Goal: Task Accomplishment & Management: Manage account settings

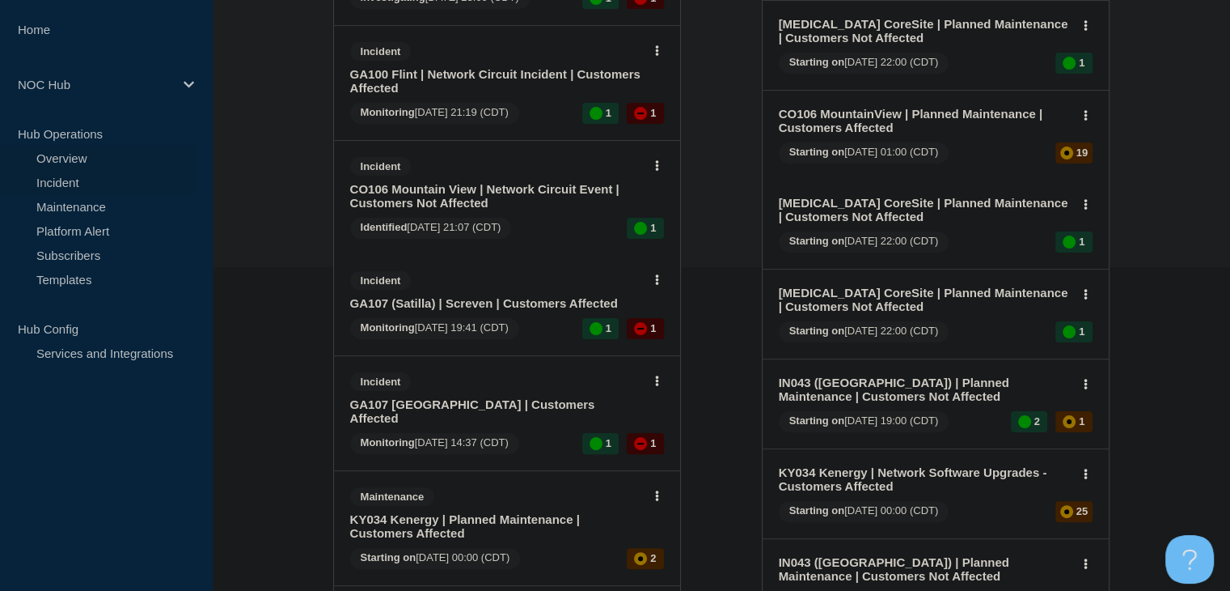
click at [65, 172] on link "Incident" at bounding box center [98, 182] width 196 height 24
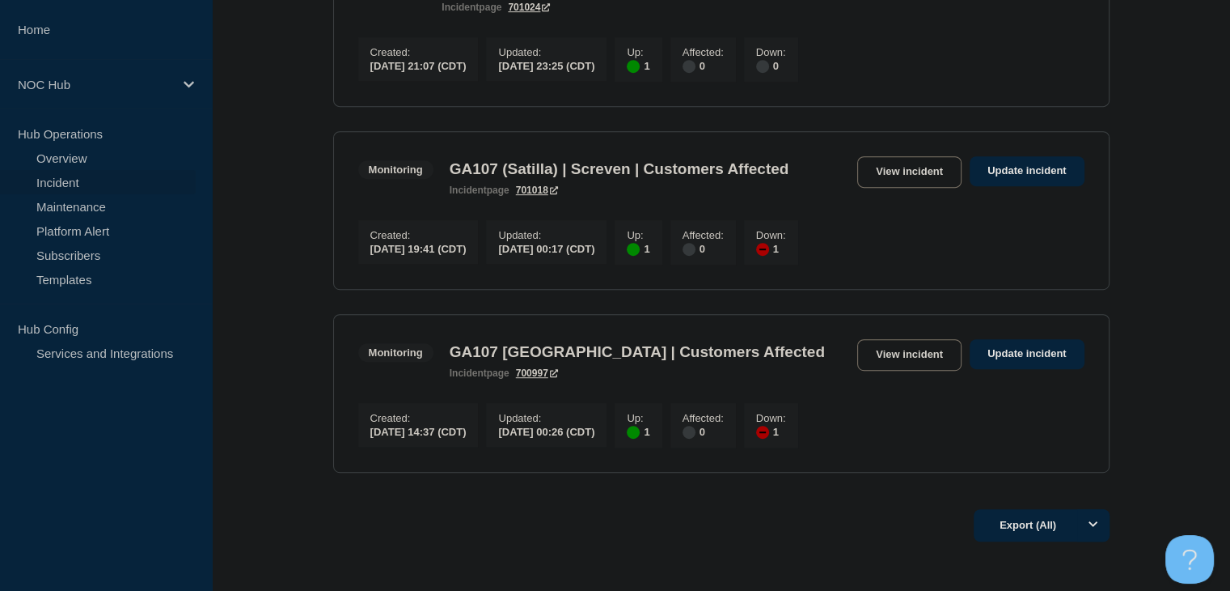
scroll to position [809, 0]
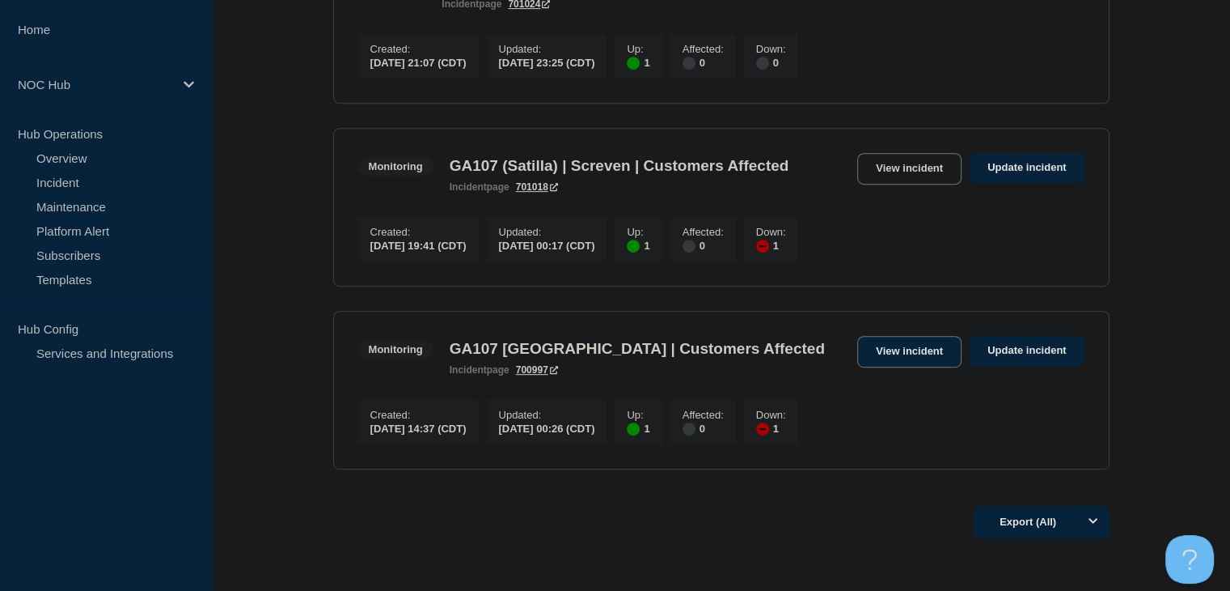
click at [888, 367] on link "View incident" at bounding box center [910, 352] width 104 height 32
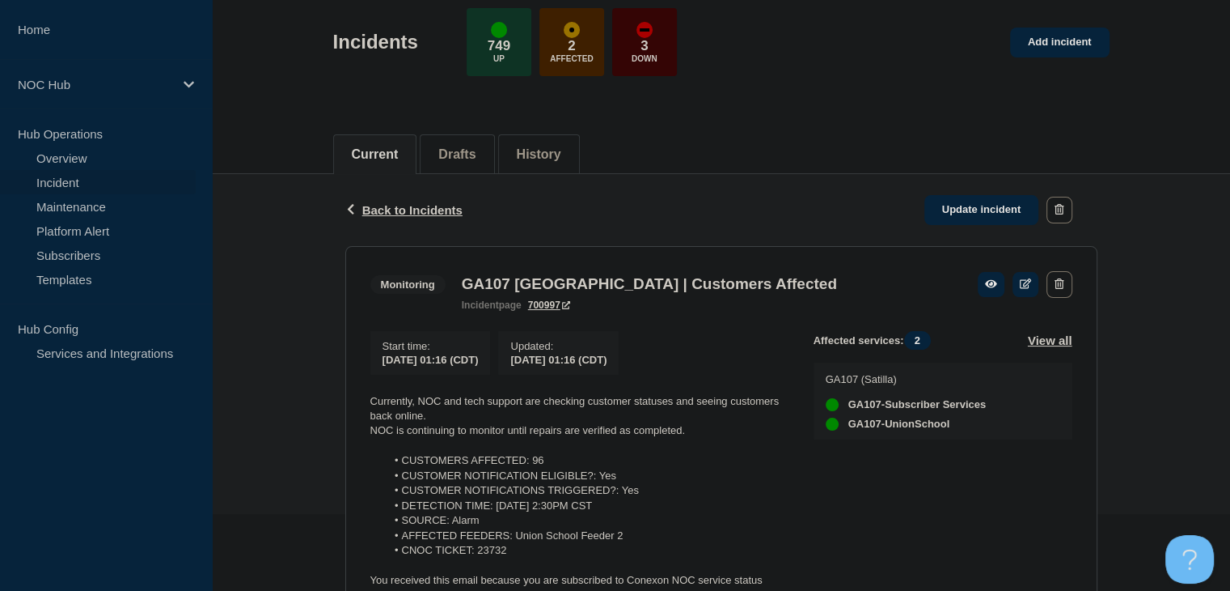
scroll to position [243, 0]
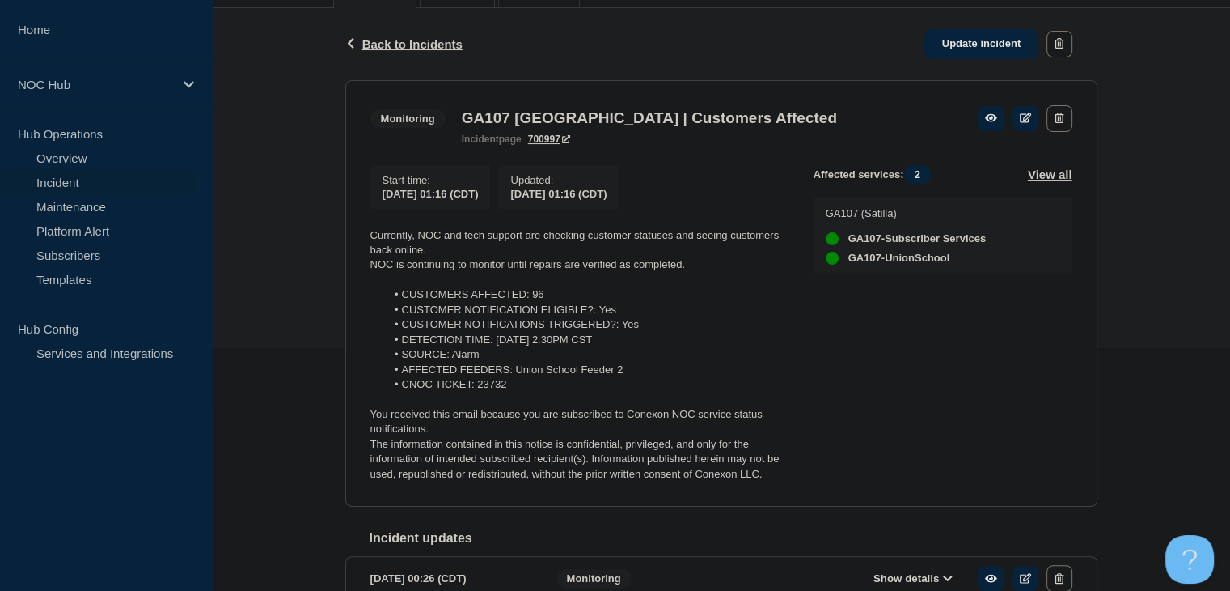
click at [773, 481] on p "The information contained in this notice is confidential, privileged, and only …" at bounding box center [579, 459] width 417 height 44
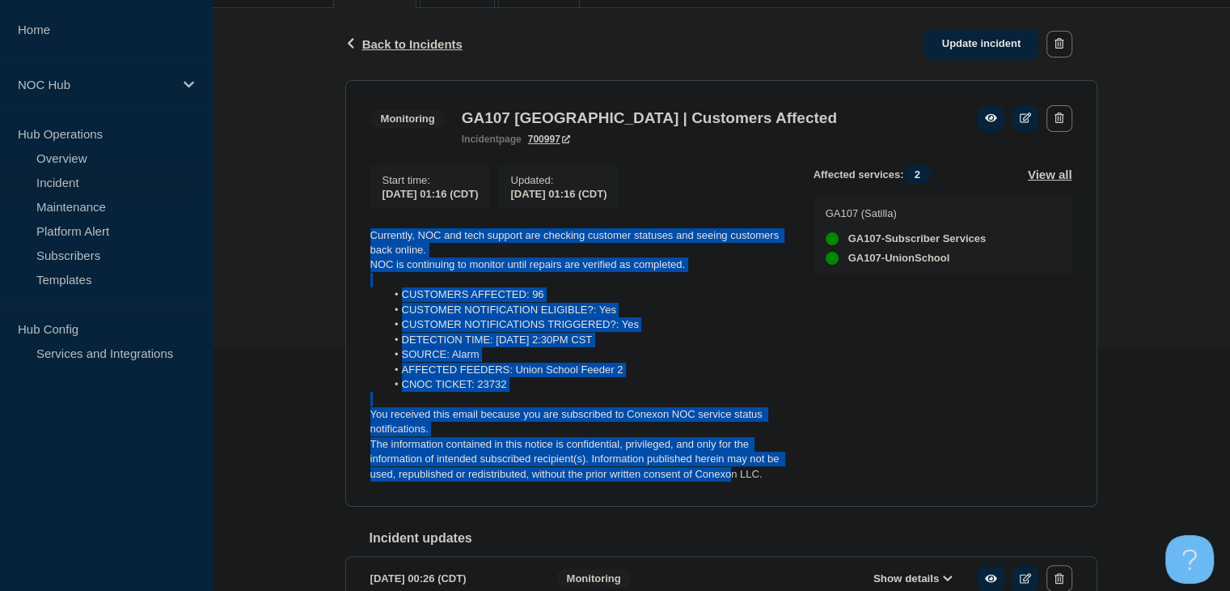
drag, startPoint x: 493, startPoint y: 390, endPoint x: 335, endPoint y: 231, distance: 224.8
click at [335, 231] on div "Back Back to Incidents Update incident Monitoring GA107 Union School | Customer…" at bounding box center [721, 487] width 777 height 959
copy div "Currently, NOC and tech support are checking customer statuses and seeing custo…"
click at [980, 47] on link "Update incident" at bounding box center [982, 44] width 115 height 30
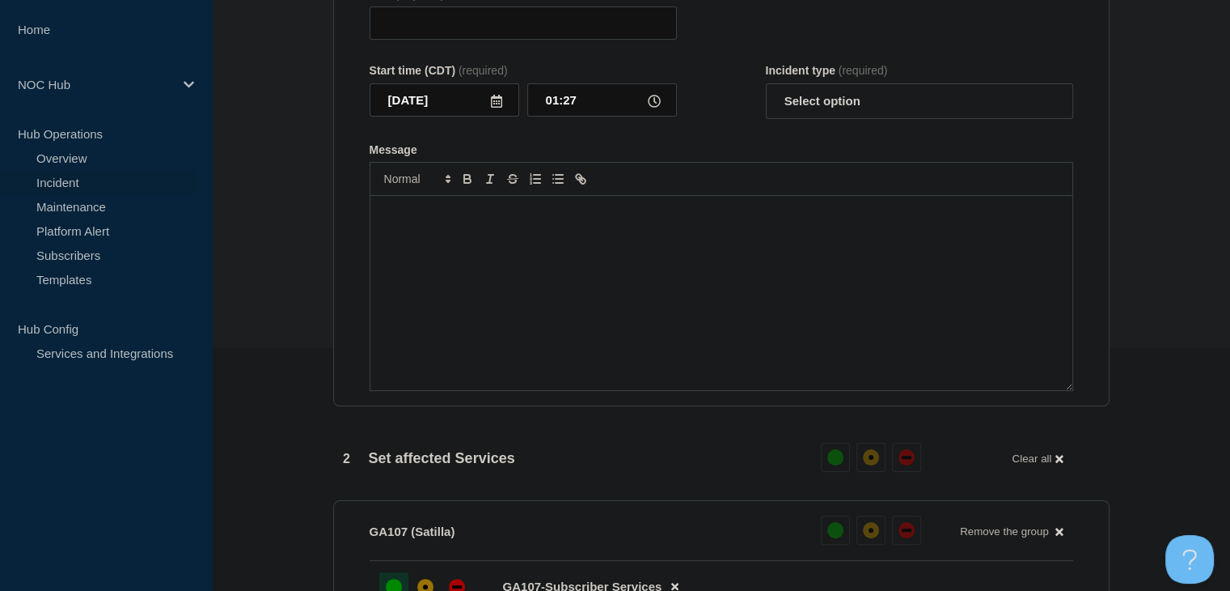
type input "GA107 Union School | Customers Affected"
click at [799, 119] on select "Select option Investigating Identified Monitoring Resolved" at bounding box center [919, 101] width 307 height 36
select select "monitoring"
click at [766, 93] on select "Select option Investigating Identified Monitoring Resolved" at bounding box center [919, 101] width 307 height 36
click at [735, 299] on div "Message" at bounding box center [722, 293] width 702 height 194
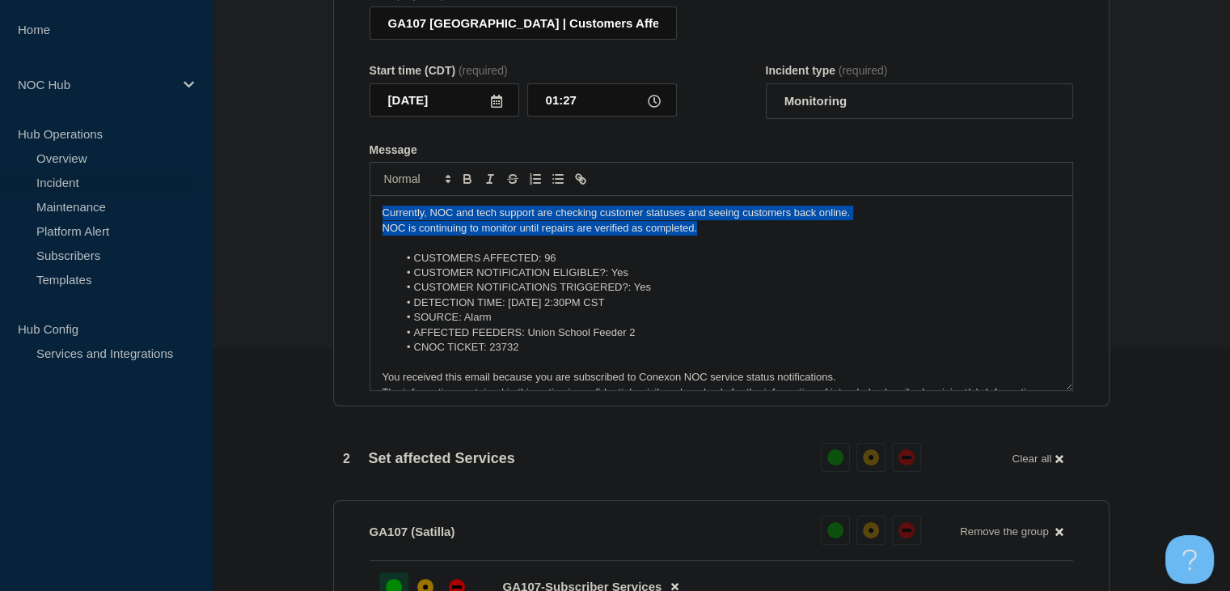
drag, startPoint x: 705, startPoint y: 242, endPoint x: 313, endPoint y: 218, distance: 393.1
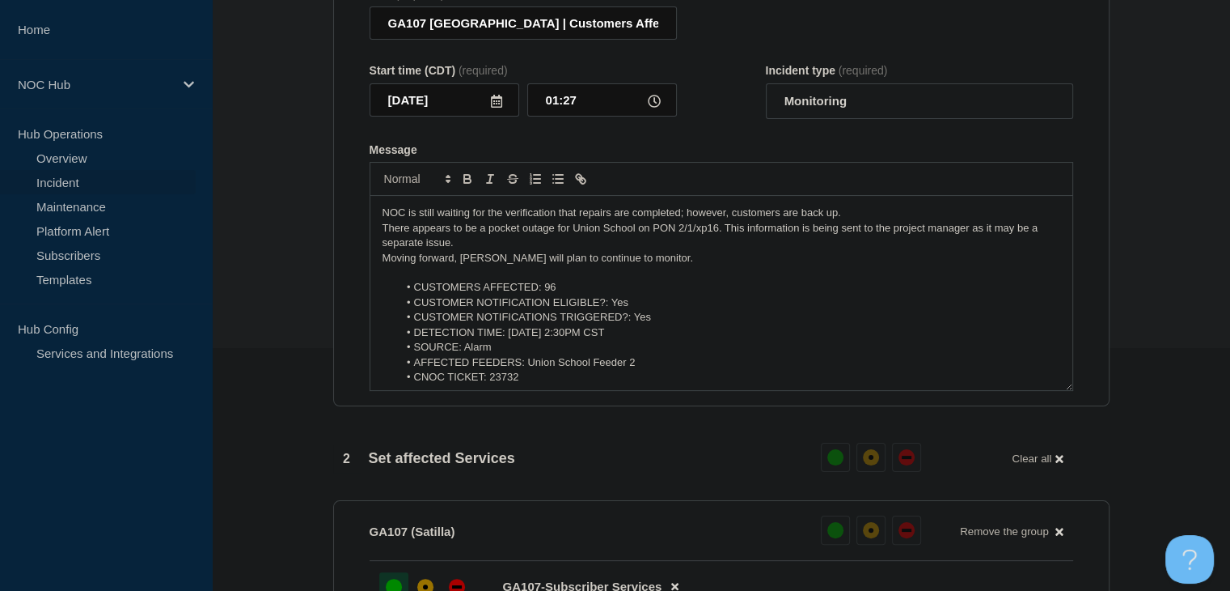
click at [561, 306] on li "CUSTOMER NOTIFICATION ELIGIBLE?: Yes" at bounding box center [729, 302] width 663 height 15
click at [562, 294] on li "CUSTOMERS AFFECTED: 96" at bounding box center [729, 287] width 663 height 15
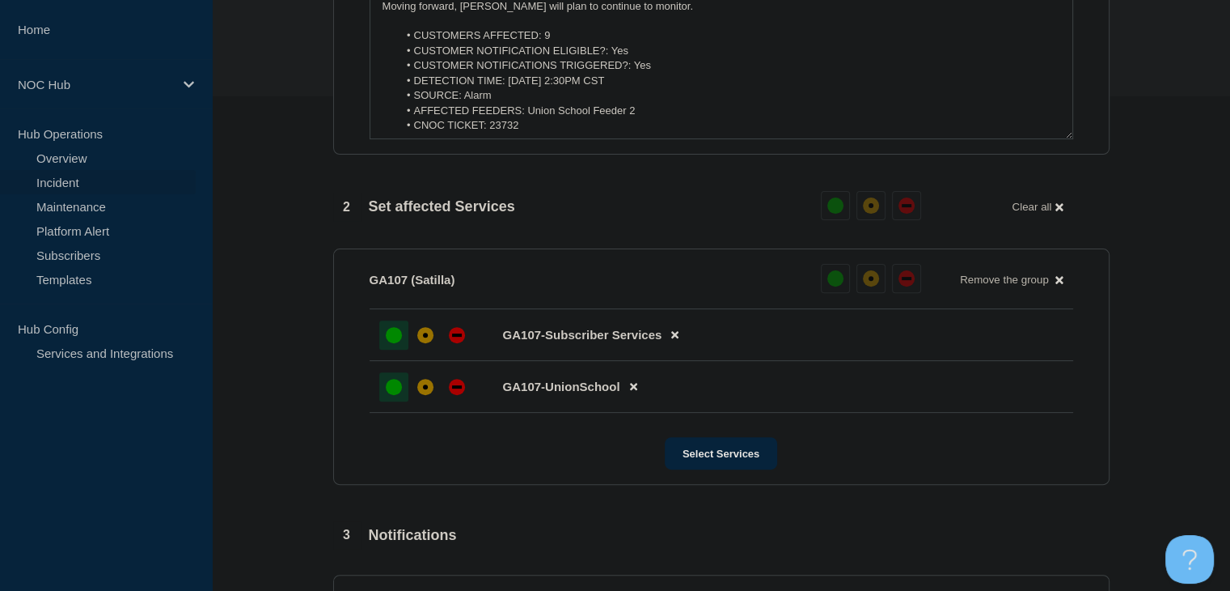
scroll to position [647, 0]
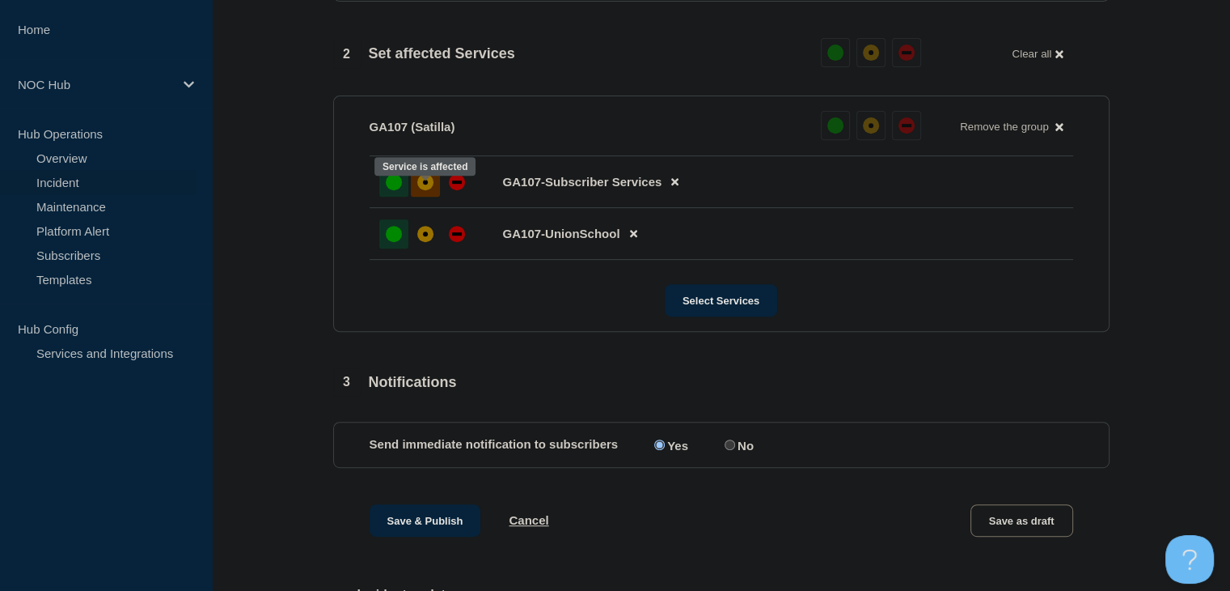
click at [419, 197] on div at bounding box center [425, 181] width 29 height 29
click at [442, 525] on button "Save & Publish" at bounding box center [426, 520] width 112 height 32
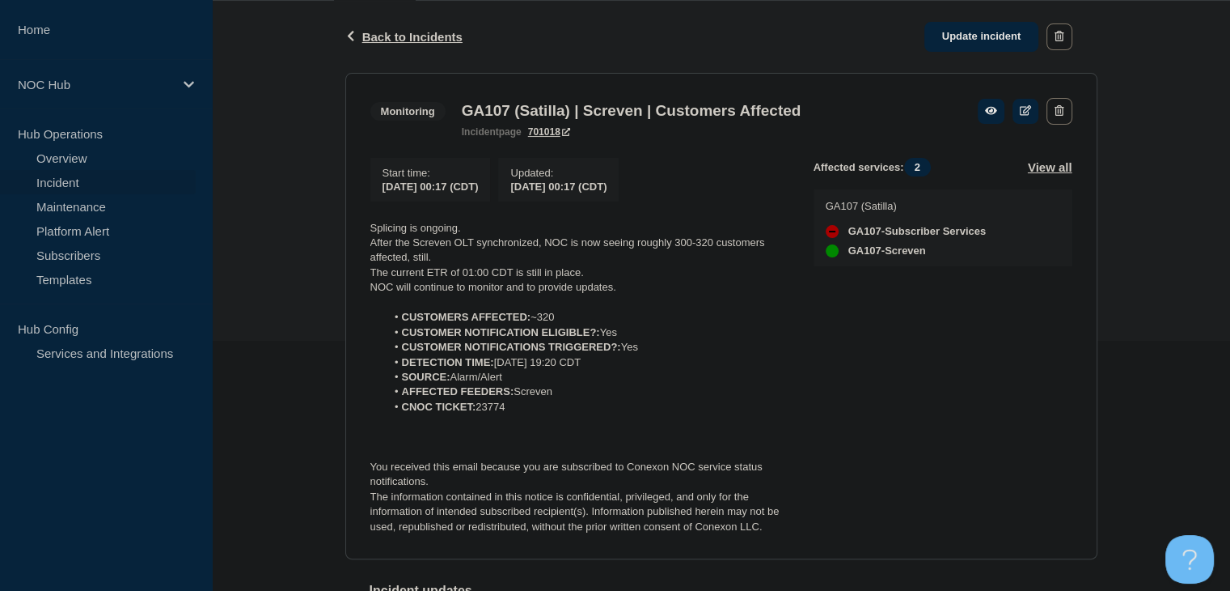
scroll to position [324, 0]
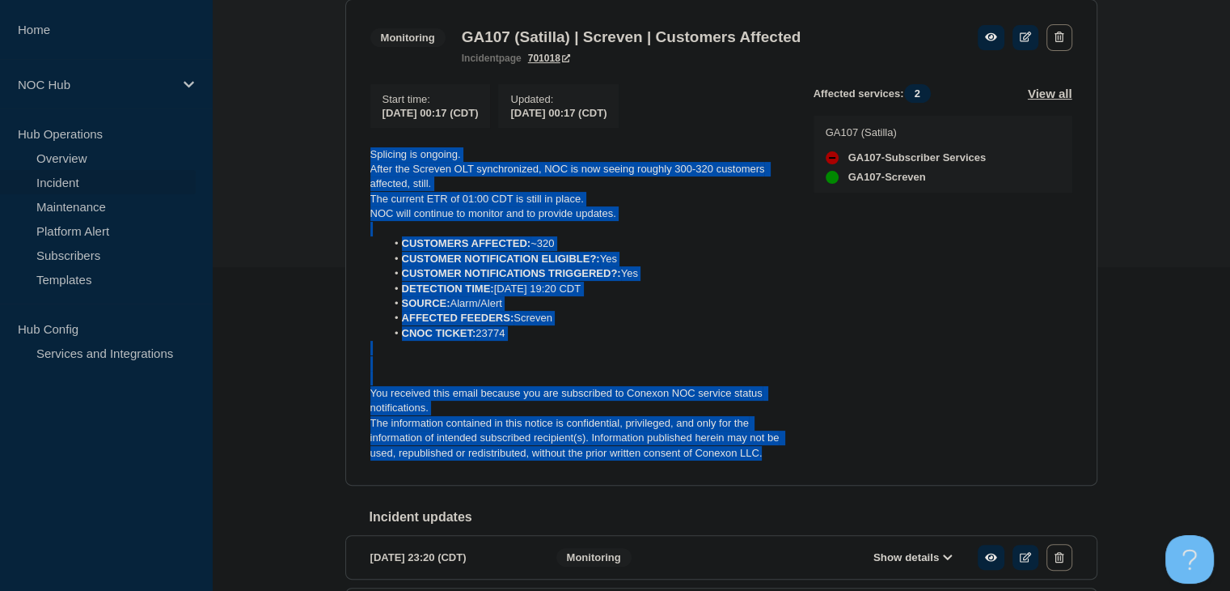
drag, startPoint x: 788, startPoint y: 462, endPoint x: 340, endPoint y: 159, distance: 540.7
click at [340, 159] on div "Back Back to Incidents Update incident Monitoring GA107 (Satilla) | Screven | C…" at bounding box center [721, 410] width 777 height 967
copy div "Splicing is ongoing. After the Screven OLT synchronized, NOC is now seeing roug…"
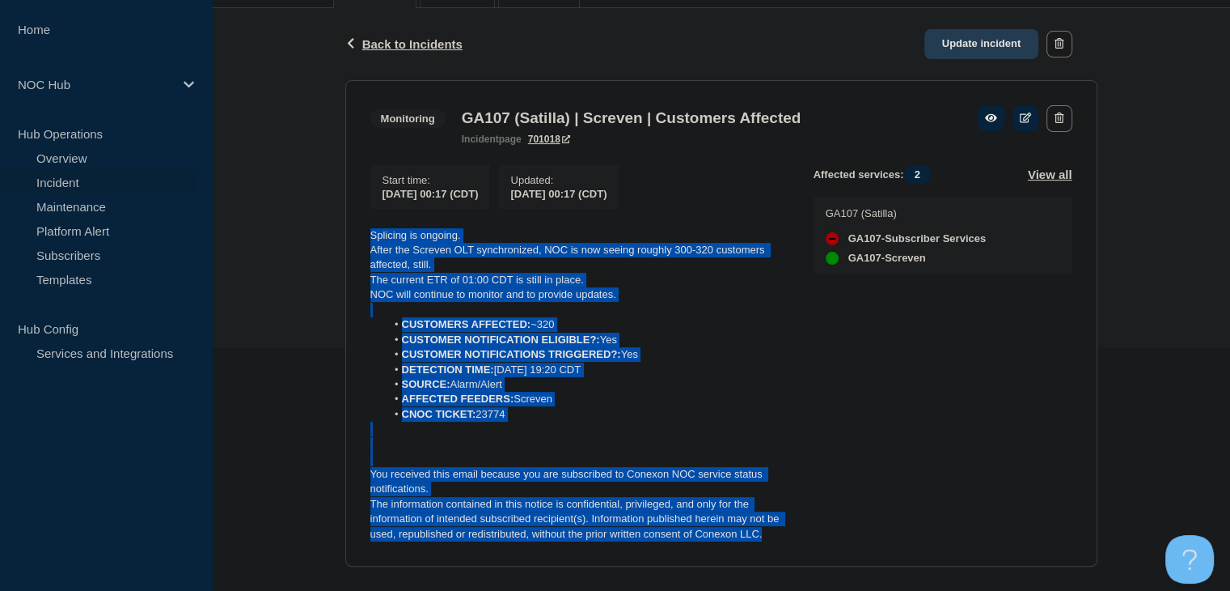
click at [985, 50] on link "Update incident" at bounding box center [982, 44] width 115 height 30
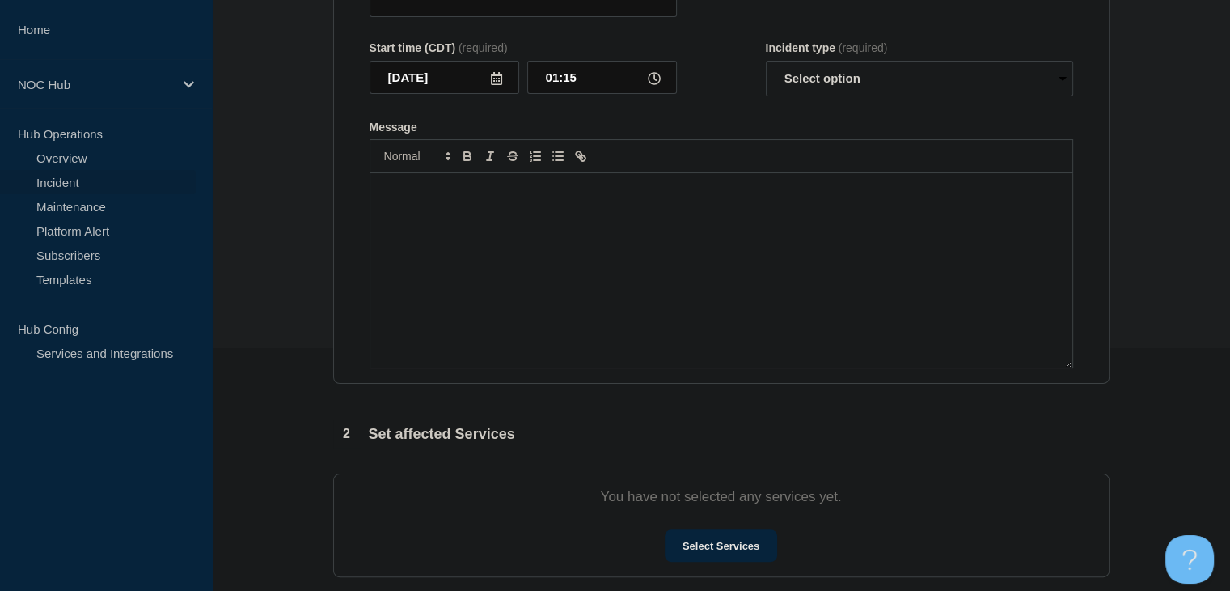
type input "GA107 (Satilla) | Screven | Customers Affected"
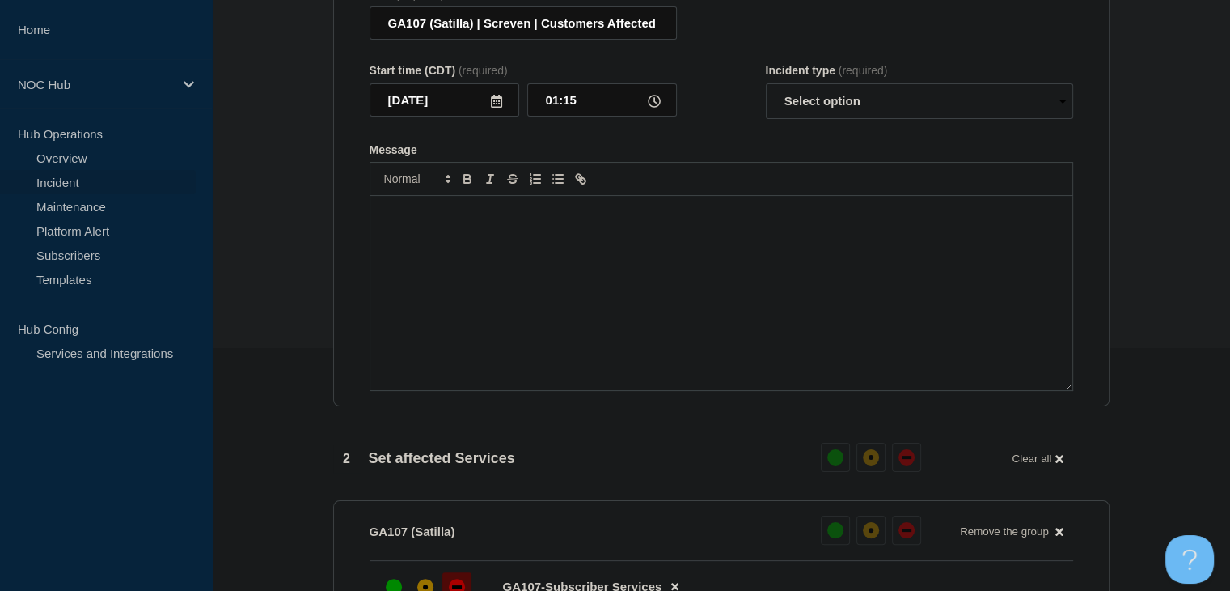
click at [572, 334] on div "Message" at bounding box center [722, 293] width 702 height 194
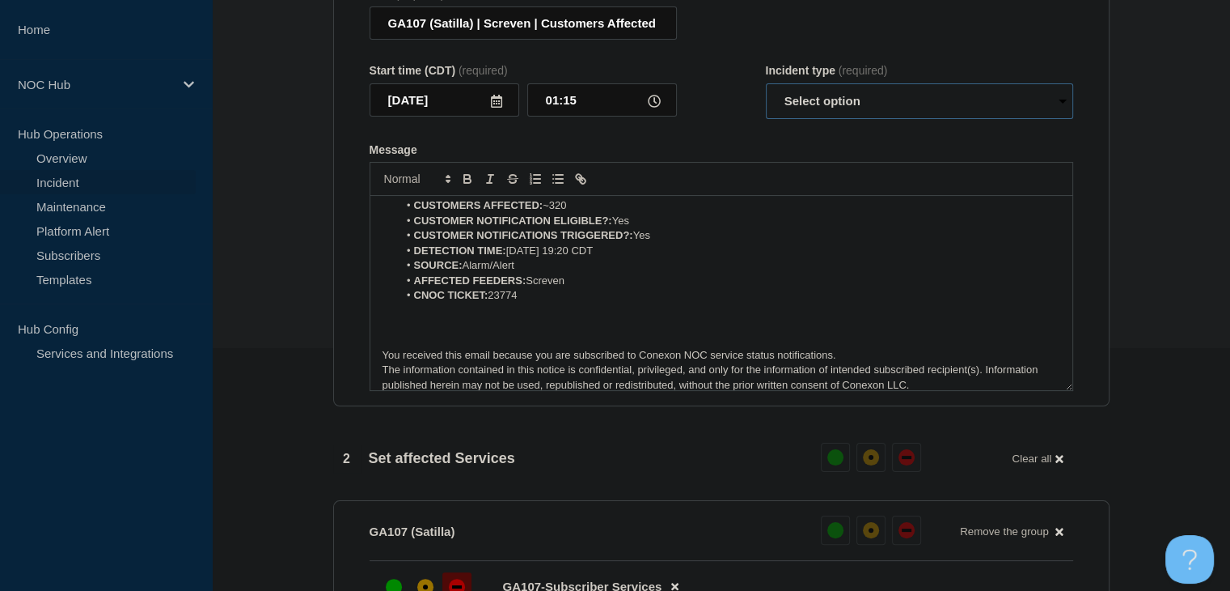
click at [876, 109] on select "Select option Investigating Identified Monitoring Resolved" at bounding box center [919, 101] width 307 height 36
select select "monitoring"
click at [766, 93] on select "Select option Investigating Identified Monitoring Resolved" at bounding box center [919, 101] width 307 height 36
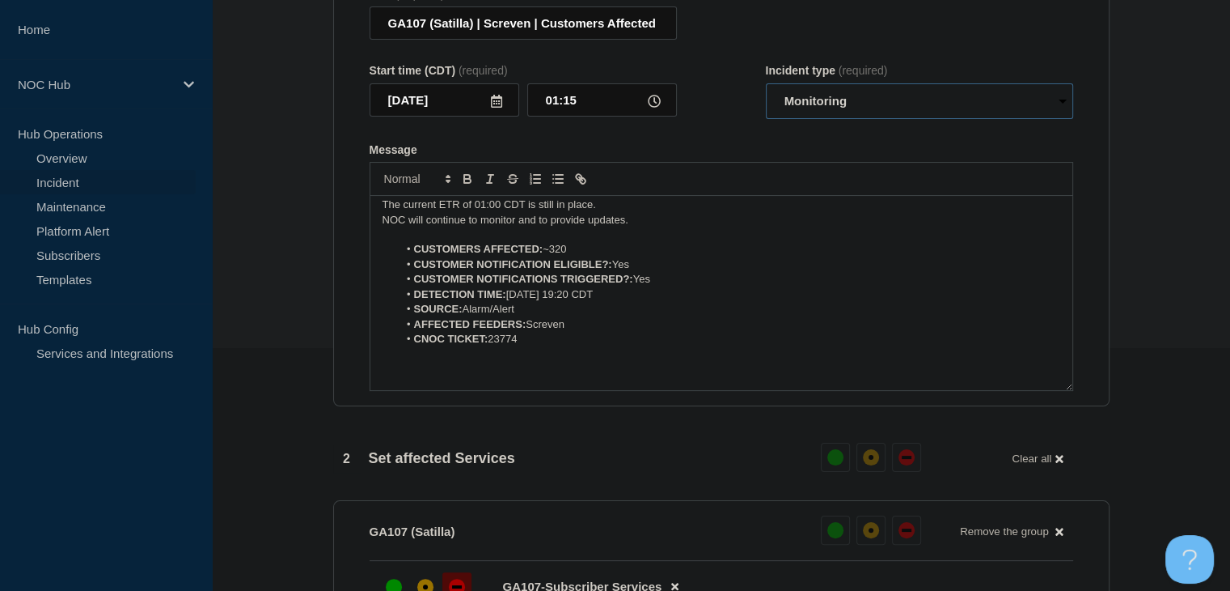
scroll to position [0, 0]
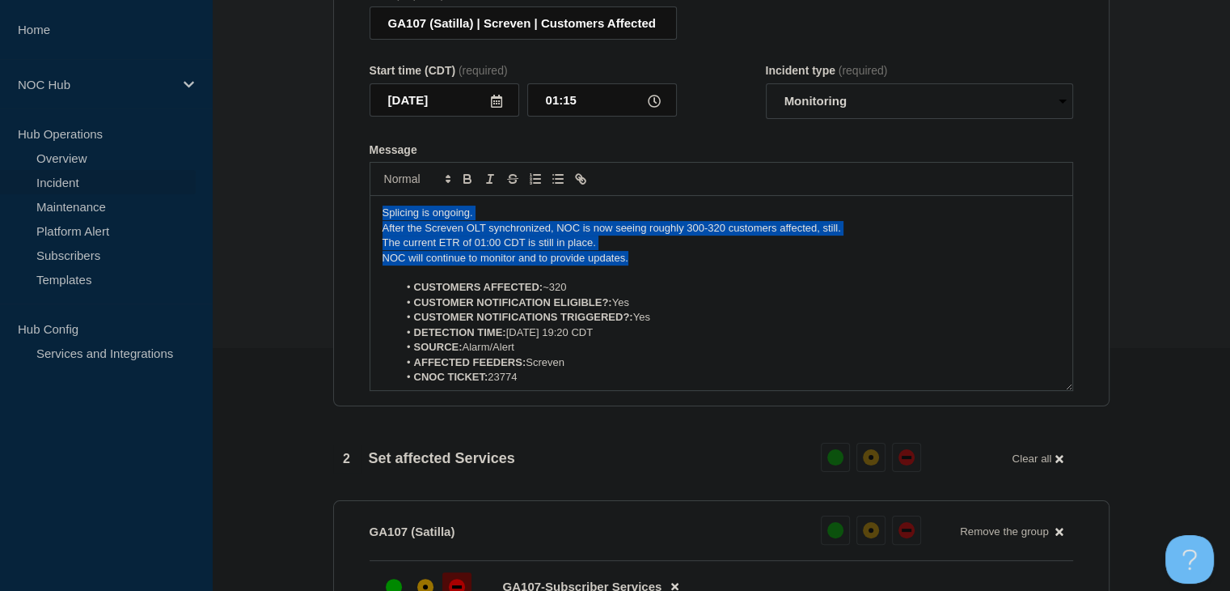
drag, startPoint x: 638, startPoint y: 268, endPoint x: 329, endPoint y: 218, distance: 313.1
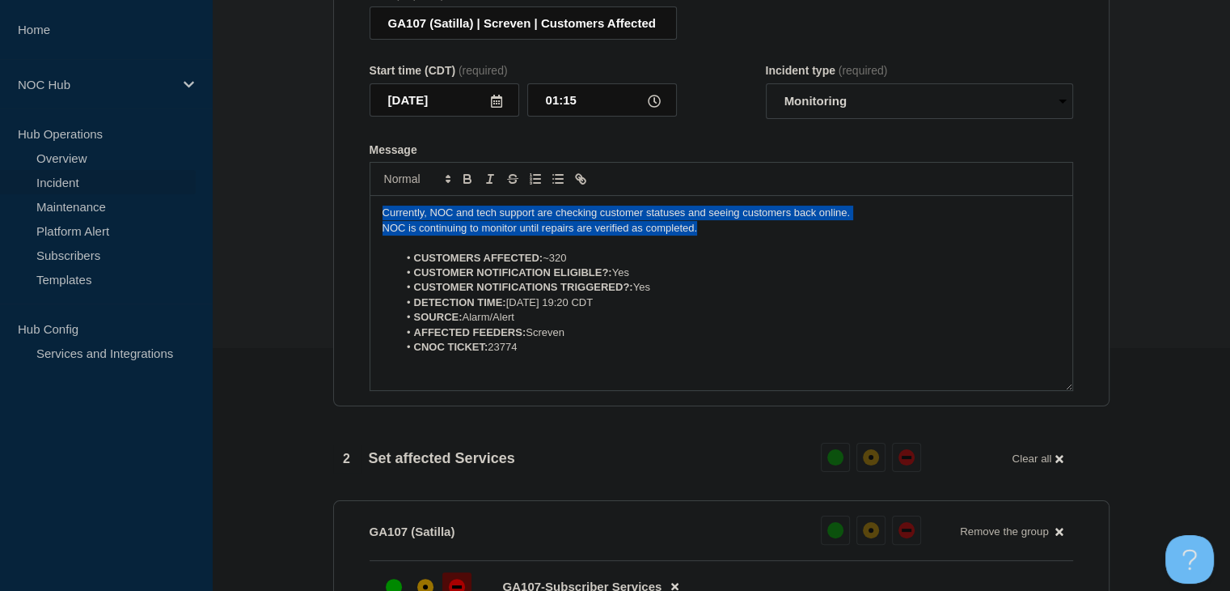
drag, startPoint x: 752, startPoint y: 241, endPoint x: 372, endPoint y: 222, distance: 379.9
click at [372, 222] on div "Currently, NOC and tech support are checking customer statuses and seeing custo…" at bounding box center [722, 293] width 702 height 194
copy div "Currently, NOC and tech support are checking customer statuses and seeing custo…"
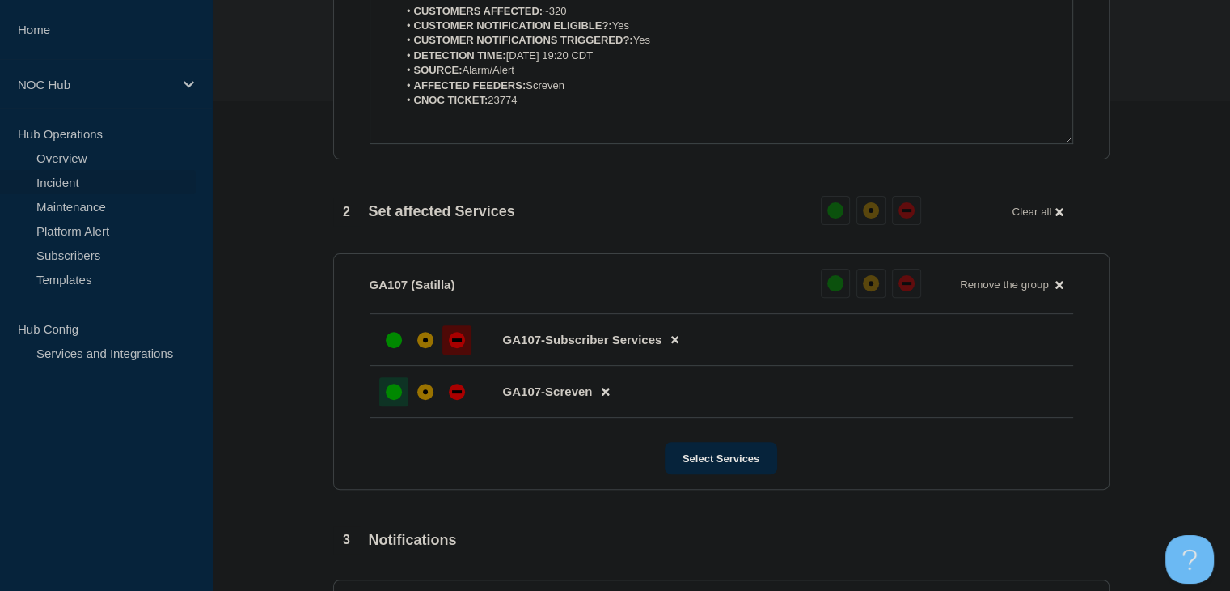
scroll to position [728, 0]
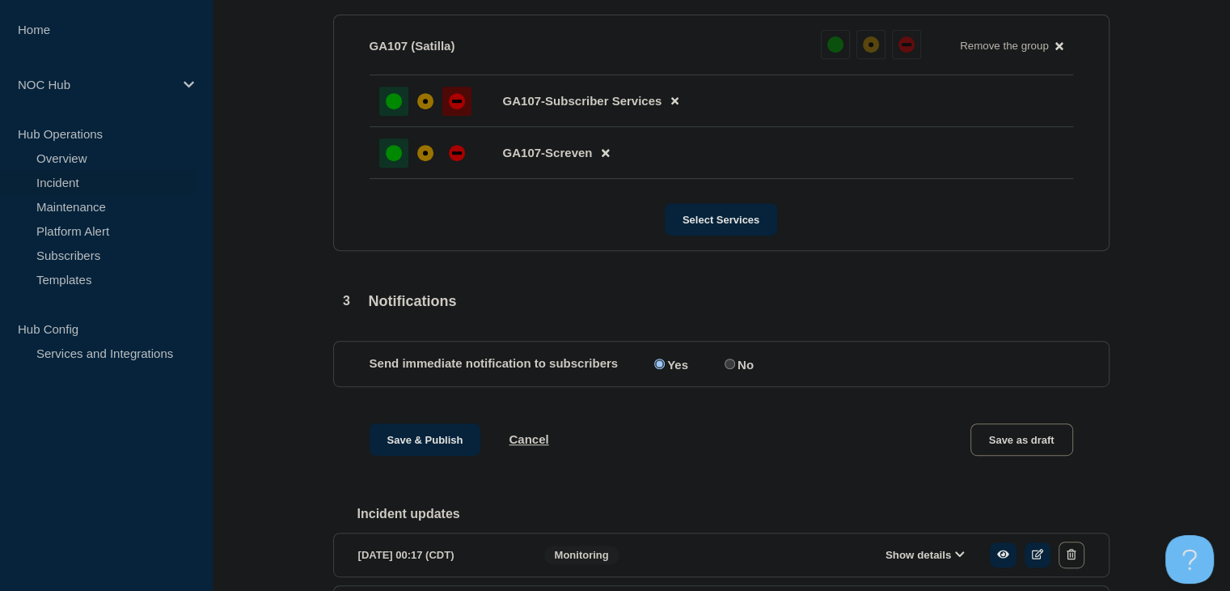
click at [392, 109] on div "up" at bounding box center [394, 101] width 16 height 16
click at [417, 455] on button "Save & Publish" at bounding box center [426, 439] width 112 height 32
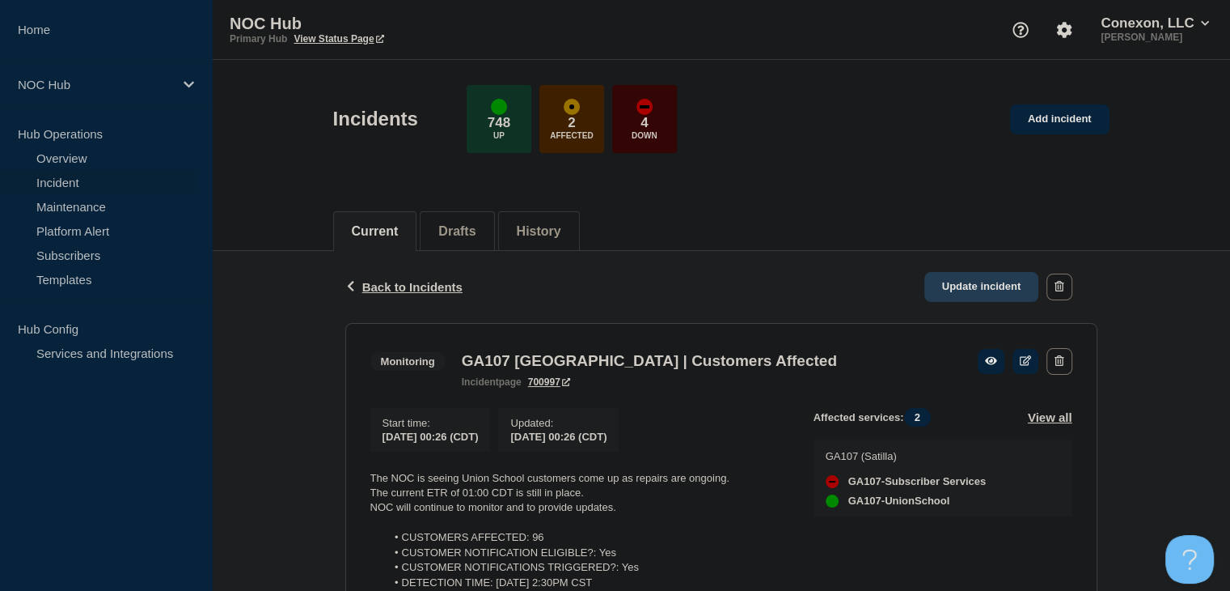
click at [958, 287] on link "Update incident" at bounding box center [982, 287] width 115 height 30
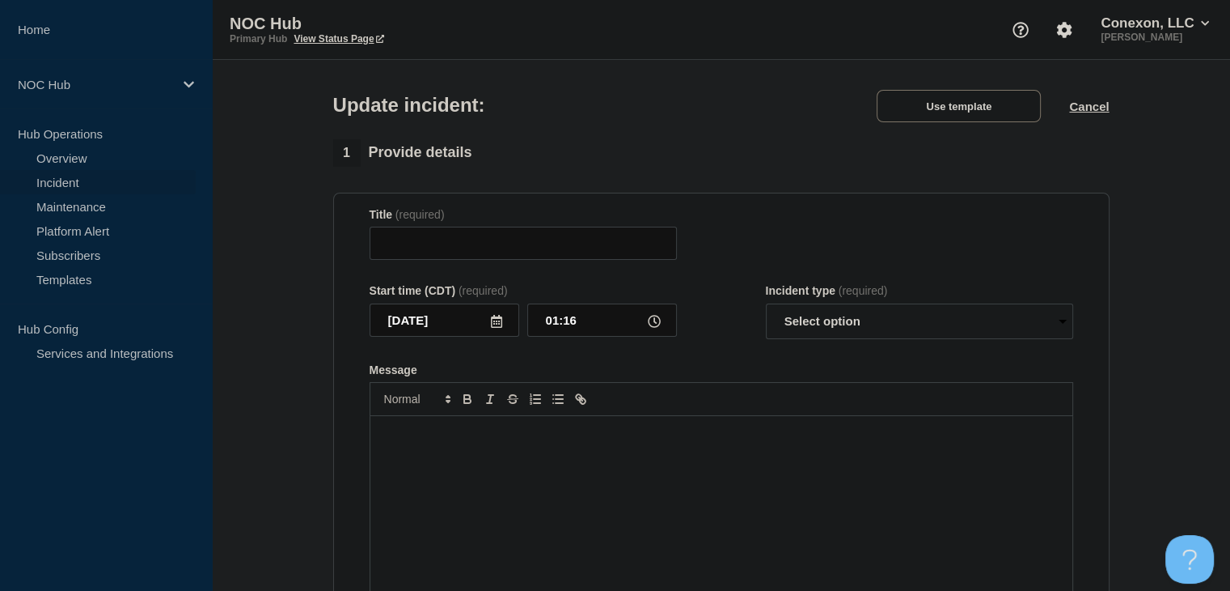
type input "GA107 Union School | Customers Affected"
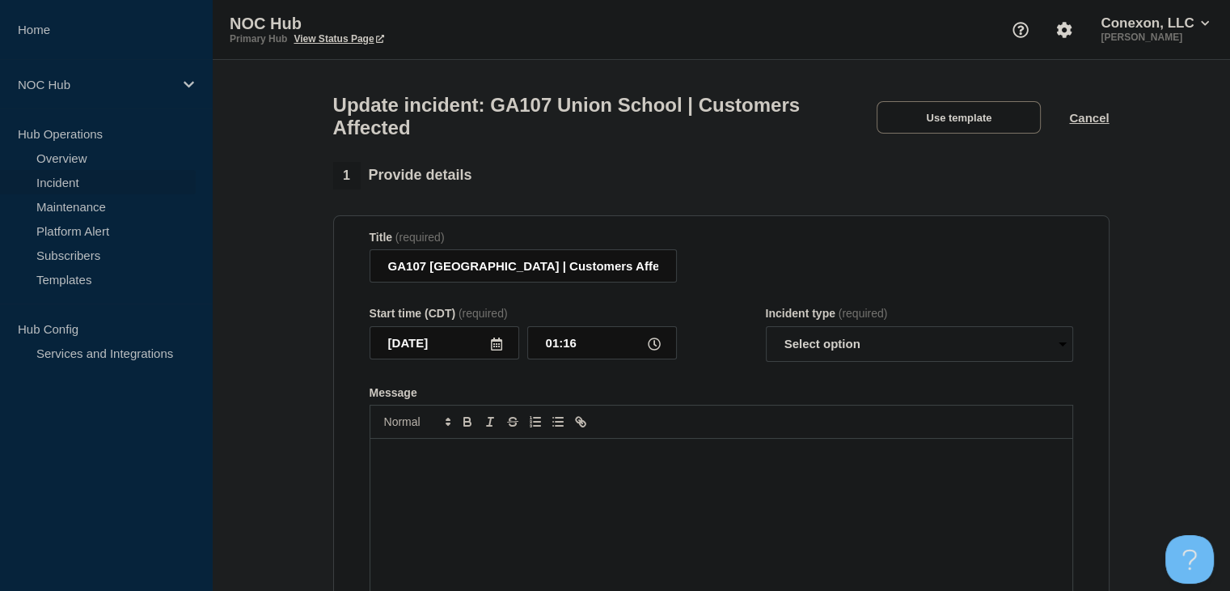
click at [525, 481] on div "Message" at bounding box center [722, 535] width 702 height 194
click at [799, 362] on select "Select option Investigating Identified Monitoring Resolved" at bounding box center [919, 344] width 307 height 36
select select "monitoring"
click at [766, 336] on select "Select option Investigating Identified Monitoring Resolved" at bounding box center [919, 344] width 307 height 36
click at [740, 380] on form "Title (required) GA107 Union School | Customers Affected Start time (CDT) (requ…" at bounding box center [722, 433] width 704 height 404
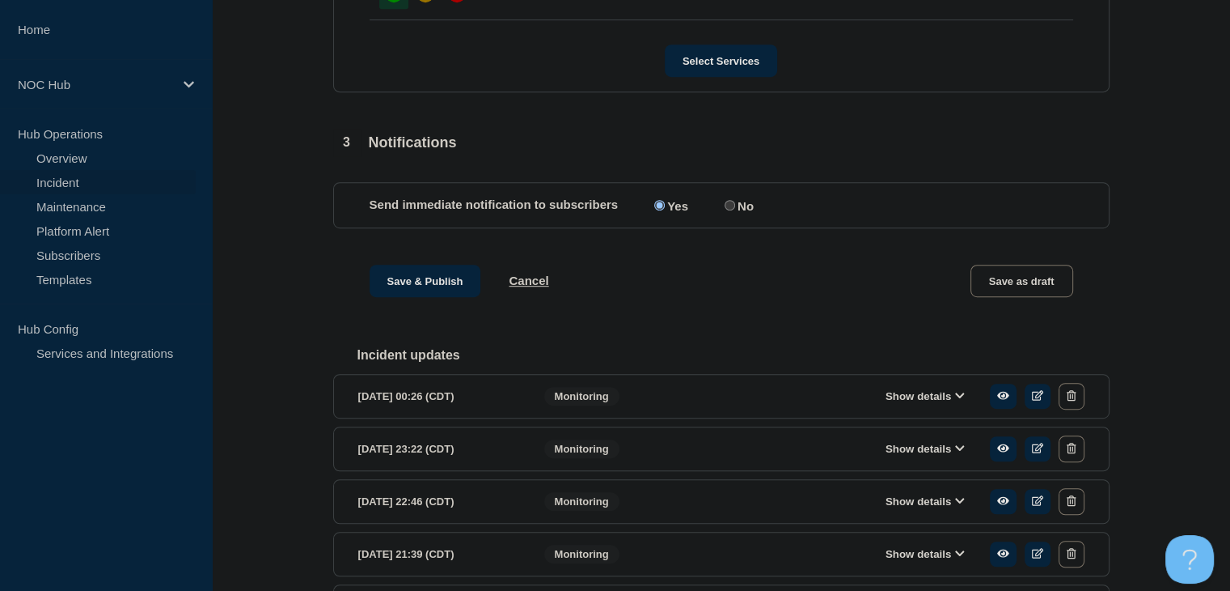
scroll to position [971, 0]
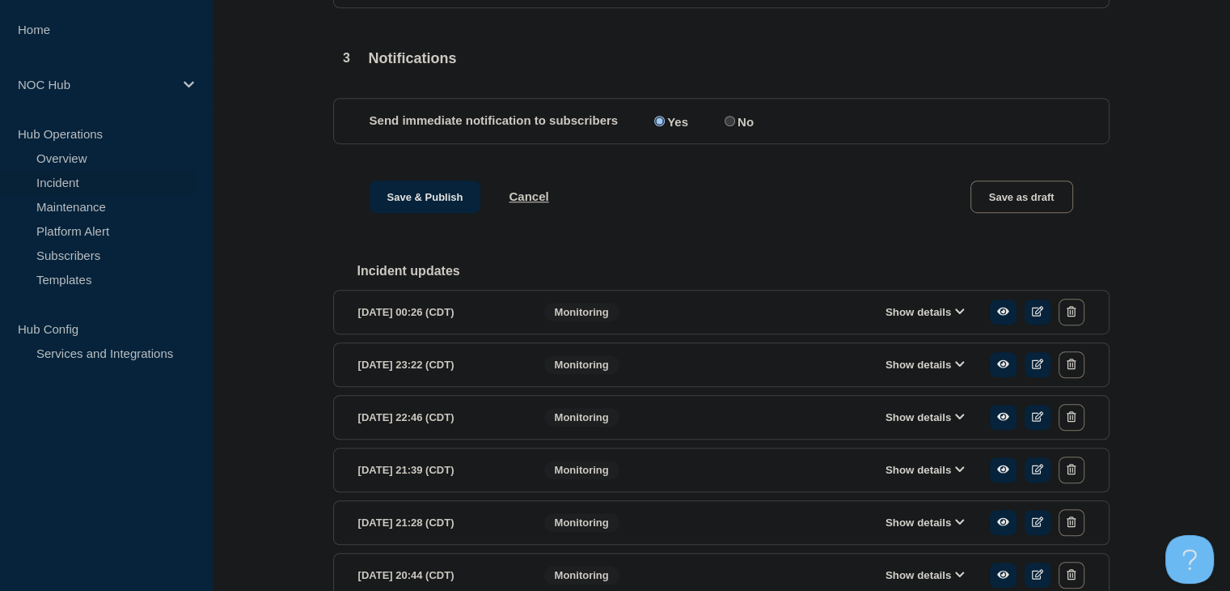
click at [906, 319] on button "Show details" at bounding box center [925, 312] width 89 height 14
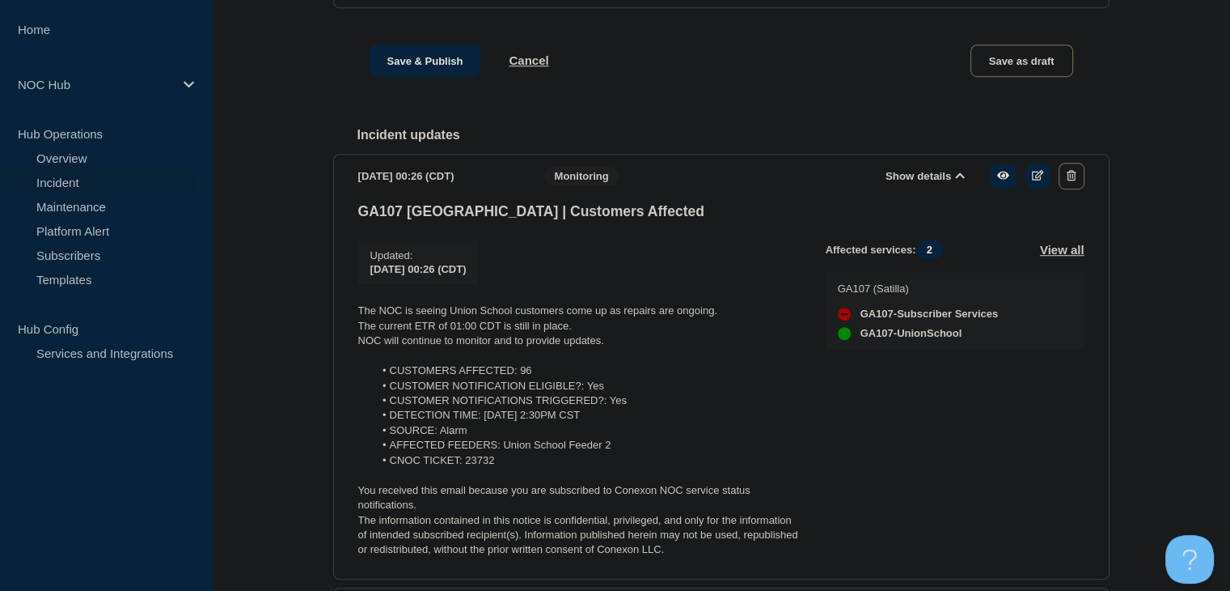
scroll to position [1213, 0]
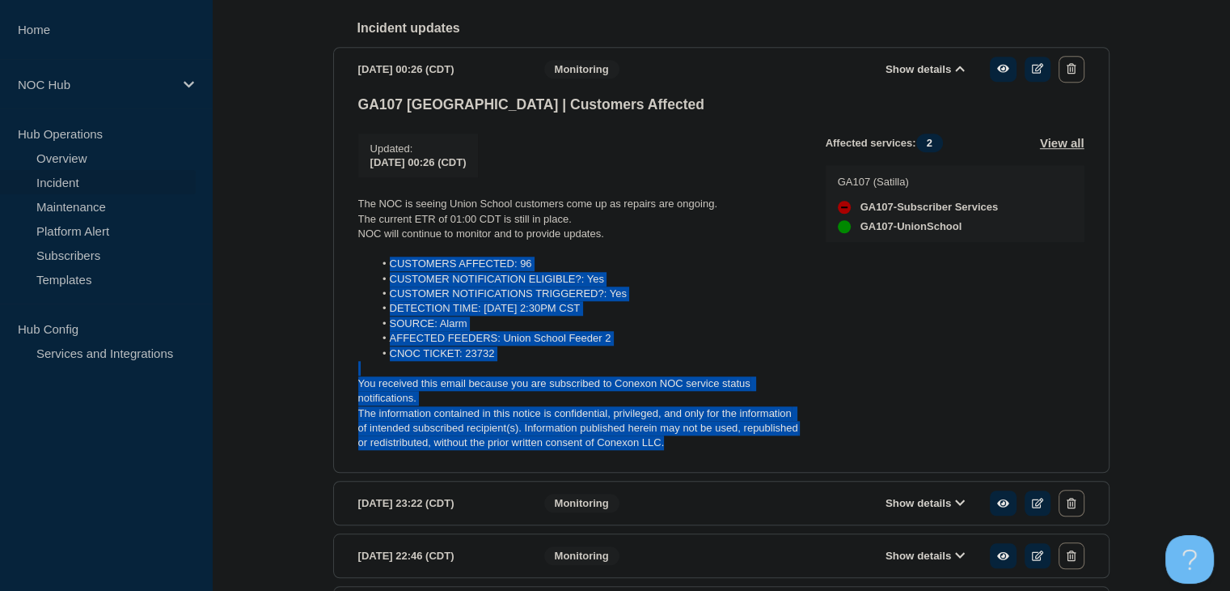
drag, startPoint x: 671, startPoint y: 462, endPoint x: 387, endPoint y: 286, distance: 333.1
click at [387, 286] on div "The NOC is seeing Union School customers come up as repairs are ongoing. The cu…" at bounding box center [579, 324] width 442 height 254
copy div "CUSTOMERS AFFECTED: 96 CUSTOMER NOTIFICATION ELIGIBLE?: Yes CUSTOMER NOTIFICATI…"
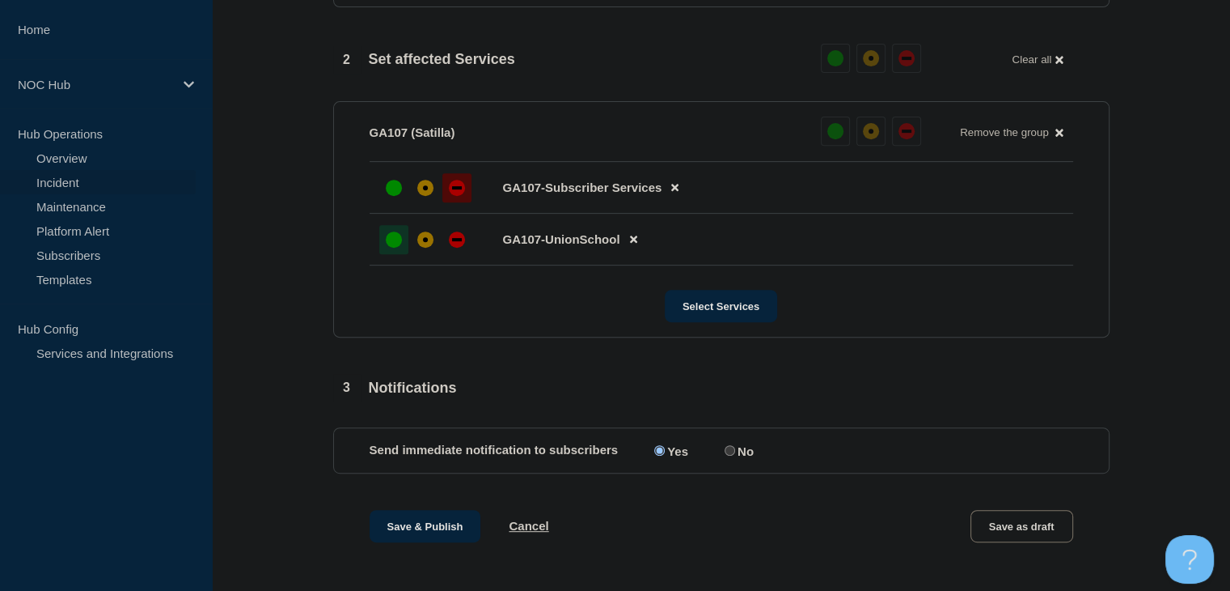
scroll to position [404, 0]
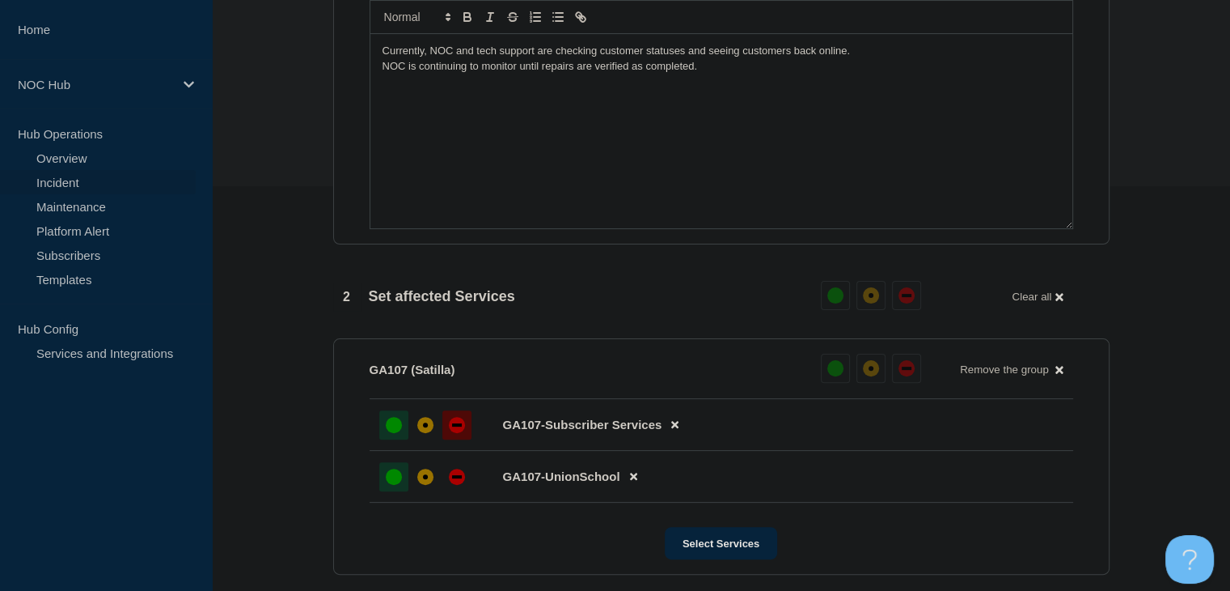
click at [400, 439] on div at bounding box center [393, 424] width 29 height 29
click at [392, 101] on div "Currently, NOC and tech support are checking customer statuses and seeing custo…" at bounding box center [722, 131] width 702 height 194
click at [709, 74] on p "NOC is continuing to monitor until repairs are verified as completed." at bounding box center [722, 66] width 678 height 15
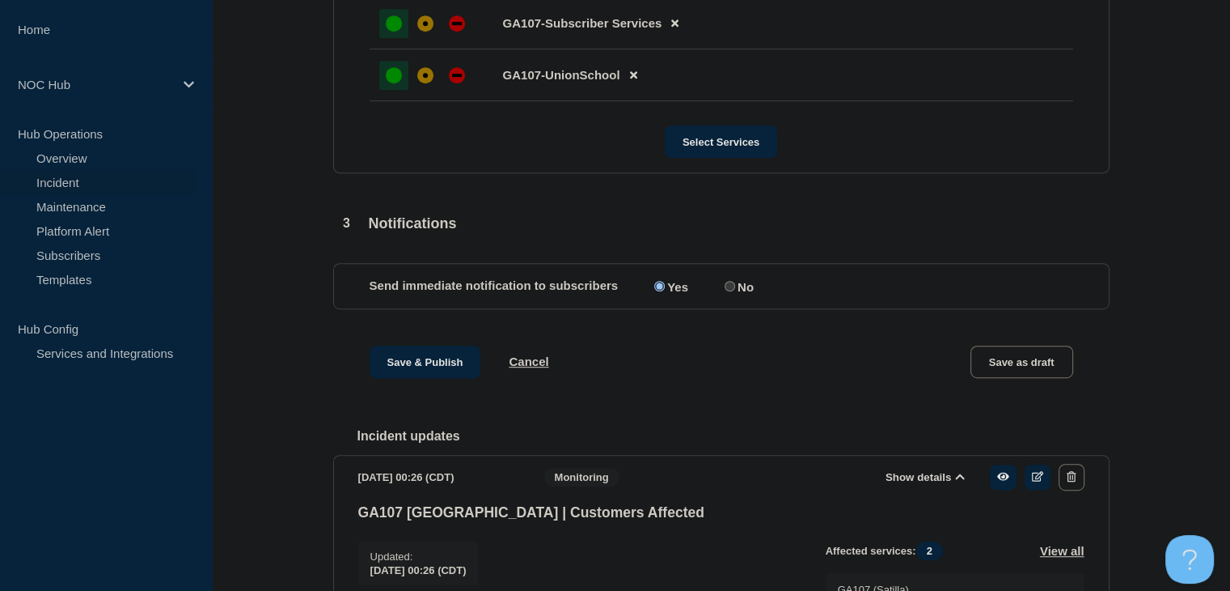
scroll to position [809, 0]
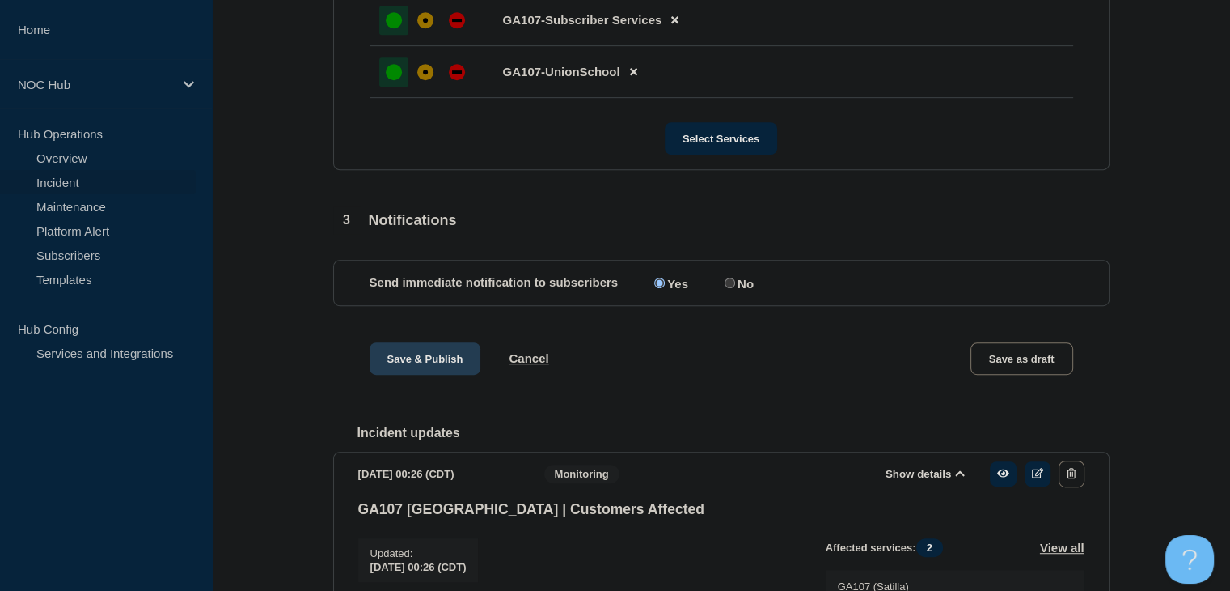
click at [419, 364] on button "Save & Publish" at bounding box center [426, 358] width 112 height 32
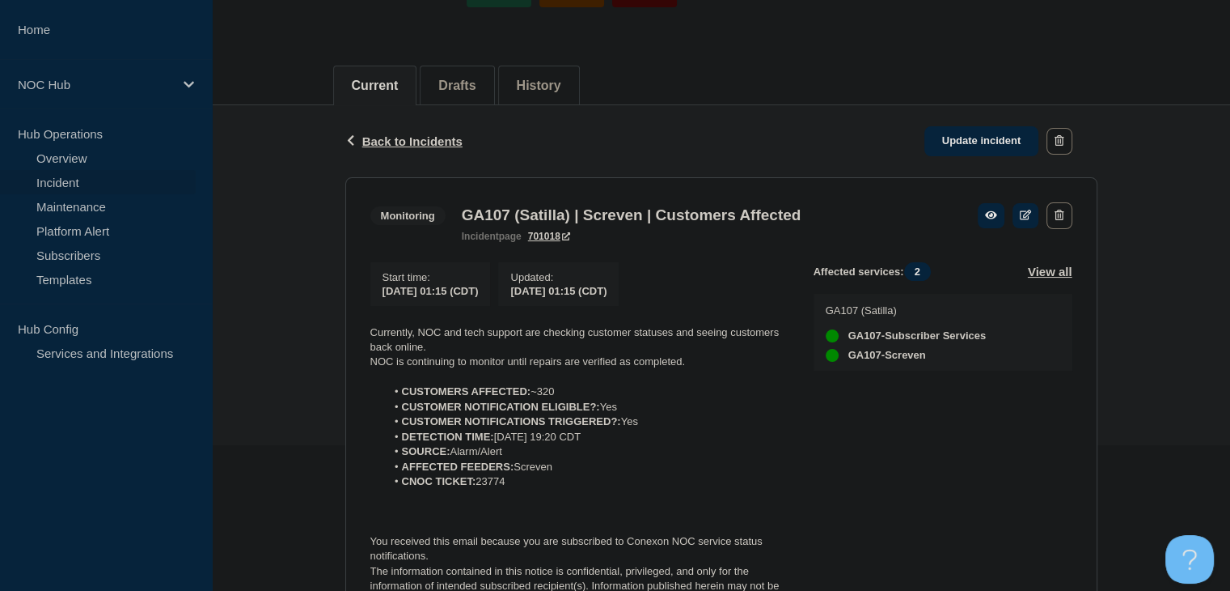
scroll to position [243, 0]
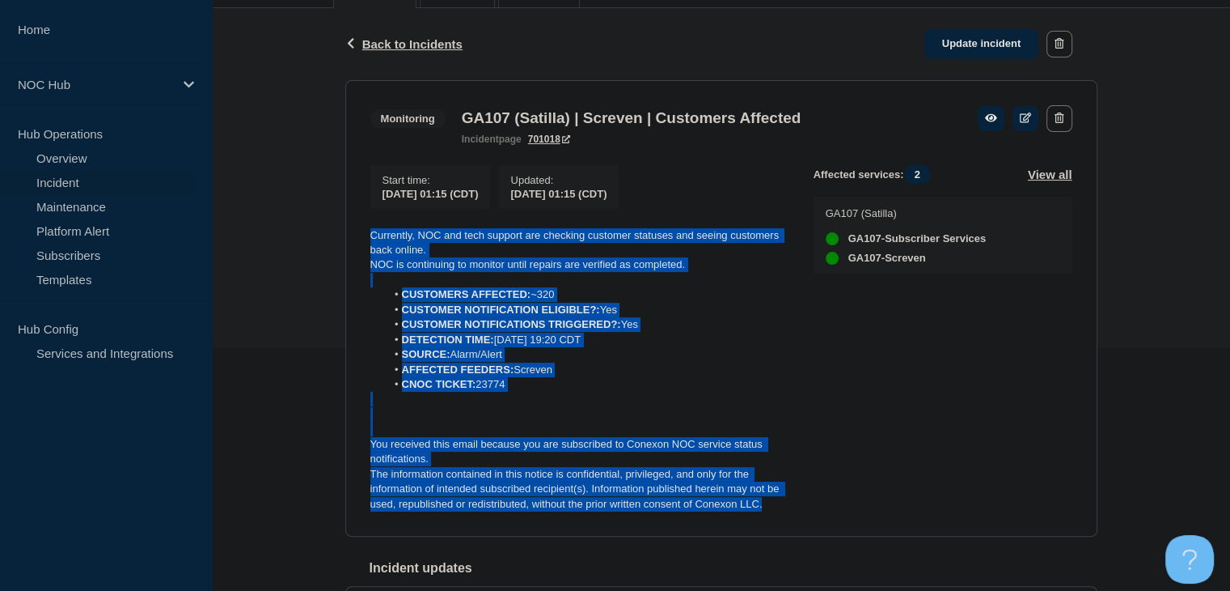
drag, startPoint x: 773, startPoint y: 515, endPoint x: 356, endPoint y: 239, distance: 500.1
click at [356, 239] on section "Monitoring GA107 (Satilla) | Screven | Customers Affected incident page 701018 …" at bounding box center [721, 308] width 752 height 457
copy div "Currently, NOC and tech support are checking customer statuses and seeing custo…"
click at [987, 36] on link "Update incident" at bounding box center [982, 44] width 115 height 30
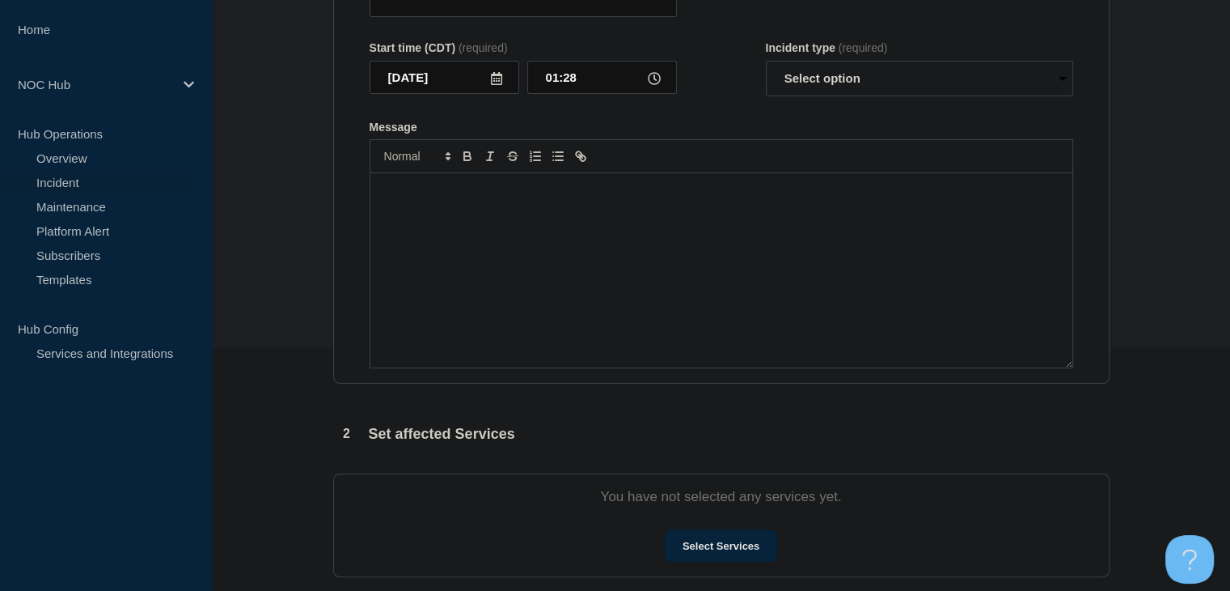
type input "GA107 (Satilla) | Screven | Customers Affected"
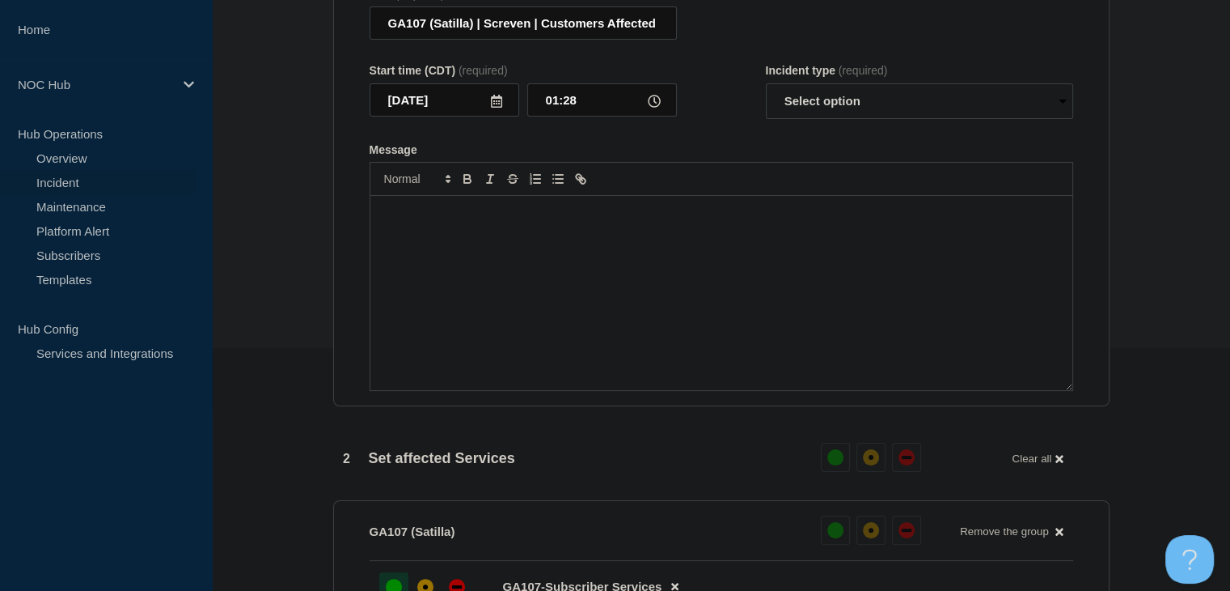
click at [653, 332] on div "Message" at bounding box center [722, 293] width 702 height 194
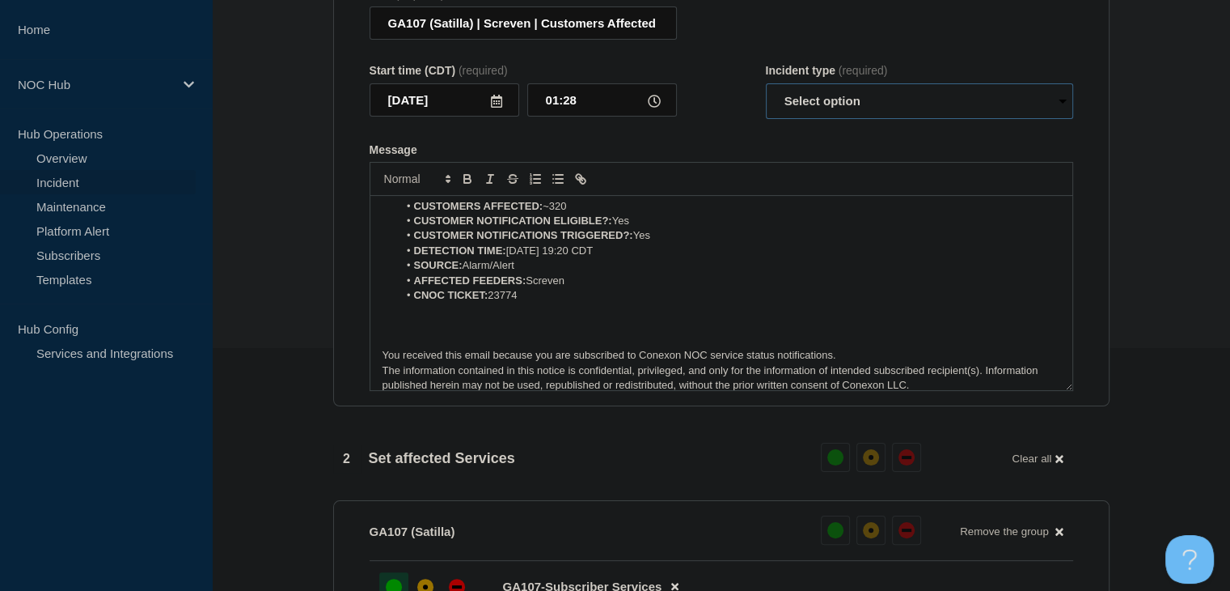
click at [846, 108] on select "Select option Investigating Identified Monitoring Resolved" at bounding box center [919, 101] width 307 height 36
select select "monitoring"
click at [766, 93] on select "Select option Investigating Identified Monitoring Resolved" at bounding box center [919, 101] width 307 height 36
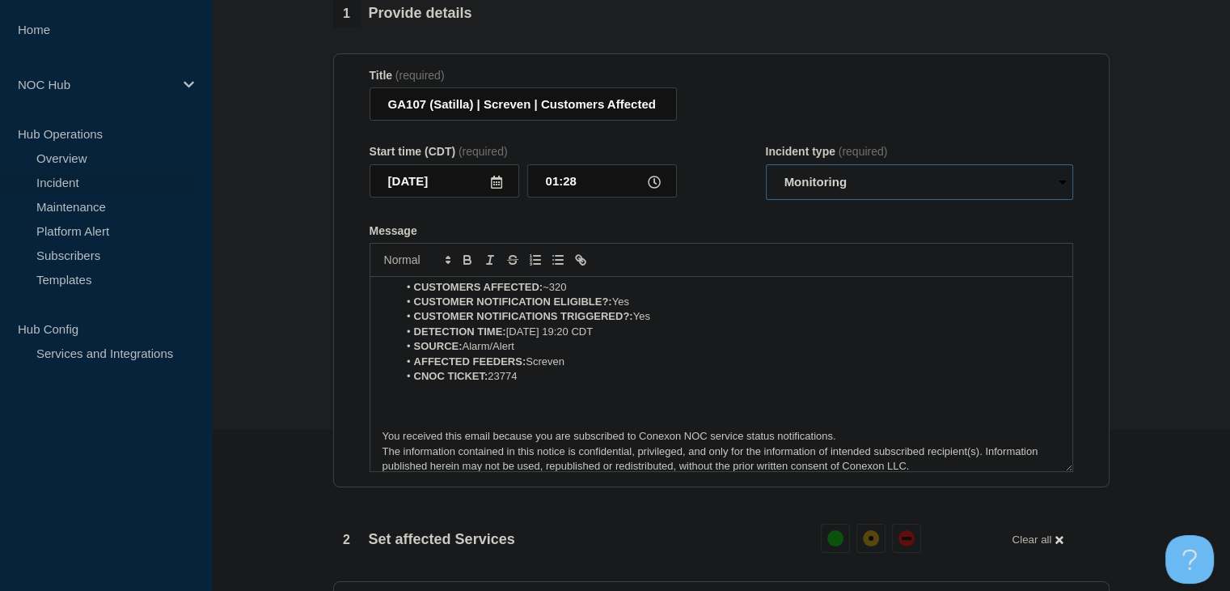
scroll to position [0, 0]
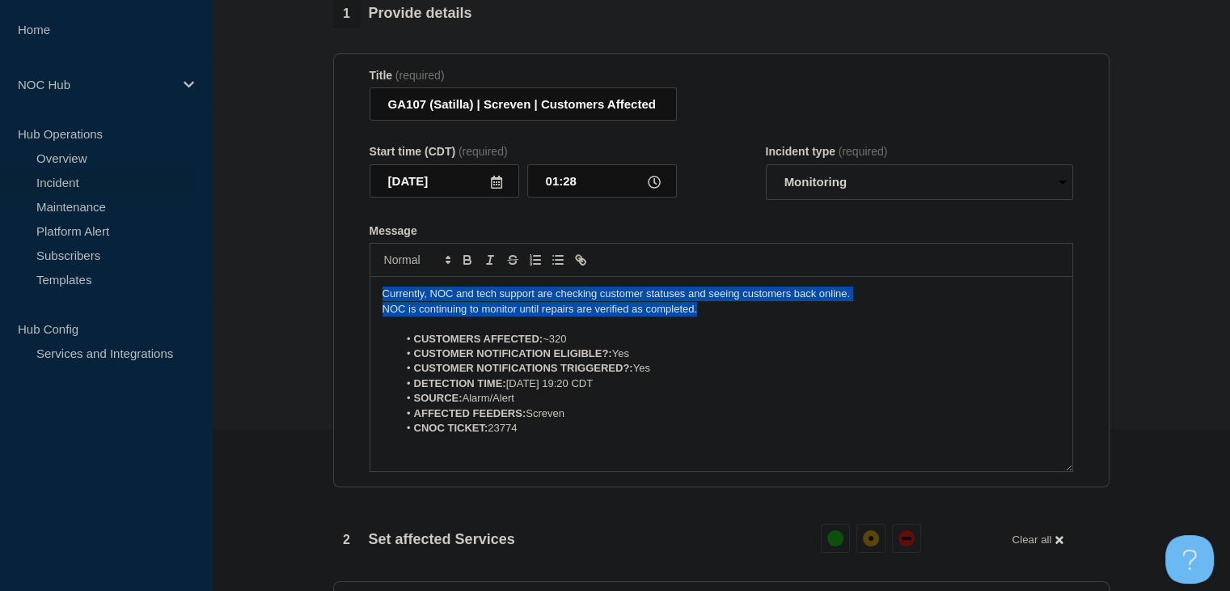
drag, startPoint x: 589, startPoint y: 316, endPoint x: 311, endPoint y: 300, distance: 278.8
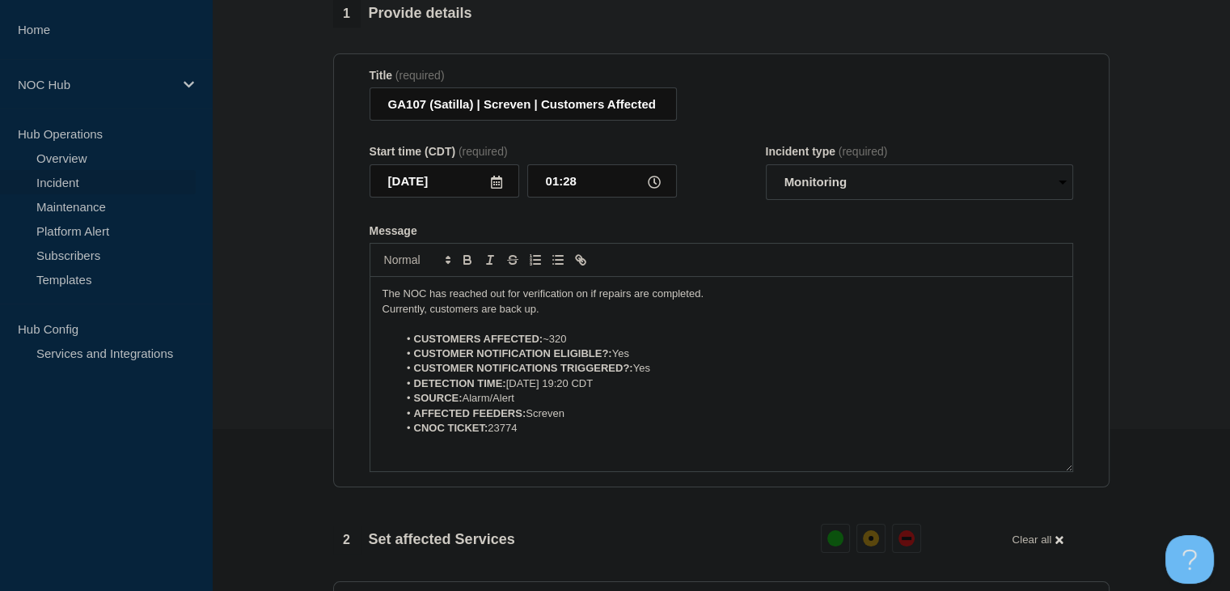
click at [585, 316] on p "Currently, customers are back up." at bounding box center [722, 309] width 678 height 15
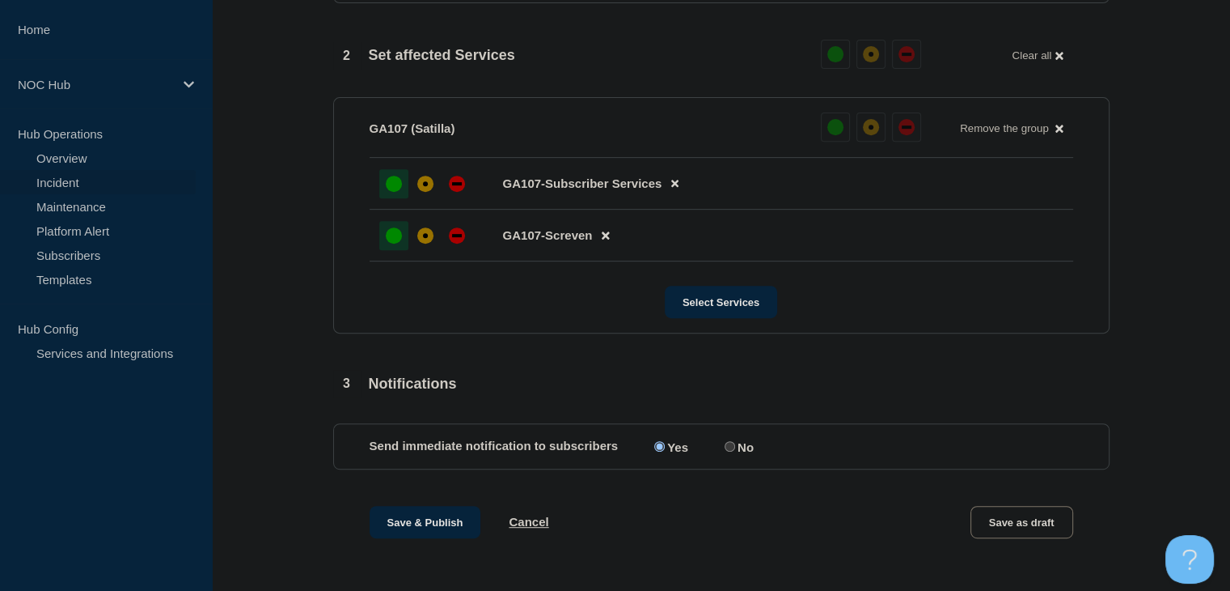
scroll to position [728, 0]
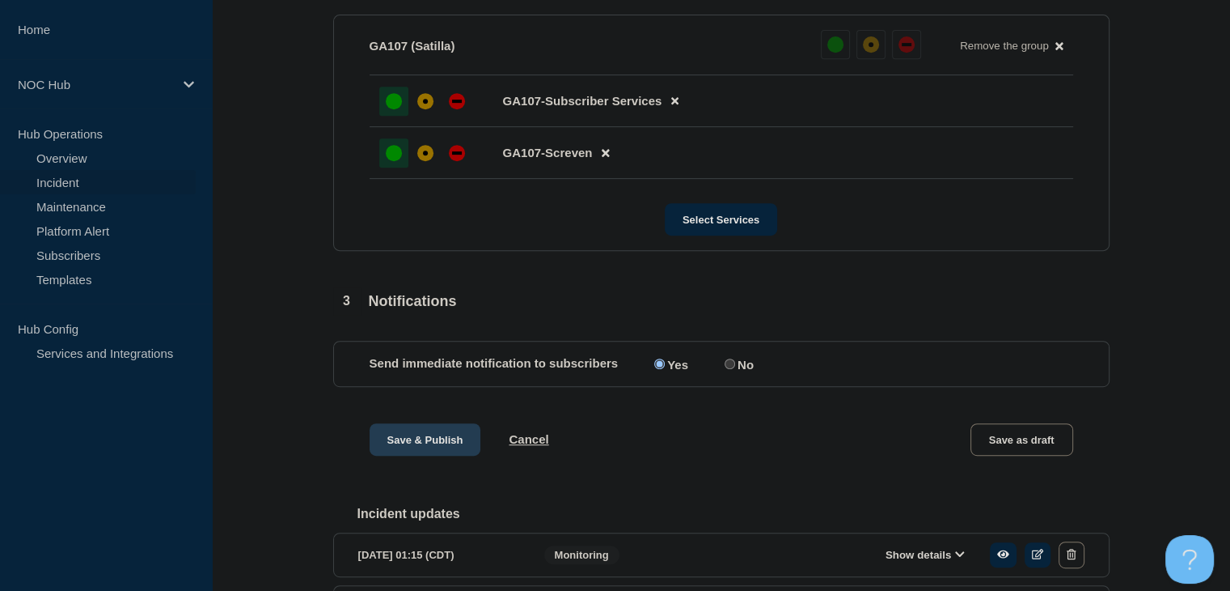
click at [413, 455] on button "Save & Publish" at bounding box center [426, 439] width 112 height 32
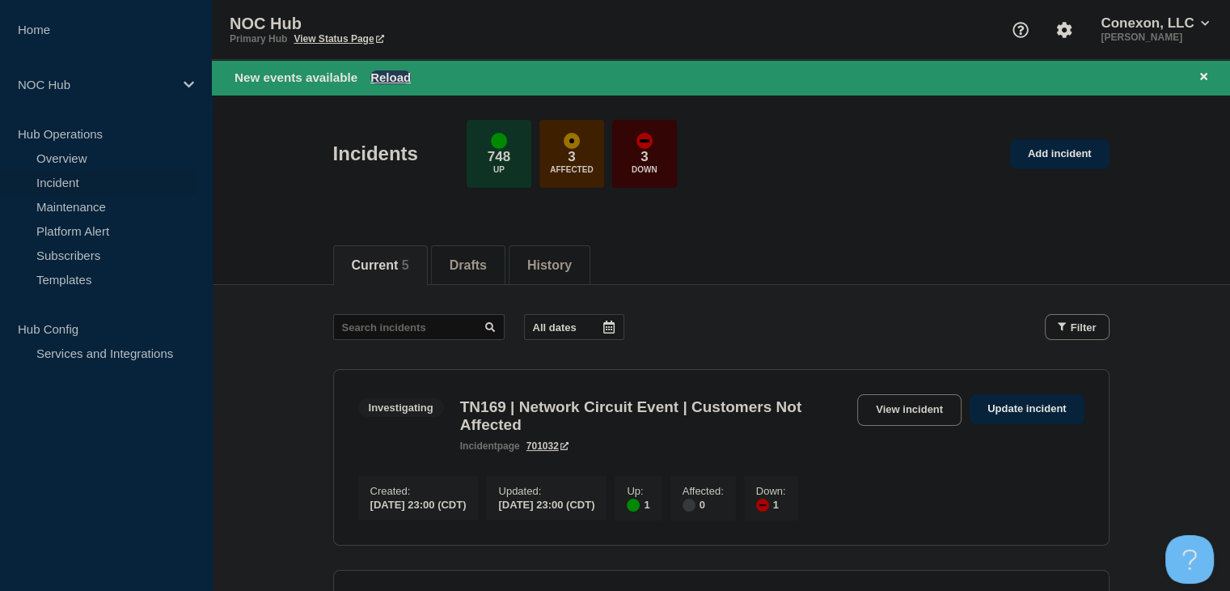
click at [388, 74] on button "Reload" at bounding box center [391, 77] width 40 height 14
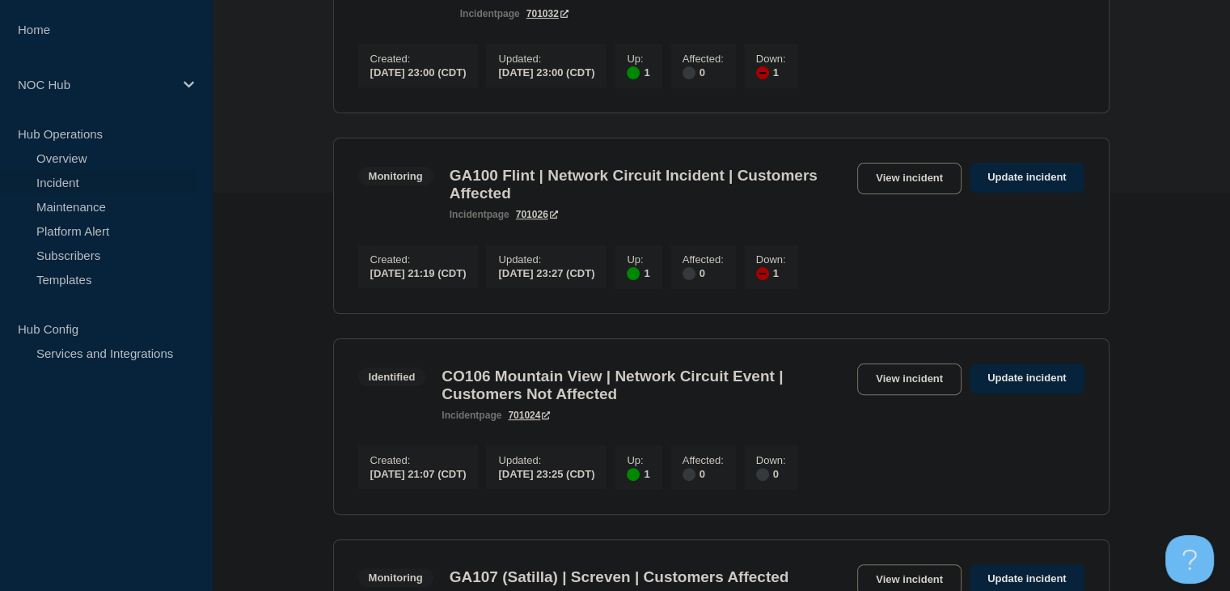
scroll to position [372, 0]
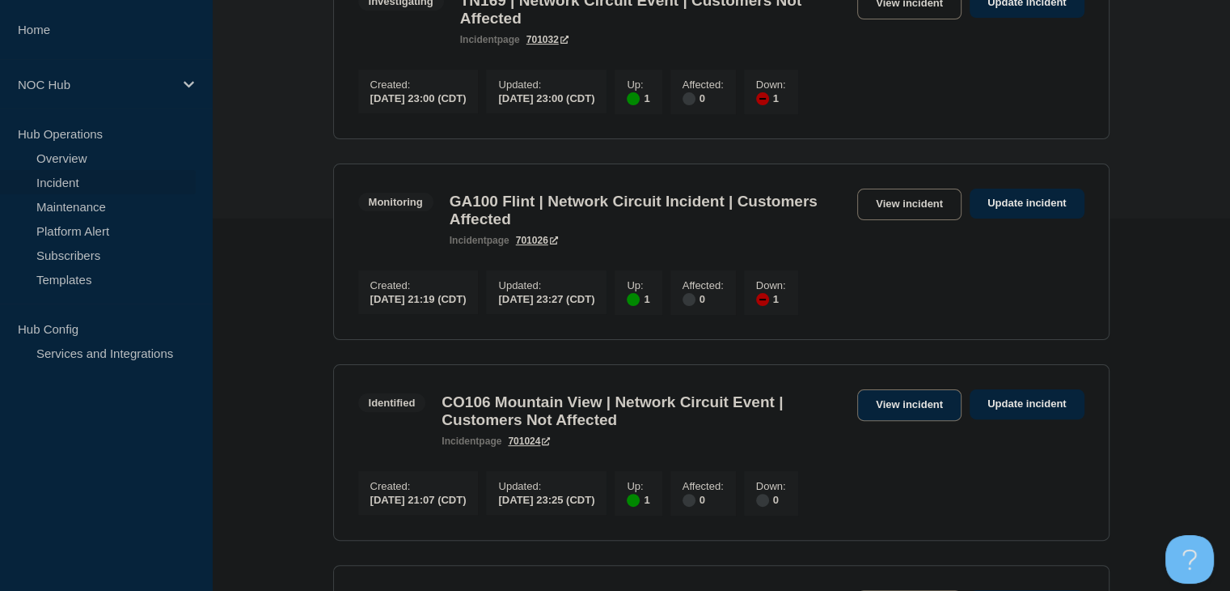
click at [897, 418] on link "View incident" at bounding box center [910, 405] width 104 height 32
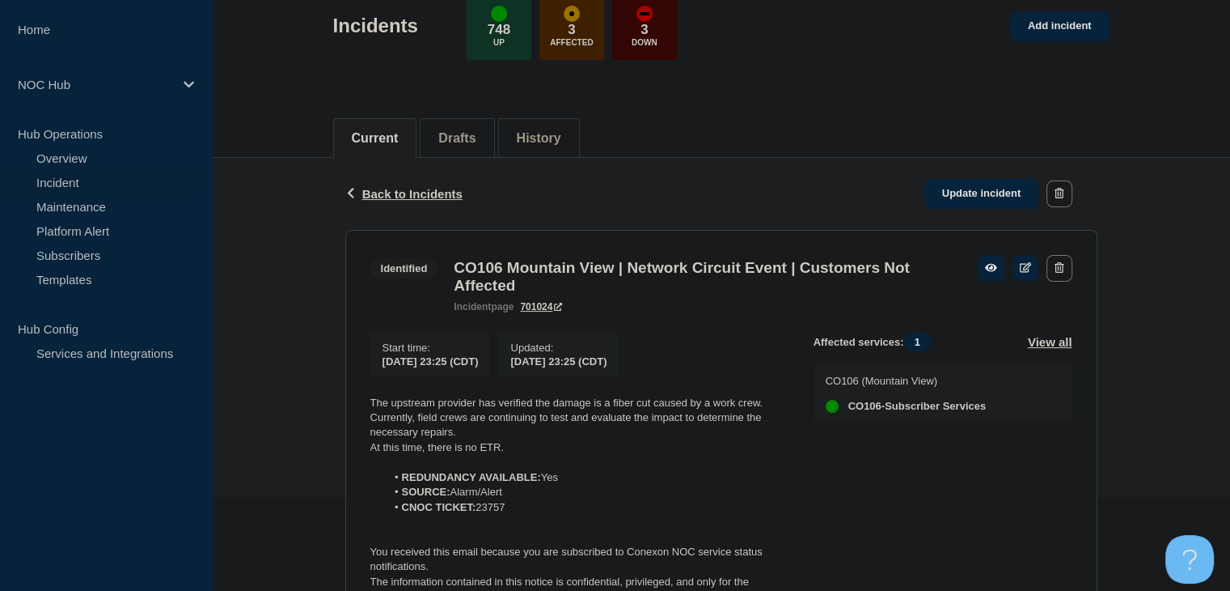
scroll to position [324, 0]
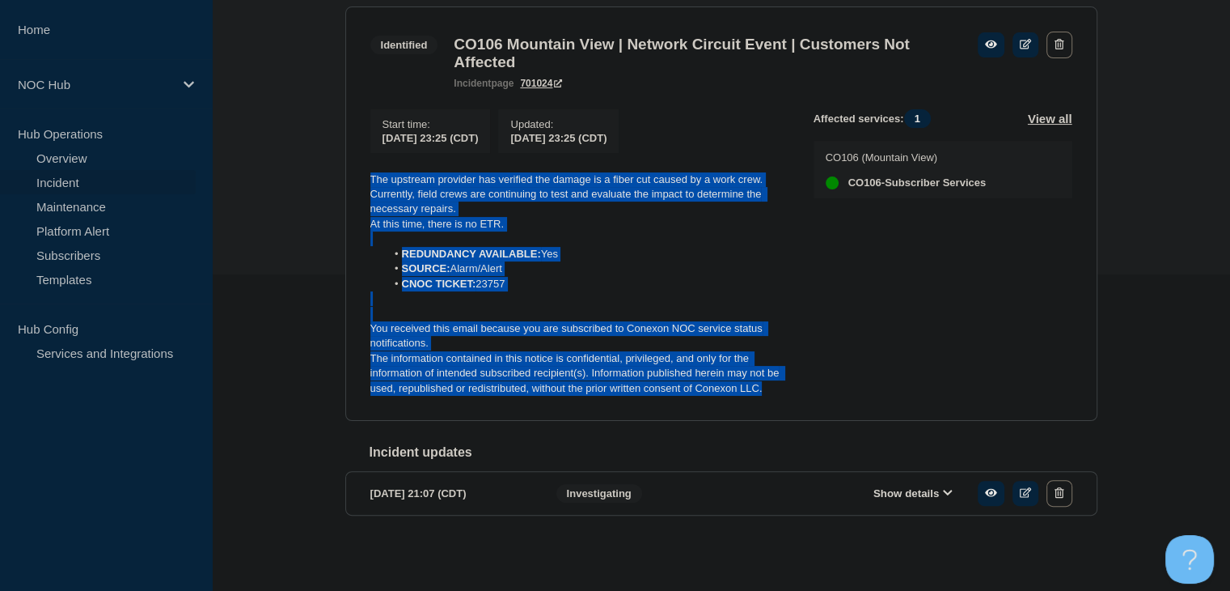
drag, startPoint x: 770, startPoint y: 396, endPoint x: 352, endPoint y: 182, distance: 470.0
click at [353, 182] on section "Identified CO106 Mountain View | Network Circuit Event | Customers Not Affected…" at bounding box center [721, 213] width 752 height 415
copy div "The upstream provider has verified the damage is a fiber cut caused by a work c…"
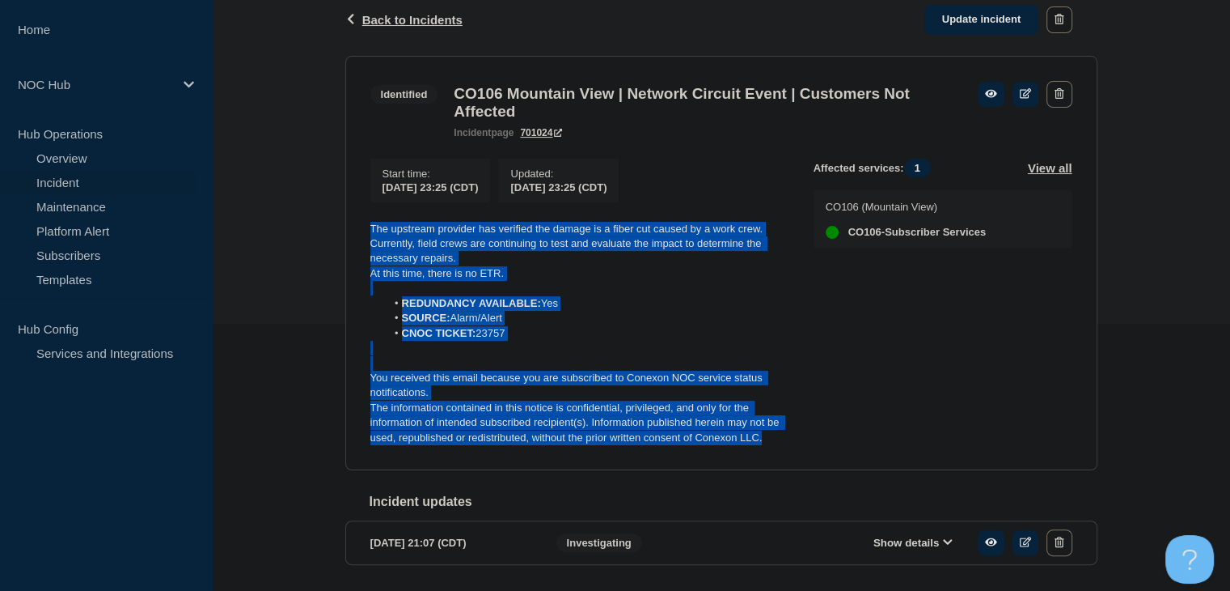
scroll to position [243, 0]
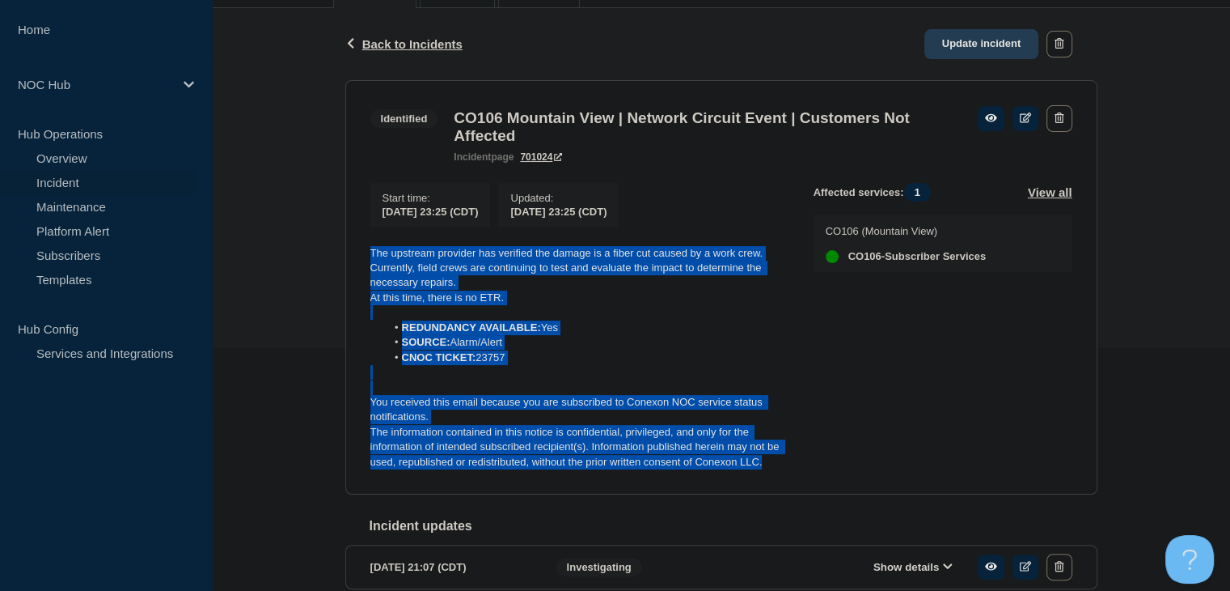
click at [970, 40] on link "Update incident" at bounding box center [982, 44] width 115 height 30
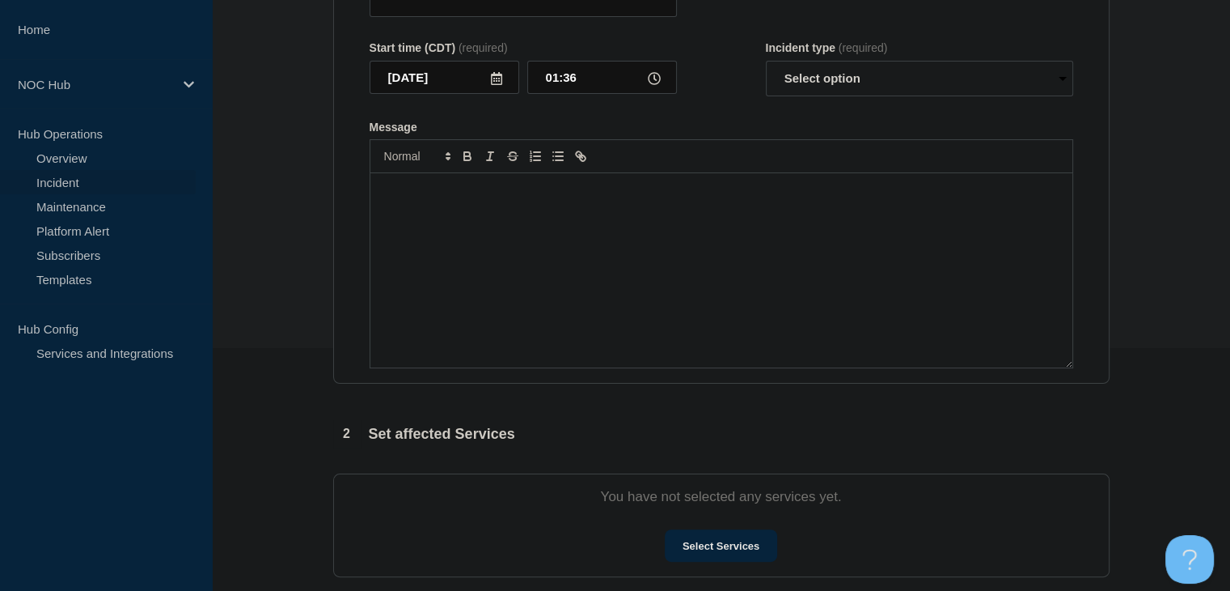
type input "CO106 Mountain View | Network Circuit Event | Customers Not Affected"
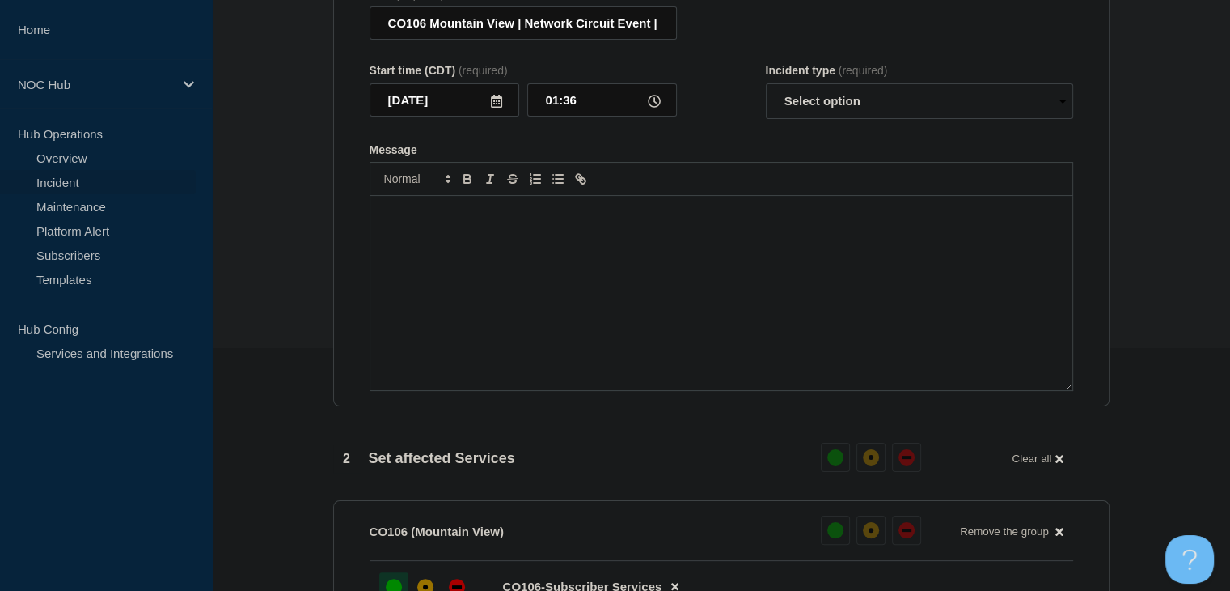
click at [607, 337] on div "Message" at bounding box center [722, 293] width 702 height 194
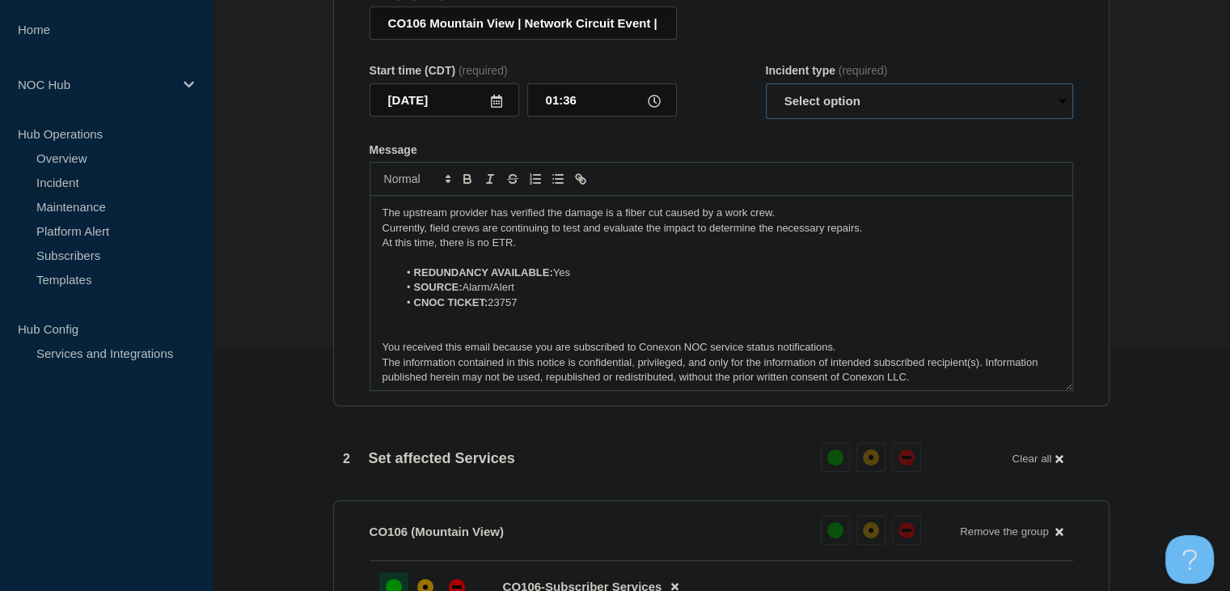
click at [870, 101] on select "Select option Investigating Identified Monitoring Resolved" at bounding box center [919, 101] width 307 height 36
select select "monitoring"
click at [766, 93] on select "Select option Investigating Identified Monitoring Resolved" at bounding box center [919, 101] width 307 height 36
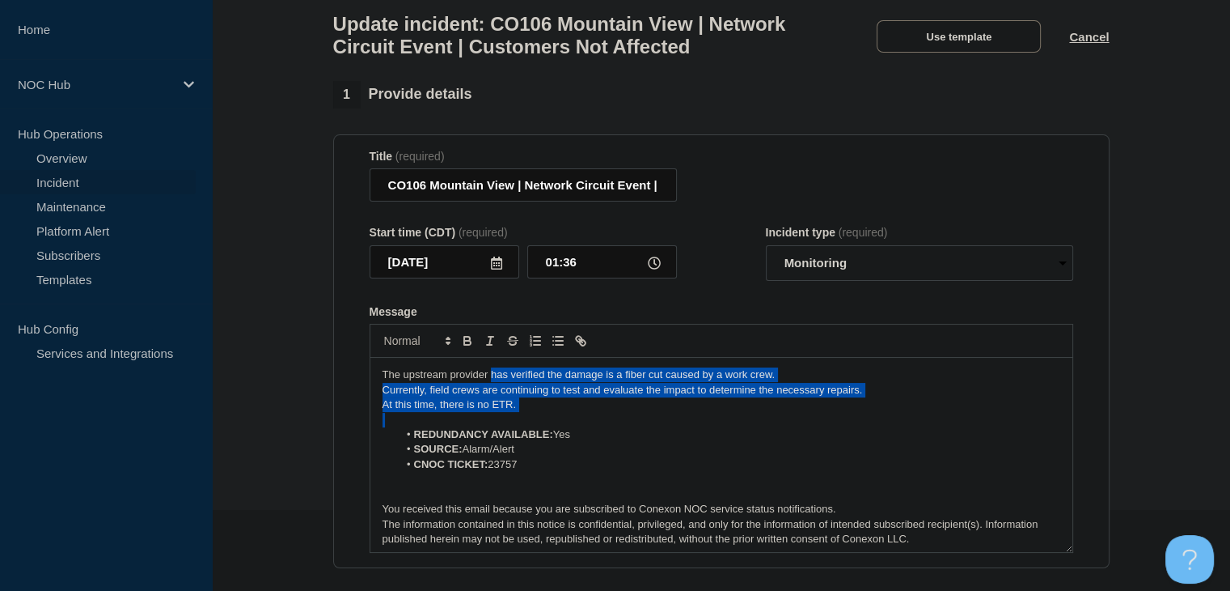
drag, startPoint x: 514, startPoint y: 418, endPoint x: 489, endPoint y: 387, distance: 39.8
click at [489, 387] on div "The upstream provider has verified the damage is a fiber cut caused by a work c…" at bounding box center [722, 455] width 702 height 194
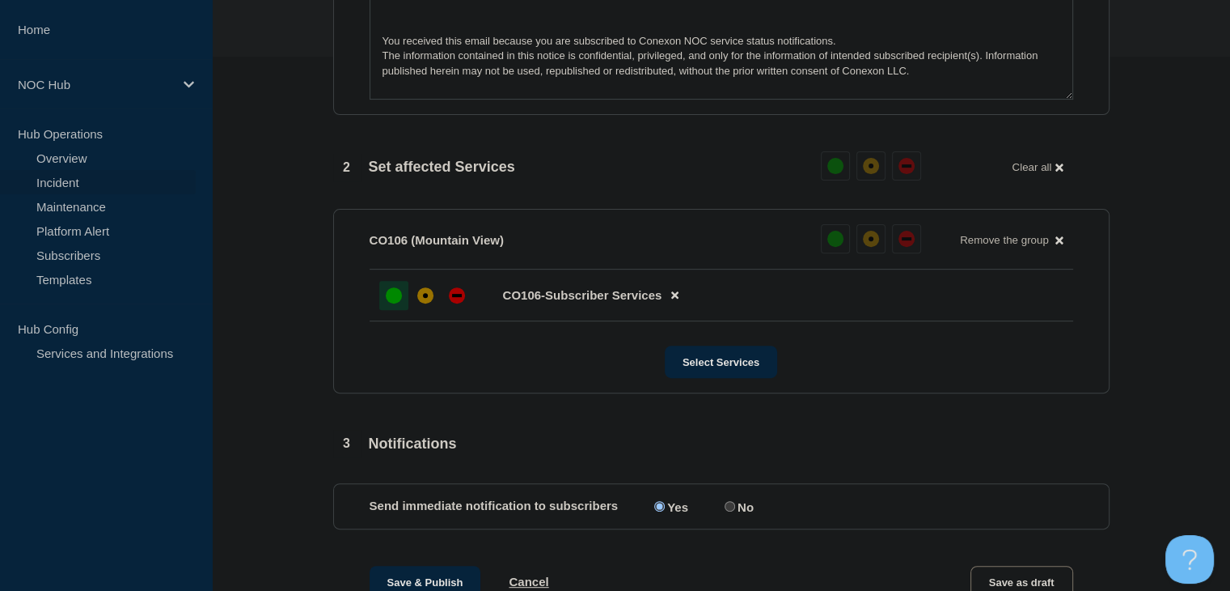
scroll to position [806, 0]
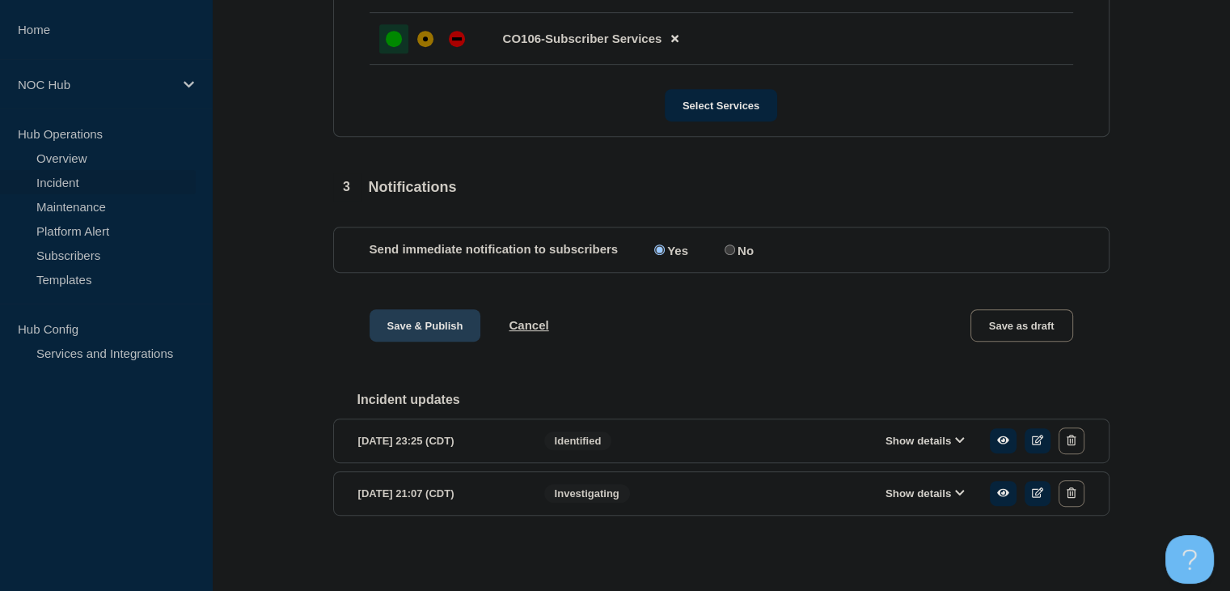
click at [388, 324] on button "Save & Publish" at bounding box center [426, 325] width 112 height 32
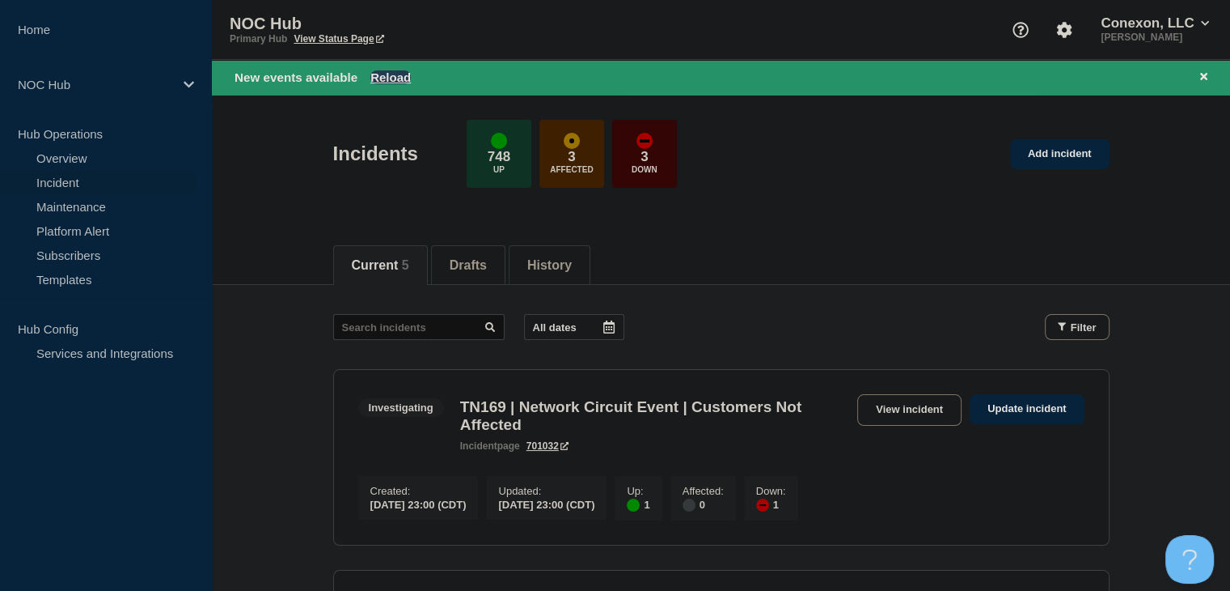
click at [400, 82] on button "Reload" at bounding box center [391, 77] width 40 height 14
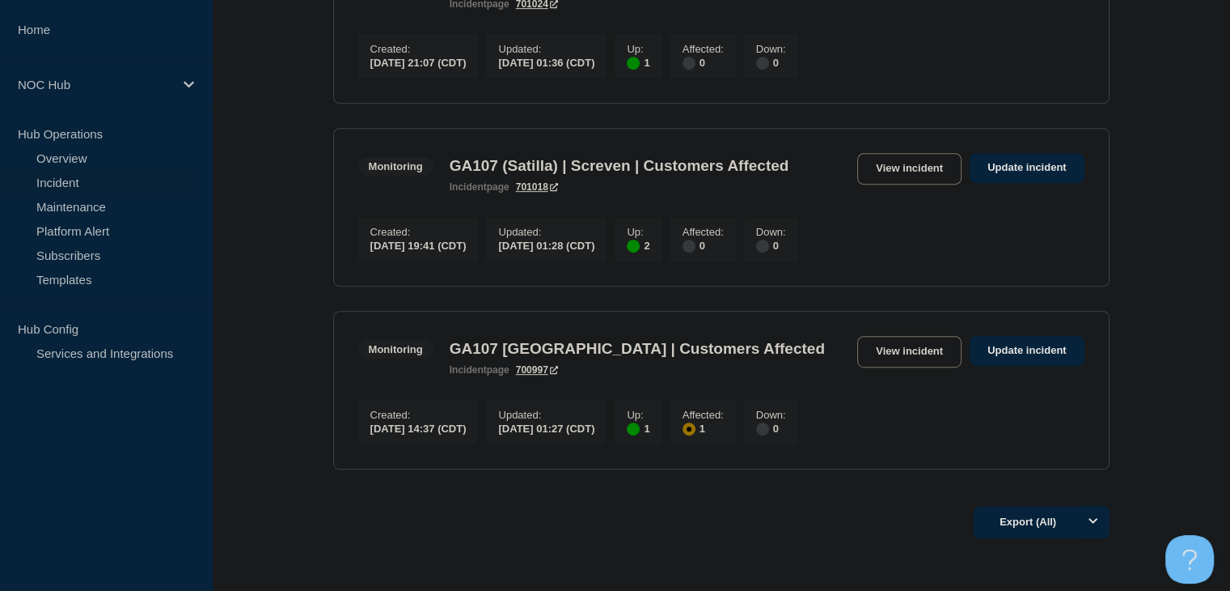
scroll to position [696, 0]
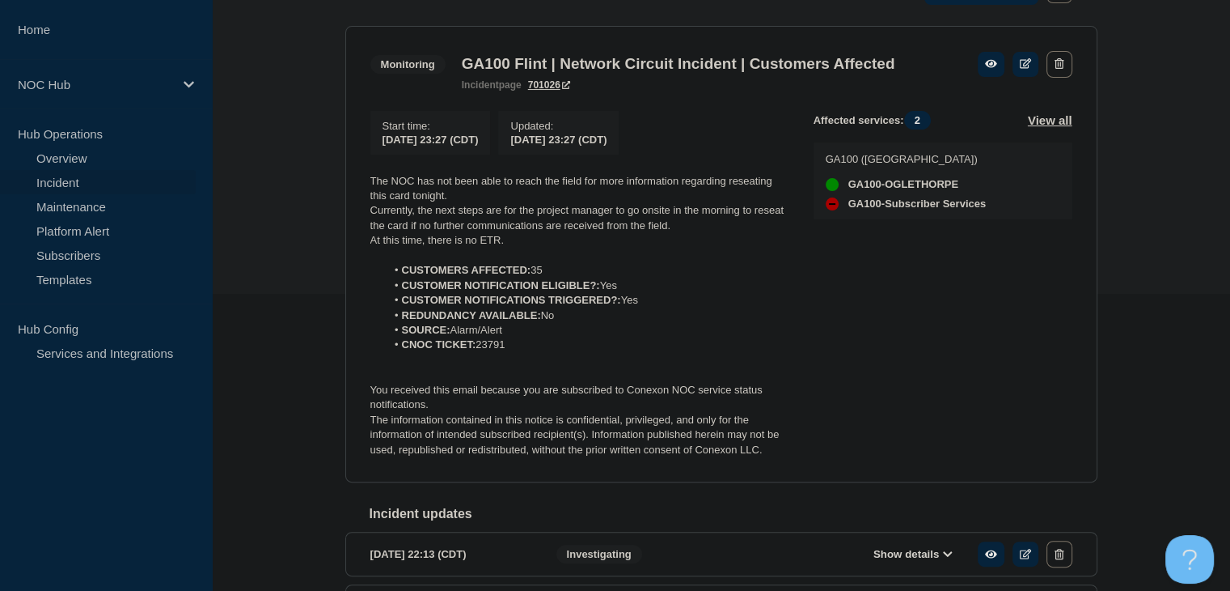
scroll to position [324, 0]
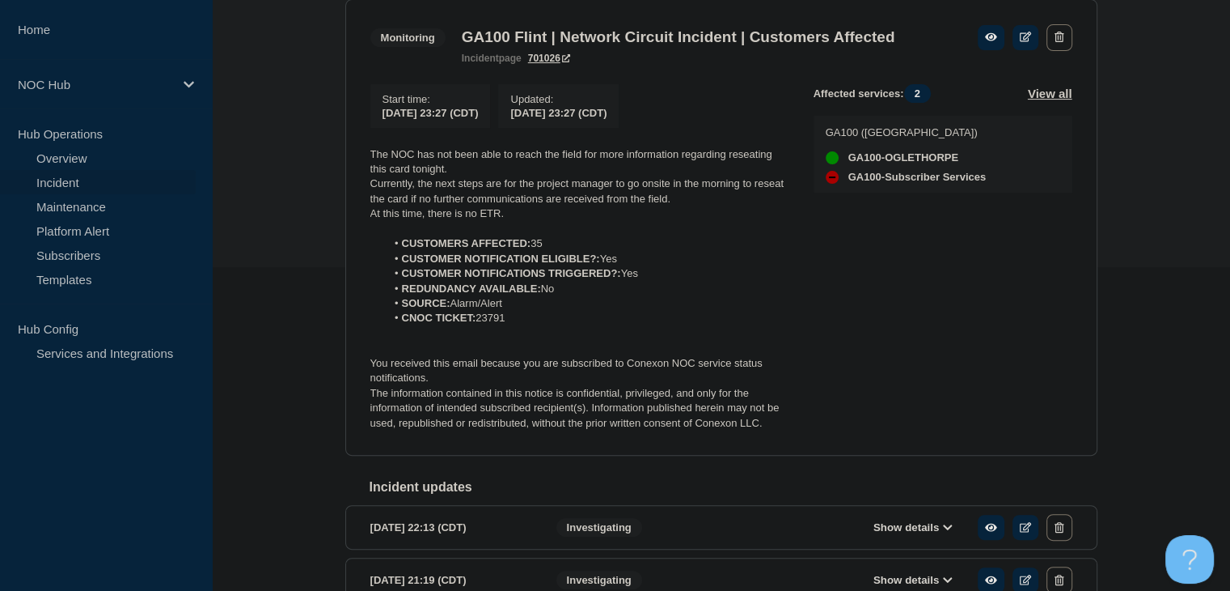
drag, startPoint x: 773, startPoint y: 452, endPoint x: 740, endPoint y: 436, distance: 36.2
click at [754, 430] on p "The information contained in this notice is confidential, privileged, and only …" at bounding box center [579, 408] width 417 height 44
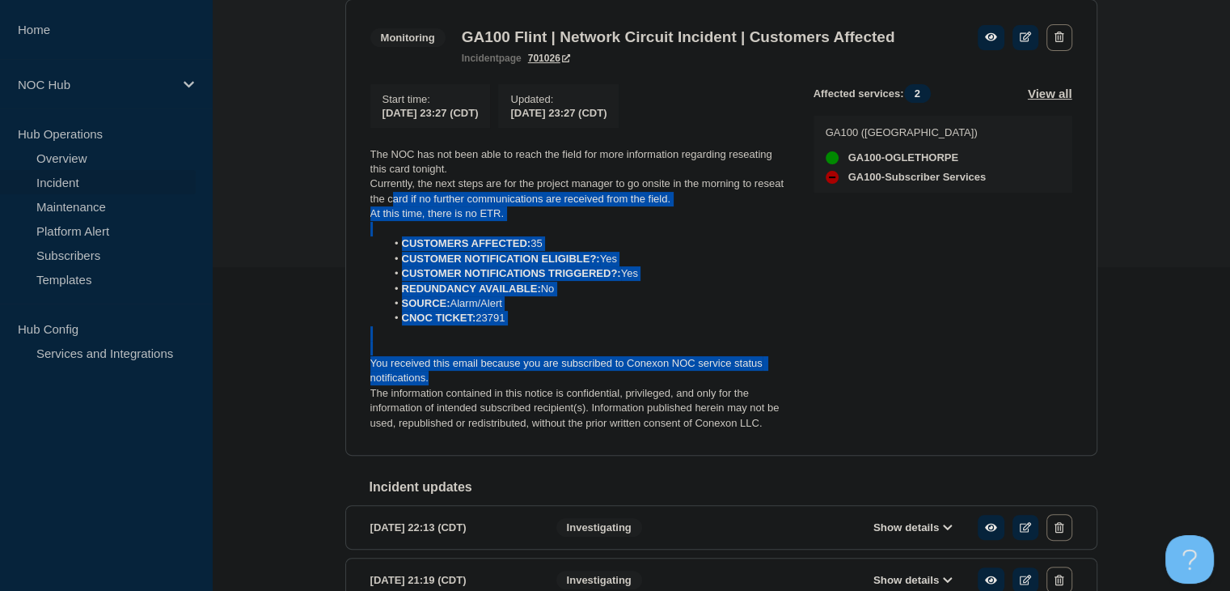
drag, startPoint x: 531, startPoint y: 333, endPoint x: 391, endPoint y: 226, distance: 176.5
click at [392, 223] on div "The NOC has not been able to reach the field for more information regarding res…" at bounding box center [579, 289] width 417 height 284
click at [688, 386] on p "You received this email because you are subscribed to Conexon NOC service statu…" at bounding box center [579, 371] width 417 height 30
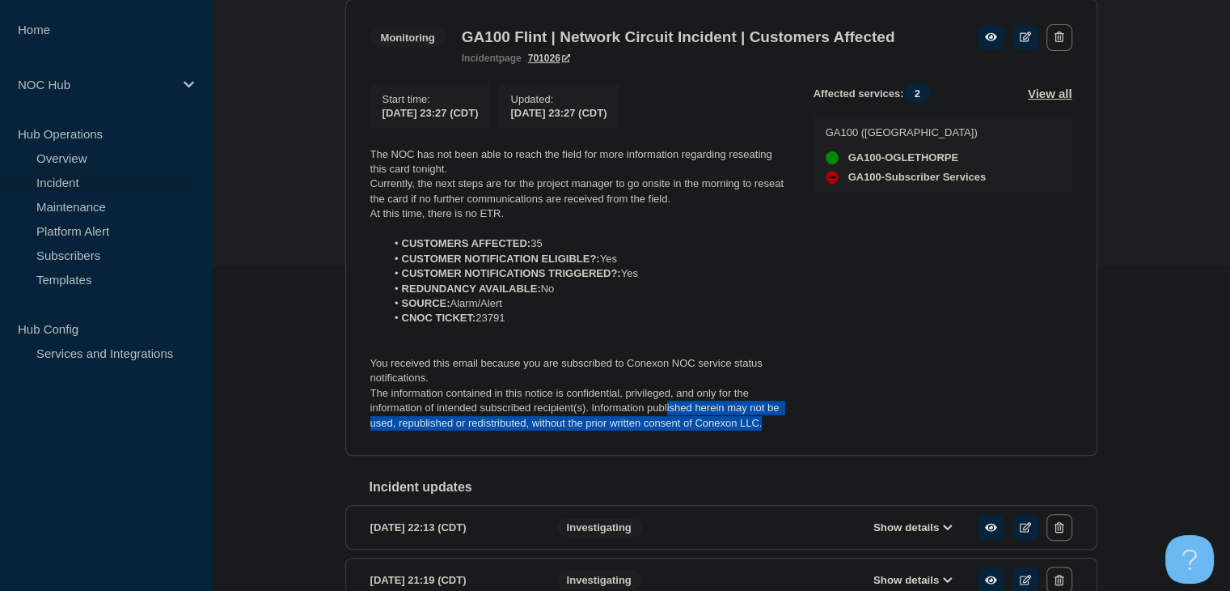
drag, startPoint x: 775, startPoint y: 455, endPoint x: 613, endPoint y: 408, distance: 168.5
click at [633, 415] on p "The information contained in this notice is confidential, privileged, and only …" at bounding box center [579, 408] width 417 height 44
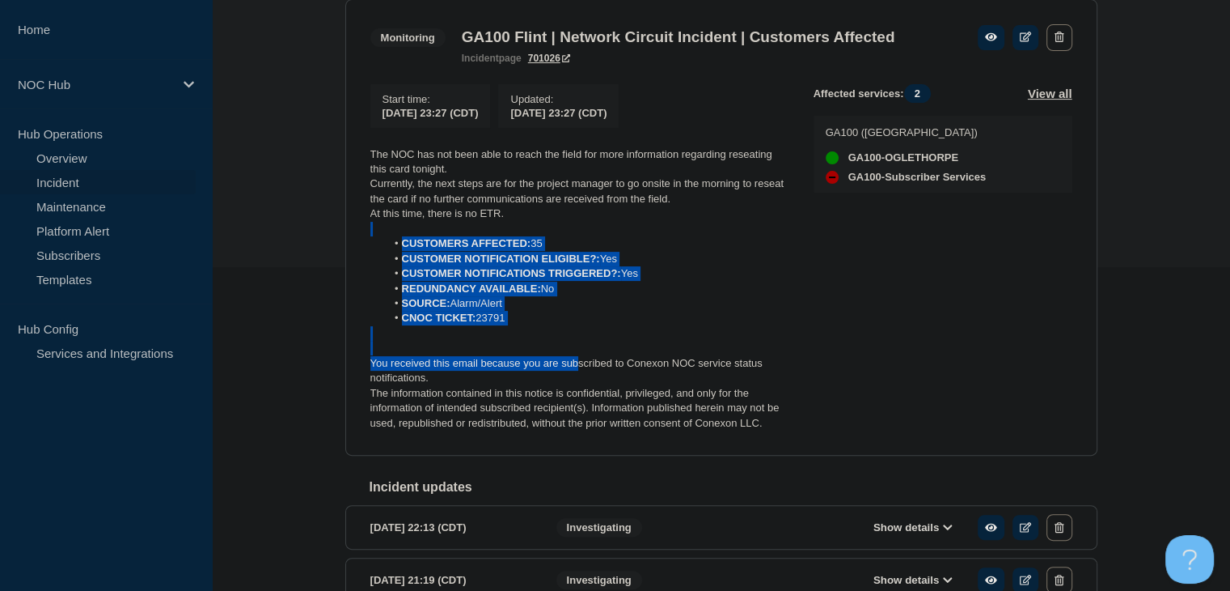
drag, startPoint x: 485, startPoint y: 299, endPoint x: 419, endPoint y: 233, distance: 93.2
click at [438, 252] on div "The NOC has not been able to reach the field for more information regarding res…" at bounding box center [579, 289] width 417 height 284
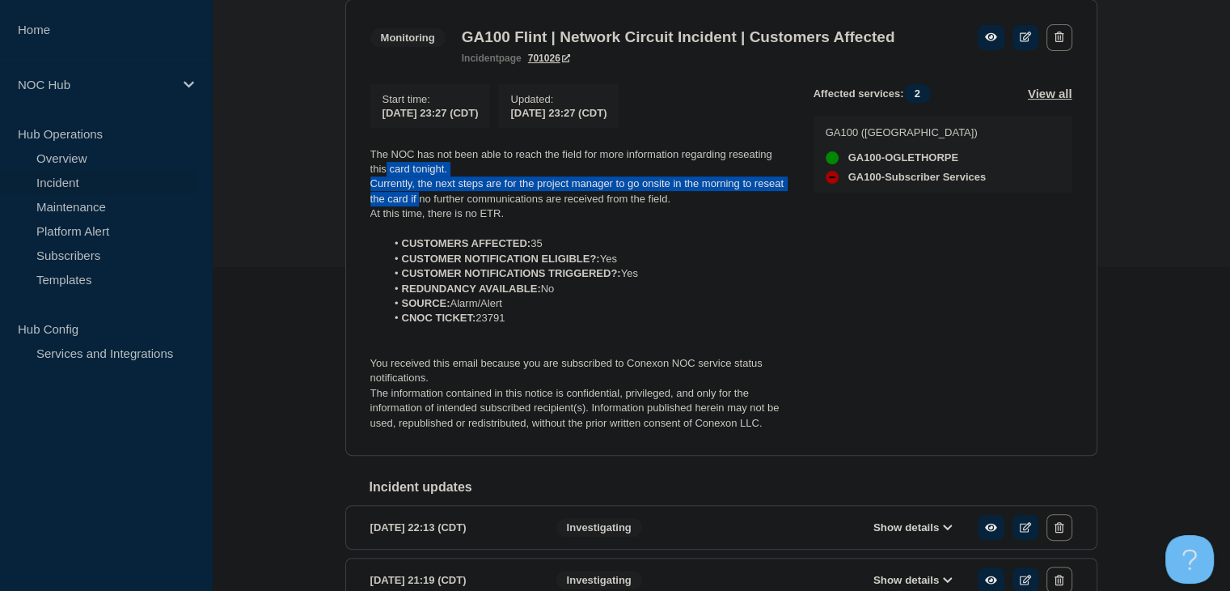
drag, startPoint x: 408, startPoint y: 223, endPoint x: 376, endPoint y: 193, distance: 43.5
click at [376, 193] on div "The NOC has not been able to reach the field for more information regarding res…" at bounding box center [579, 289] width 417 height 284
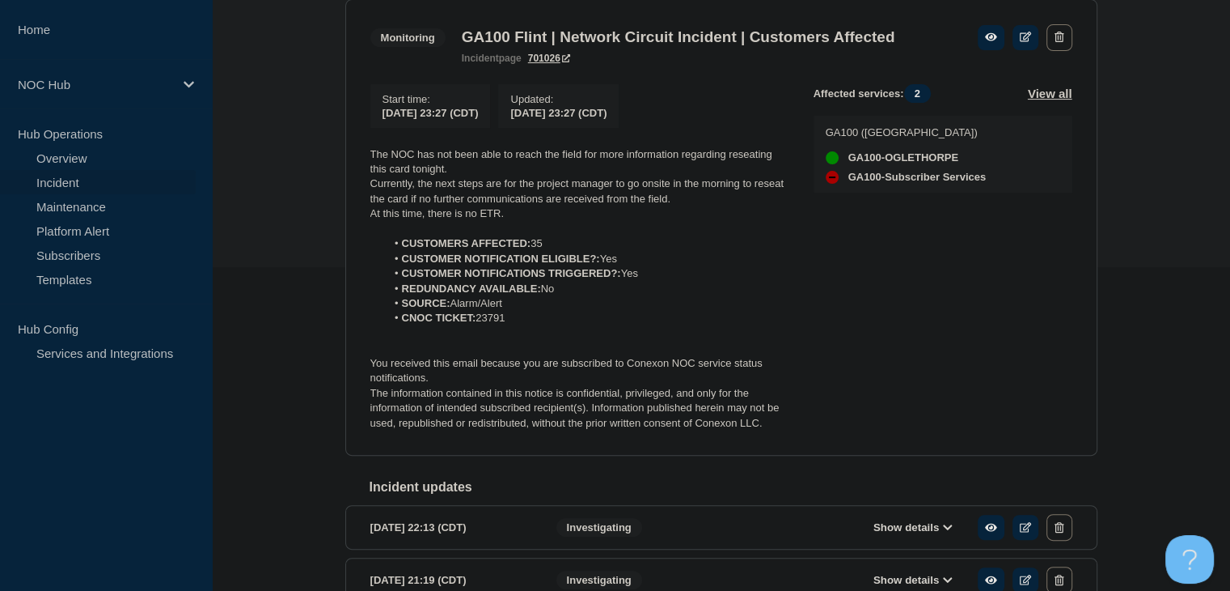
click at [725, 416] on p "The information contained in this notice is confidential, privileged, and only …" at bounding box center [579, 408] width 417 height 44
click at [760, 430] on p "The information contained in this notice is confidential, privileged, and only …" at bounding box center [579, 408] width 417 height 44
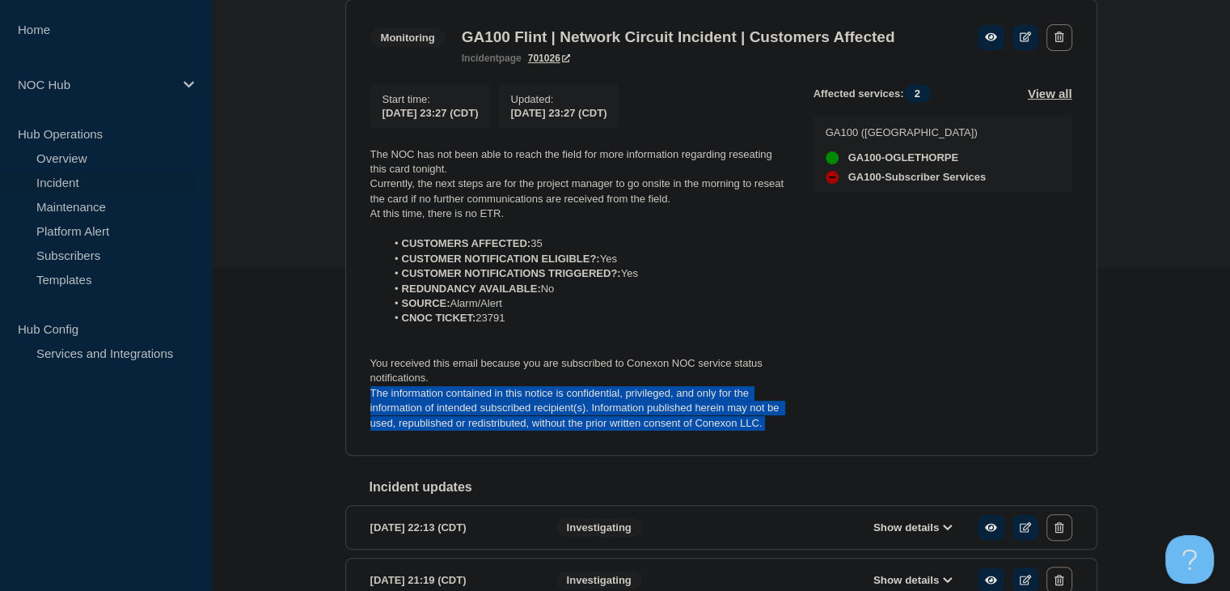
click at [760, 430] on p "The information contained in this notice is confidential, privileged, and only …" at bounding box center [579, 408] width 417 height 44
click at [757, 430] on p "The information contained in this notice is confidential, privileged, and only …" at bounding box center [579, 408] width 417 height 44
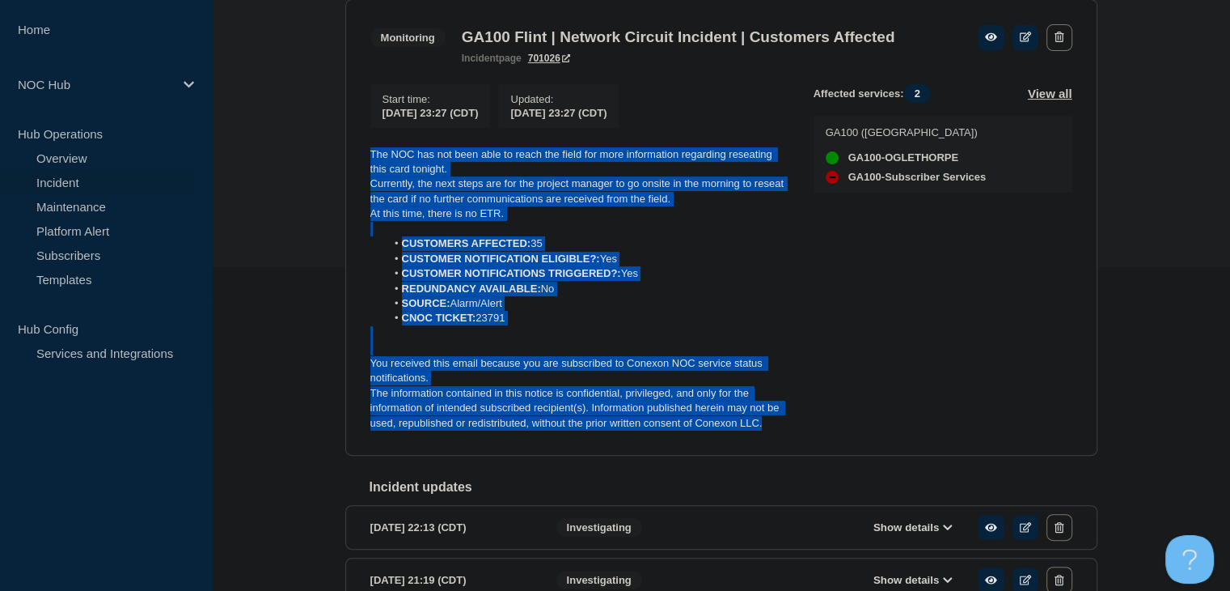
drag, startPoint x: 764, startPoint y: 455, endPoint x: 362, endPoint y: 184, distance: 484.4
click at [362, 184] on section "Monitoring GA100 Flint | Network Circuit Incident | Customers Affected incident…" at bounding box center [721, 227] width 752 height 457
copy div "The NOC has not been able to reach the field for more information regarding res…"
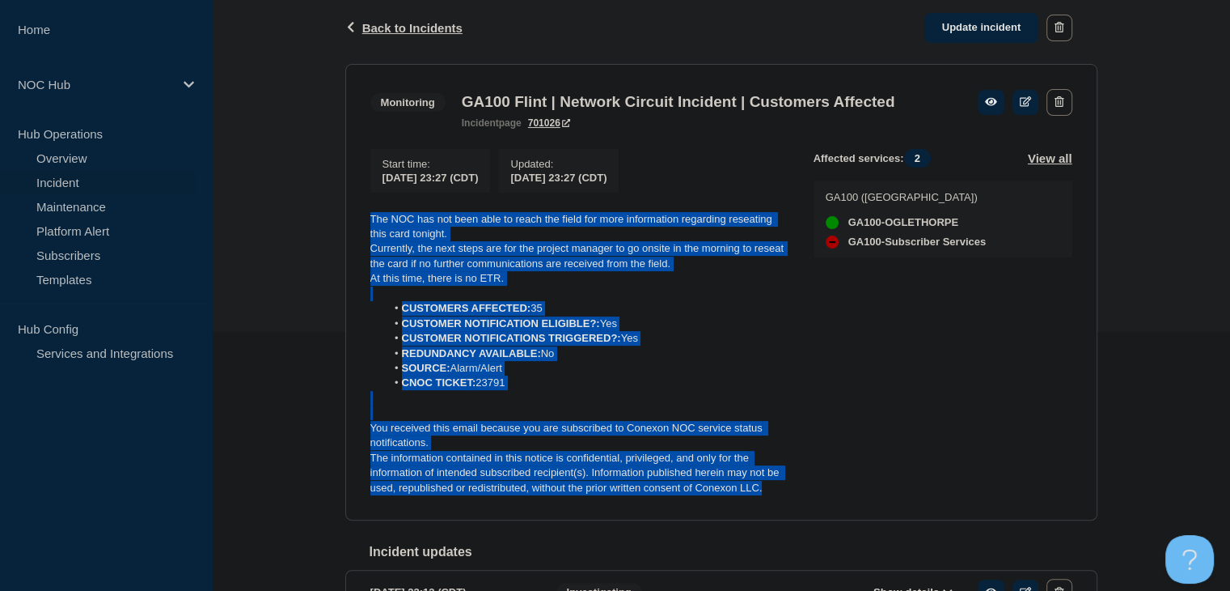
scroll to position [243, 0]
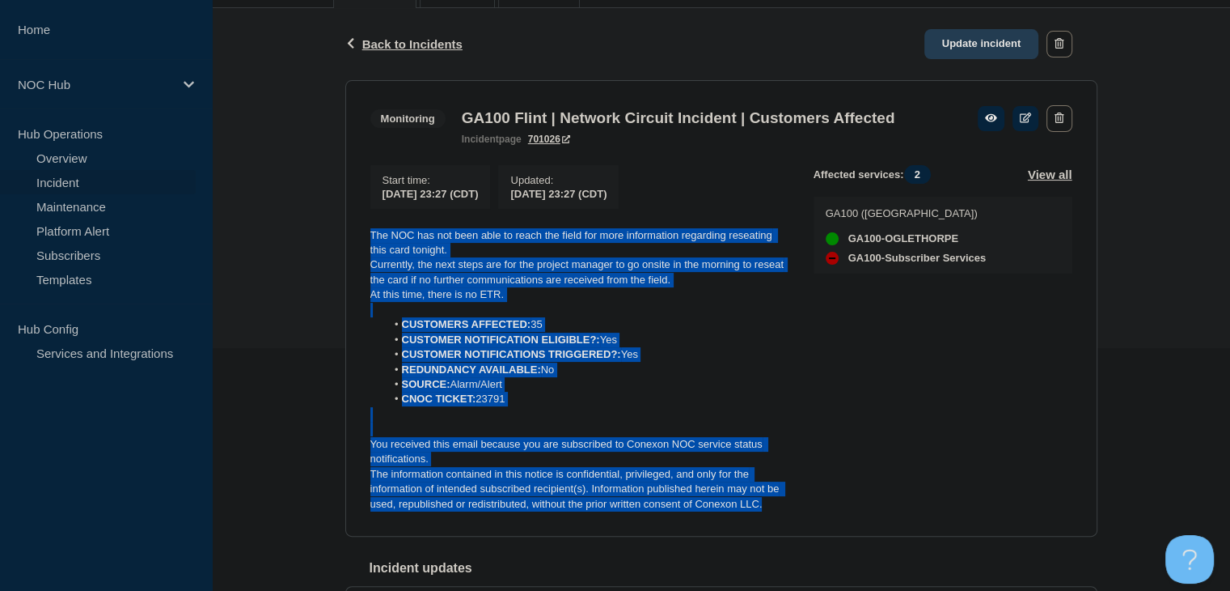
click at [969, 44] on link "Update incident" at bounding box center [982, 44] width 115 height 30
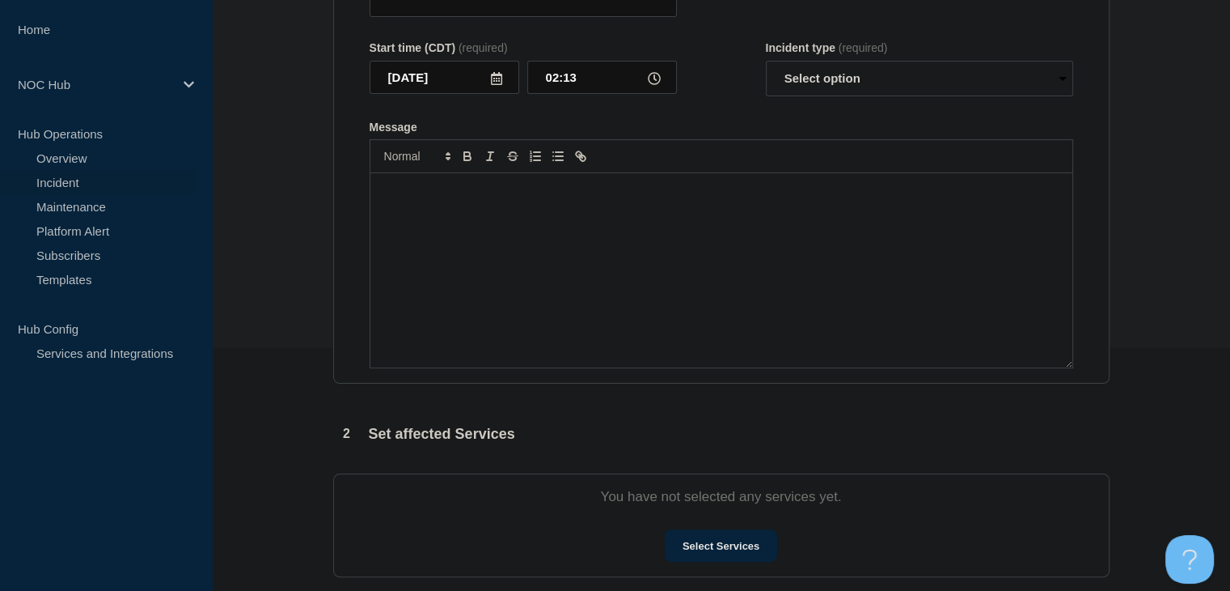
type input "GA100 Flint | Network Circuit Incident | Customers Affected"
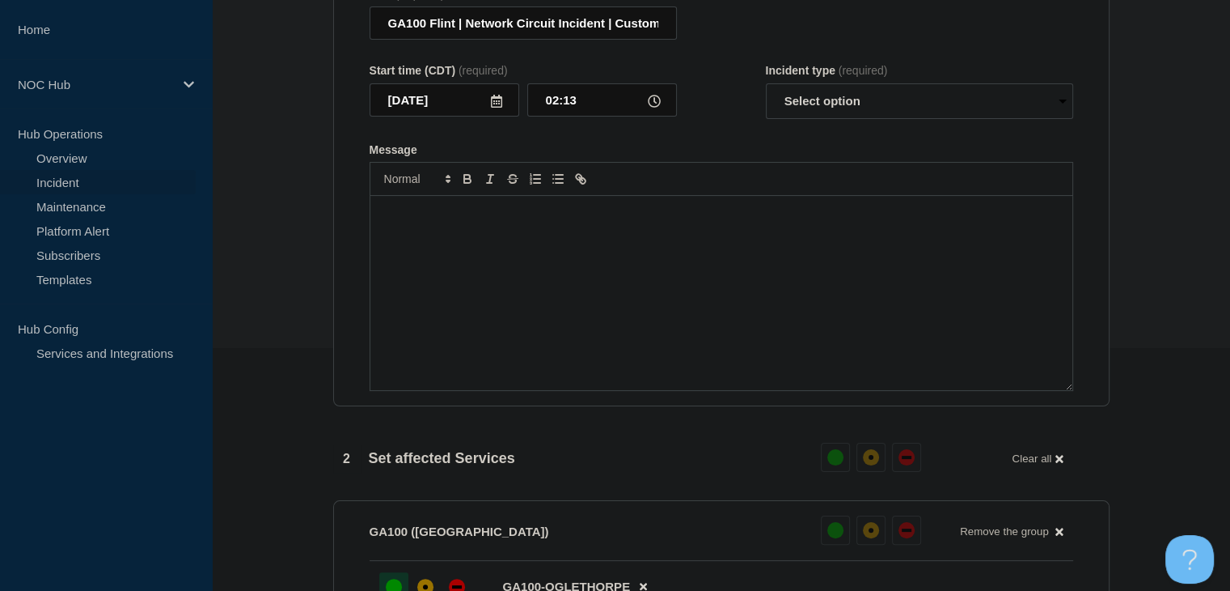
click at [512, 250] on div "Message" at bounding box center [722, 293] width 702 height 194
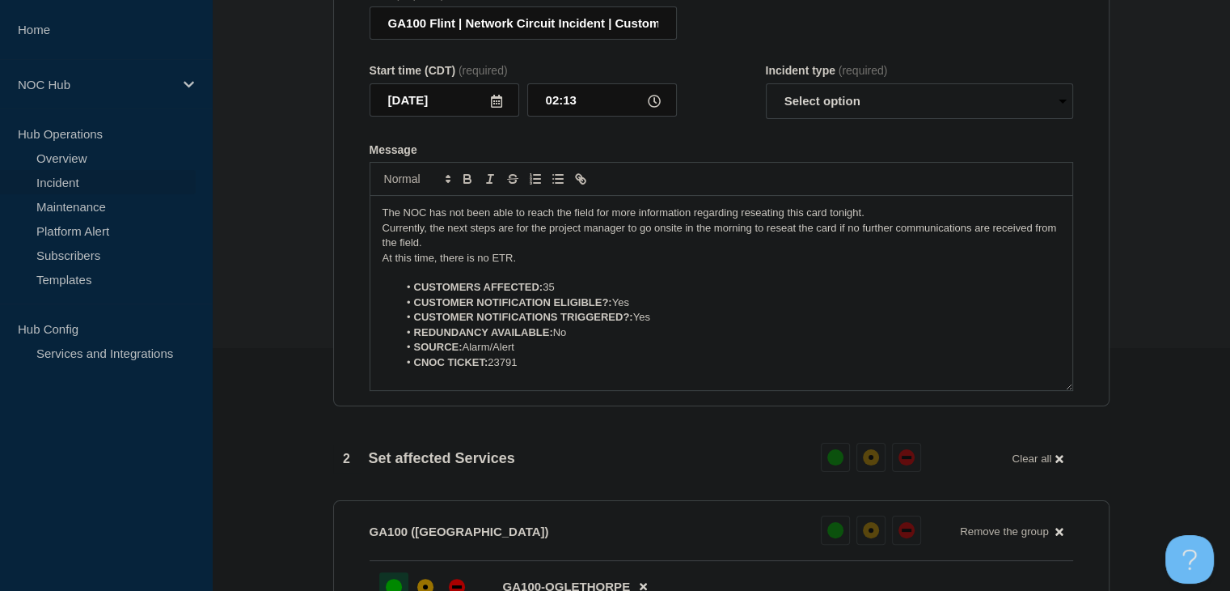
scroll to position [52, 0]
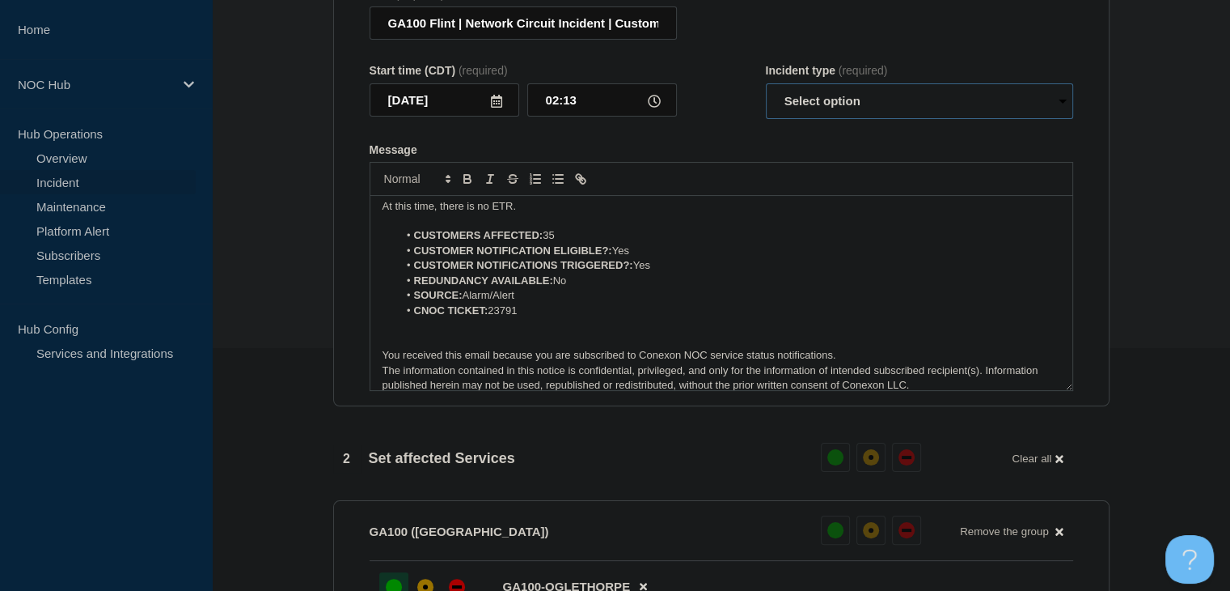
click at [811, 111] on select "Select option Investigating Identified Monitoring Resolved" at bounding box center [919, 101] width 307 height 36
select select "monitoring"
click at [766, 93] on select "Select option Investigating Identified Monitoring Resolved" at bounding box center [919, 101] width 307 height 36
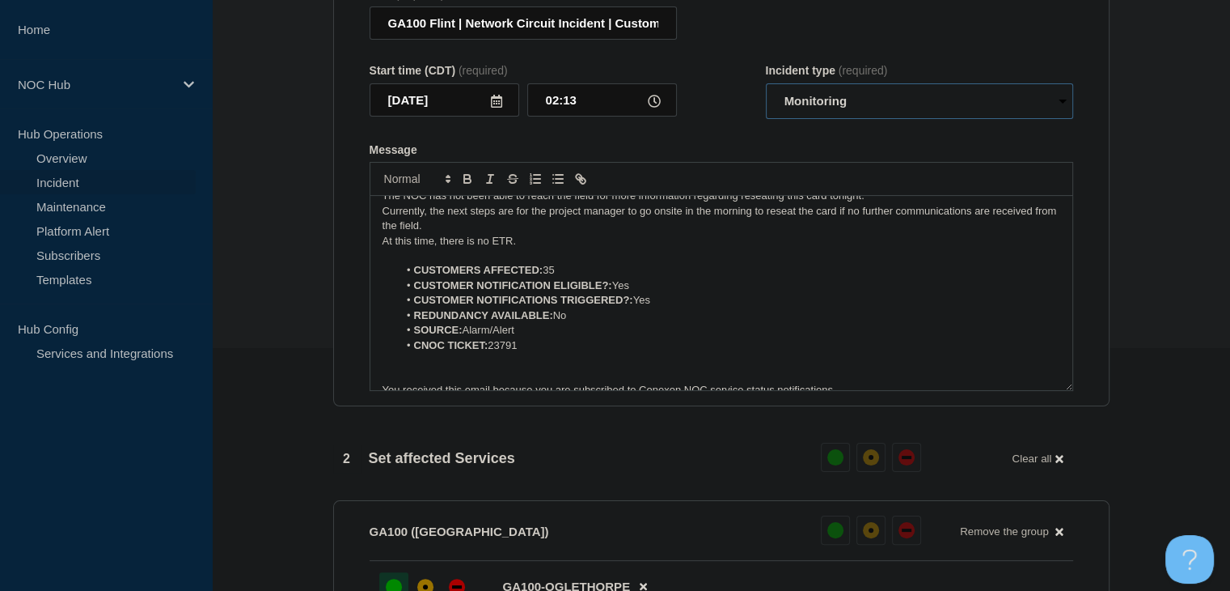
scroll to position [0, 0]
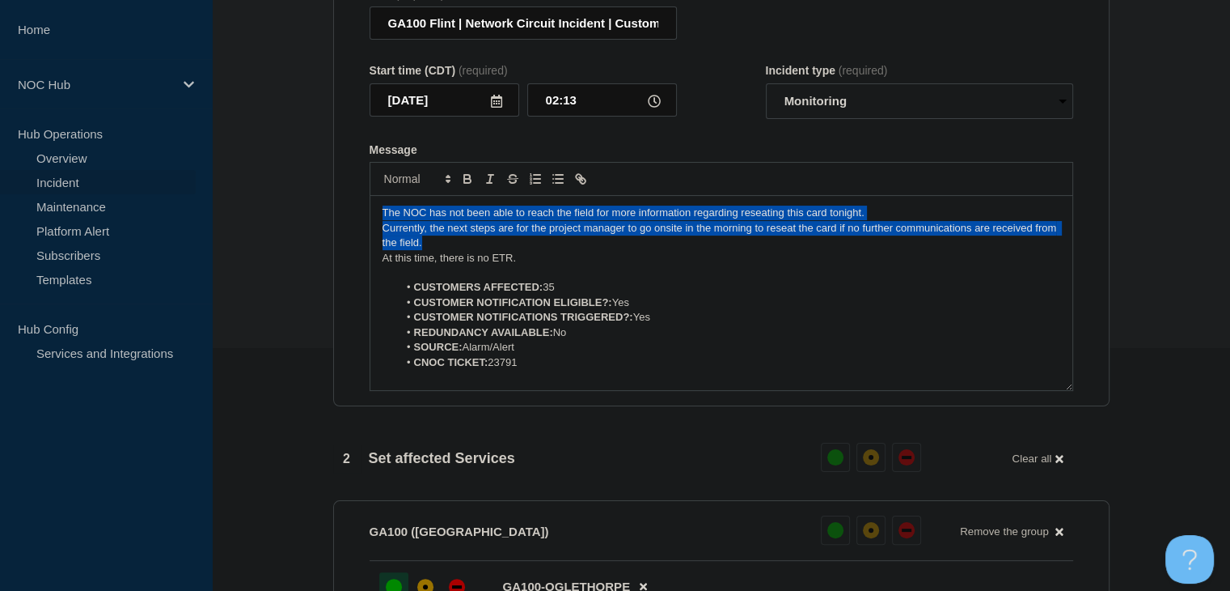
drag, startPoint x: 460, startPoint y: 256, endPoint x: 337, endPoint y: 203, distance: 134.5
click at [337, 203] on section "Title (required) GA100 Flint | Network Circuit Incident | Customers Affected St…" at bounding box center [721, 189] width 777 height 434
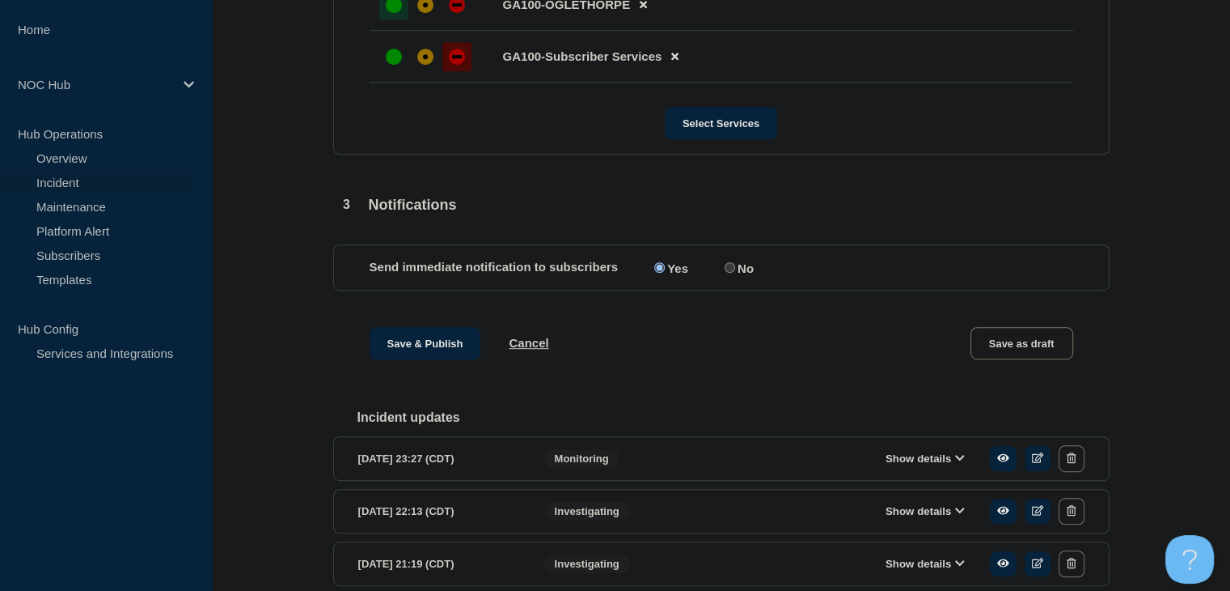
scroll to position [909, 0]
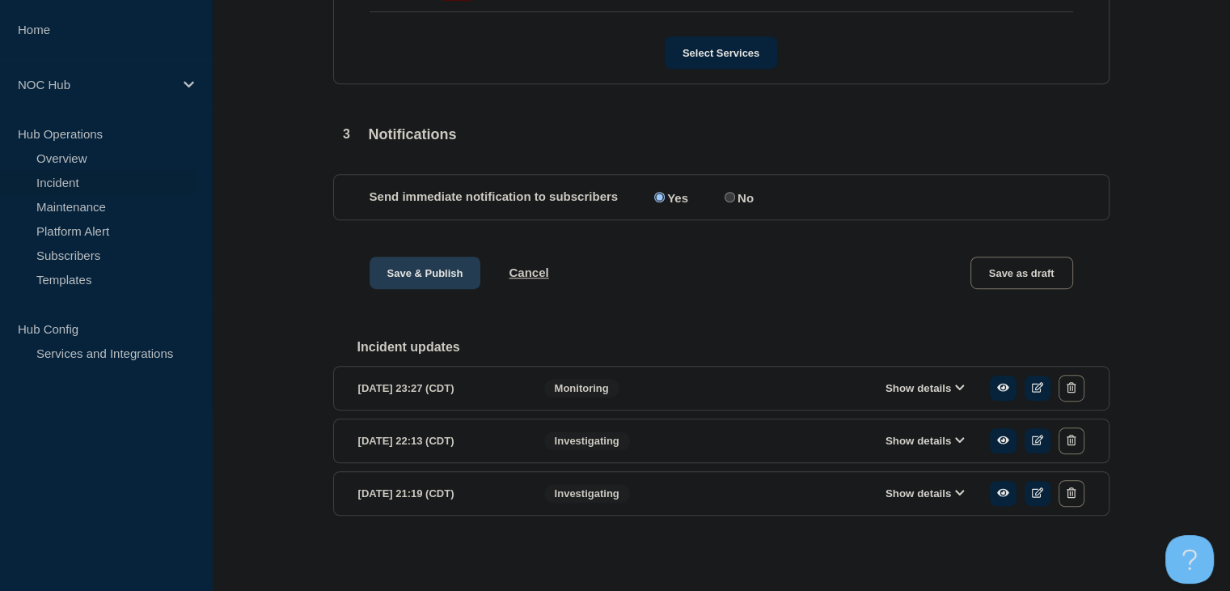
click at [412, 256] on button "Save & Publish" at bounding box center [426, 272] width 112 height 32
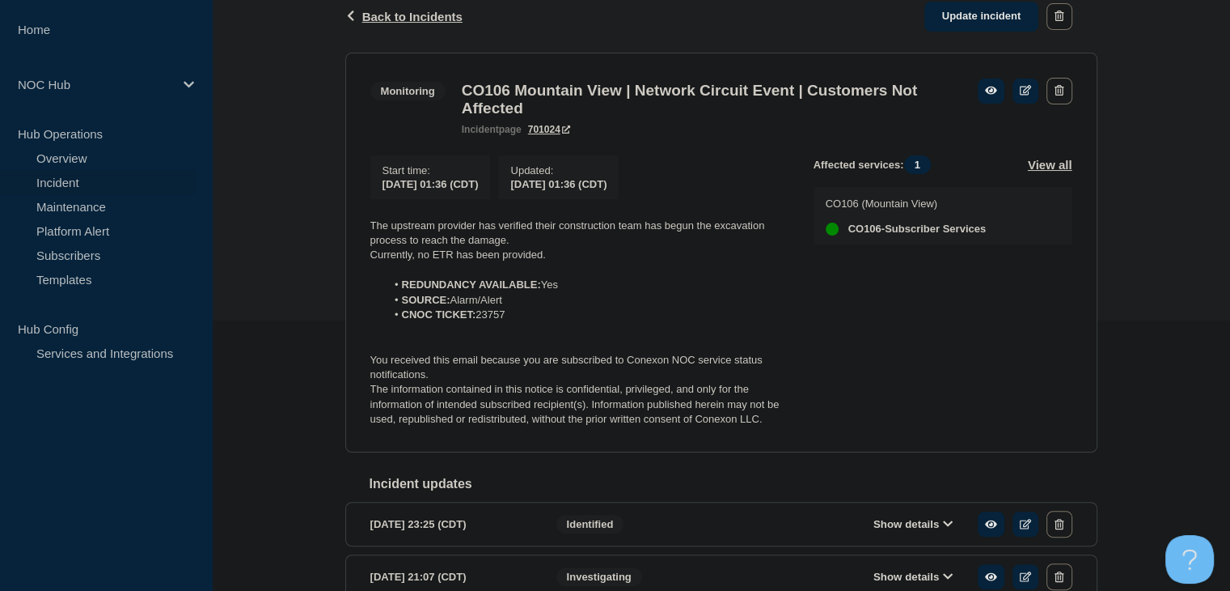
scroll to position [243, 0]
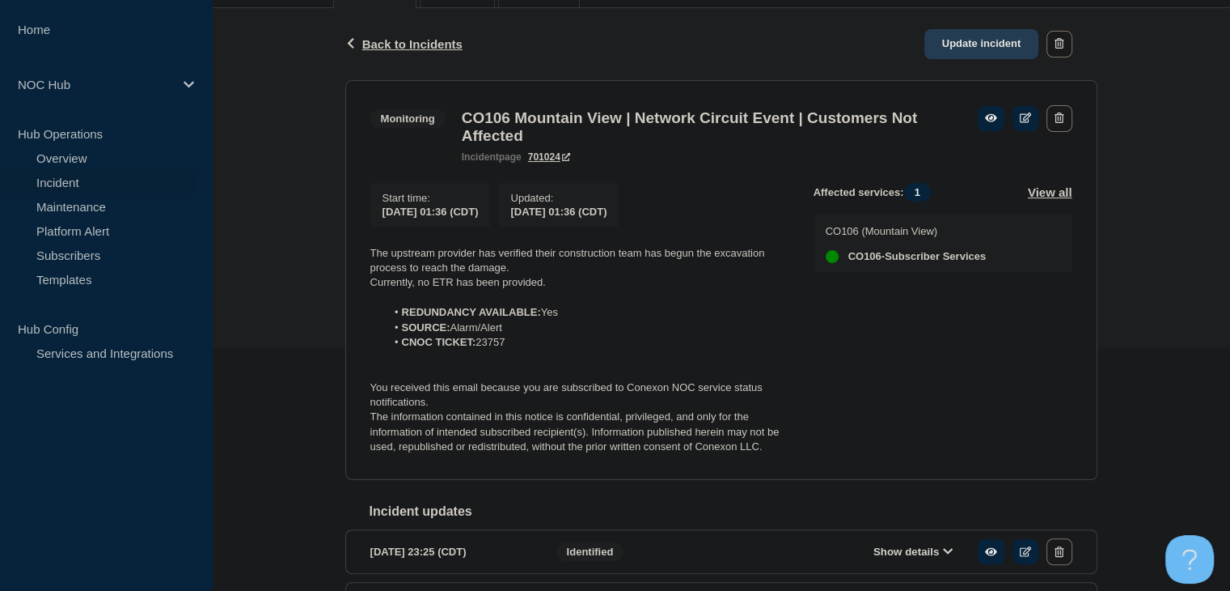
click at [981, 51] on link "Update incident" at bounding box center [982, 44] width 115 height 30
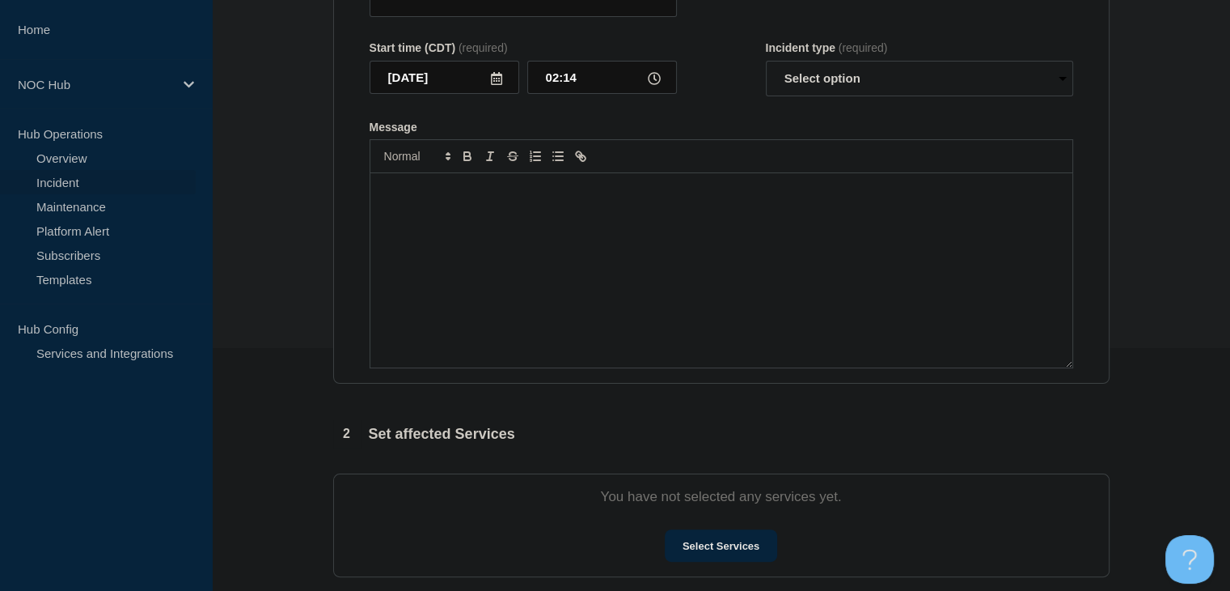
type input "CO106 Mountain View | Network Circuit Event | Customers Not Affected"
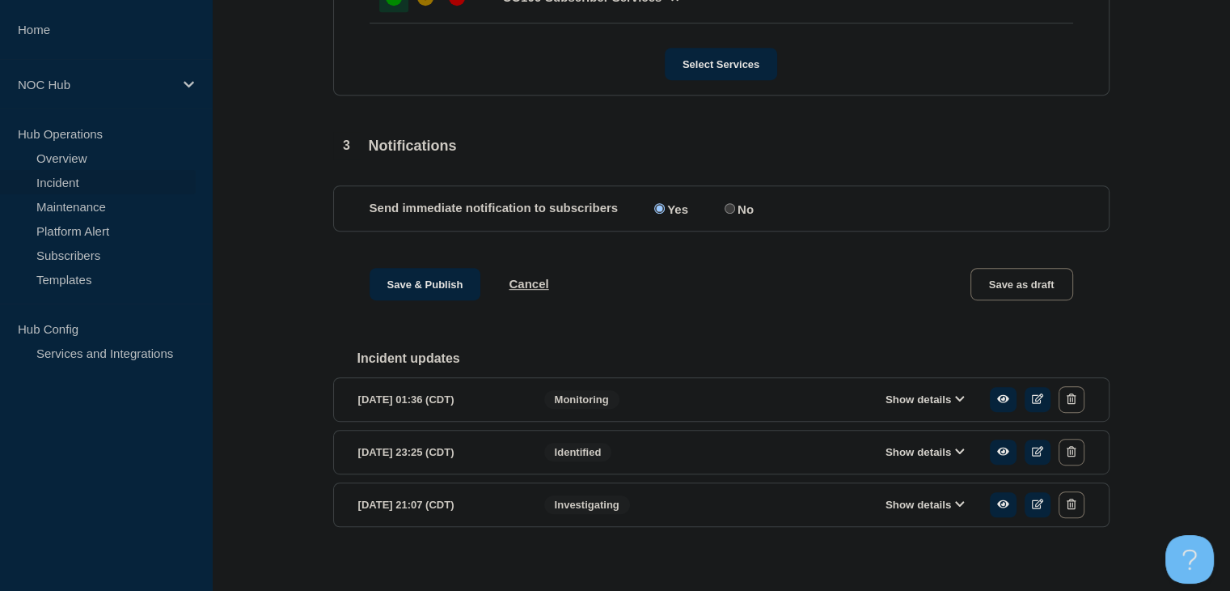
scroll to position [858, 0]
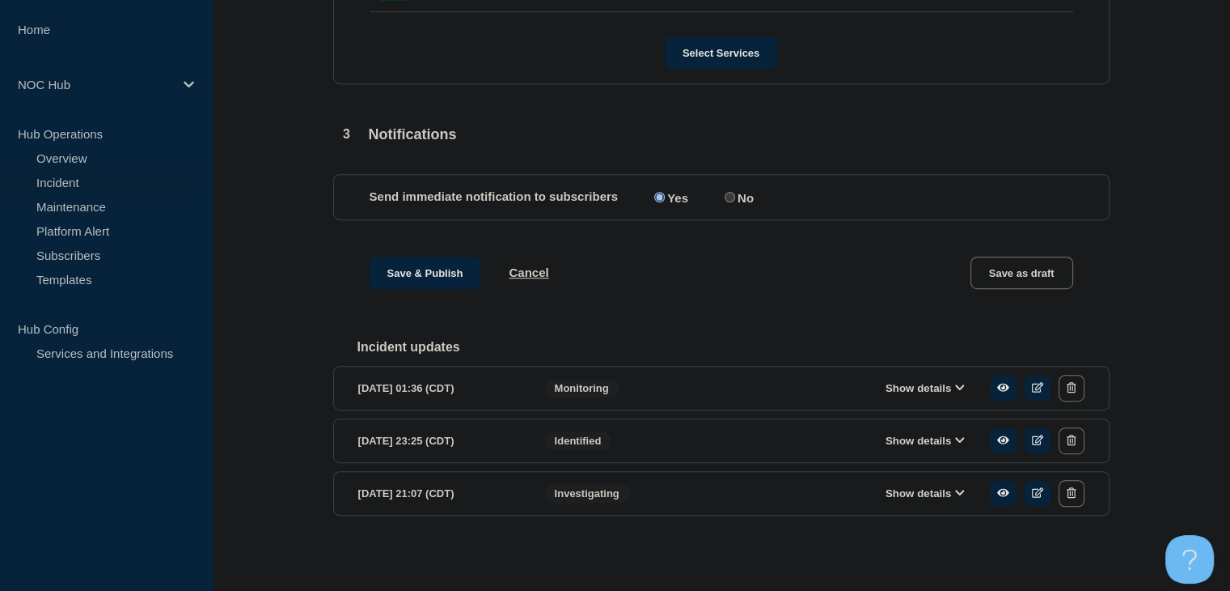
click at [900, 389] on button "Show details" at bounding box center [925, 388] width 89 height 14
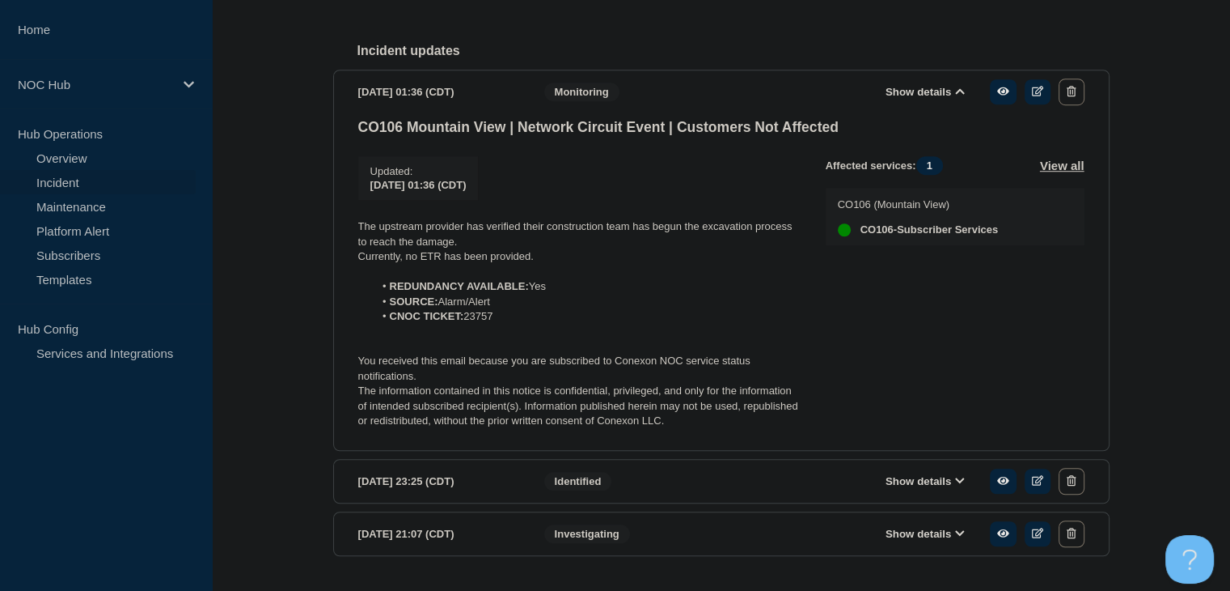
scroll to position [1196, 0]
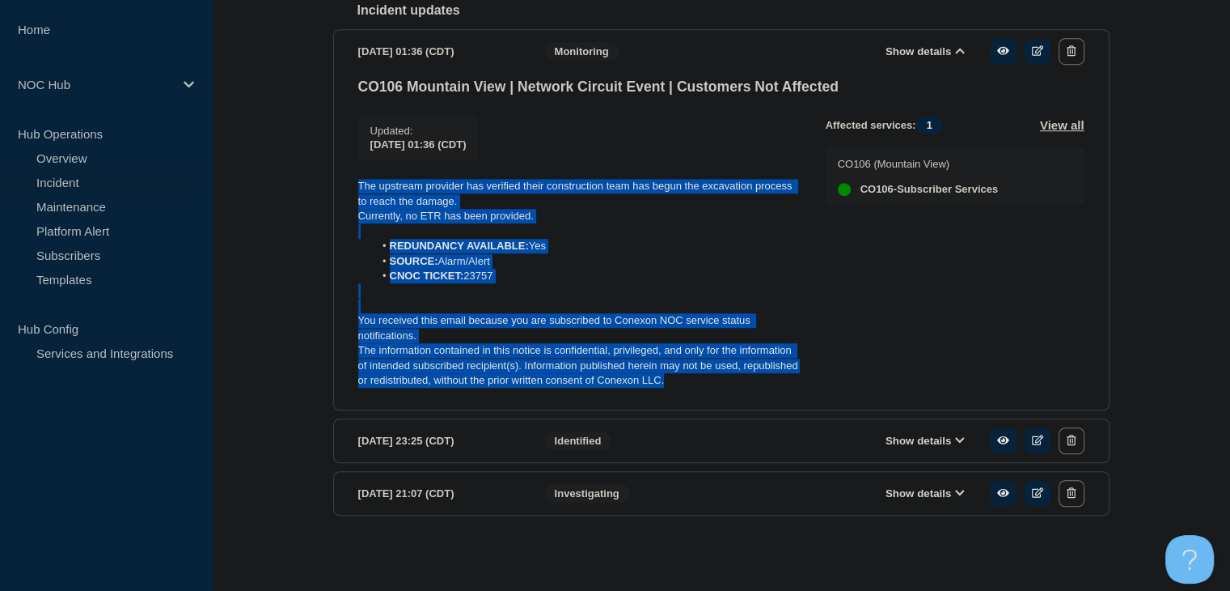
drag, startPoint x: 684, startPoint y: 392, endPoint x: 299, endPoint y: 180, distance: 439.2
copy div "The upstream provider has verified their construction team has begun the excava…"
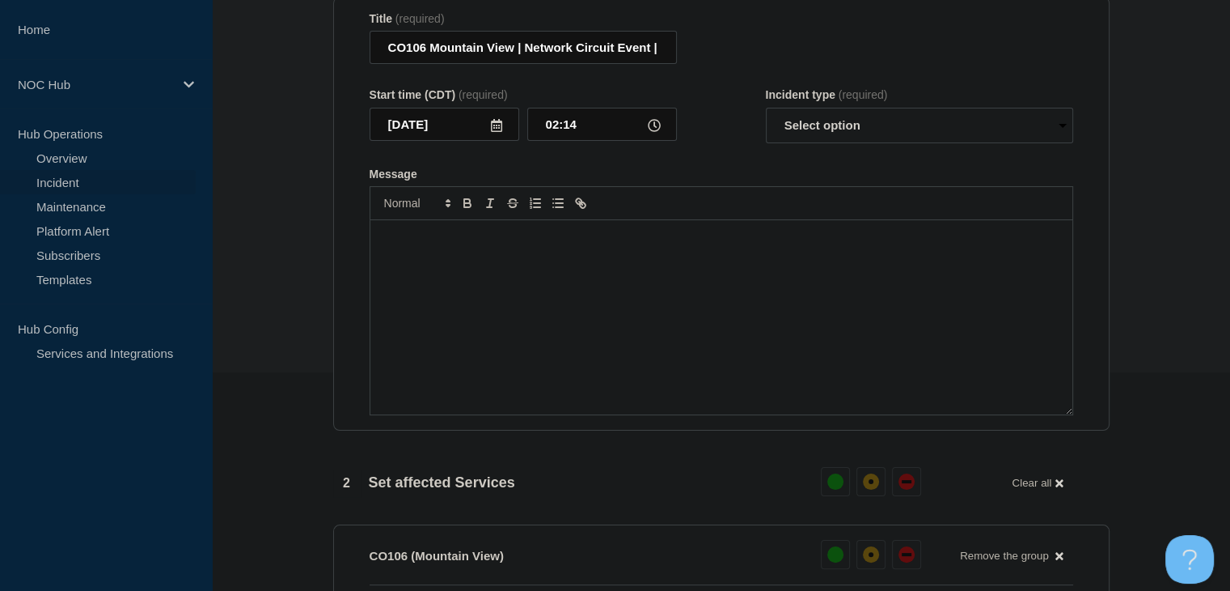
scroll to position [64, 0]
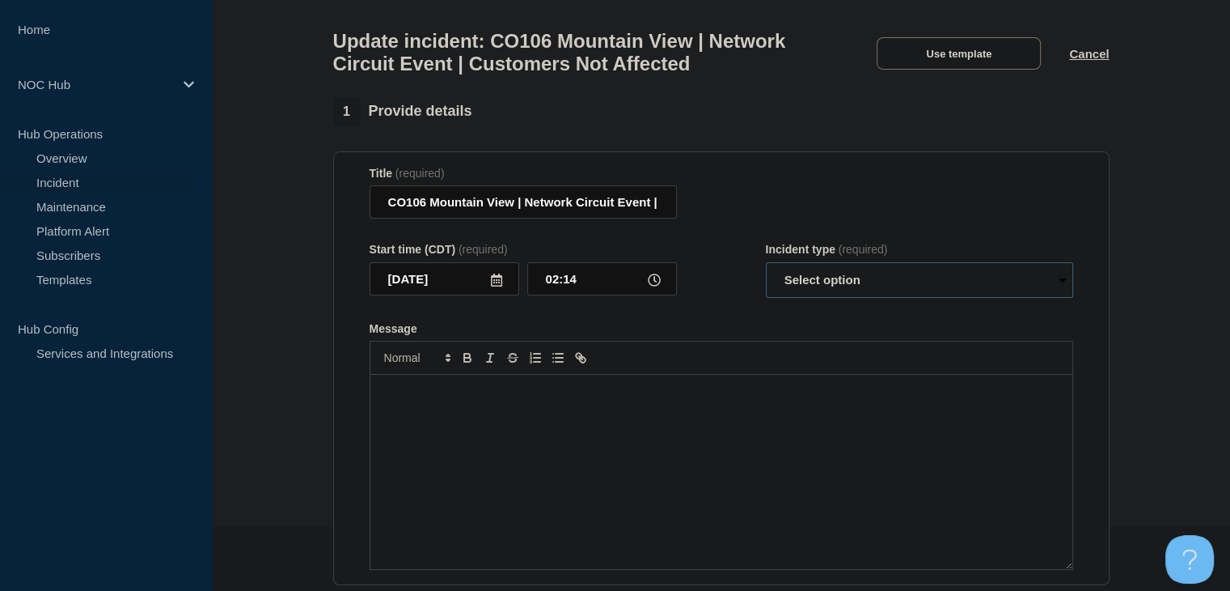
click at [815, 292] on select "Select option Investigating Identified Monitoring Resolved" at bounding box center [919, 280] width 307 height 36
select select "monitoring"
click at [766, 272] on select "Select option Investigating Identified Monitoring Resolved" at bounding box center [919, 280] width 307 height 36
click at [760, 433] on div "Message" at bounding box center [722, 472] width 702 height 194
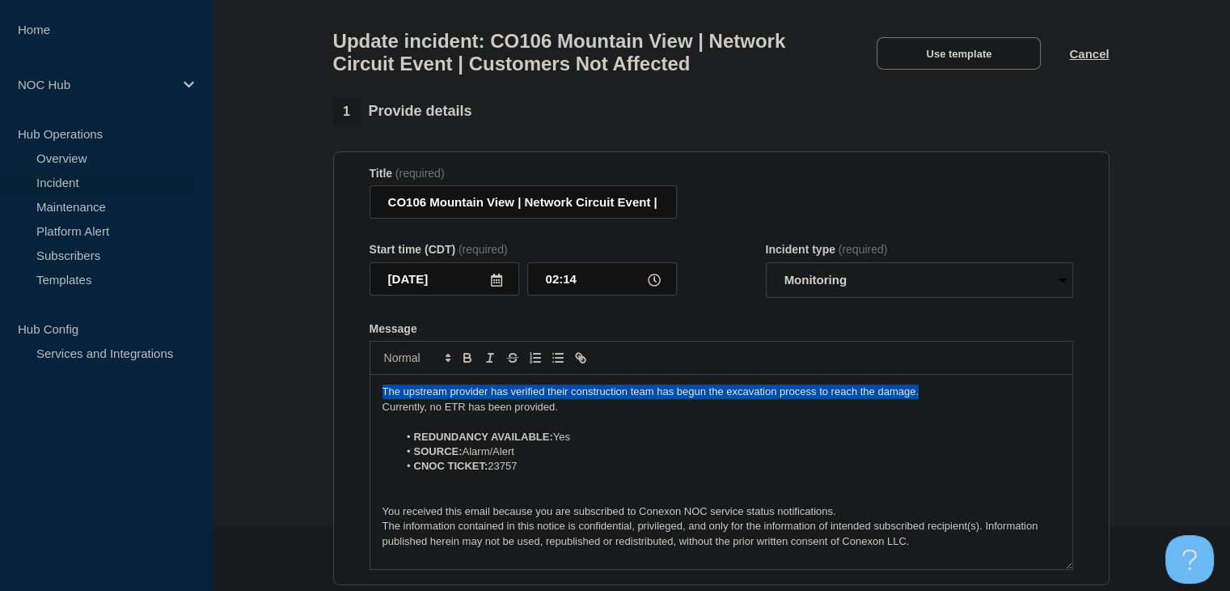
drag, startPoint x: 944, startPoint y: 403, endPoint x: 377, endPoint y: 403, distance: 567.1
click at [377, 403] on div "The upstream provider has verified their construction team has begun the excava…" at bounding box center [722, 472] width 702 height 194
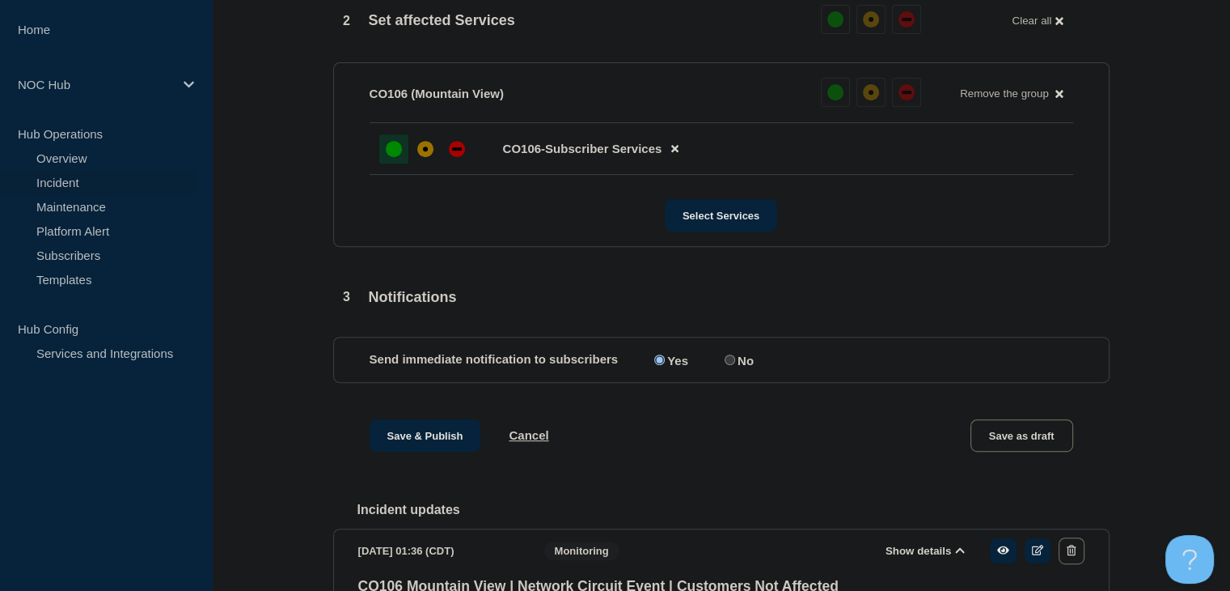
scroll to position [792, 0]
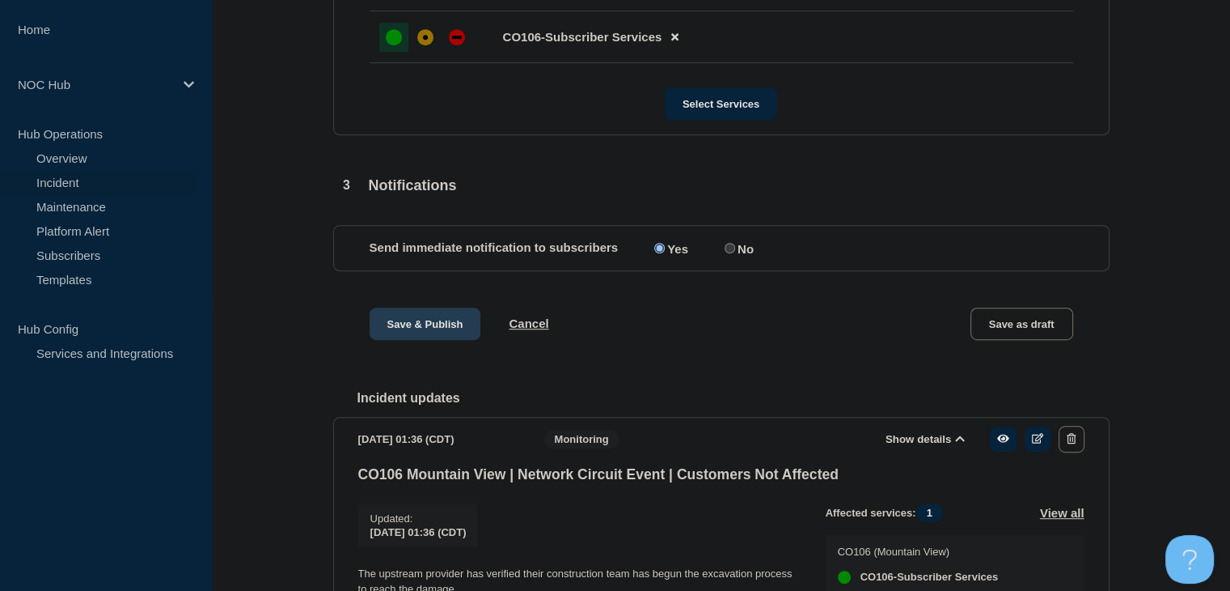
click at [404, 340] on button "Save & Publish" at bounding box center [426, 323] width 112 height 32
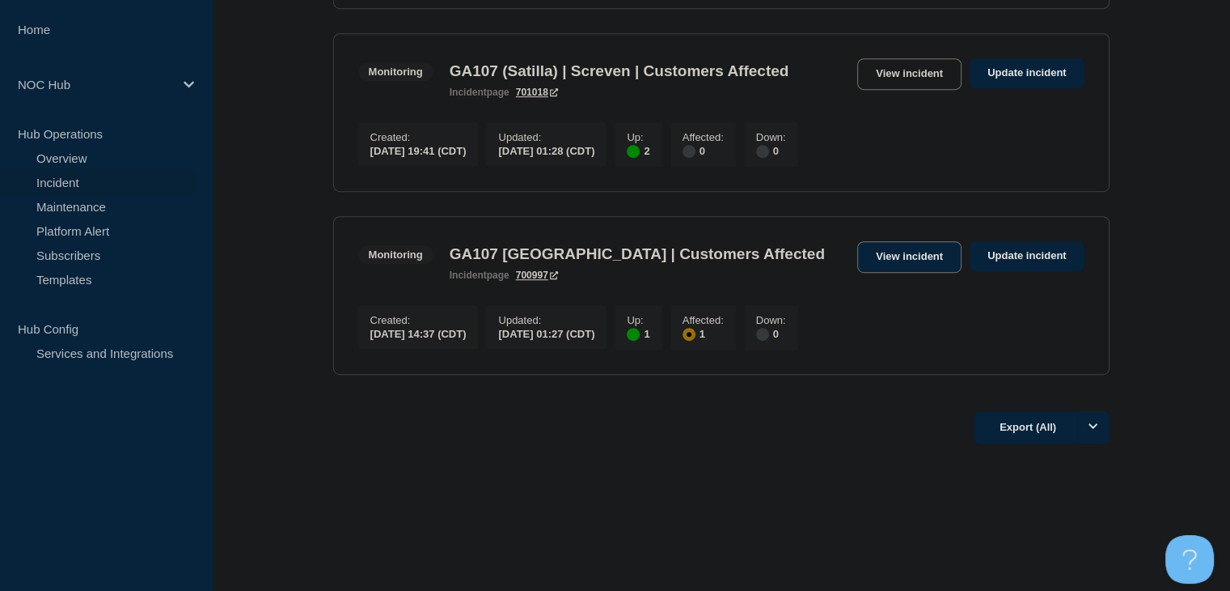
scroll to position [938, 0]
click at [911, 254] on link "View incident" at bounding box center [910, 257] width 104 height 32
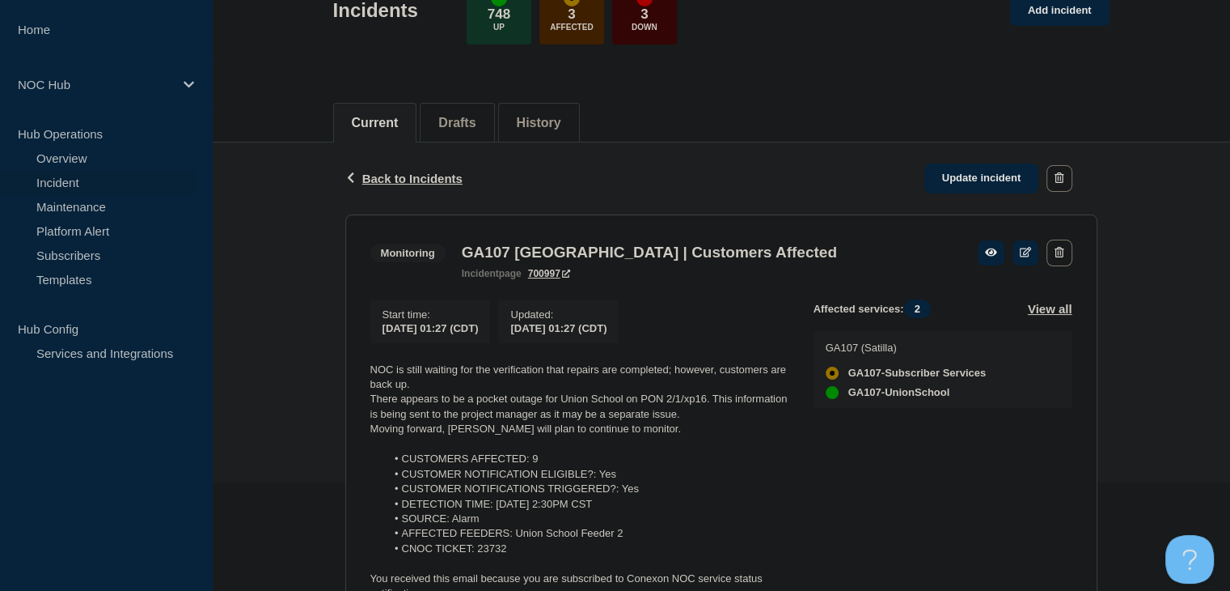
scroll to position [243, 0]
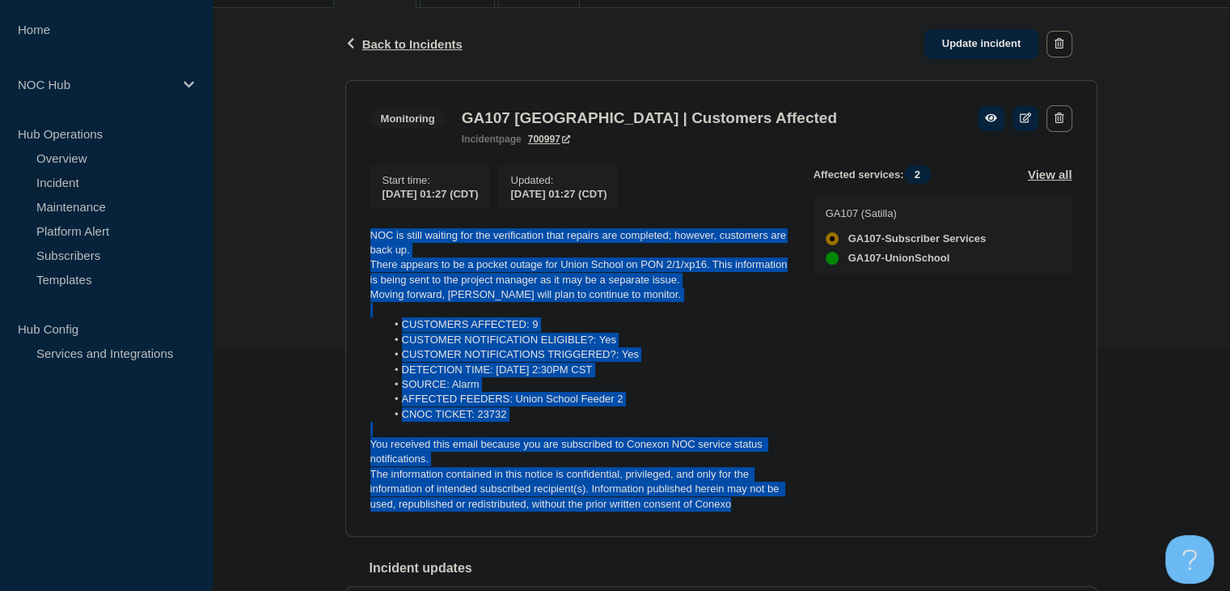
drag, startPoint x: 741, startPoint y: 515, endPoint x: 353, endPoint y: 234, distance: 479.6
click at [353, 234] on section "Monitoring GA107 Union School | Customers Affected incident page 700997 Start t…" at bounding box center [721, 308] width 752 height 457
copy div "NOC is still waiting for the verification that repairs are completed; however, …"
click at [950, 53] on link "Update incident" at bounding box center [982, 44] width 115 height 30
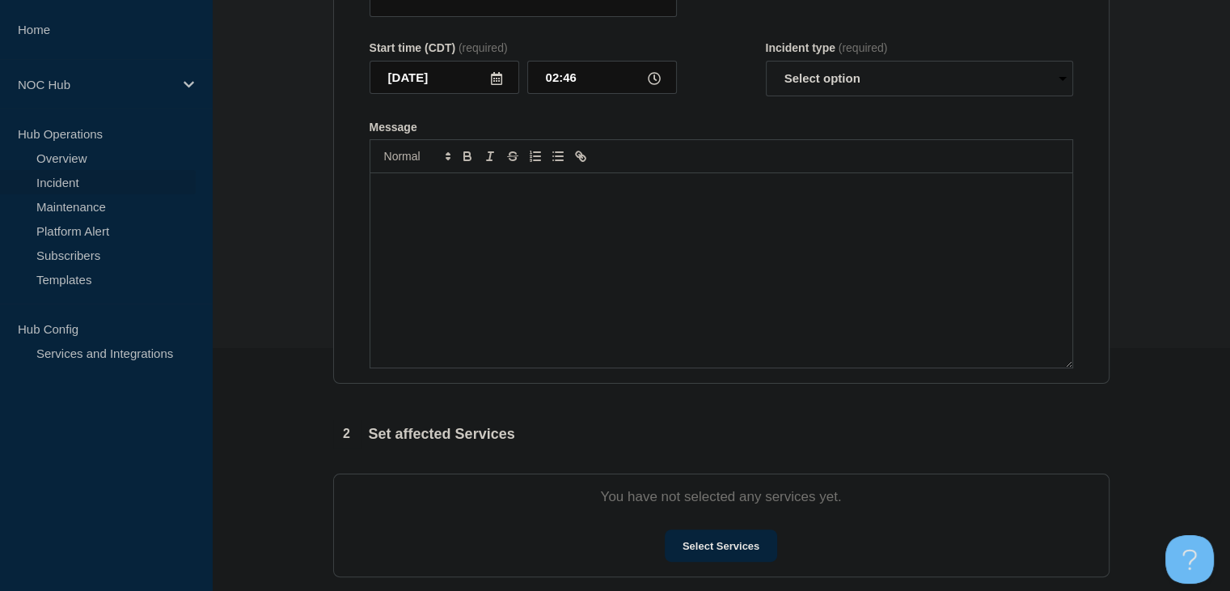
click at [673, 304] on div "Message" at bounding box center [722, 270] width 702 height 194
type input "GA107 [GEOGRAPHIC_DATA] | Customers Affected"
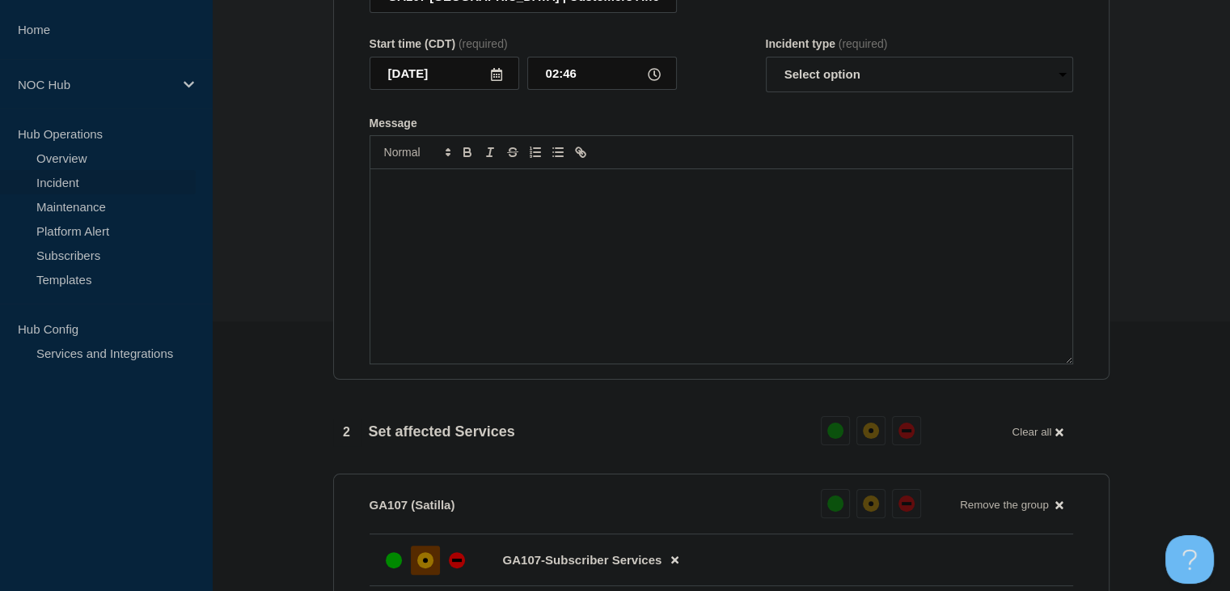
scroll to position [52, 0]
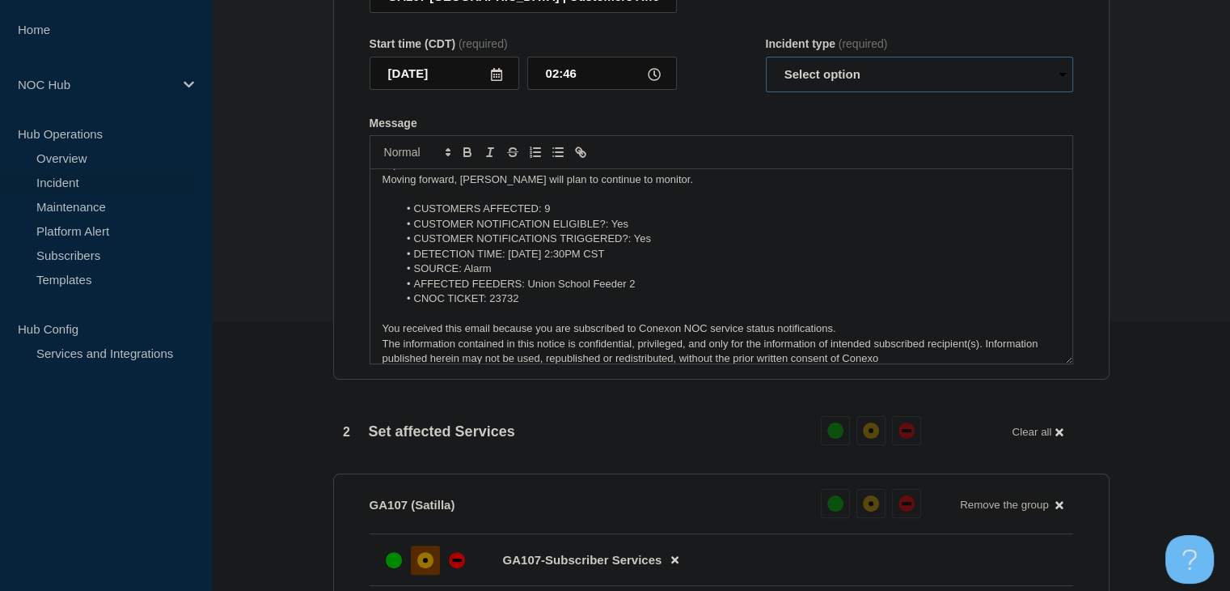
click at [870, 80] on select "Select option Investigating Identified Monitoring Resolved" at bounding box center [919, 75] width 307 height 36
select select "resolved"
click at [766, 66] on select "Select option Investigating Identified Monitoring Resolved" at bounding box center [919, 75] width 307 height 36
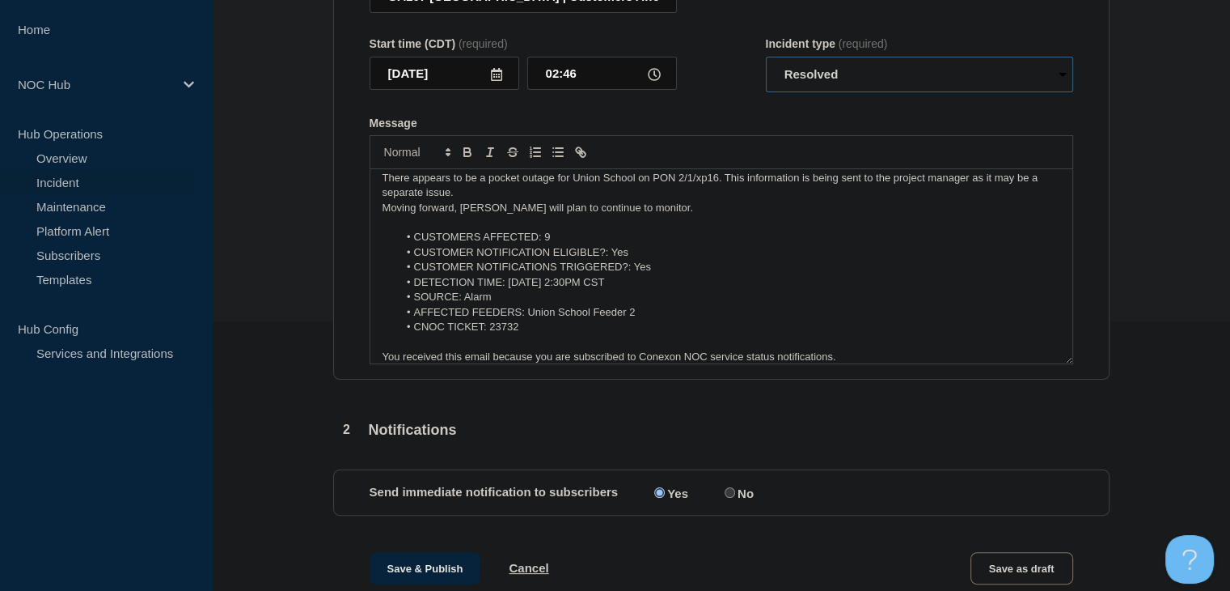
scroll to position [0, 0]
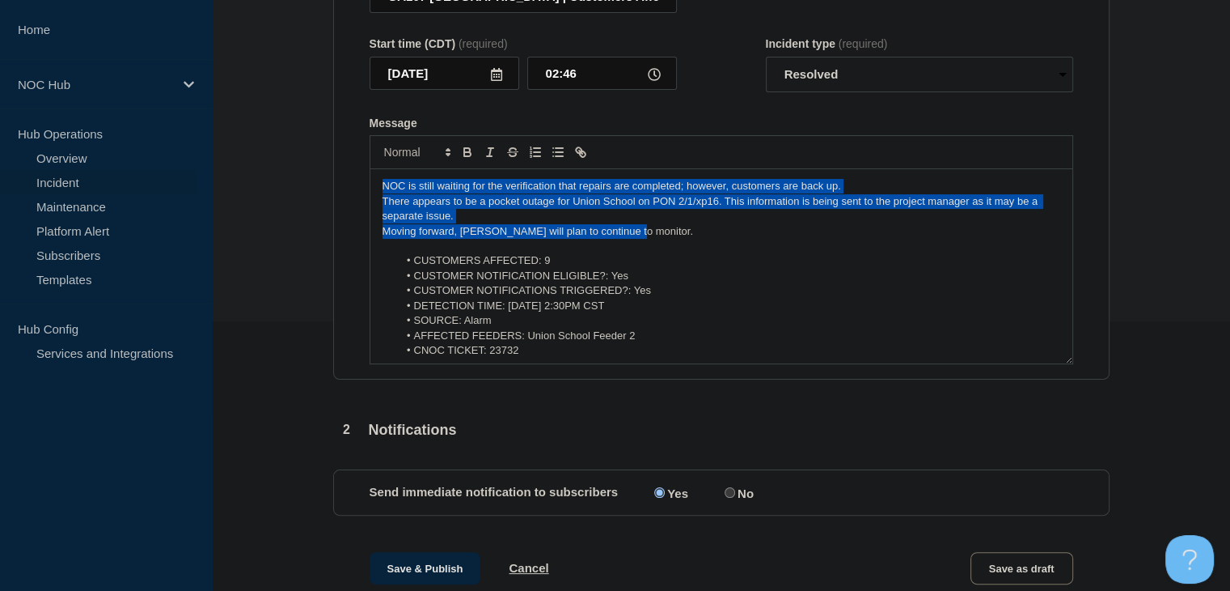
drag, startPoint x: 647, startPoint y: 244, endPoint x: 324, endPoint y: 182, distance: 329.4
click at [324, 182] on div "1 Provide details Title (required) GA107 Union School | Customers Affected Star…" at bounding box center [721, 534] width 795 height 1285
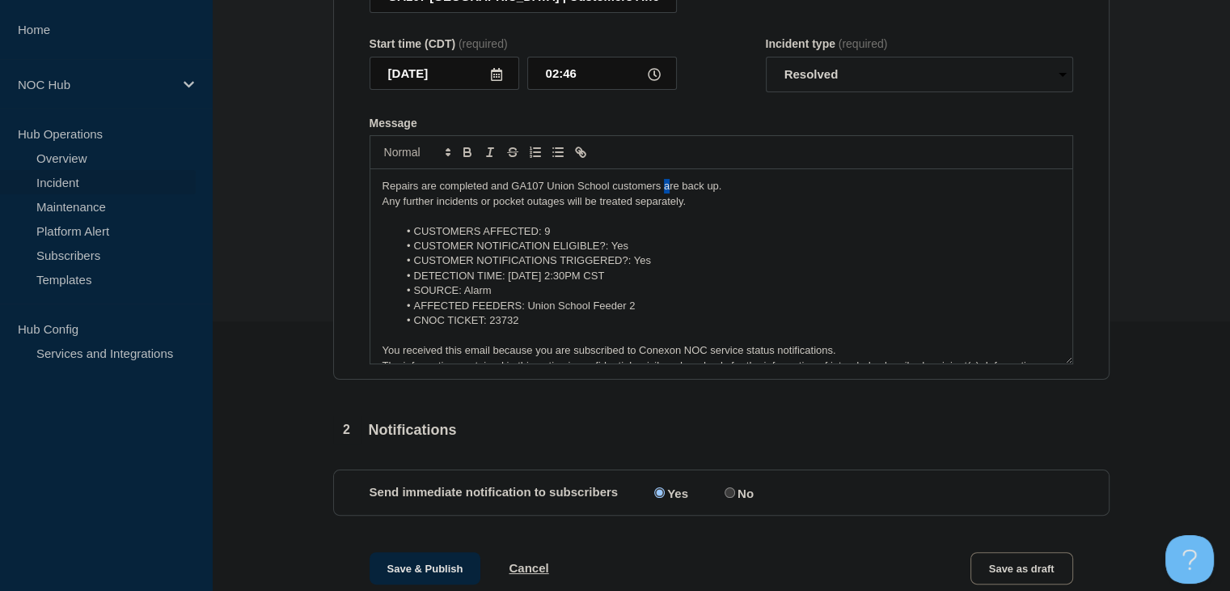
click at [666, 193] on p "Repairs are completed and GA107 Union School customers are back up." at bounding box center [722, 186] width 678 height 15
click at [726, 221] on p "Message" at bounding box center [722, 216] width 678 height 15
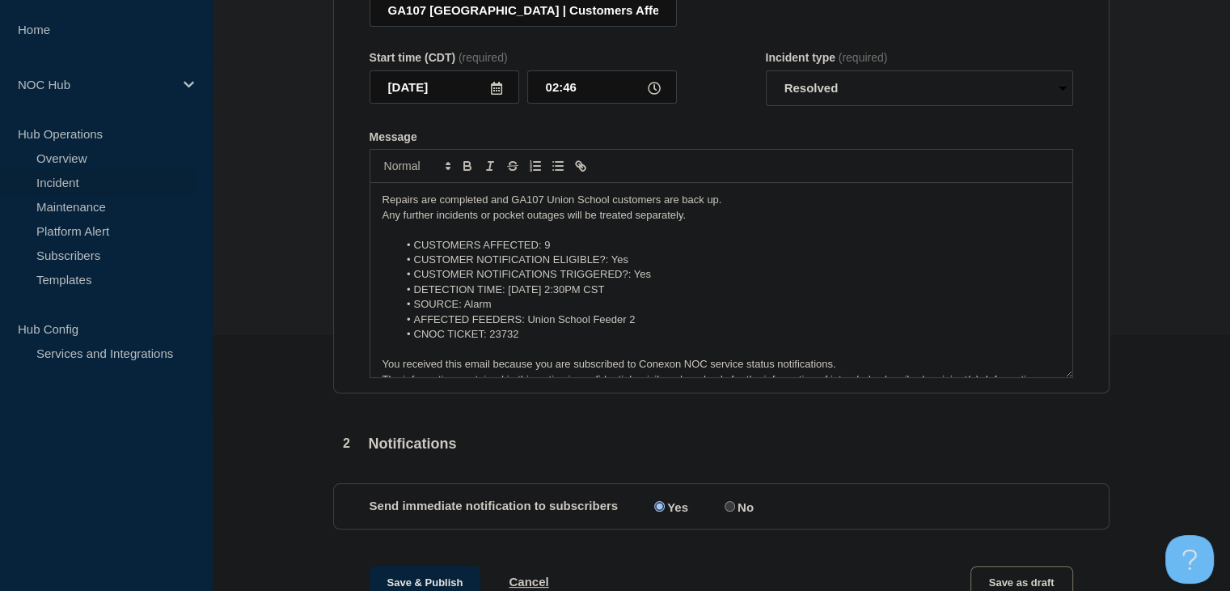
scroll to position [512, 0]
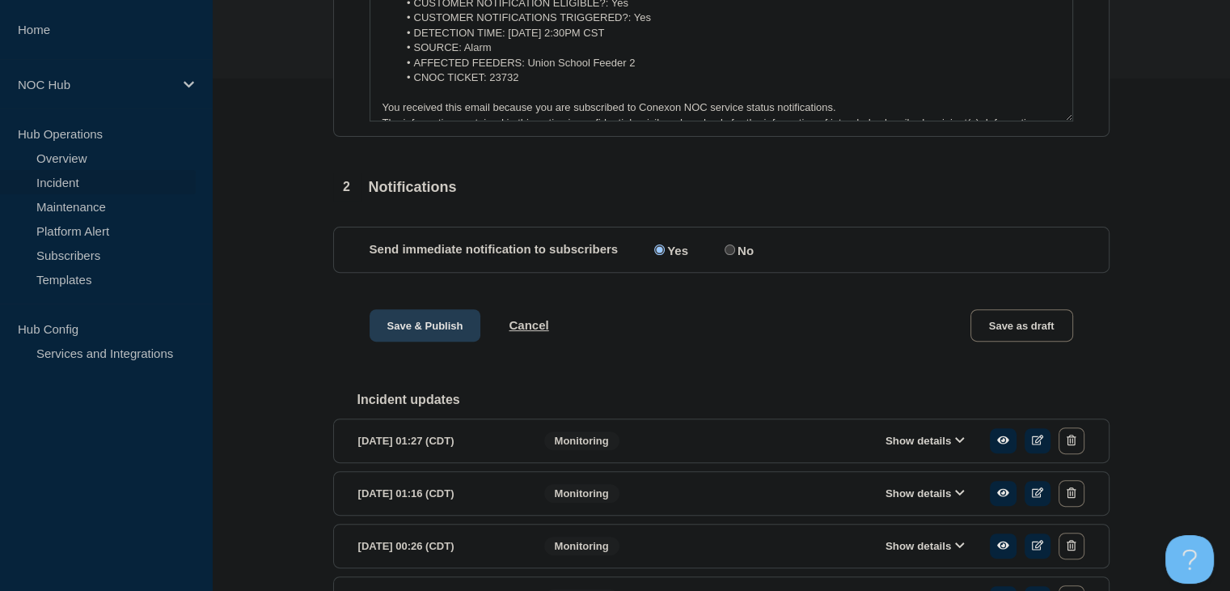
click at [440, 331] on button "Save & Publish" at bounding box center [426, 325] width 112 height 32
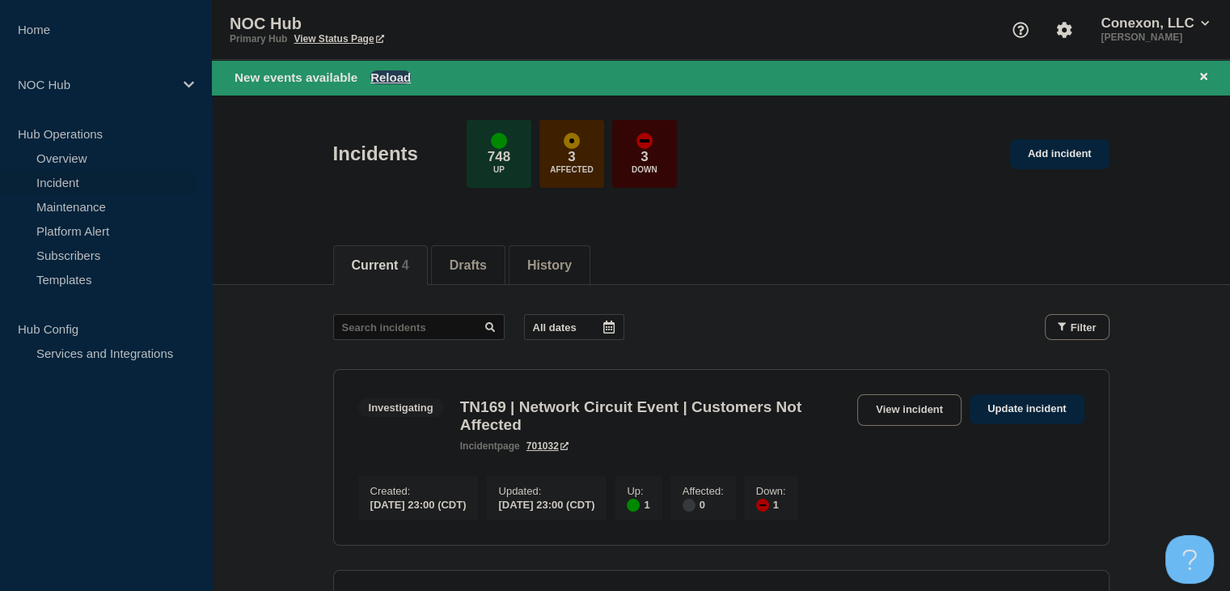
click at [391, 78] on button "Reload" at bounding box center [391, 77] width 40 height 14
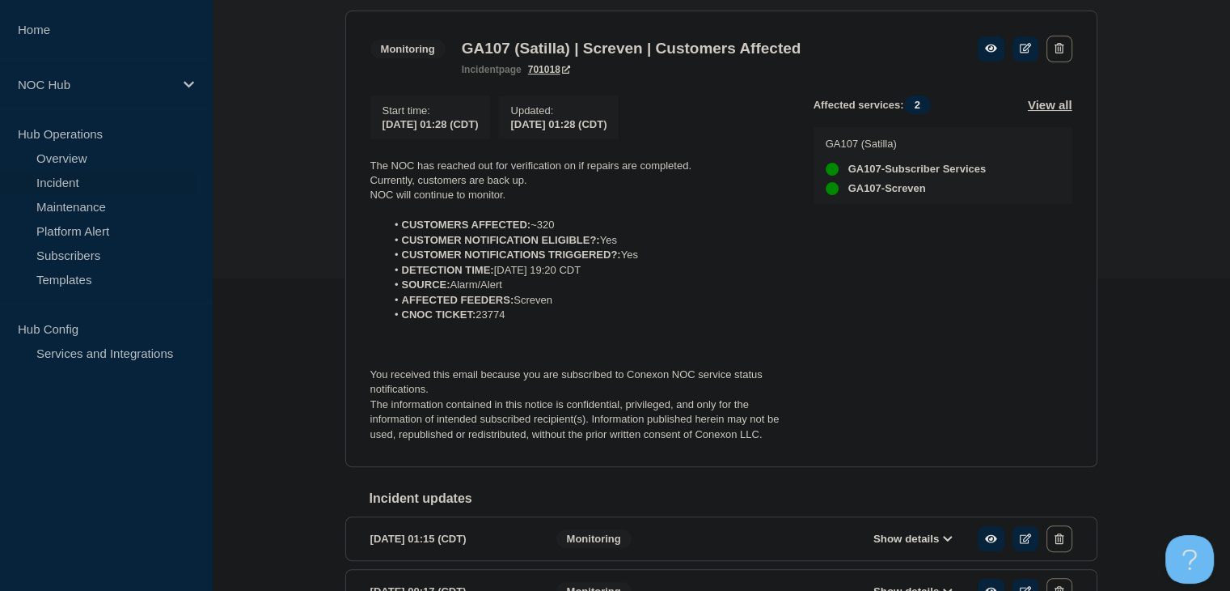
scroll to position [243, 0]
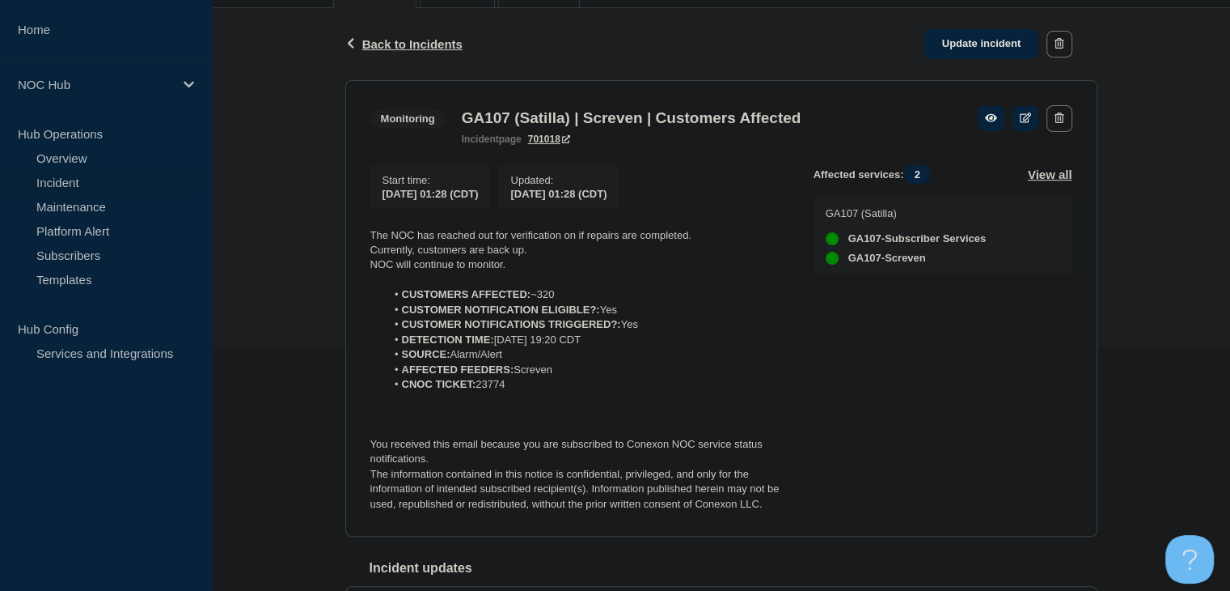
click at [773, 508] on p "The information contained in this notice is confidential, privileged, and only …" at bounding box center [579, 489] width 417 height 44
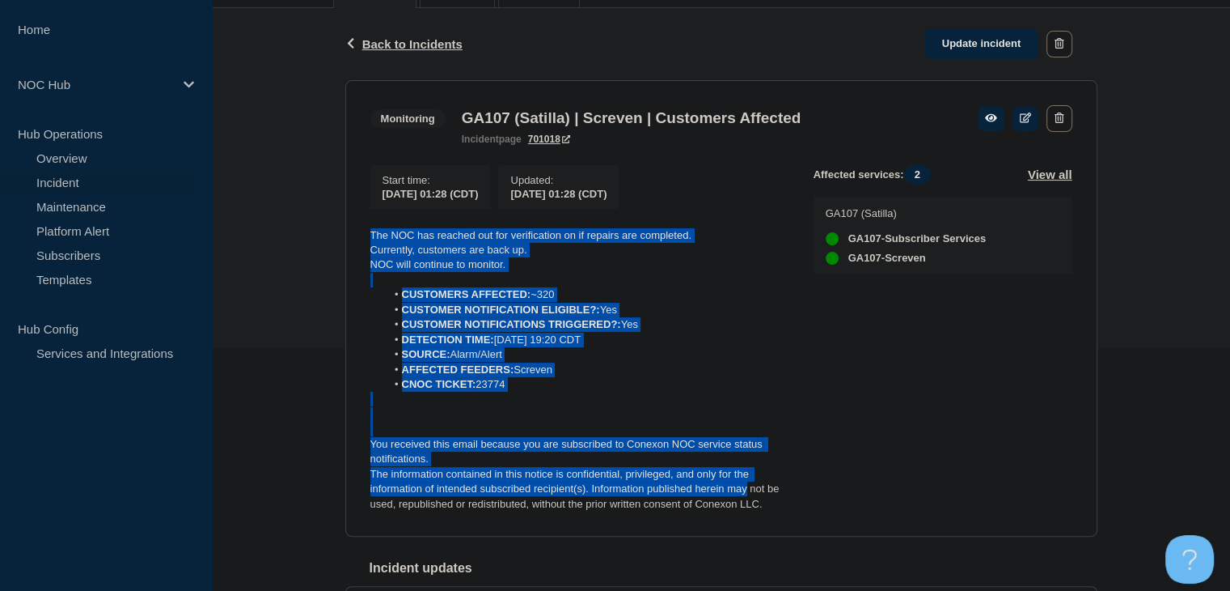
drag, startPoint x: 578, startPoint y: 434, endPoint x: 345, endPoint y: 238, distance: 303.7
click at [345, 238] on section "Monitoring GA107 (Satilla) | Screven | Customers Affected incident page 701018 …" at bounding box center [721, 308] width 752 height 457
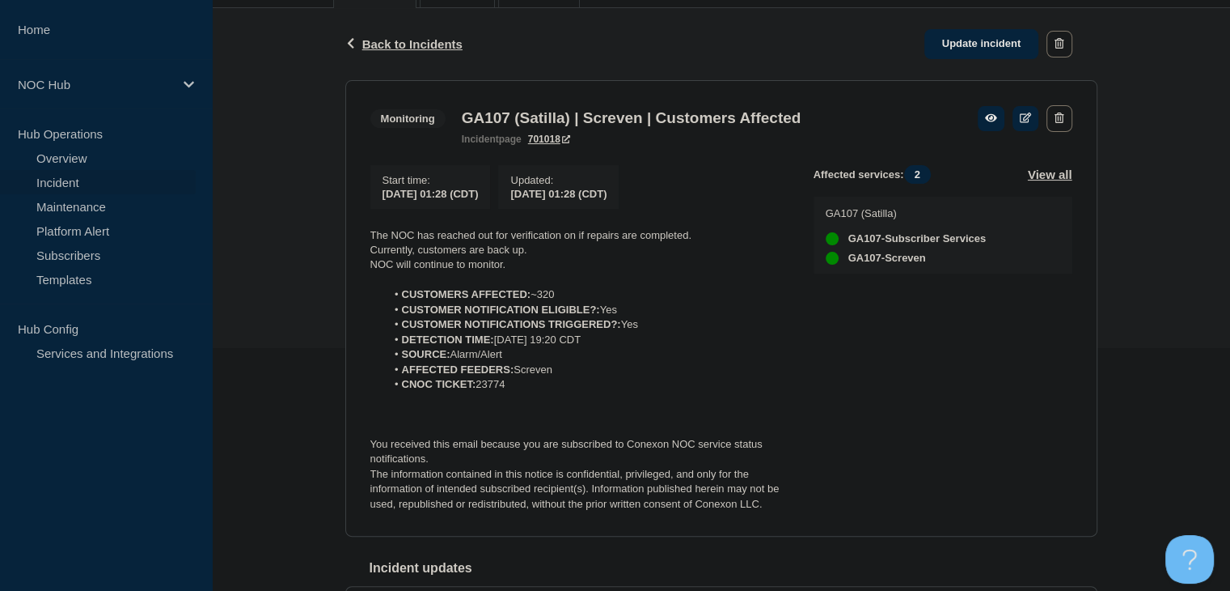
click at [785, 550] on div "Back Back to Incidents Update incident Monitoring GA107 (Satilla) | Screven | C…" at bounding box center [721, 529] width 777 height 1042
click at [764, 510] on p "The information contained in this notice is confidential, privileged, and only …" at bounding box center [579, 489] width 417 height 44
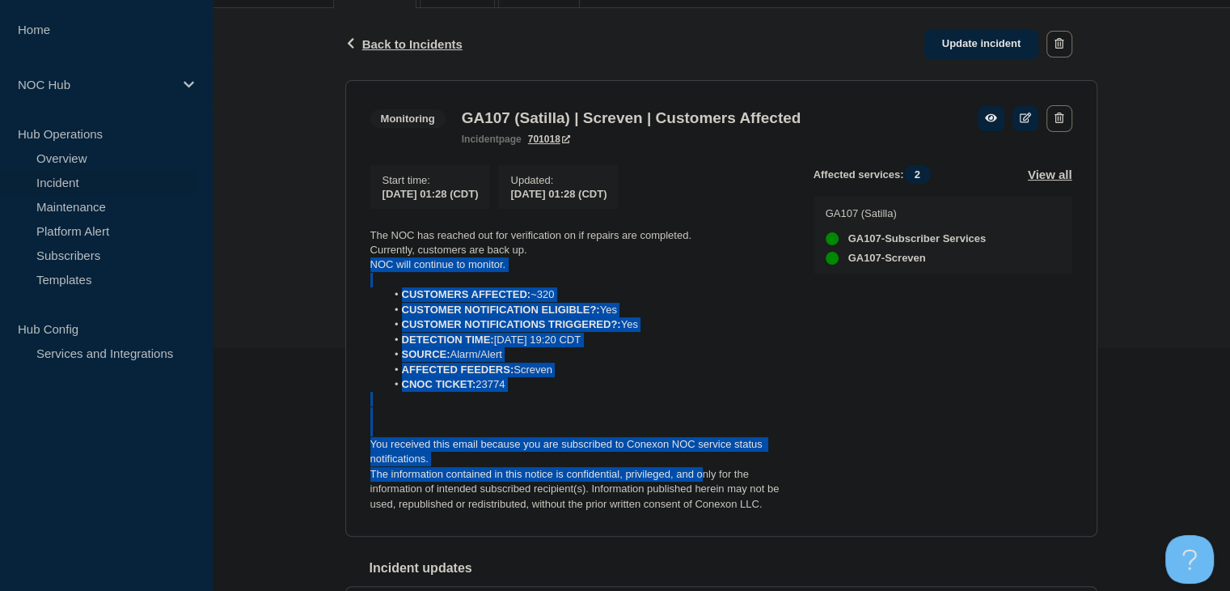
drag, startPoint x: 485, startPoint y: 366, endPoint x: 486, endPoint y: 345, distance: 21.0
click at [367, 265] on section "Monitoring GA107 (Satilla) | Screven | Customers Affected incident page 701018 …" at bounding box center [721, 308] width 752 height 457
click at [641, 421] on p at bounding box center [579, 414] width 417 height 15
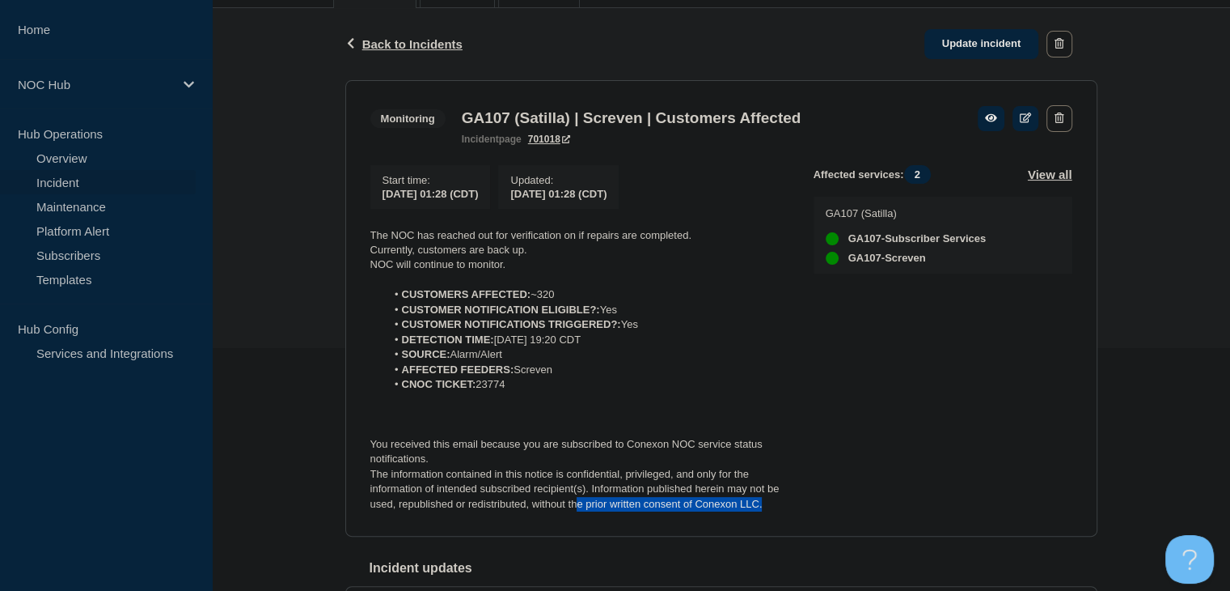
drag, startPoint x: 756, startPoint y: 518, endPoint x: 387, endPoint y: 444, distance: 376.2
click at [527, 493] on p "The information contained in this notice is confidential, privileged, and only …" at bounding box center [579, 489] width 417 height 44
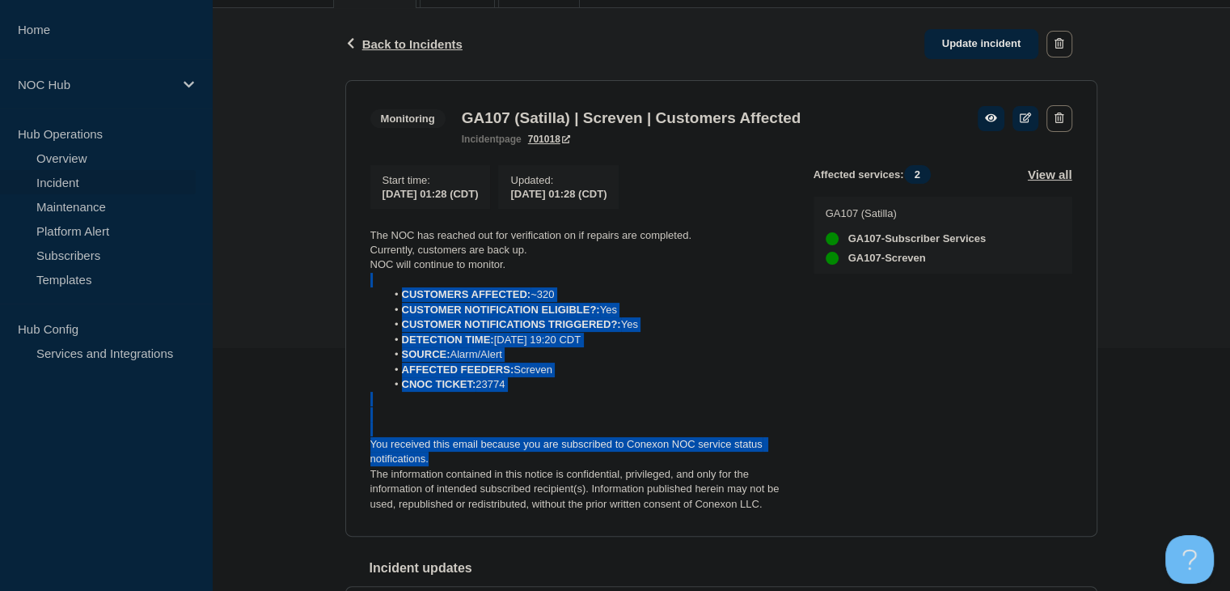
drag, startPoint x: 387, startPoint y: 444, endPoint x: 294, endPoint y: 290, distance: 180.1
click at [284, 288] on div "Back Back to Incidents Update incident Monitoring GA107 (Satilla) | Screven | C…" at bounding box center [721, 529] width 1018 height 1042
click at [474, 430] on p at bounding box center [579, 428] width 417 height 15
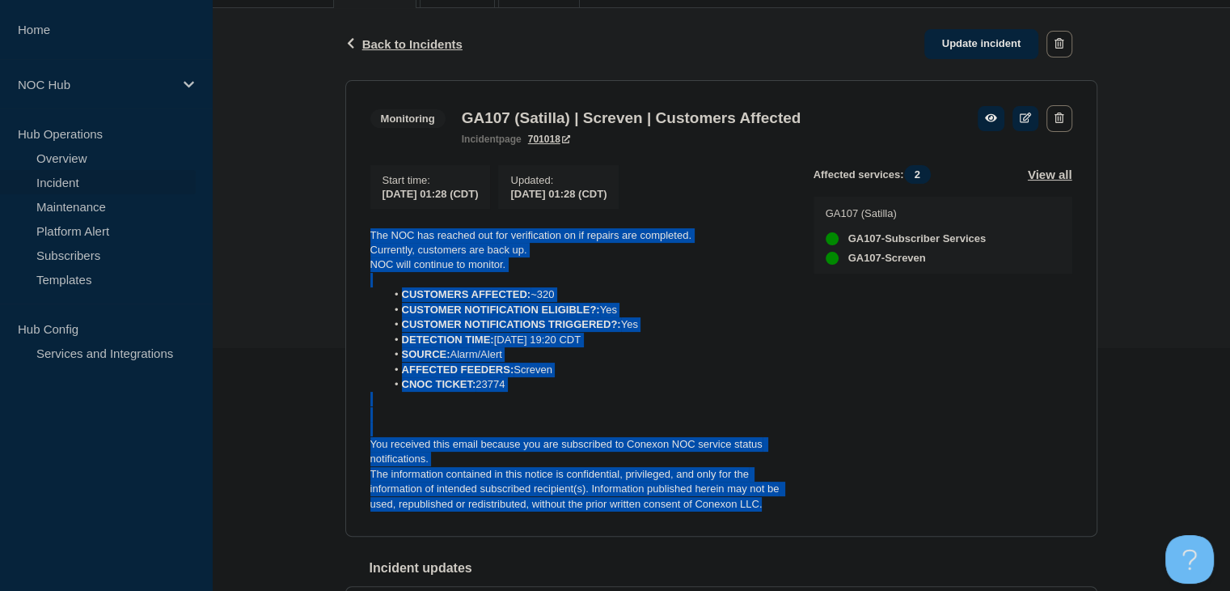
drag, startPoint x: 767, startPoint y: 512, endPoint x: 369, endPoint y: 239, distance: 482.4
click at [371, 239] on div "The NOC has reached out for verification on if repairs are completed. Currently…" at bounding box center [579, 370] width 417 height 284
copy div "The NOC has reached out for verification on if repairs are completed. Currently…"
click at [980, 53] on link "Update incident" at bounding box center [982, 44] width 115 height 30
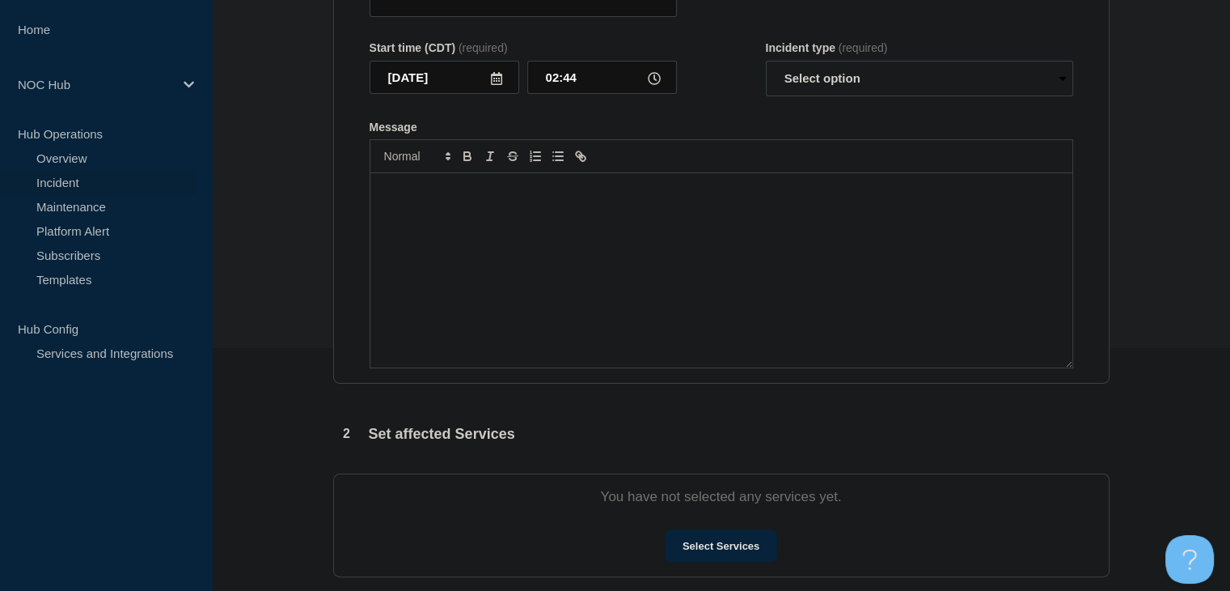
type input "GA107 (Satilla) | Screven | Customers Affected"
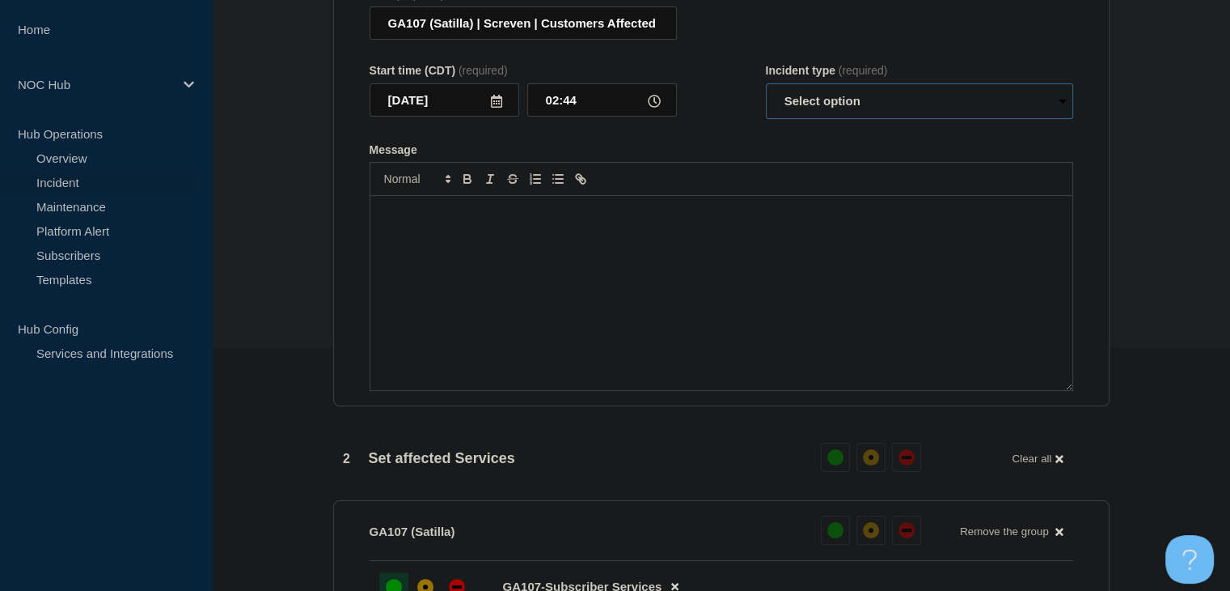
click at [821, 117] on select "Select option Investigating Identified Monitoring Resolved" at bounding box center [919, 101] width 307 height 36
select select "resolved"
click at [766, 93] on select "Select option Investigating Identified Monitoring Resolved" at bounding box center [919, 101] width 307 height 36
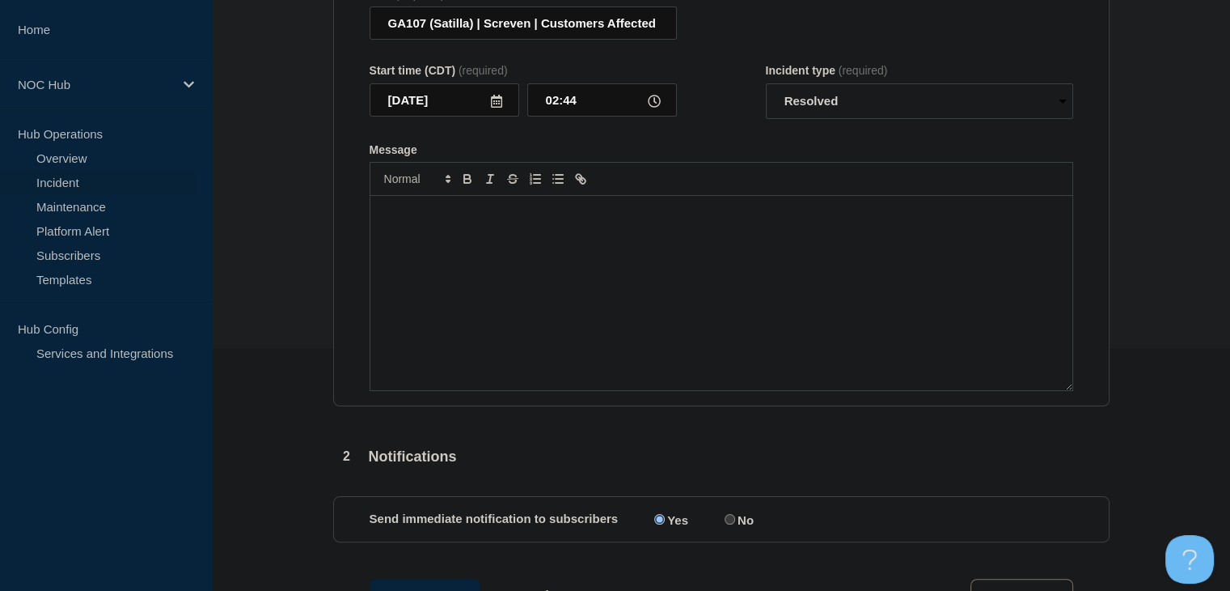
click at [811, 316] on div "Message" at bounding box center [722, 293] width 702 height 194
paste div "Message"
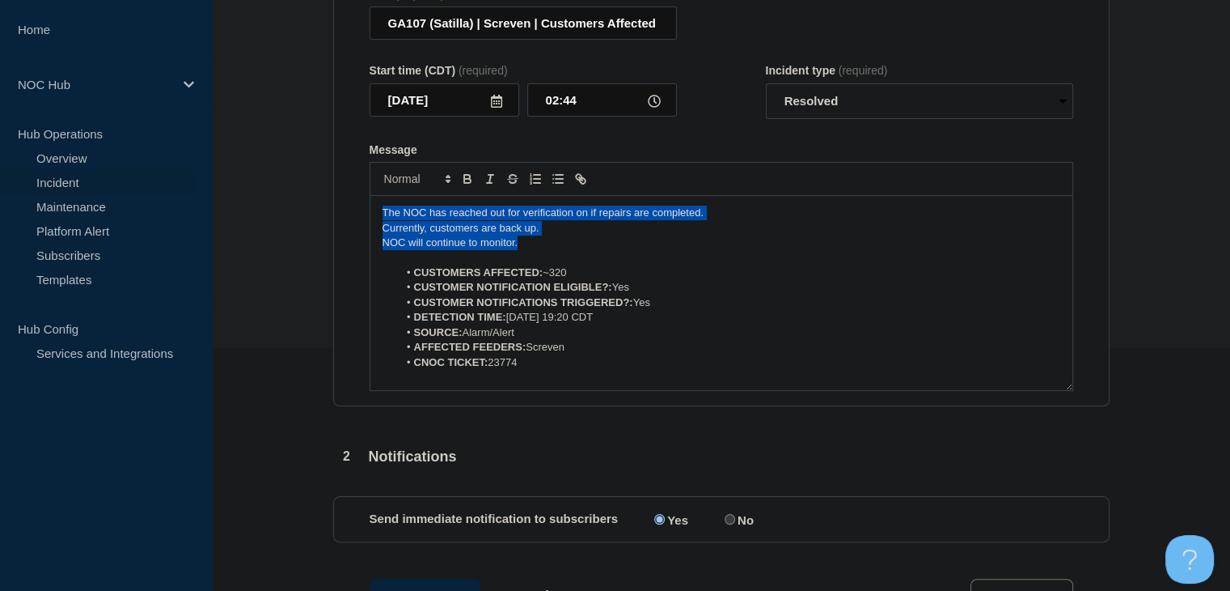
drag, startPoint x: 517, startPoint y: 250, endPoint x: 328, endPoint y: 205, distance: 193.7
click at [328, 205] on div "1 Provide details Title (required) GA107 (Satilla) | Screven | Customers Affect…" at bounding box center [721, 561] width 795 height 1285
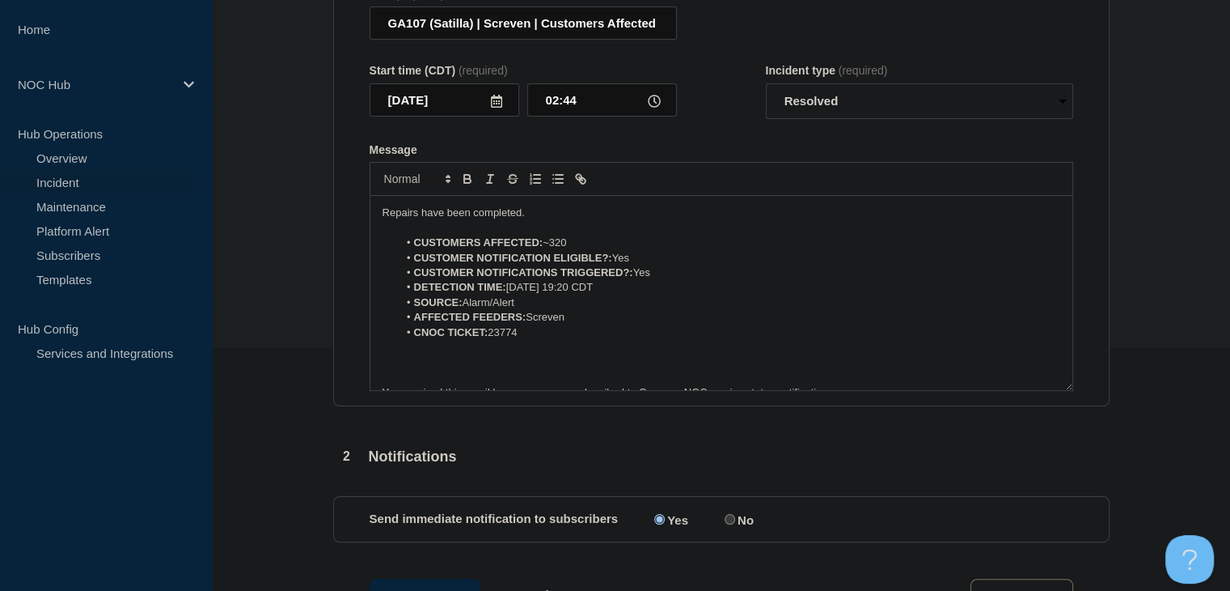
click at [563, 220] on p "Repairs have been completed." at bounding box center [722, 212] width 678 height 15
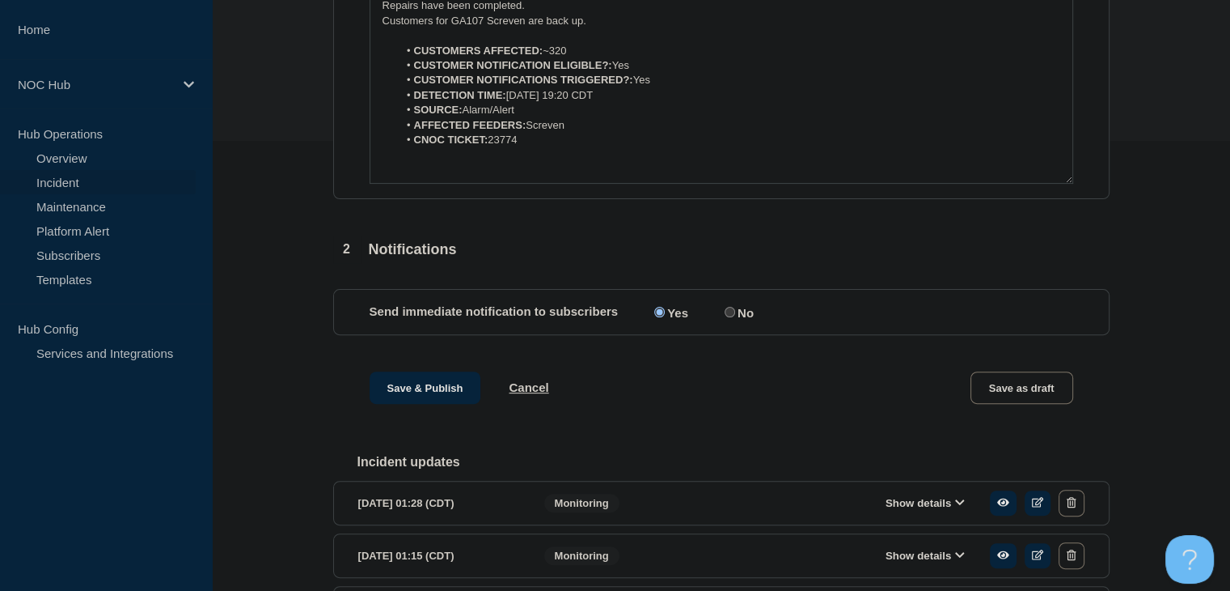
scroll to position [566, 0]
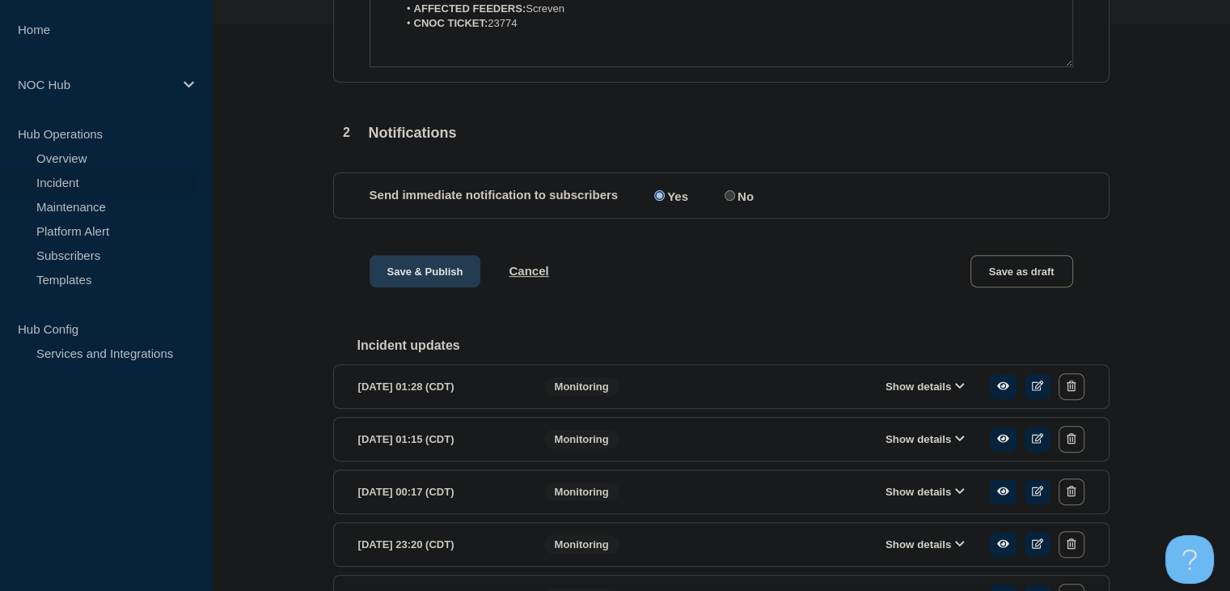
click at [432, 287] on button "Save & Publish" at bounding box center [426, 271] width 112 height 32
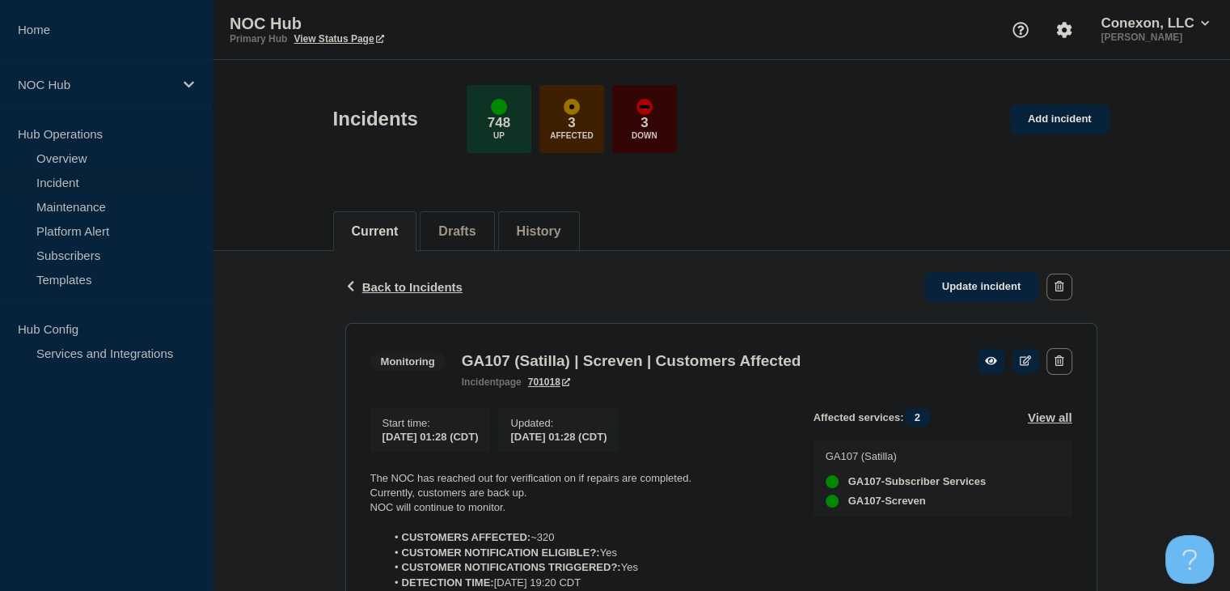
scroll to position [243, 0]
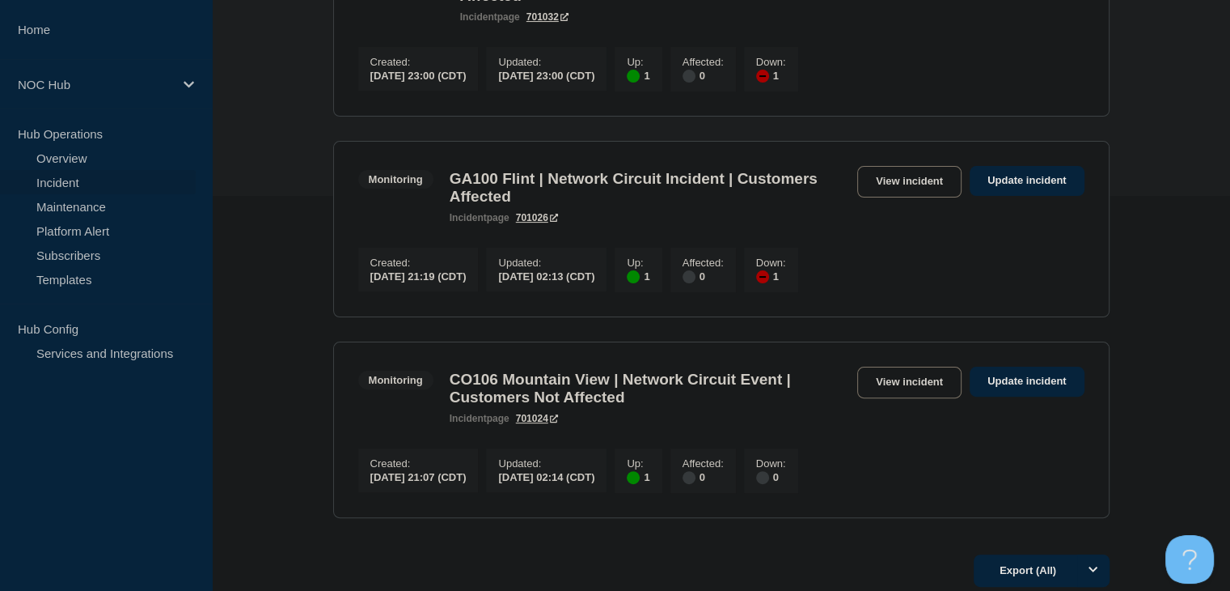
scroll to position [563, 0]
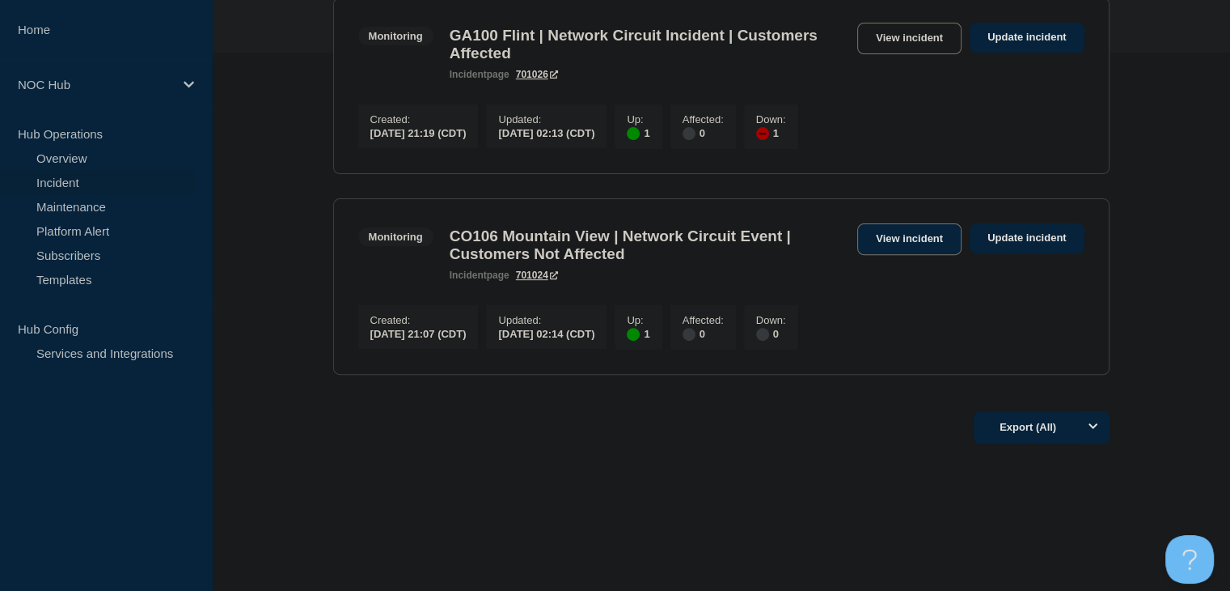
click at [908, 223] on link "View incident" at bounding box center [910, 239] width 104 height 32
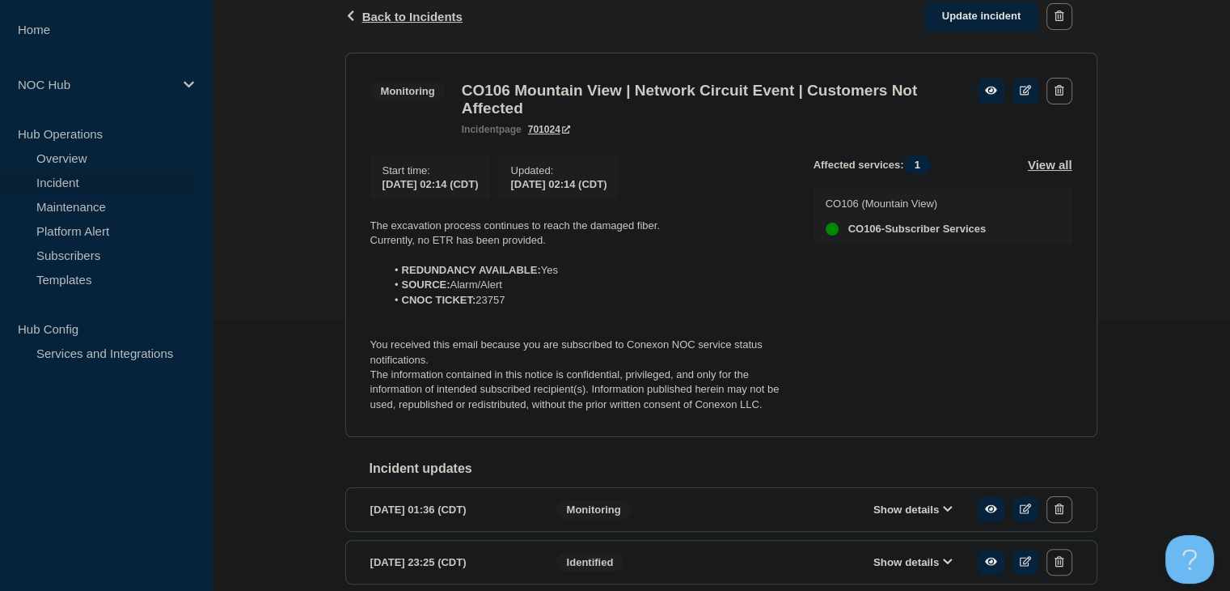
scroll to position [324, 0]
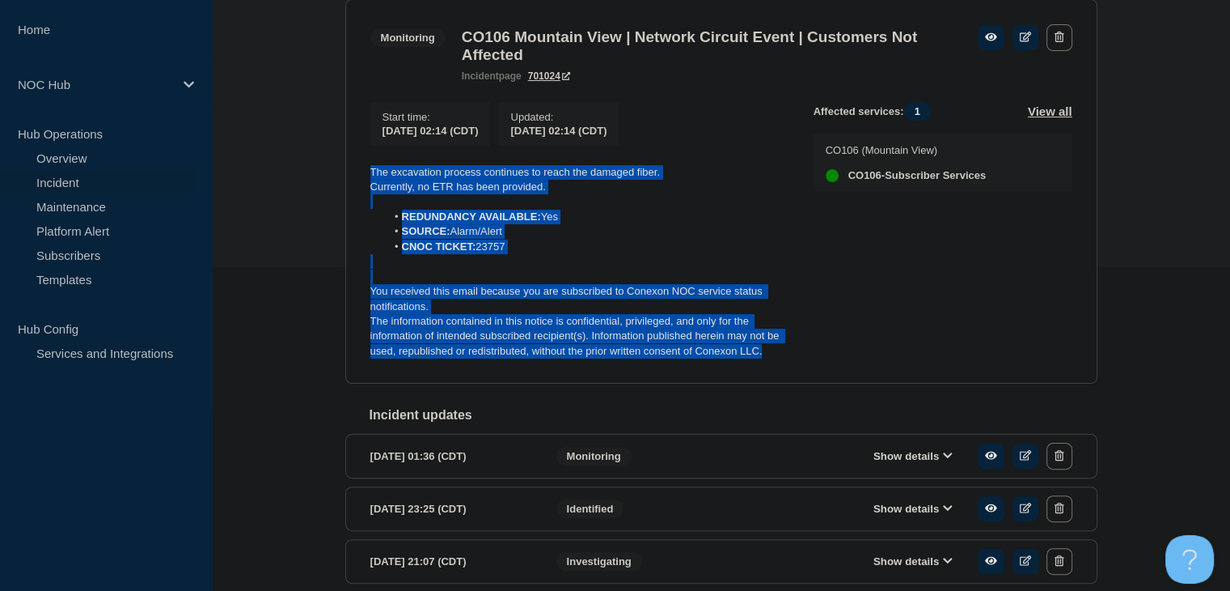
drag, startPoint x: 772, startPoint y: 363, endPoint x: 369, endPoint y: 177, distance: 443.8
click at [369, 177] on section "Monitoring CO106 Mountain View | Network Circuit Event | Customers Not Affected…" at bounding box center [721, 191] width 752 height 385
copy div "The excavation process continues to reach the damaged fiber. Currently, no ETR …"
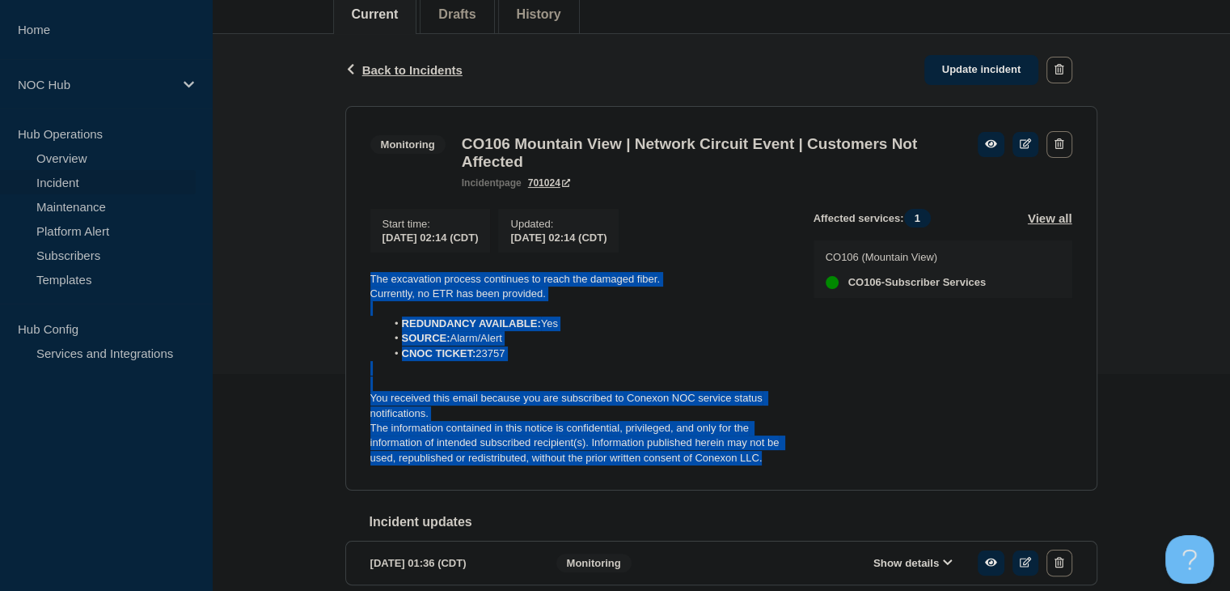
scroll to position [162, 0]
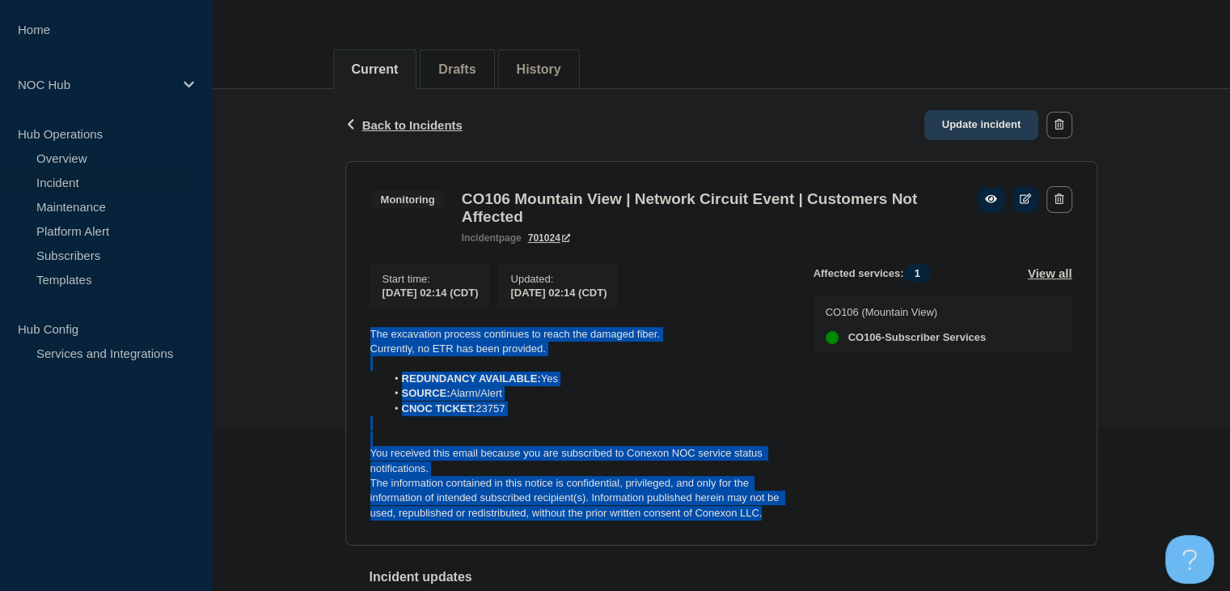
click at [978, 127] on link "Update incident" at bounding box center [982, 125] width 115 height 30
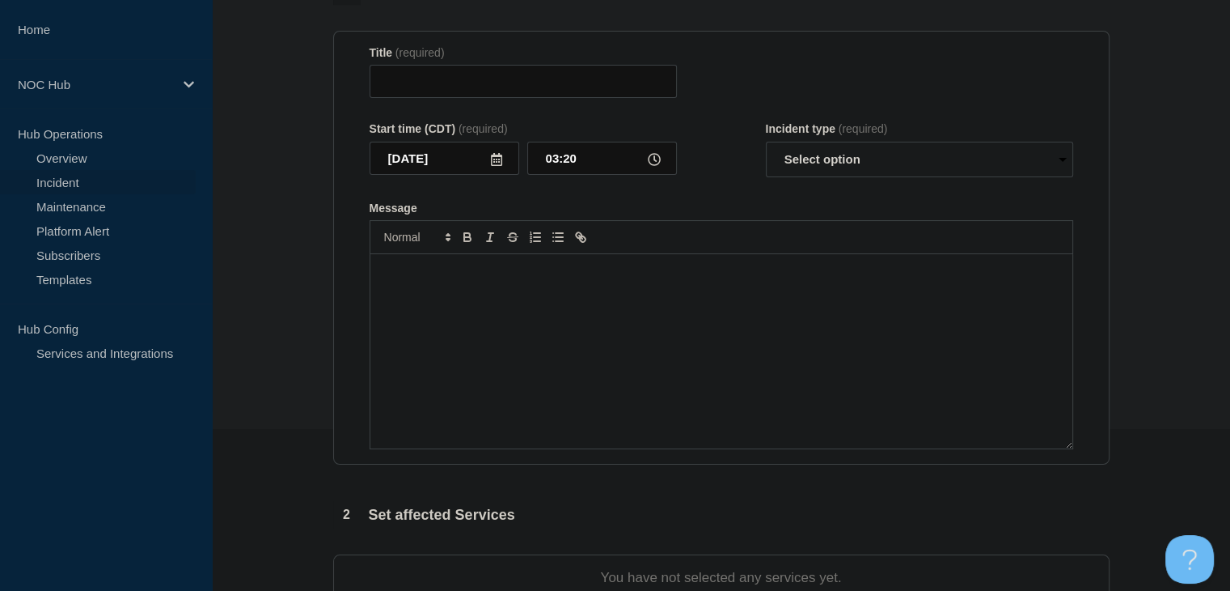
type input "CO106 Mountain View | Network Circuit Event | Customers Not Affected"
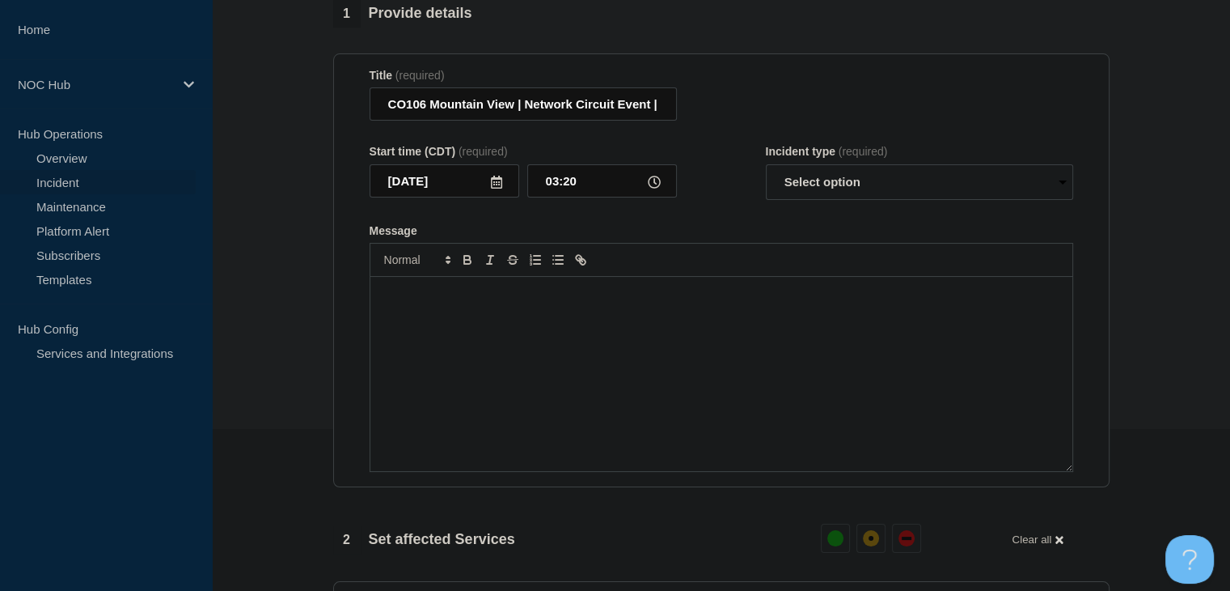
click at [620, 339] on div "Message" at bounding box center [722, 374] width 702 height 194
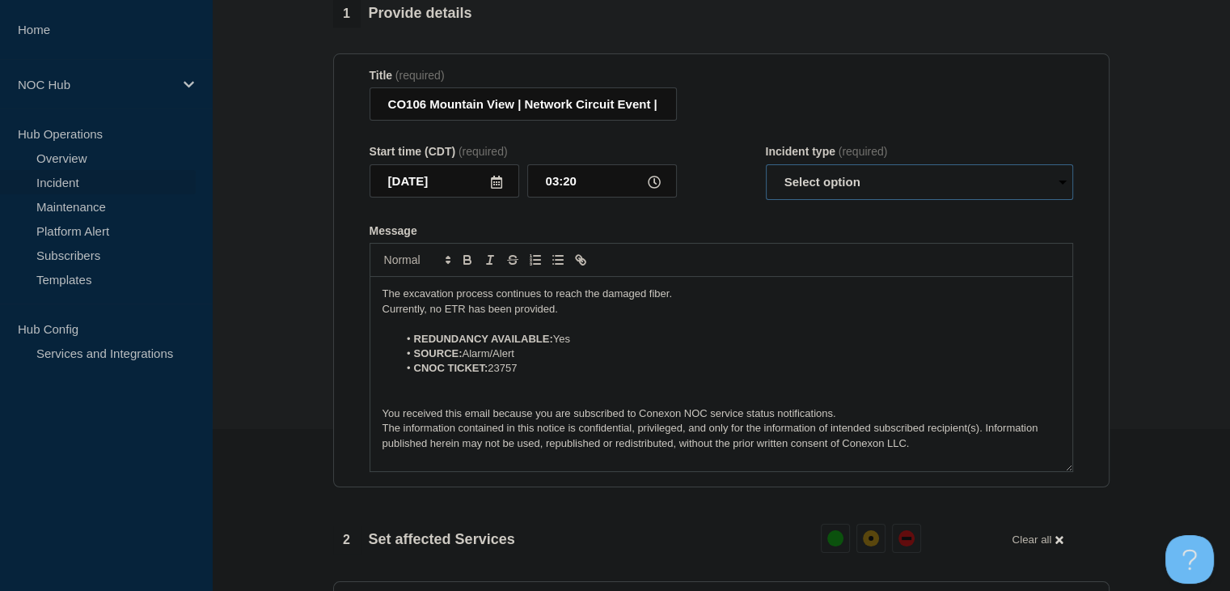
click at [858, 186] on select "Select option Investigating Identified Monitoring Resolved" at bounding box center [919, 182] width 307 height 36
select select "monitoring"
click at [766, 174] on select "Select option Investigating Identified Monitoring Resolved" at bounding box center [919, 182] width 307 height 36
drag, startPoint x: 691, startPoint y: 304, endPoint x: 383, endPoint y: 303, distance: 308.2
click at [383, 301] on p "The excavation process continues to reach the damaged fiber." at bounding box center [722, 293] width 678 height 15
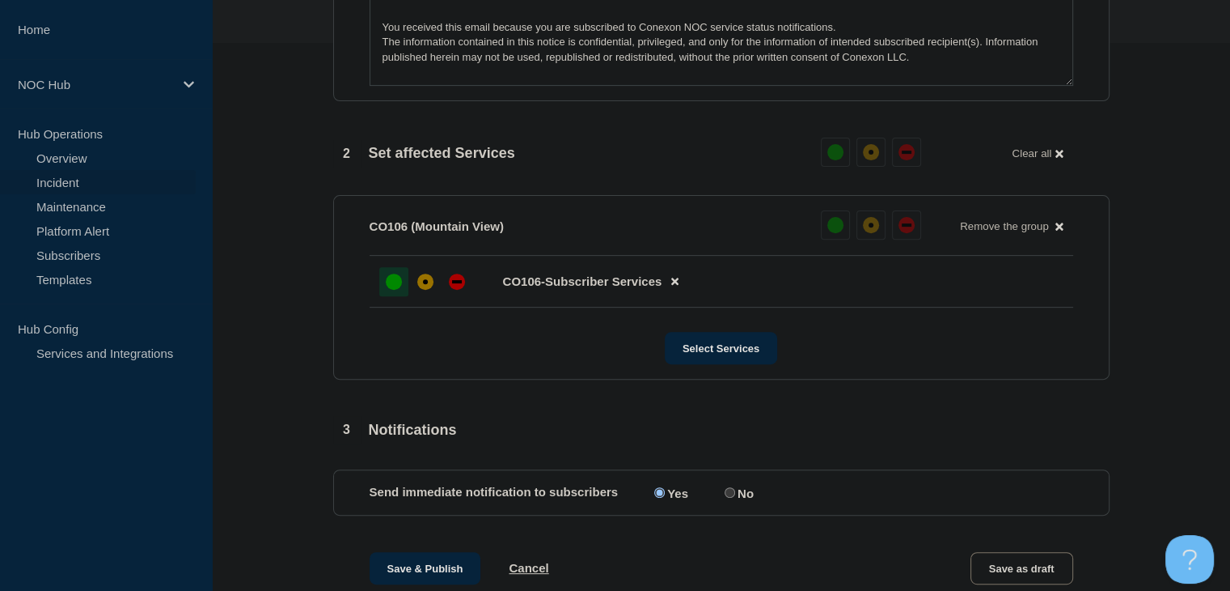
scroll to position [809, 0]
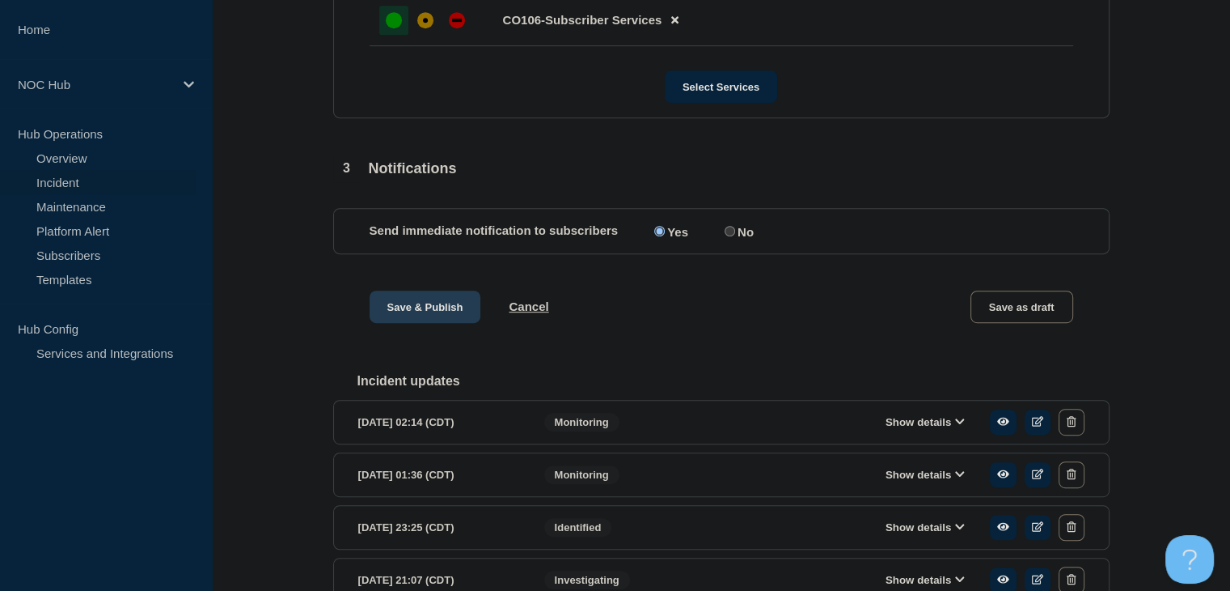
click at [408, 315] on button "Save & Publish" at bounding box center [426, 306] width 112 height 32
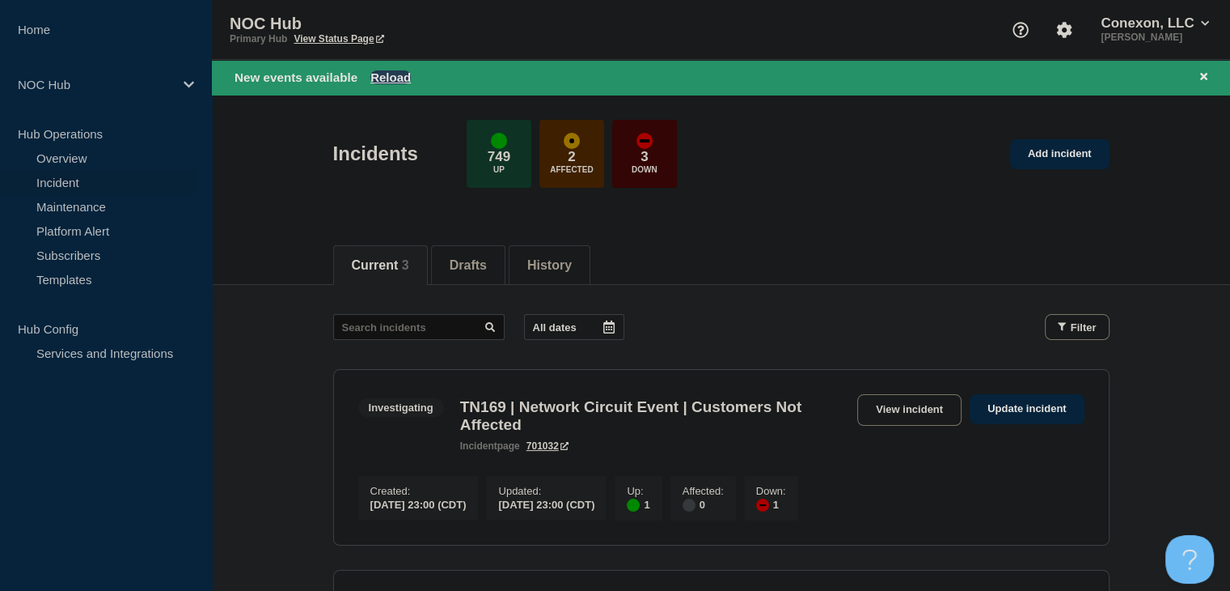
click at [376, 78] on button "Reload" at bounding box center [391, 77] width 40 height 14
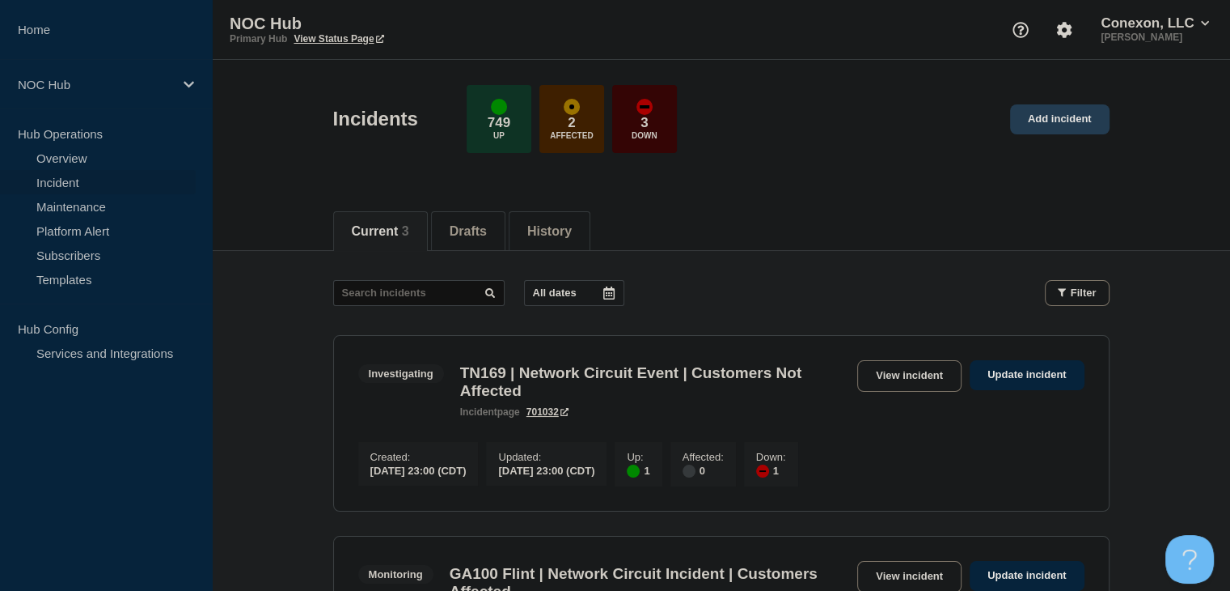
click at [1031, 127] on link "Add incident" at bounding box center [1060, 119] width 100 height 30
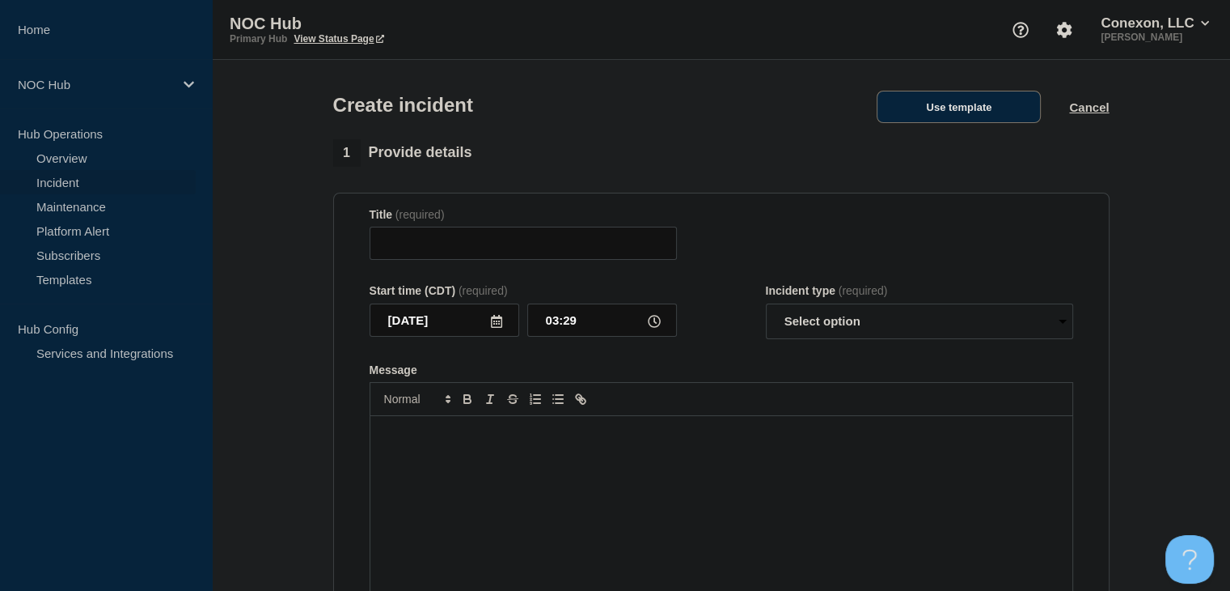
click at [961, 101] on button "Use template" at bounding box center [959, 107] width 164 height 32
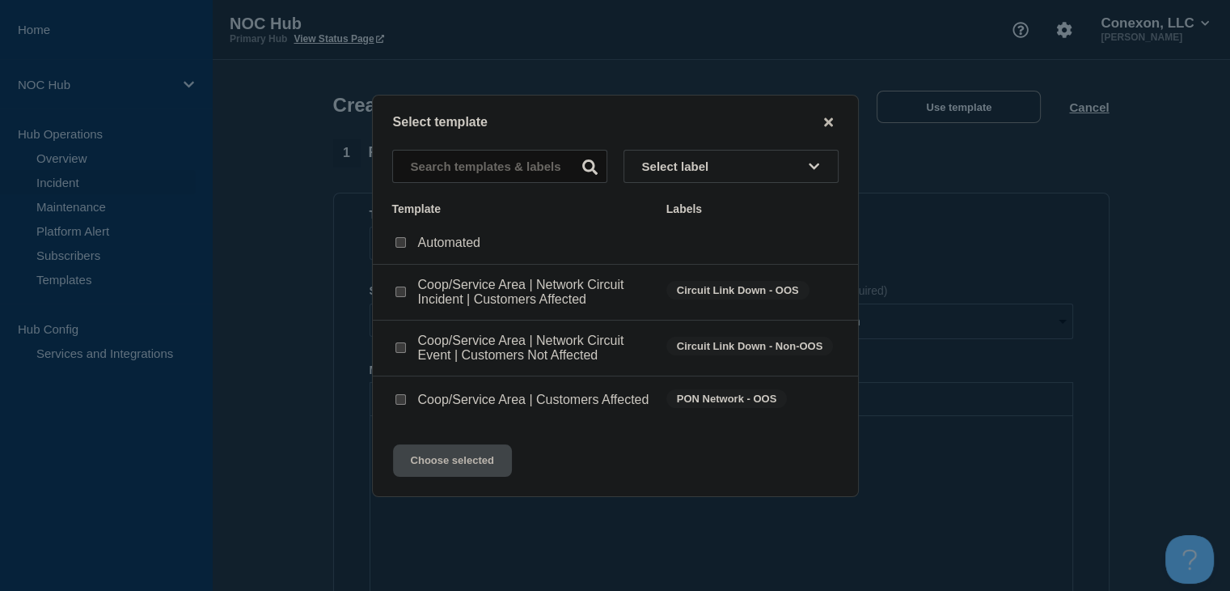
drag, startPoint x: 398, startPoint y: 400, endPoint x: 410, endPoint y: 424, distance: 27.1
click at [398, 400] on input "Coop/Service Area | Customers Affected checkbox" at bounding box center [401, 399] width 11 height 11
checkbox input "true"
click at [430, 476] on button "Choose selected" at bounding box center [452, 460] width 119 height 32
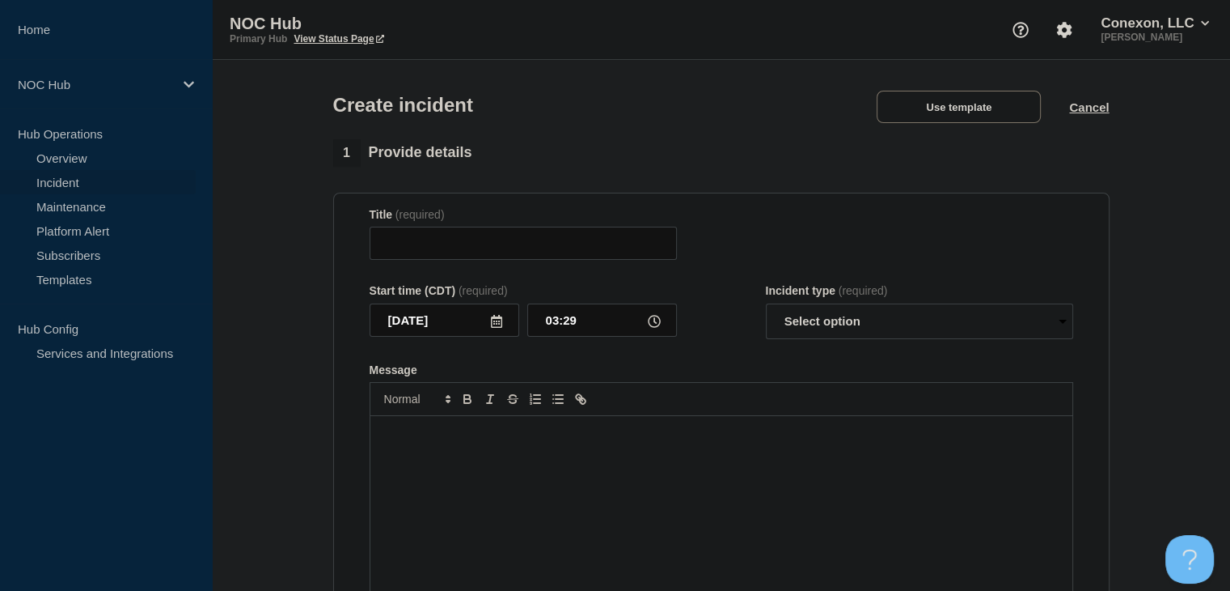
type input "Coop/Service Area | Customers Affected"
select select "investigating"
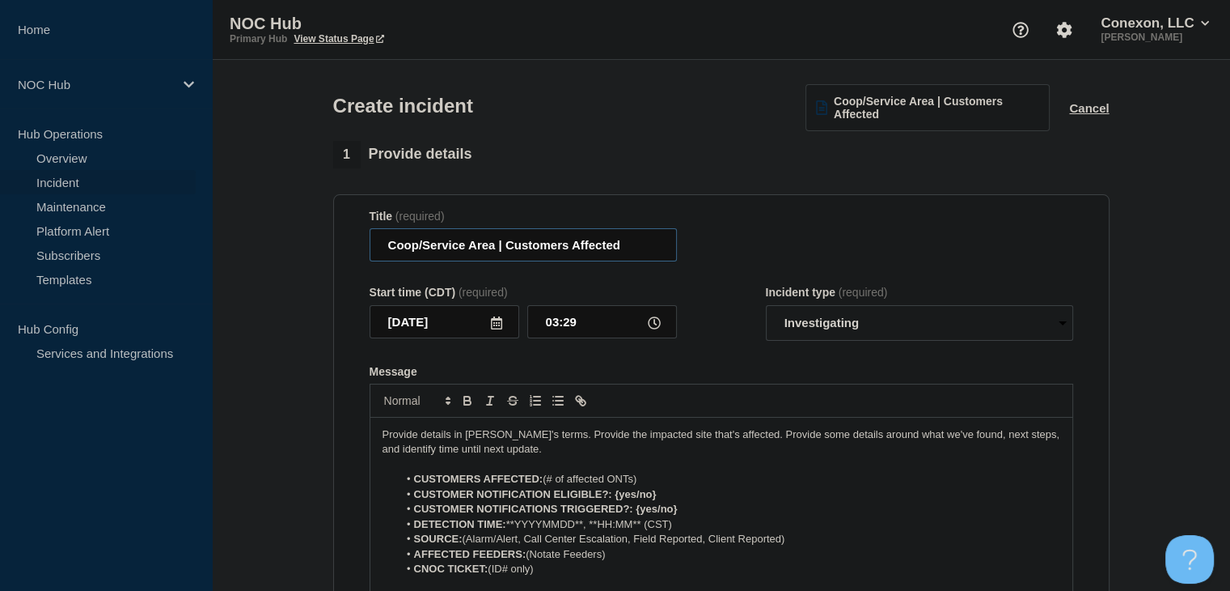
drag, startPoint x: 496, startPoint y: 247, endPoint x: 421, endPoint y: 248, distance: 74.4
click at [470, 248] on input "Coop/Service Area | Customers Affected" at bounding box center [523, 244] width 307 height 33
drag, startPoint x: 388, startPoint y: 248, endPoint x: 345, endPoint y: 250, distance: 43.7
click at [345, 250] on section "Title (required) Coop/Service Area | Customers Affected Start time (CDT) (requi…" at bounding box center [721, 411] width 777 height 434
drag, startPoint x: 494, startPoint y: 248, endPoint x: 367, endPoint y: 251, distance: 127.0
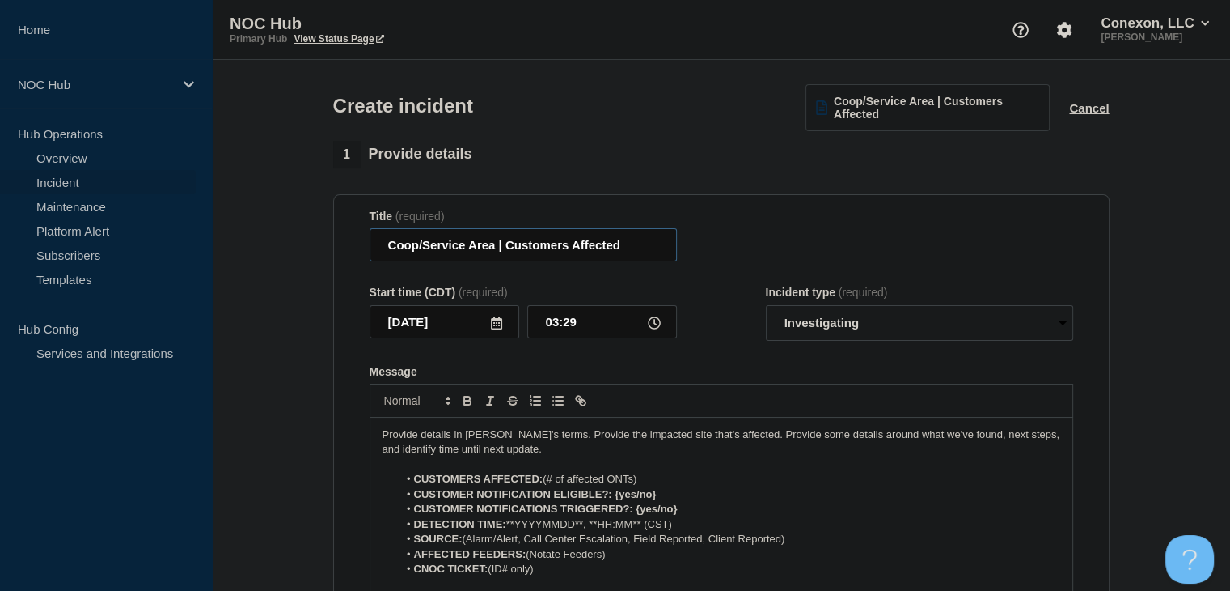
click at [367, 251] on section "Title (required) Coop/Service Area | Customers Affected Start time (CDT) (requi…" at bounding box center [721, 411] width 777 height 434
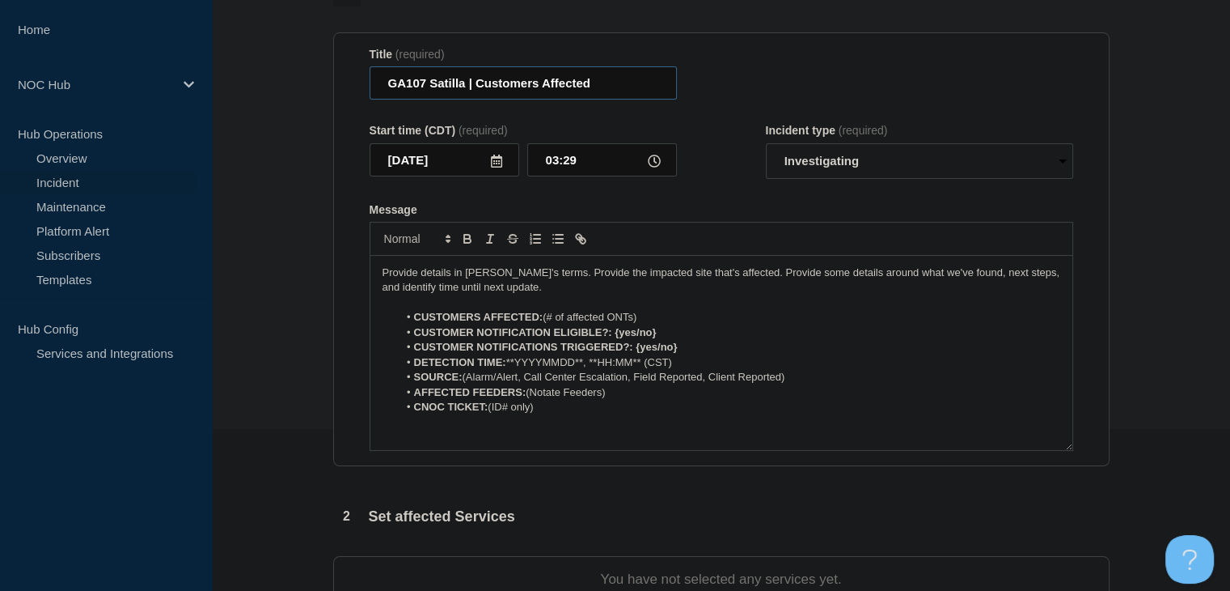
type input "GA107 Satilla | Customers Affected"
click at [659, 317] on li "CUSTOMERS AFFECTED: (# of affected ONTs)" at bounding box center [729, 317] width 663 height 15
drag, startPoint x: 597, startPoint y: 318, endPoint x: 553, endPoint y: 318, distance: 44.5
click at [553, 318] on li "CUSTOMERS AFFECTED: (# of affected ONTs)" at bounding box center [729, 317] width 663 height 15
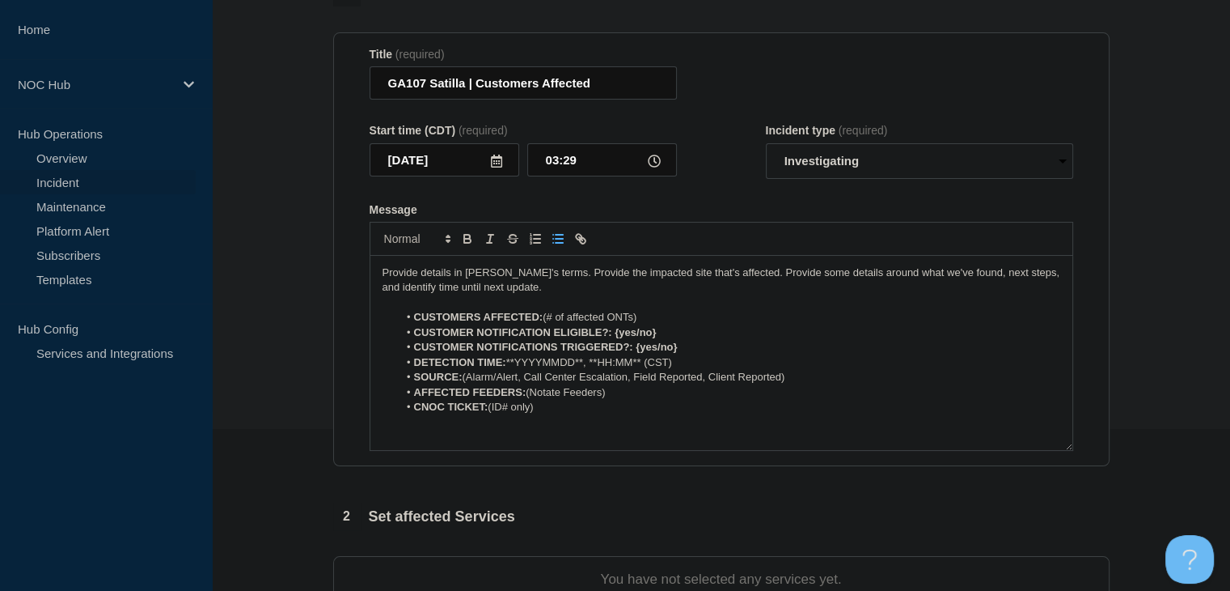
drag, startPoint x: 663, startPoint y: 323, endPoint x: 413, endPoint y: 321, distance: 249.2
click at [413, 321] on li "CUSTOMERS AFFECTED: (# of affected ONTs)" at bounding box center [729, 317] width 663 height 15
drag, startPoint x: 661, startPoint y: 337, endPoint x: 615, endPoint y: 335, distance: 46.1
click at [615, 335] on li "CUSTOMER NOTIFICATION ELIGIBLE?: {yes/no}" at bounding box center [729, 332] width 663 height 15
drag, startPoint x: 684, startPoint y: 349, endPoint x: 639, endPoint y: 349, distance: 44.5
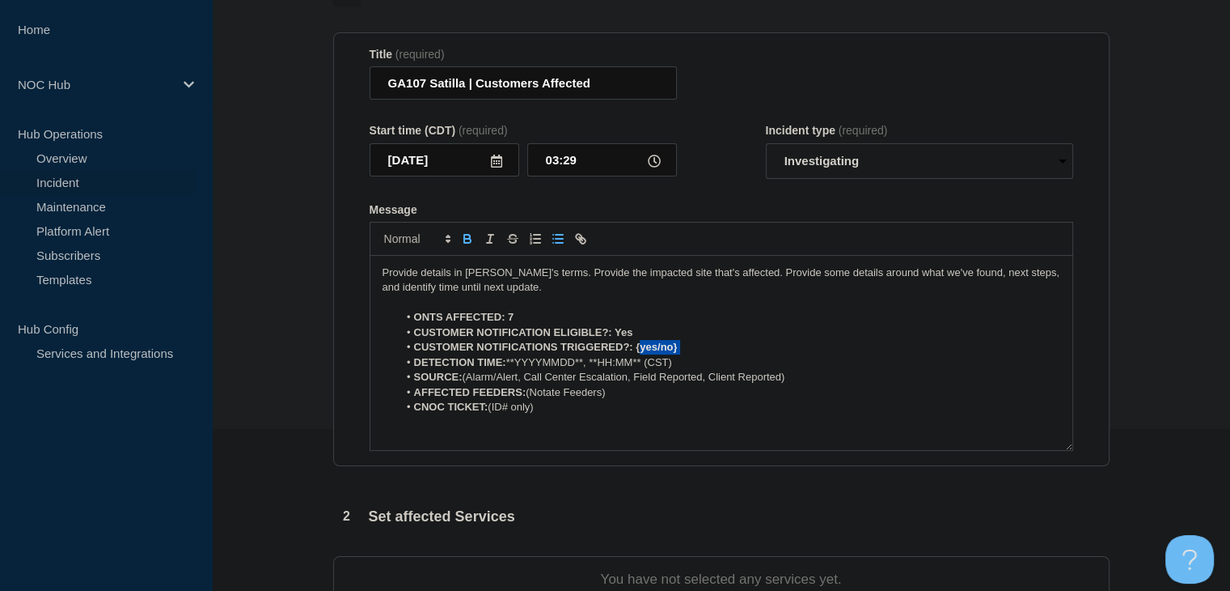
click at [639, 349] on li "CUSTOMER NOTIFICATIONS TRIGGERED?: {yes/no}" at bounding box center [729, 347] width 663 height 15
drag, startPoint x: 585, startPoint y: 366, endPoint x: 510, endPoint y: 370, distance: 75.3
click at [510, 370] on li "DETECTION TIME: **YYYYMMDD**, **HH:MM** (CST)" at bounding box center [729, 362] width 663 height 15
click at [614, 366] on li "DETECTION TIME: 20250814, **HH:MM** (CST)" at bounding box center [729, 362] width 663 height 15
drag, startPoint x: 595, startPoint y: 366, endPoint x: 563, endPoint y: 366, distance: 32.4
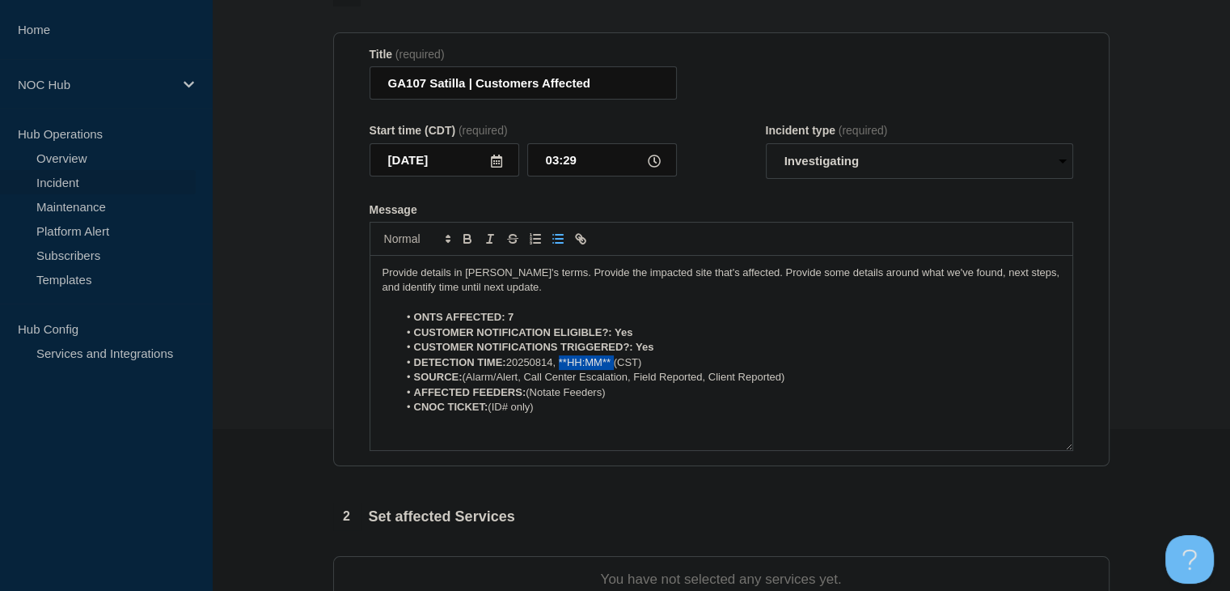
click at [563, 366] on li "DETECTION TIME: 20250814, **HH:MM** (CST)" at bounding box center [729, 362] width 663 height 15
drag, startPoint x: 608, startPoint y: 363, endPoint x: 631, endPoint y: 386, distance: 32.6
click at [608, 364] on li "DETECTION TIME: 20250814, 03:00 (CST)" at bounding box center [729, 362] width 663 height 15
drag, startPoint x: 807, startPoint y: 381, endPoint x: 521, endPoint y: 382, distance: 285.6
click at [521, 382] on li "SOURCE: (Alarm/Alert, Call Center Escalation, Field Reported, Client Reported)" at bounding box center [729, 377] width 663 height 15
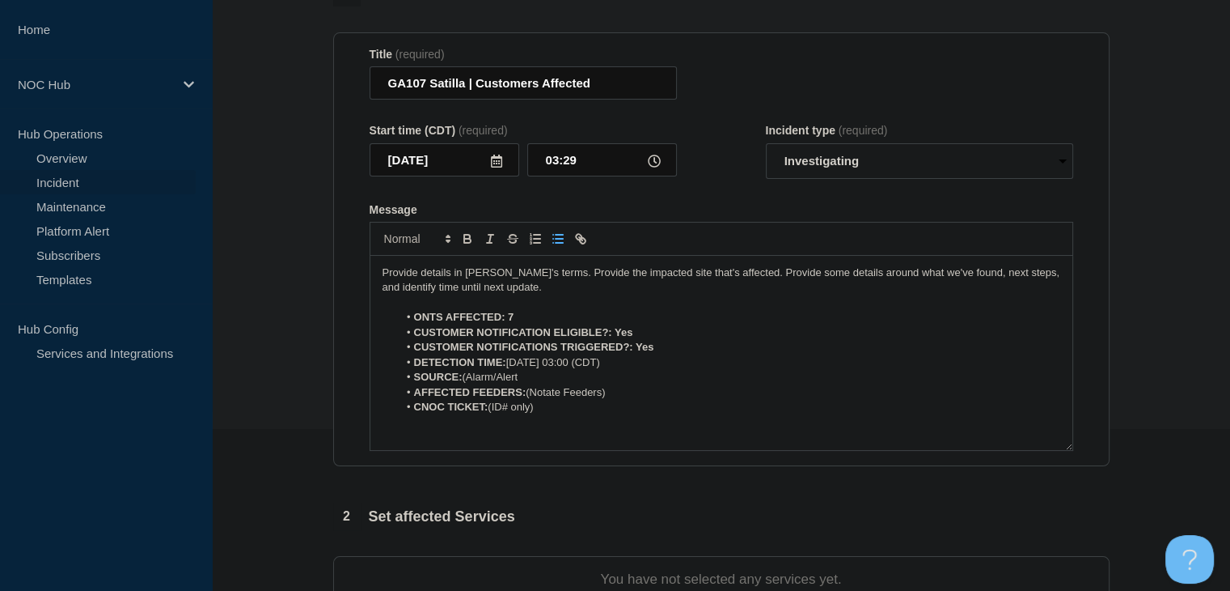
click at [459, 370] on li "DETECTION TIME: 20250814, 03:00 (CDT)" at bounding box center [729, 362] width 663 height 15
click at [468, 378] on li "SOURCE: (Alarm/Alert" at bounding box center [729, 377] width 663 height 15
drag, startPoint x: 599, startPoint y: 400, endPoint x: 532, endPoint y: 400, distance: 67.1
click at [532, 400] on li "AFFECTED FEEDERS: (Notate Feeders)" at bounding box center [729, 392] width 663 height 15
drag, startPoint x: 654, startPoint y: 394, endPoint x: 528, endPoint y: 398, distance: 126.3
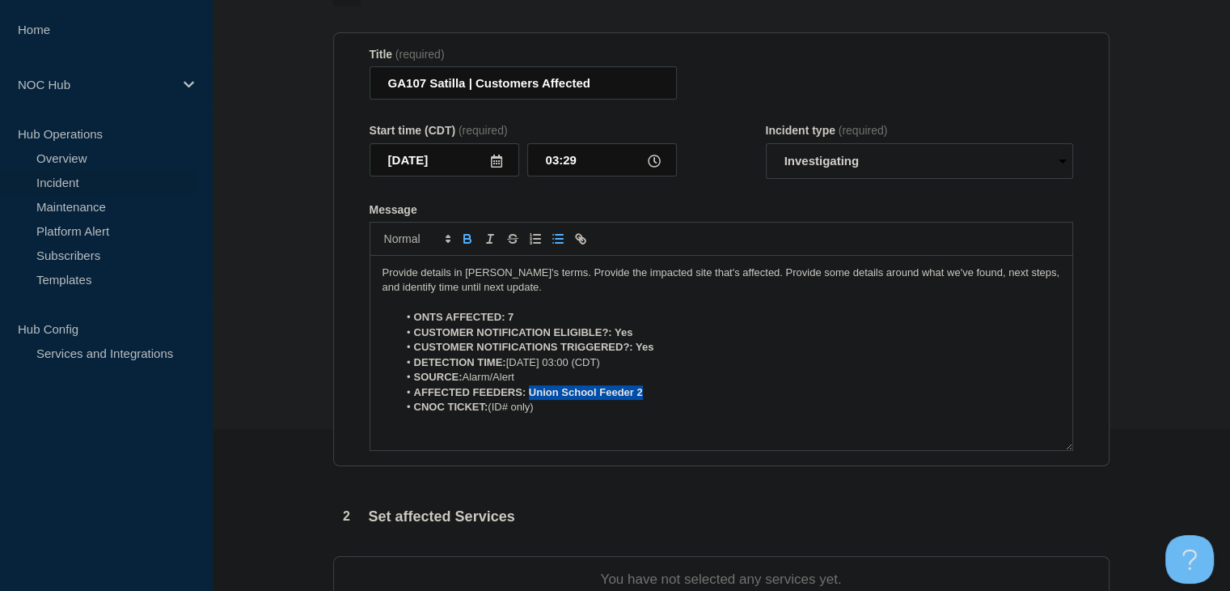
click at [528, 398] on li "AFFECTED FEEDERS: Union School Feeder 2" at bounding box center [729, 392] width 663 height 15
click at [464, 239] on icon "Toggle bold text" at bounding box center [467, 237] width 6 height 4
drag, startPoint x: 540, startPoint y: 414, endPoint x: 492, endPoint y: 413, distance: 48.5
click at [492, 413] on li "CNOC TICKET: (ID# only)" at bounding box center [729, 407] width 663 height 15
drag, startPoint x: 659, startPoint y: 352, endPoint x: 637, endPoint y: 354, distance: 21.2
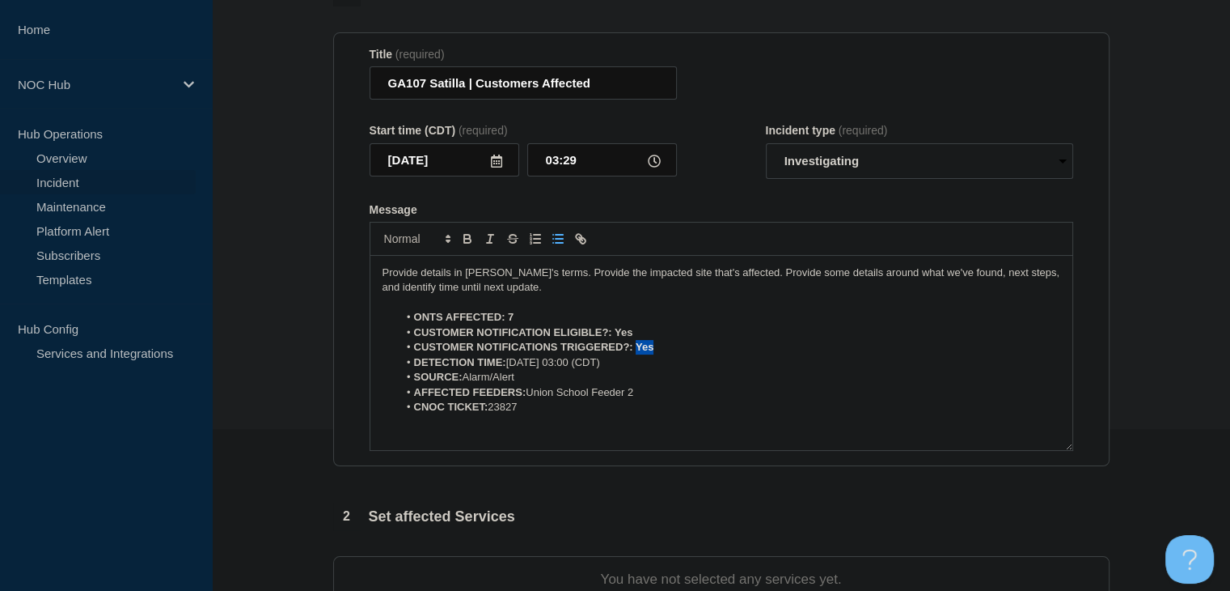
click at [637, 354] on li "CUSTOMER NOTIFICATIONS TRIGGERED?: Yes" at bounding box center [729, 347] width 663 height 15
click at [465, 245] on icon "Toggle bold text" at bounding box center [467, 238] width 15 height 15
drag, startPoint x: 642, startPoint y: 336, endPoint x: 617, endPoint y: 336, distance: 25.1
click at [617, 336] on li "CUSTOMER NOTIFICATION ELIGIBLE?: Yes" at bounding box center [729, 332] width 663 height 15
click at [464, 236] on icon "Toggle bold text" at bounding box center [467, 238] width 15 height 15
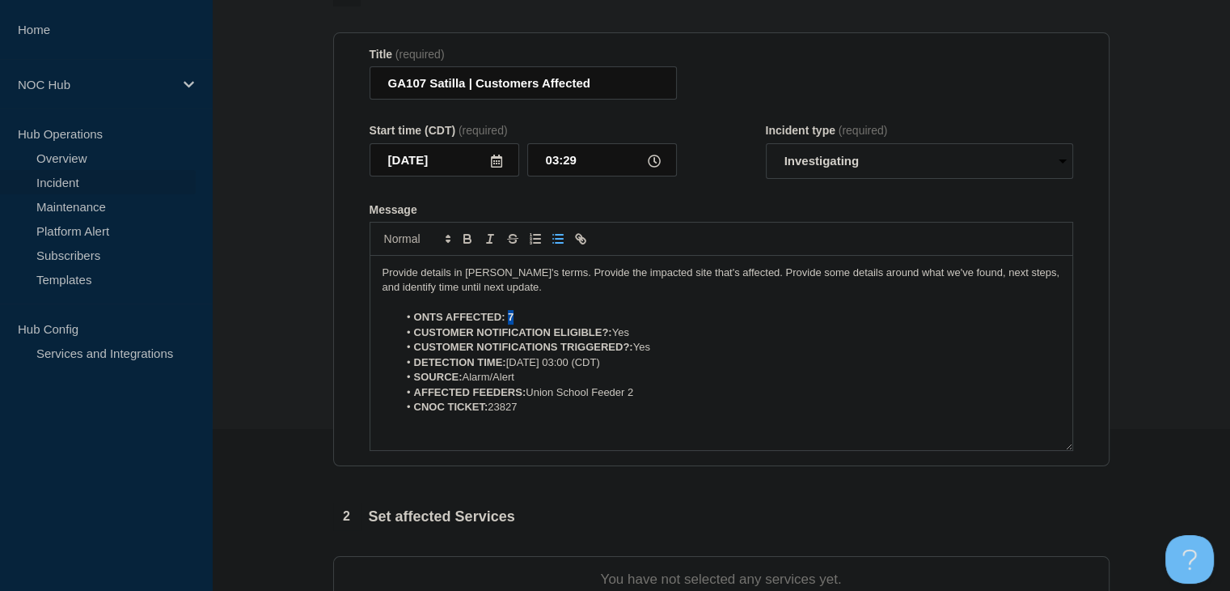
drag, startPoint x: 523, startPoint y: 325, endPoint x: 507, endPoint y: 321, distance: 16.7
click at [508, 324] on li "ONTS AFFECTED: 7" at bounding box center [729, 317] width 663 height 15
click at [469, 243] on icon "Toggle bold text" at bounding box center [467, 241] width 6 height 4
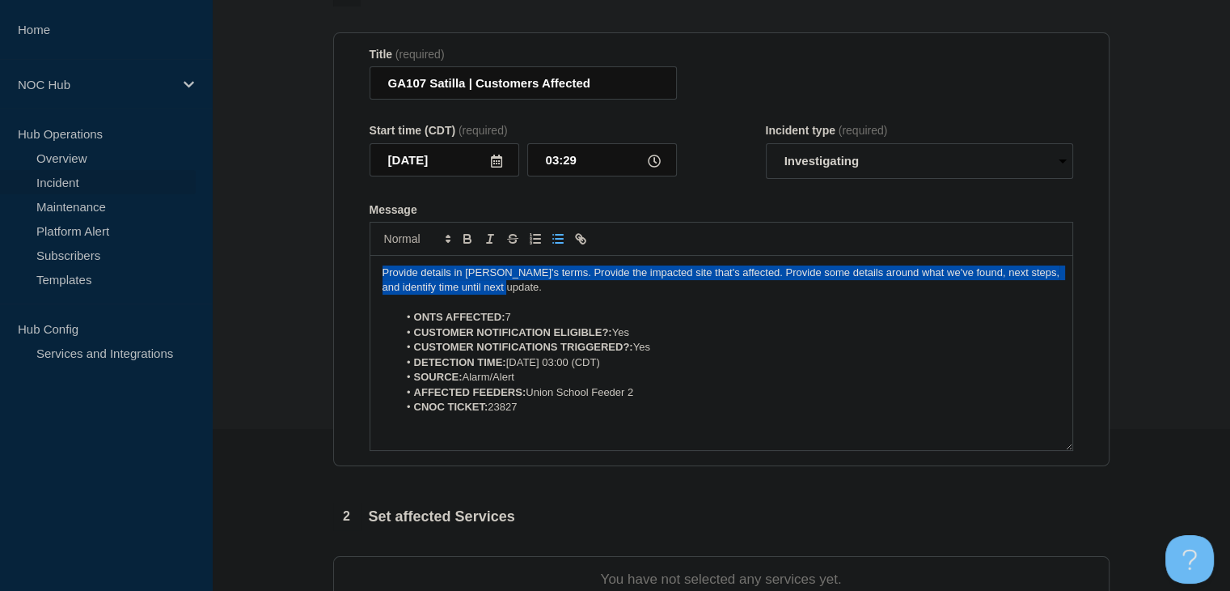
drag, startPoint x: 531, startPoint y: 290, endPoint x: 337, endPoint y: 273, distance: 194.2
click at [337, 273] on section "Title (required) GA107 Satilla | Customers Affected Start time (CDT) (required)…" at bounding box center [721, 249] width 777 height 434
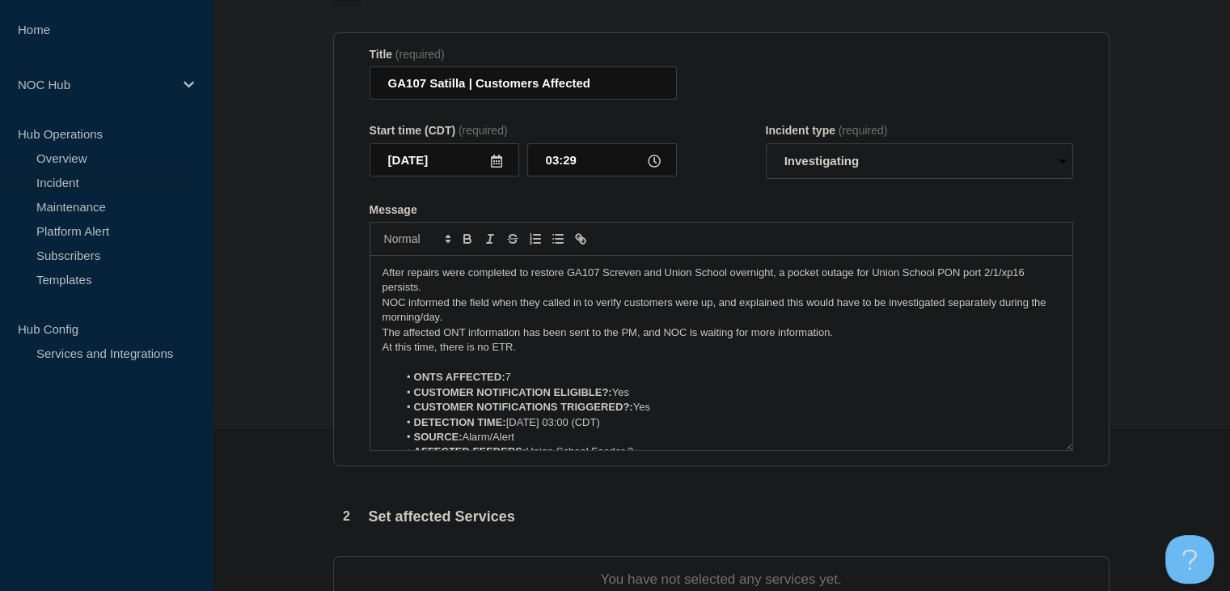
scroll to position [324, 0]
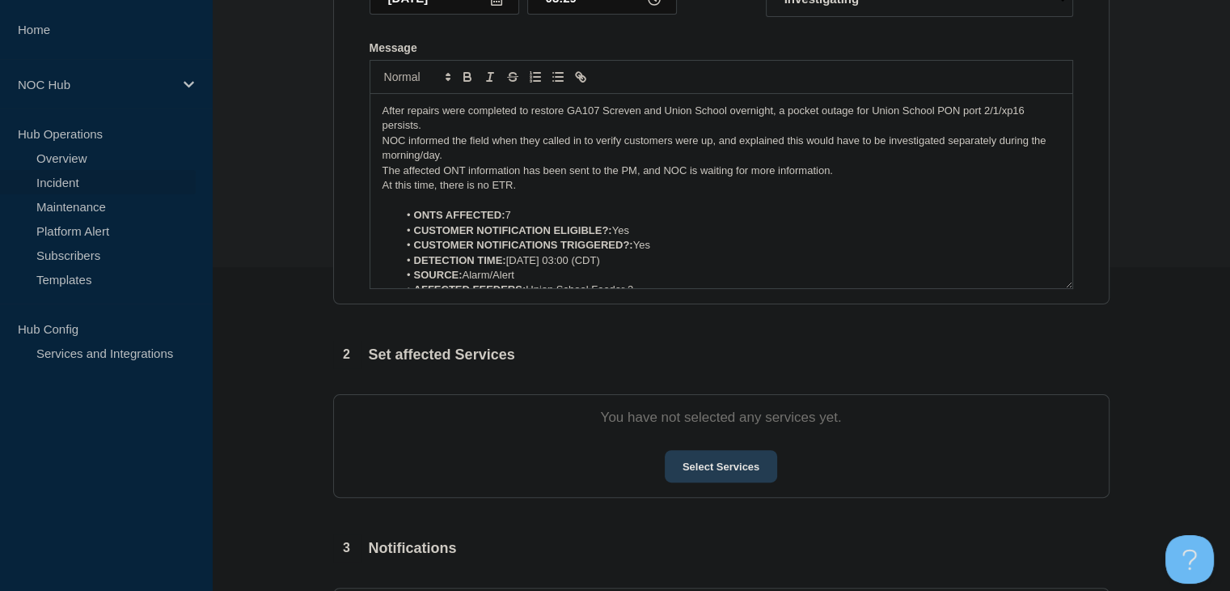
click at [689, 458] on button "Select Services" at bounding box center [721, 466] width 112 height 32
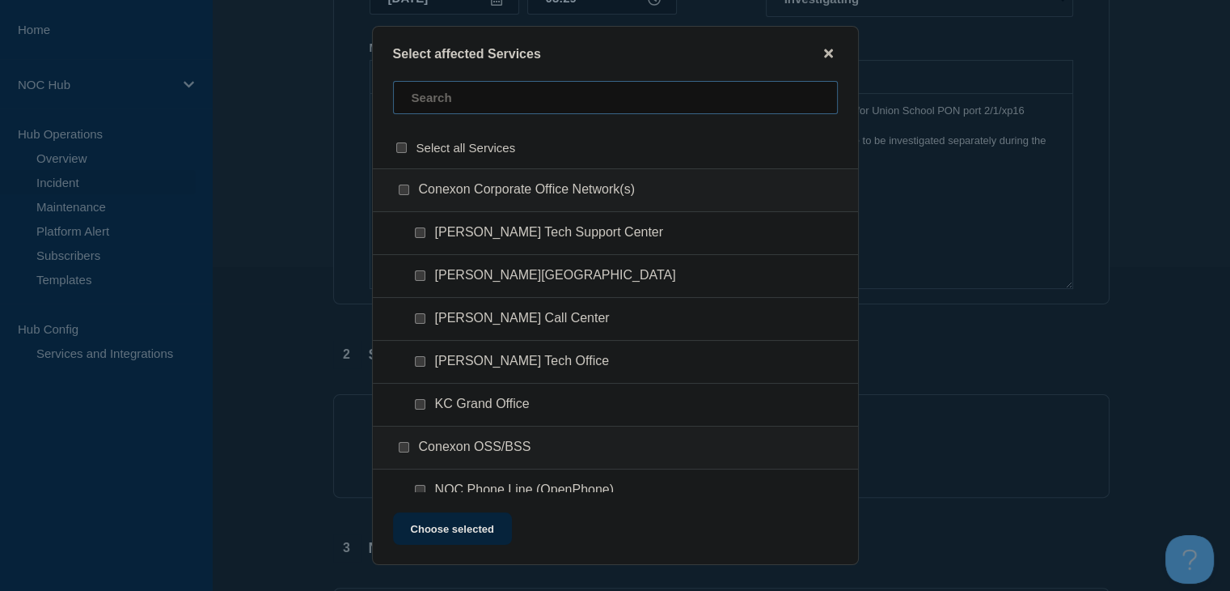
click at [498, 91] on input "text" at bounding box center [615, 97] width 445 height 33
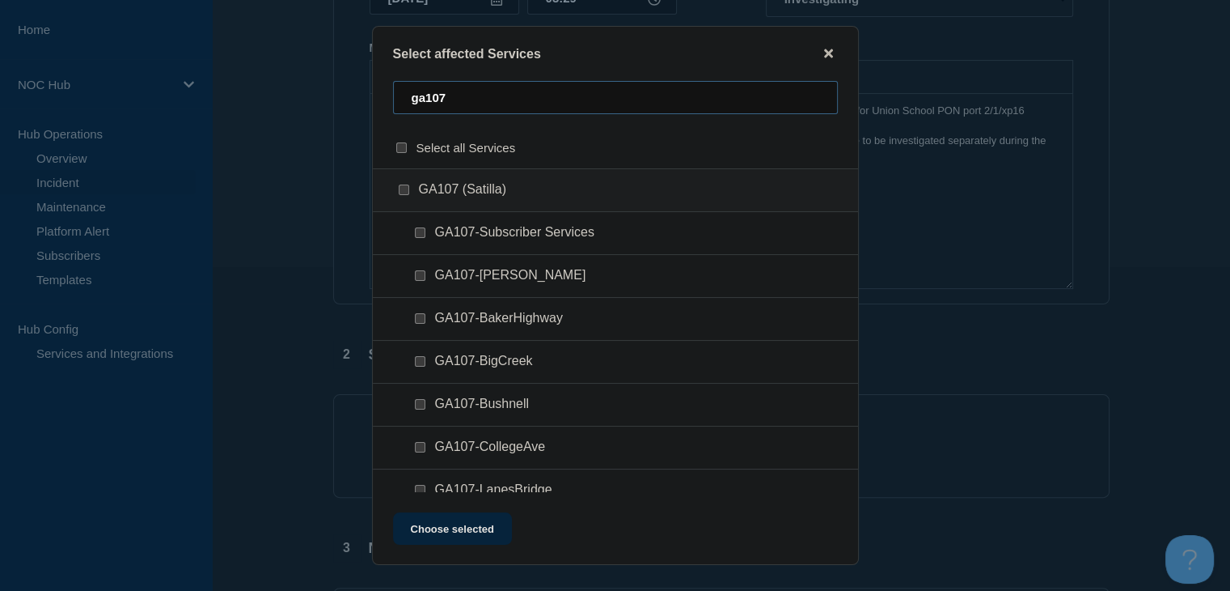
type input "ga107"
click at [419, 238] on input "GA107-Subscriber Services checkbox" at bounding box center [420, 232] width 11 height 11
checkbox input "true"
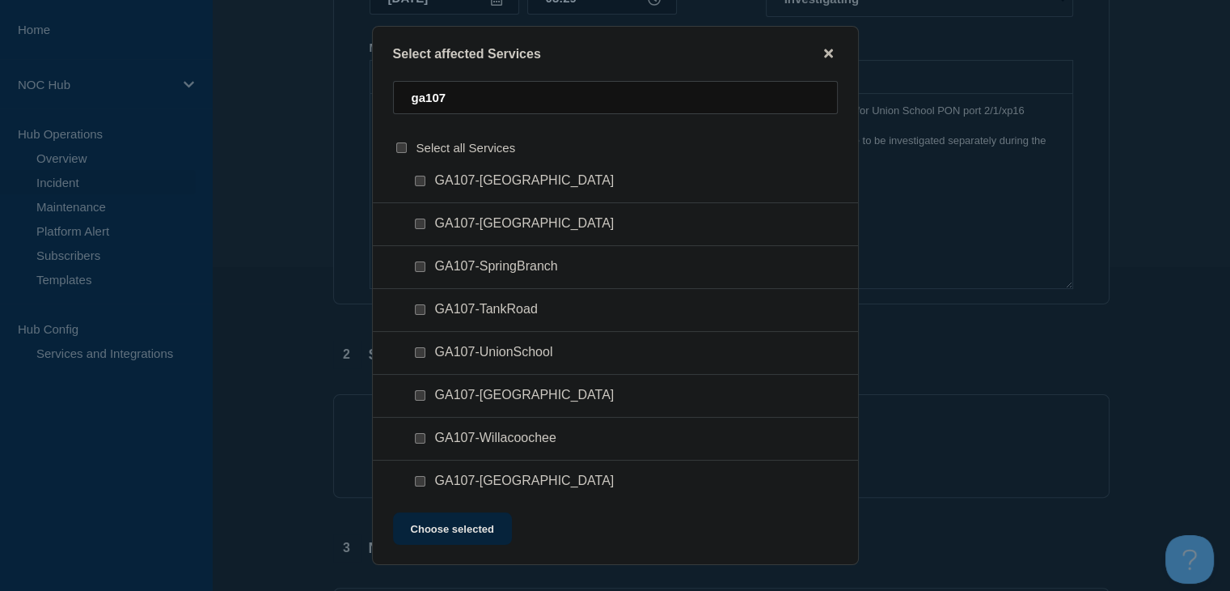
scroll to position [659, 0]
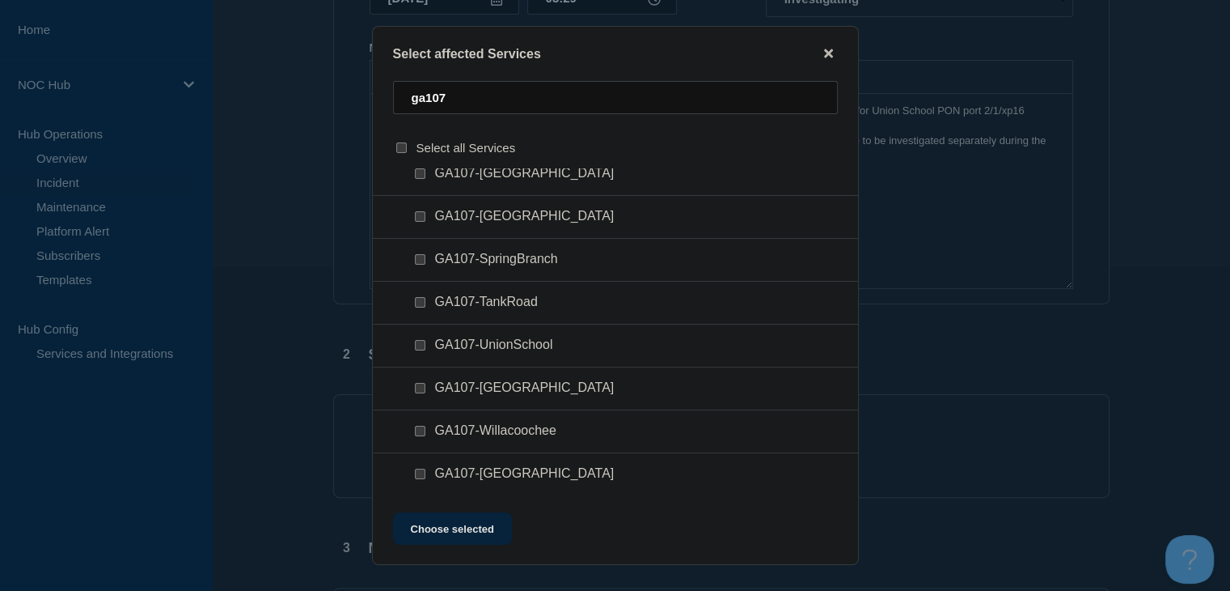
click at [421, 345] on input "GA107-UnionSchool checkbox" at bounding box center [420, 345] width 11 height 11
checkbox input "true"
click at [443, 535] on button "Choose selected" at bounding box center [452, 528] width 119 height 32
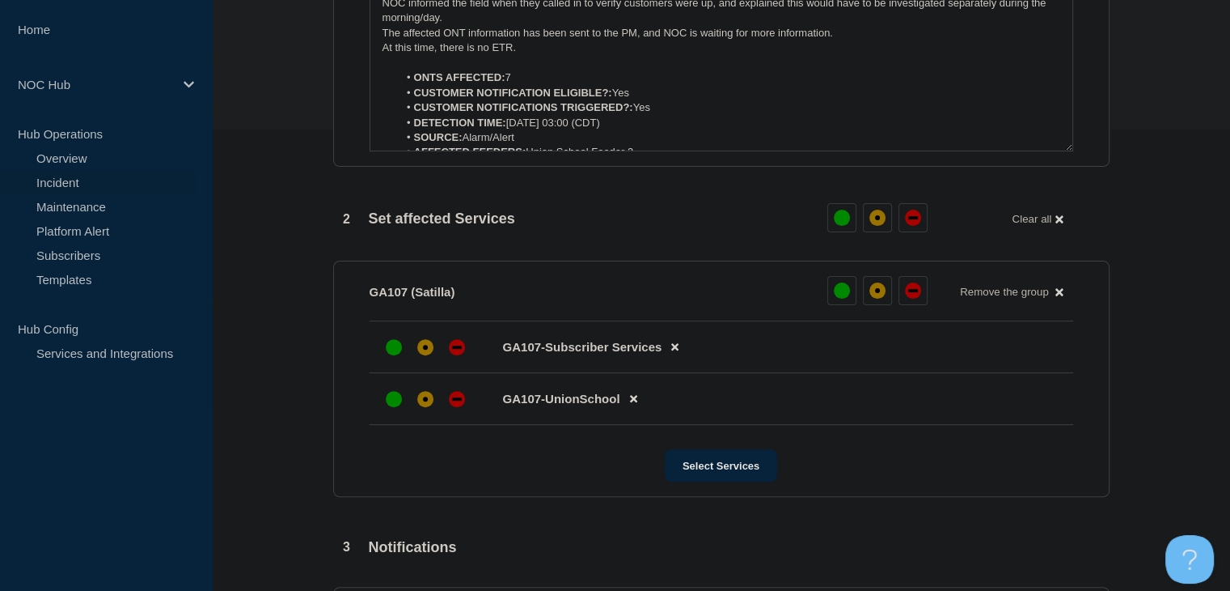
scroll to position [485, 0]
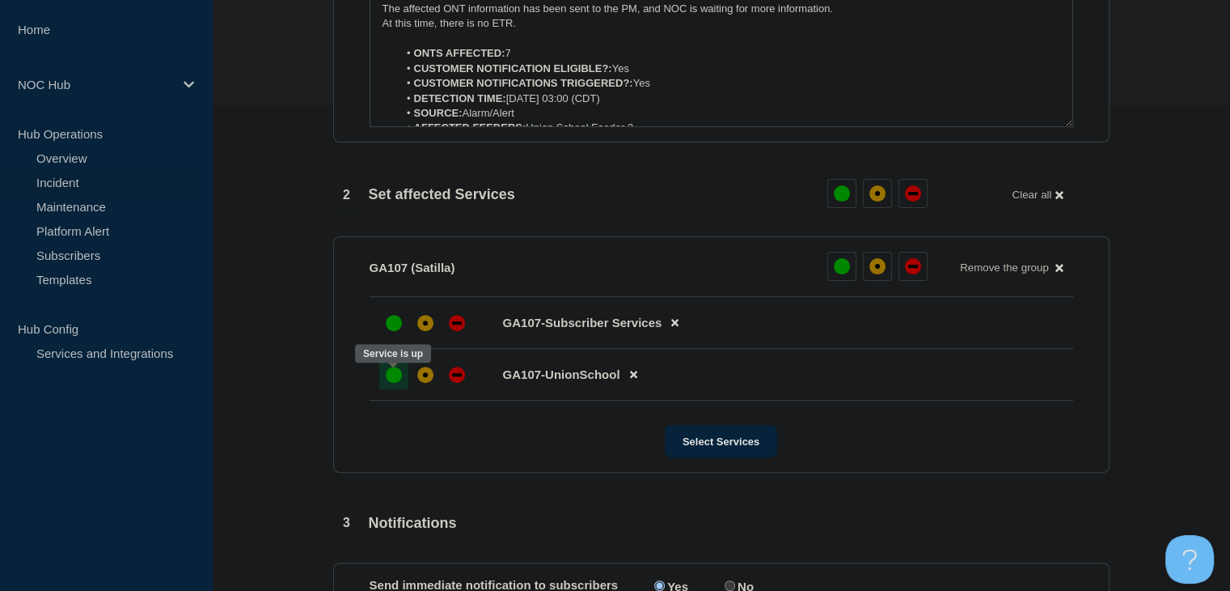
click at [397, 389] on div at bounding box center [393, 374] width 29 height 29
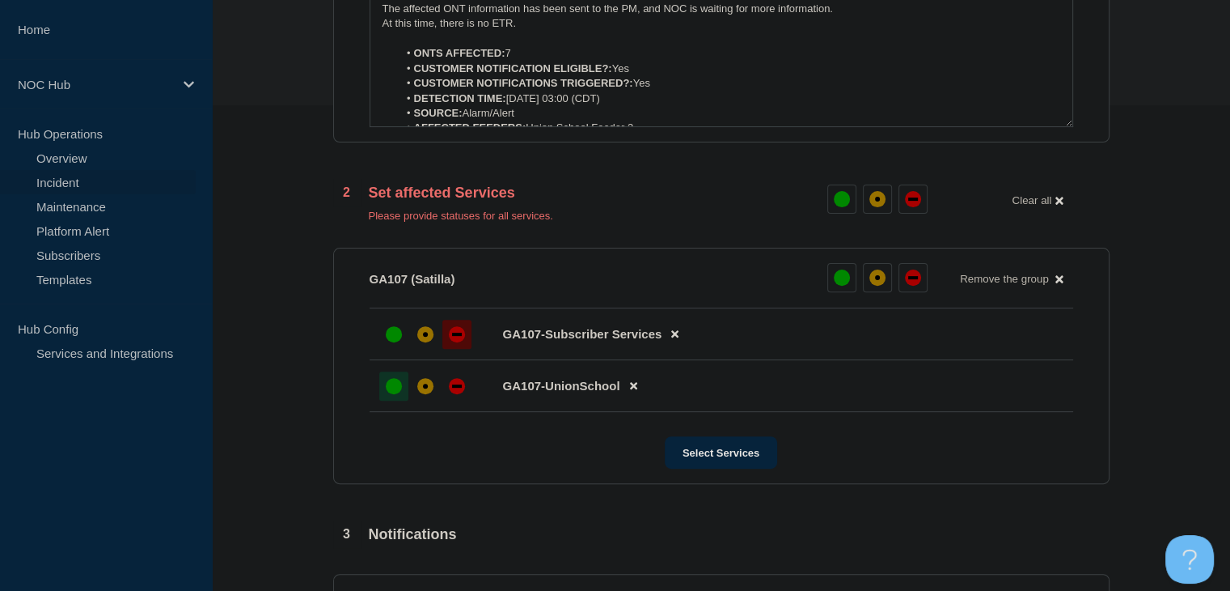
click at [443, 345] on div at bounding box center [457, 334] width 29 height 29
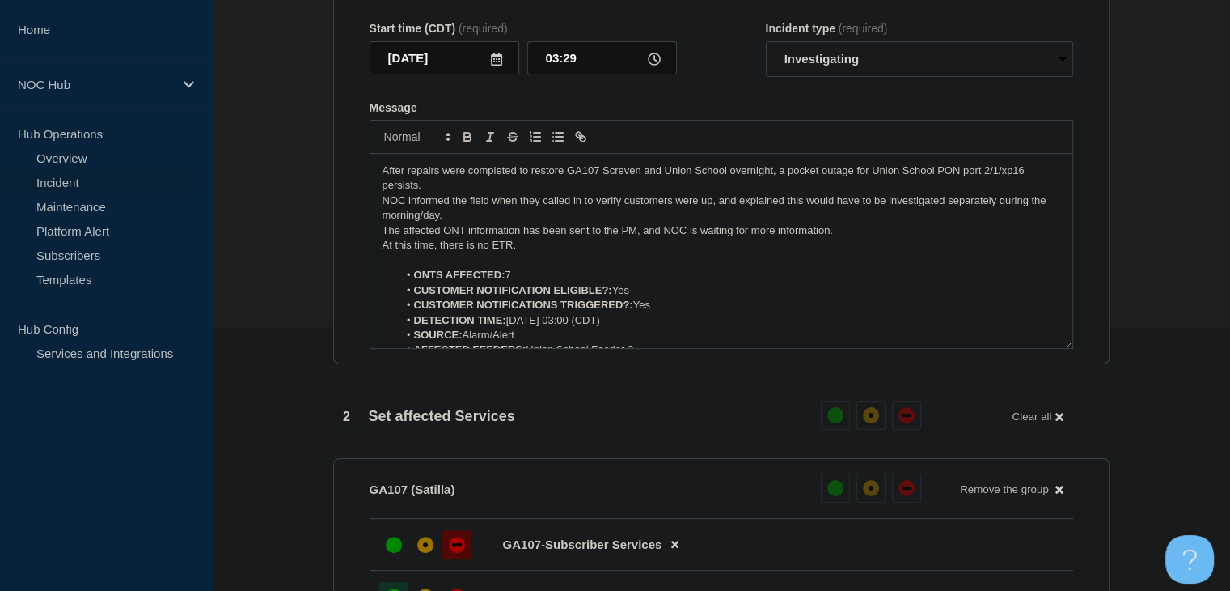
scroll to position [647, 0]
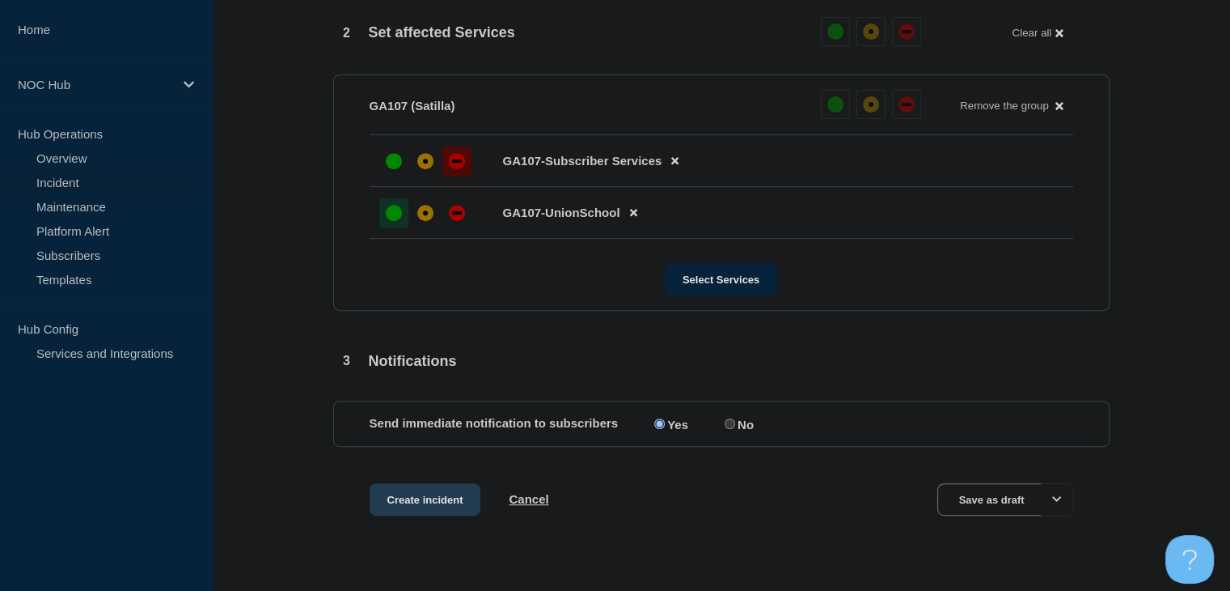
click at [419, 510] on button "Create incident" at bounding box center [426, 499] width 112 height 32
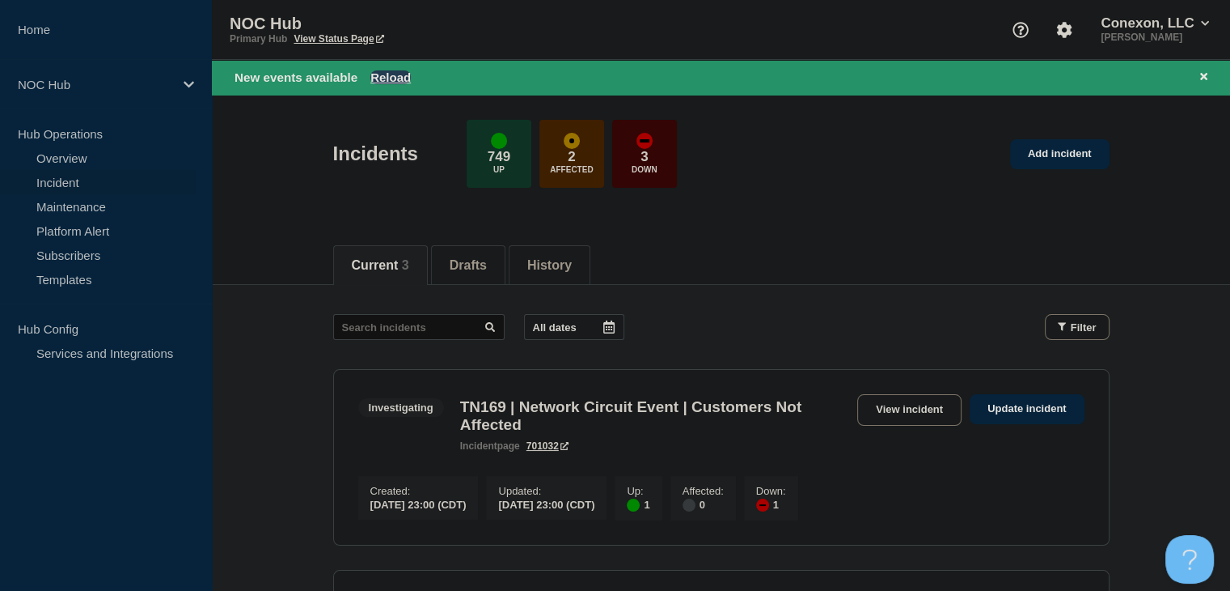
click at [387, 77] on button "Reload" at bounding box center [391, 77] width 40 height 14
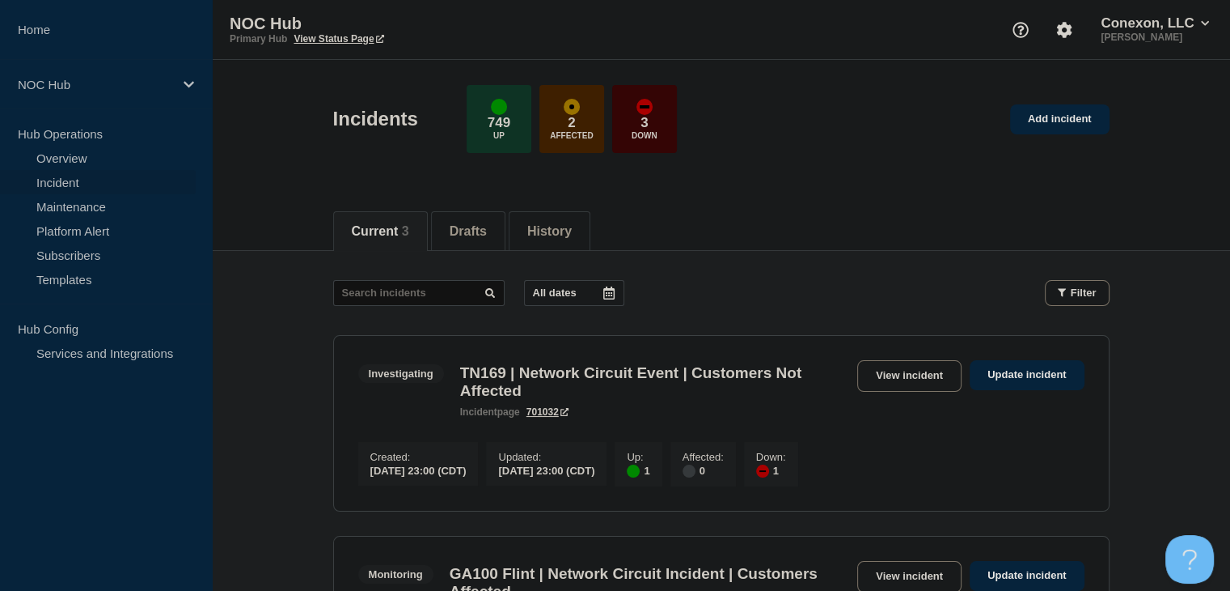
click at [104, 188] on link "Incident" at bounding box center [98, 182] width 196 height 24
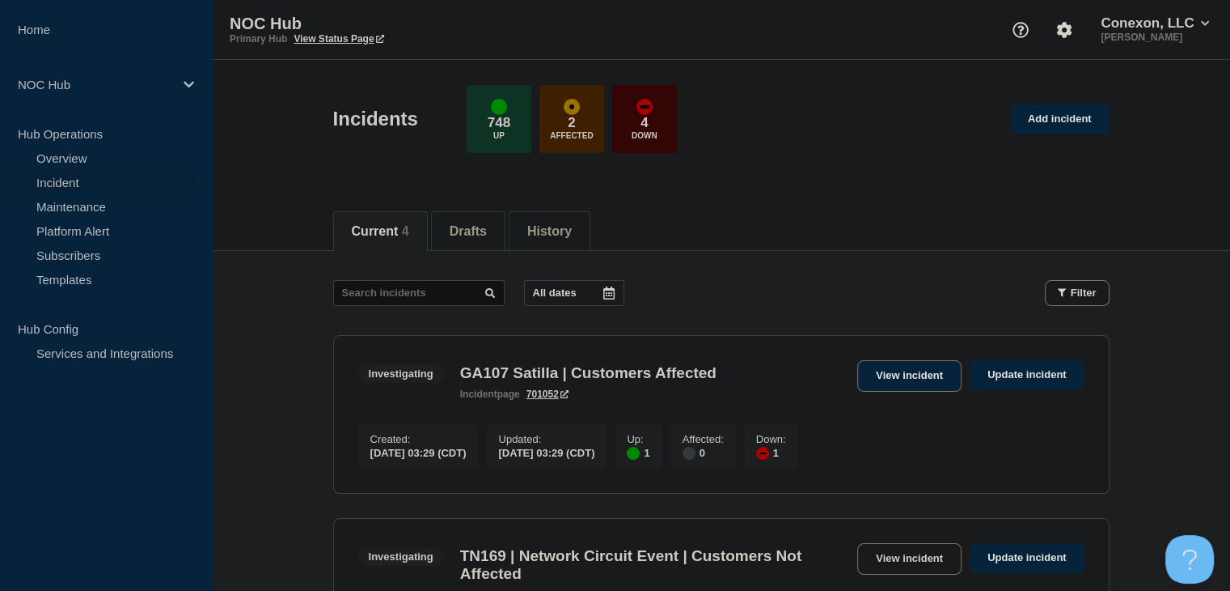
click at [889, 379] on link "View incident" at bounding box center [910, 376] width 104 height 32
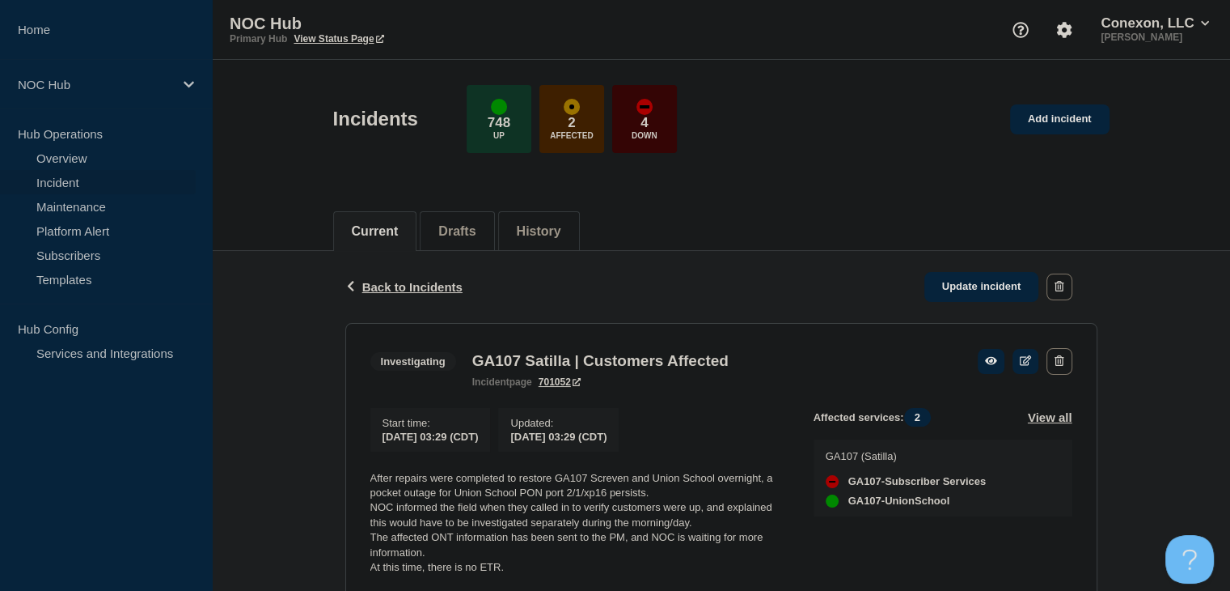
click at [670, 358] on h3 "GA107 Satilla | Customers Affected" at bounding box center [600, 361] width 256 height 18
copy h3 "GA107 Satilla | Customers Affected"
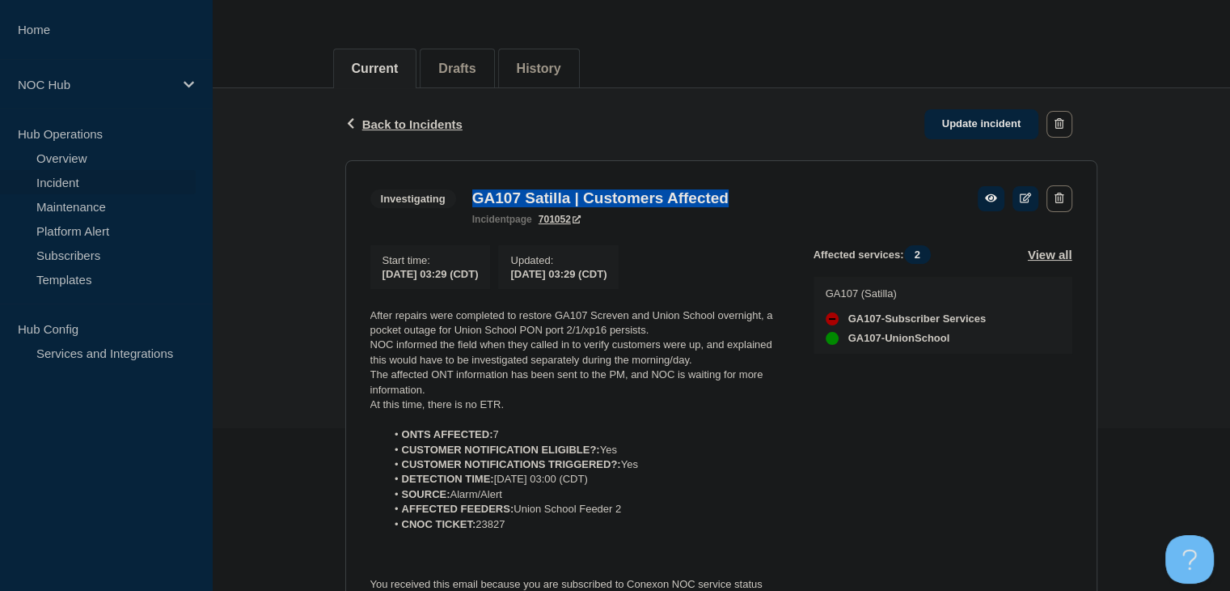
scroll to position [303, 0]
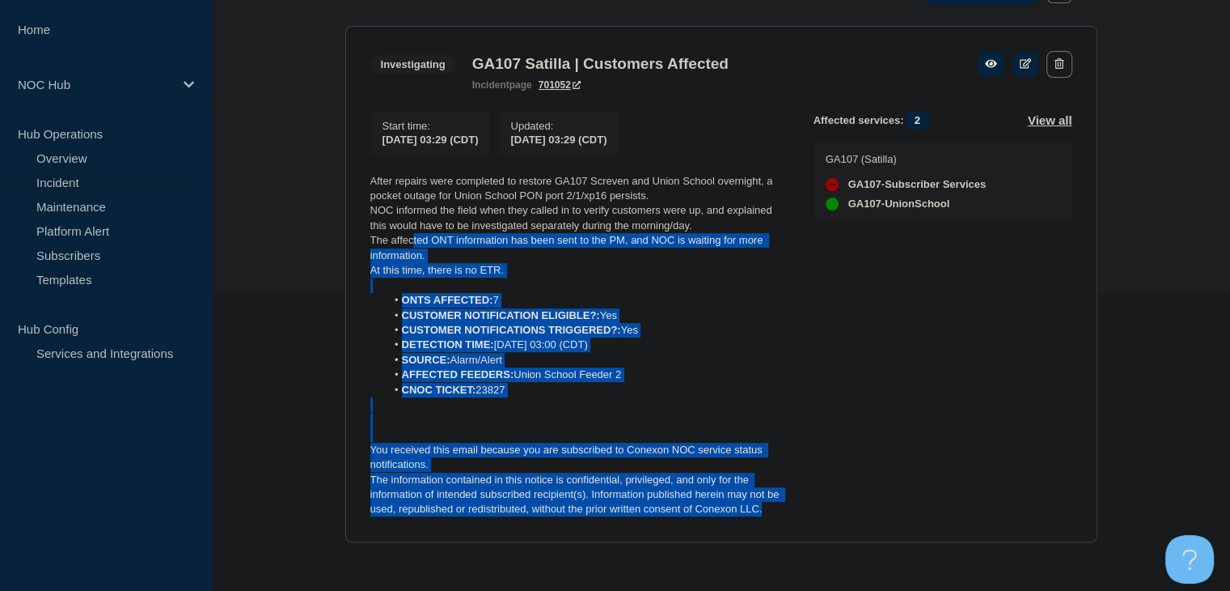
drag, startPoint x: 777, startPoint y: 510, endPoint x: 404, endPoint y: 227, distance: 468.1
click at [410, 233] on div "After repairs were completed to restore GA107 Screven and Union School overnigh…" at bounding box center [579, 345] width 417 height 343
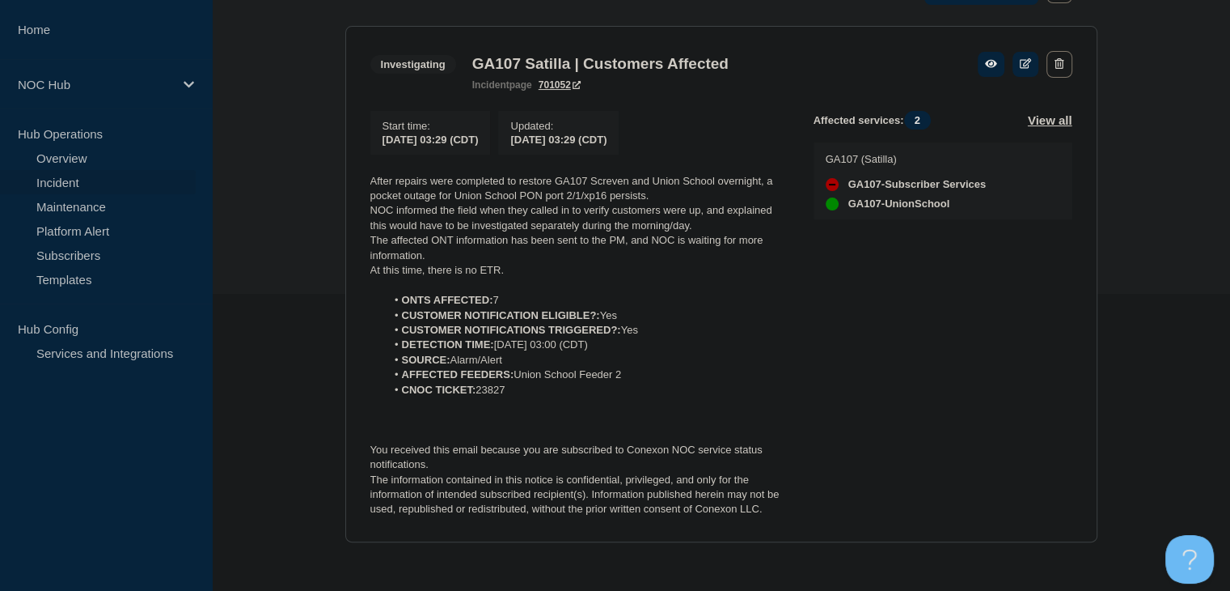
click at [392, 212] on p "NOC informed the field when they called in to verify customers were up, and exp…" at bounding box center [579, 218] width 417 height 30
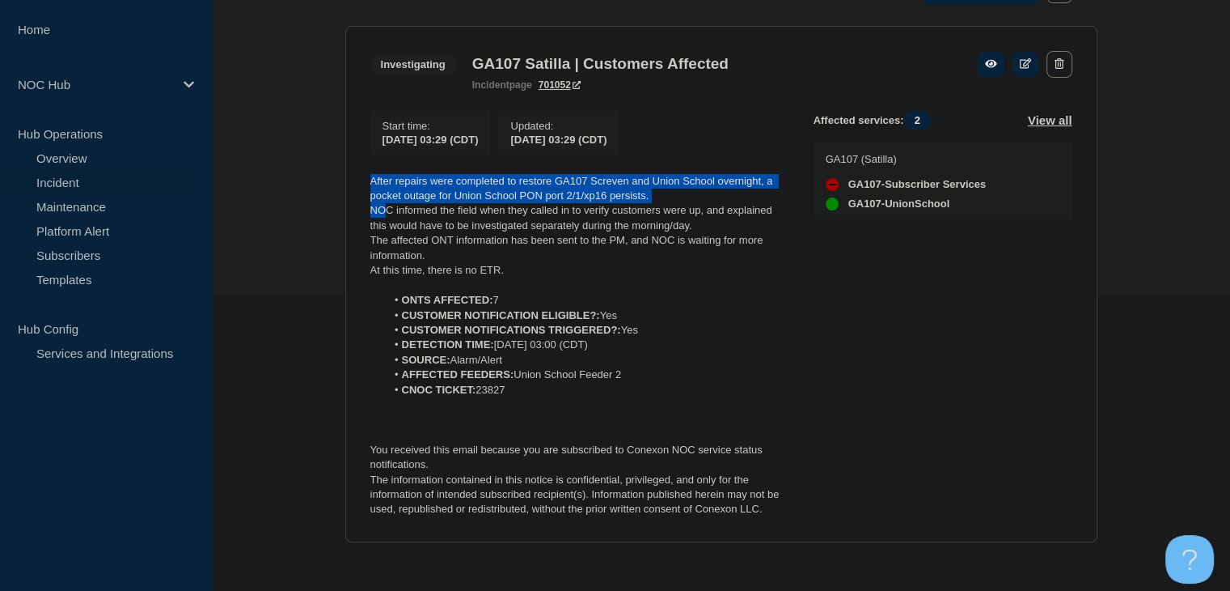
drag, startPoint x: 387, startPoint y: 207, endPoint x: 372, endPoint y: 187, distance: 24.9
click at [372, 187] on div "After repairs were completed to restore GA107 Screven and Union School overnigh…" at bounding box center [579, 345] width 417 height 343
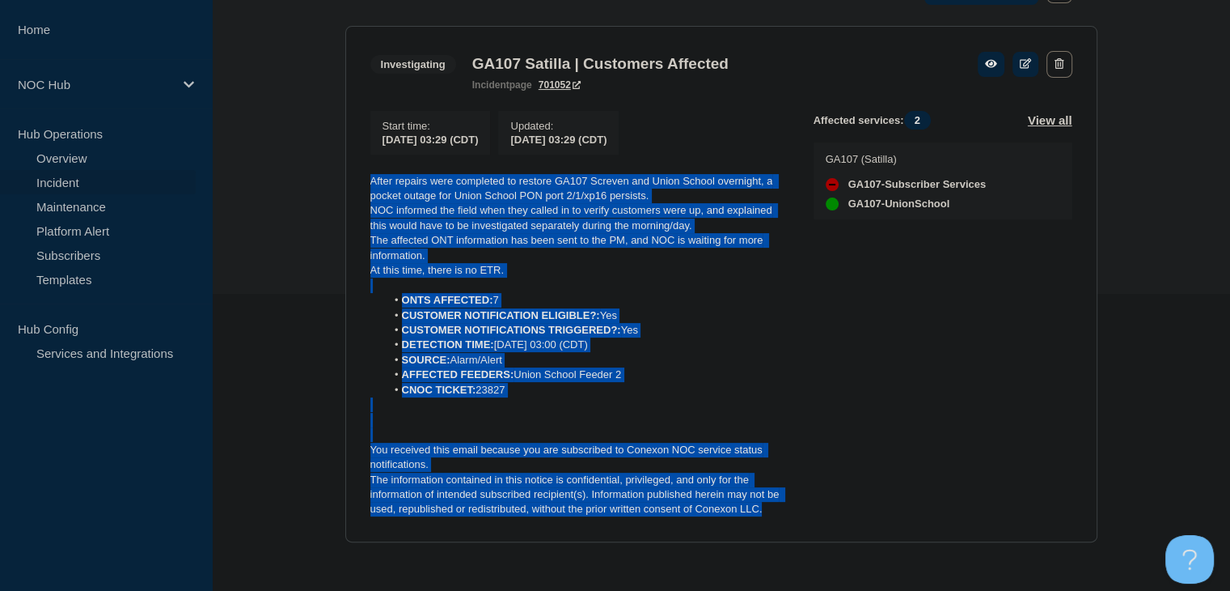
drag, startPoint x: 769, startPoint y: 514, endPoint x: 367, endPoint y: 187, distance: 518.1
click at [367, 187] on section "Investigating GA107 Satilla | Customers Affected incident page 701052 Start tim…" at bounding box center [721, 284] width 752 height 516
copy div "After repairs were completed to restore GA107 Screven and Union School overnigh…"
click at [272, 184] on div "Back Back to Incidents Update incident Investigating GA107 Satilla | Customers …" at bounding box center [721, 260] width 1018 height 612
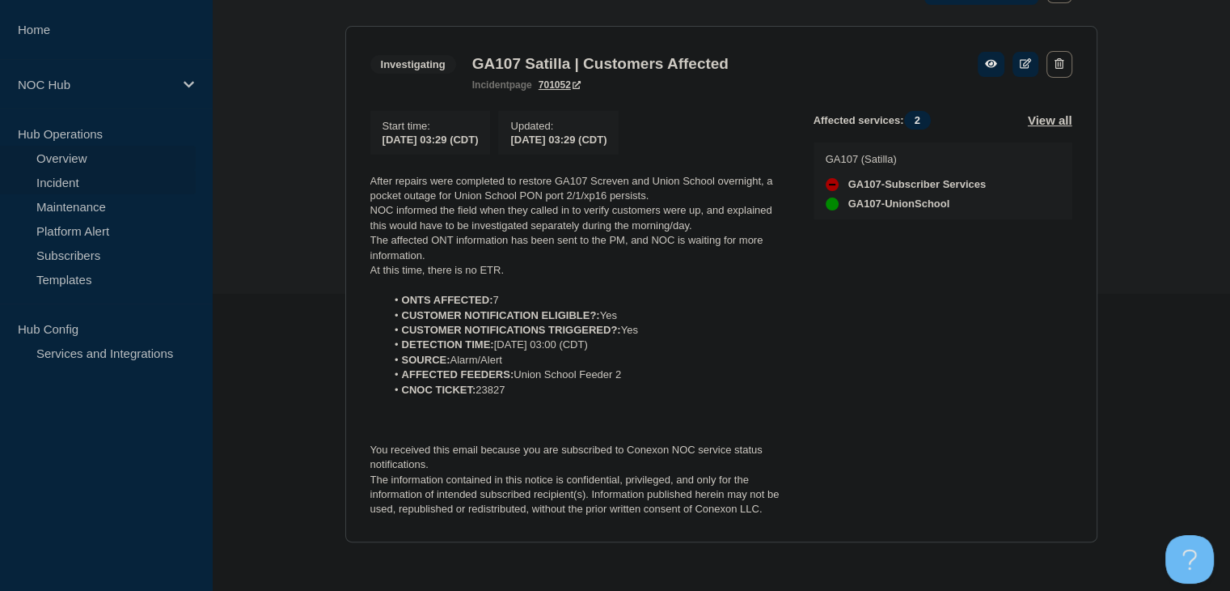
click at [53, 152] on link "Overview" at bounding box center [98, 158] width 196 height 24
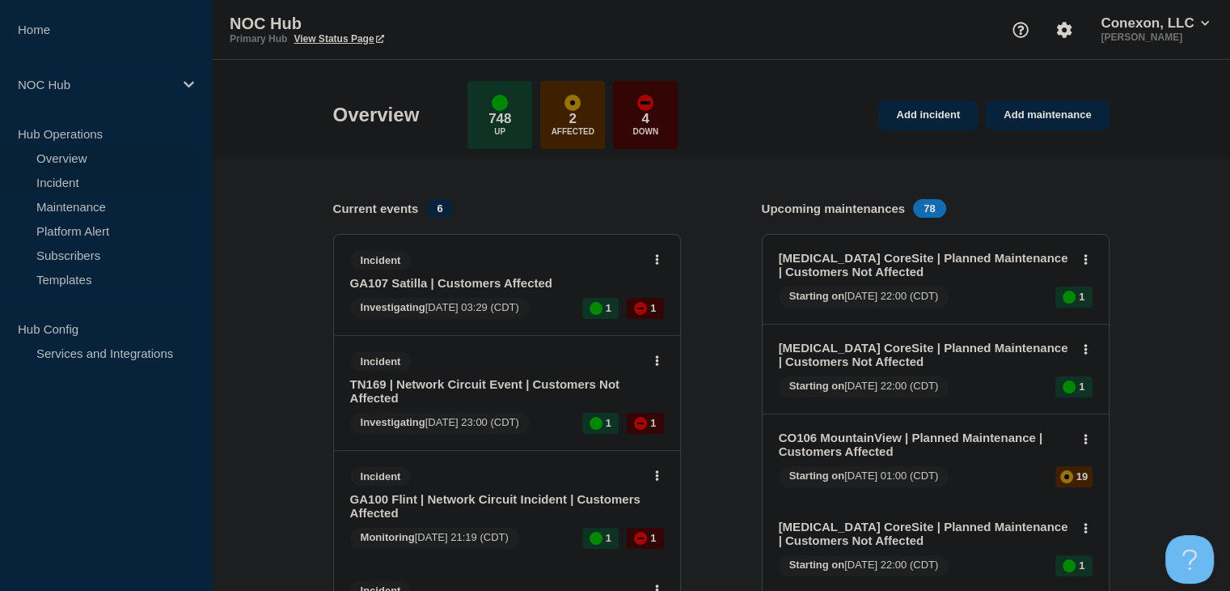
click at [71, 180] on link "Incident" at bounding box center [98, 182] width 196 height 24
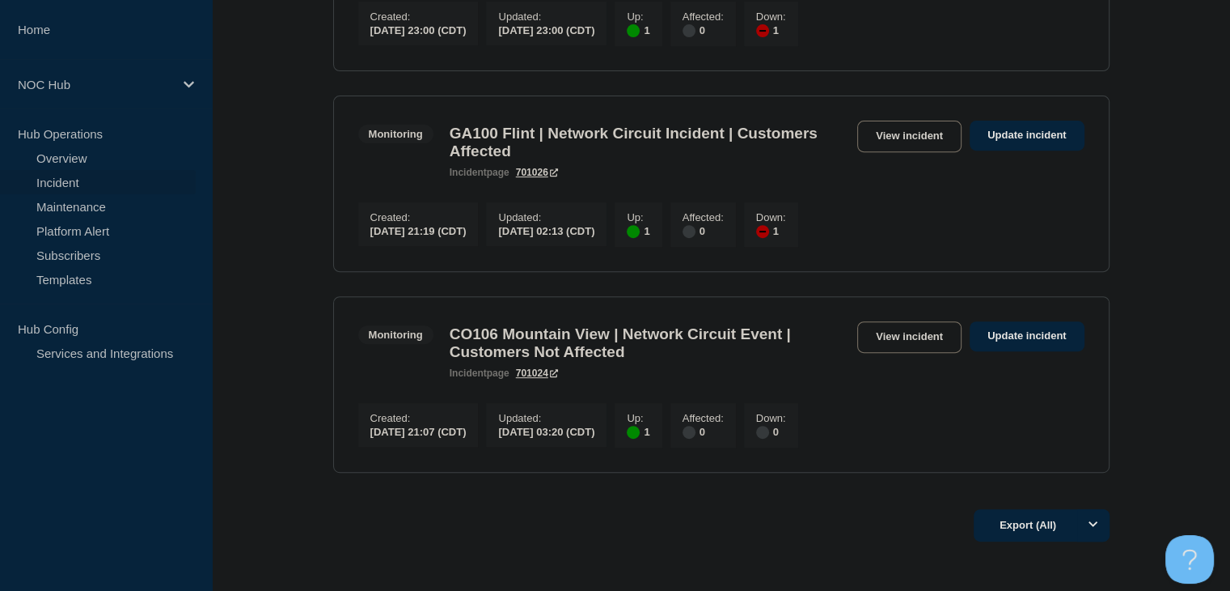
scroll to position [647, 0]
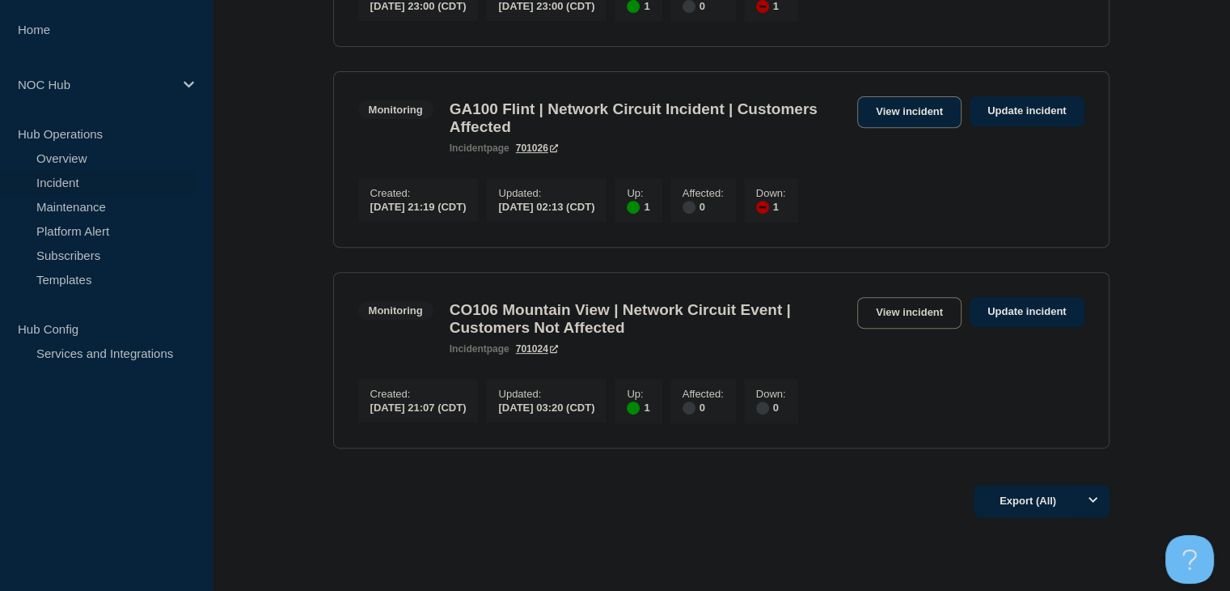
click at [893, 127] on link "View incident" at bounding box center [910, 112] width 104 height 32
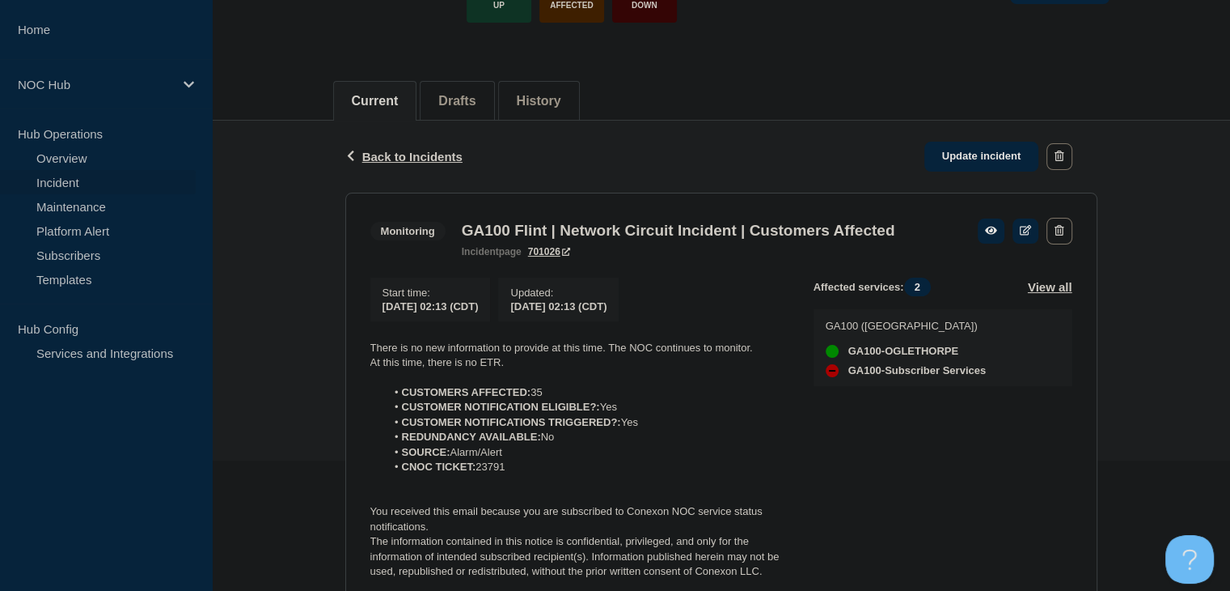
scroll to position [324, 0]
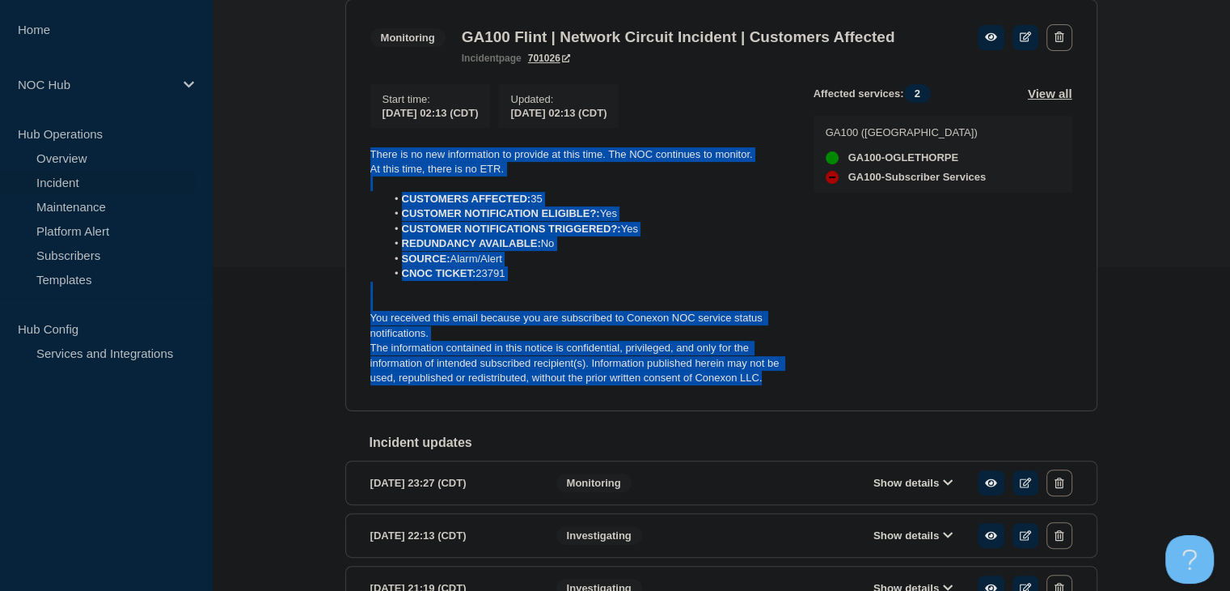
drag, startPoint x: 768, startPoint y: 406, endPoint x: 358, endPoint y: 172, distance: 472.1
click at [358, 172] on section "Monitoring GA100 Flint | Network Circuit Incident | Customers Affected incident…" at bounding box center [721, 205] width 752 height 412
copy div "There is no new information to provide at this time. The NOC continues to monit…"
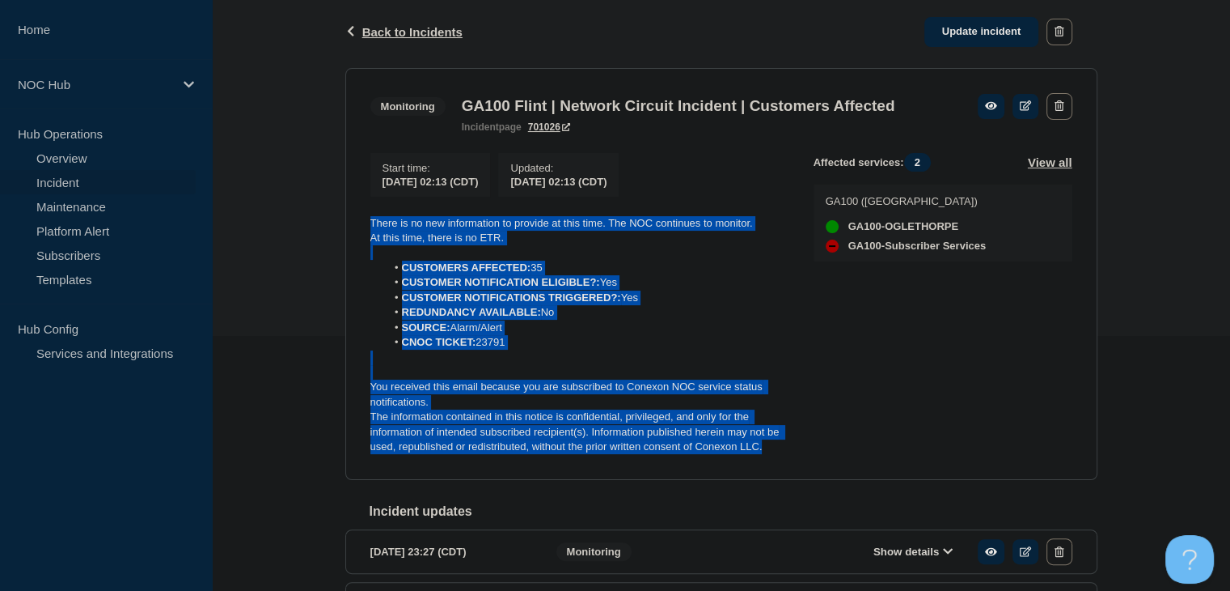
scroll to position [162, 0]
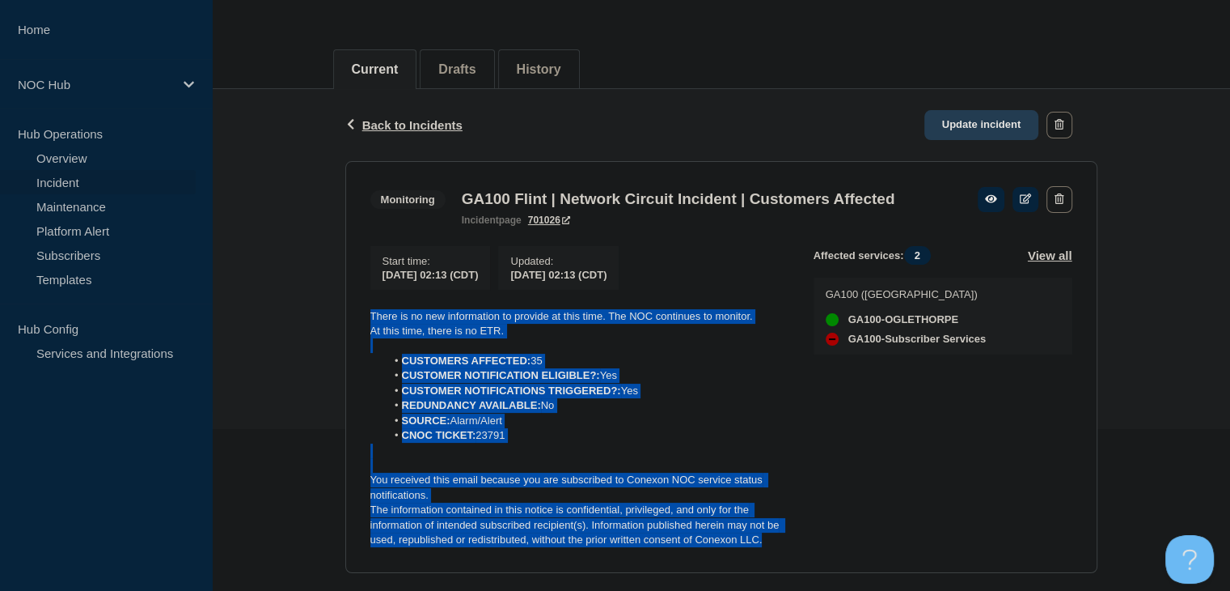
click at [989, 124] on link "Update incident" at bounding box center [982, 125] width 115 height 30
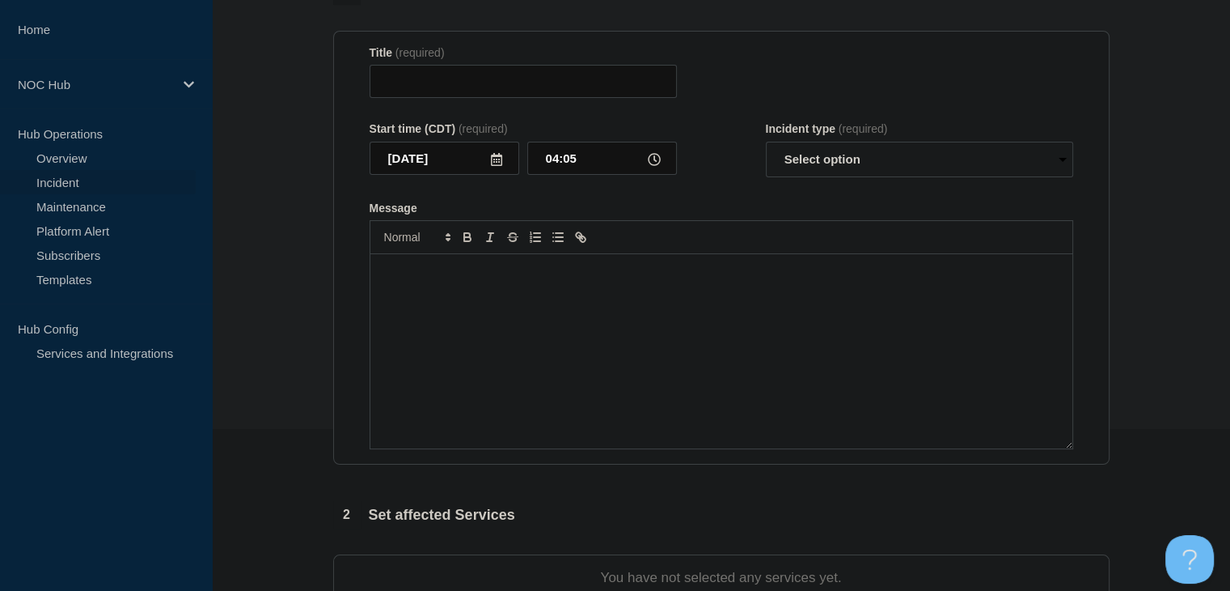
type input "GA100 Flint | Network Circuit Incident | Customers Affected"
click at [609, 412] on div "Message" at bounding box center [722, 351] width 702 height 194
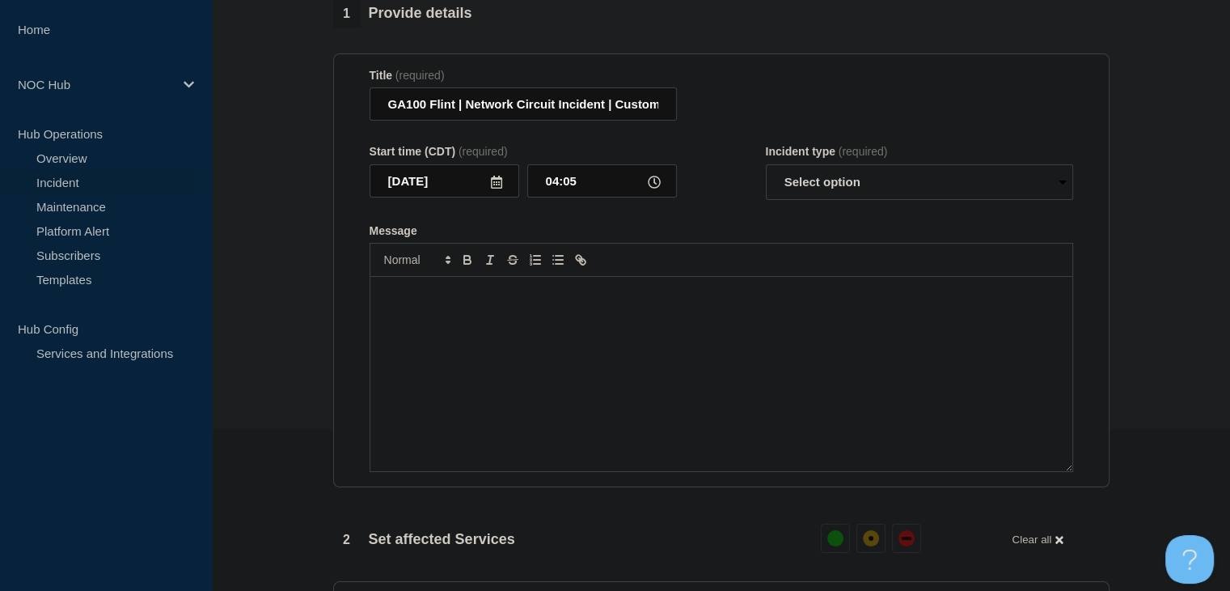
scroll to position [23, 0]
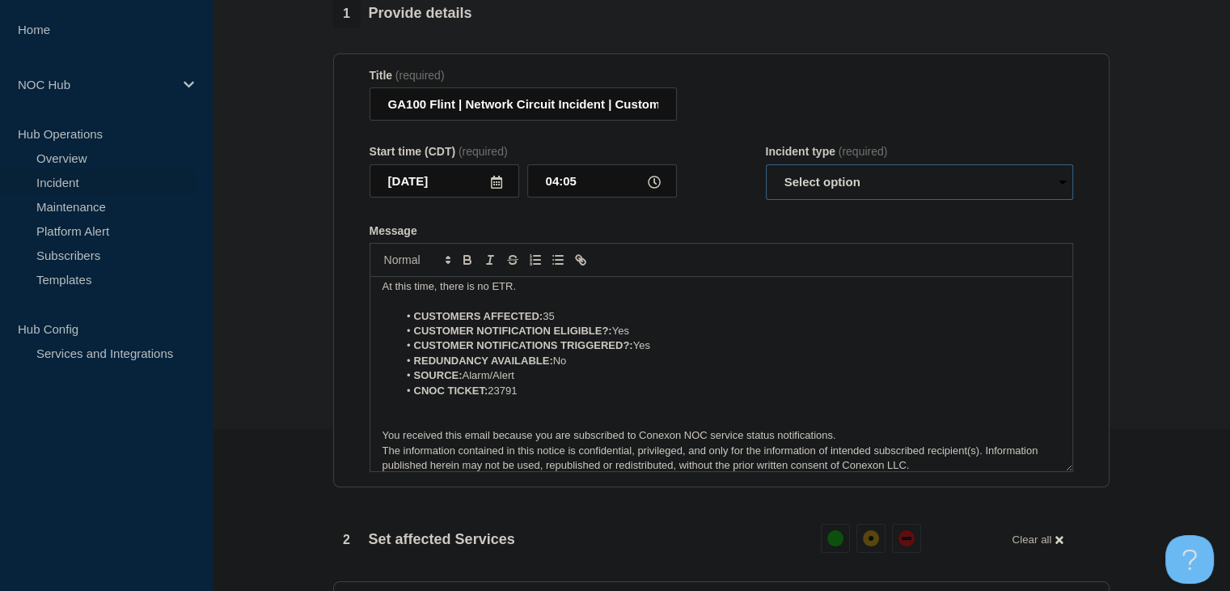
click at [794, 192] on select "Select option Investigating Identified Monitoring Resolved" at bounding box center [919, 182] width 307 height 36
select select "monitoring"
click at [766, 174] on select "Select option Investigating Identified Monitoring Resolved" at bounding box center [919, 182] width 307 height 36
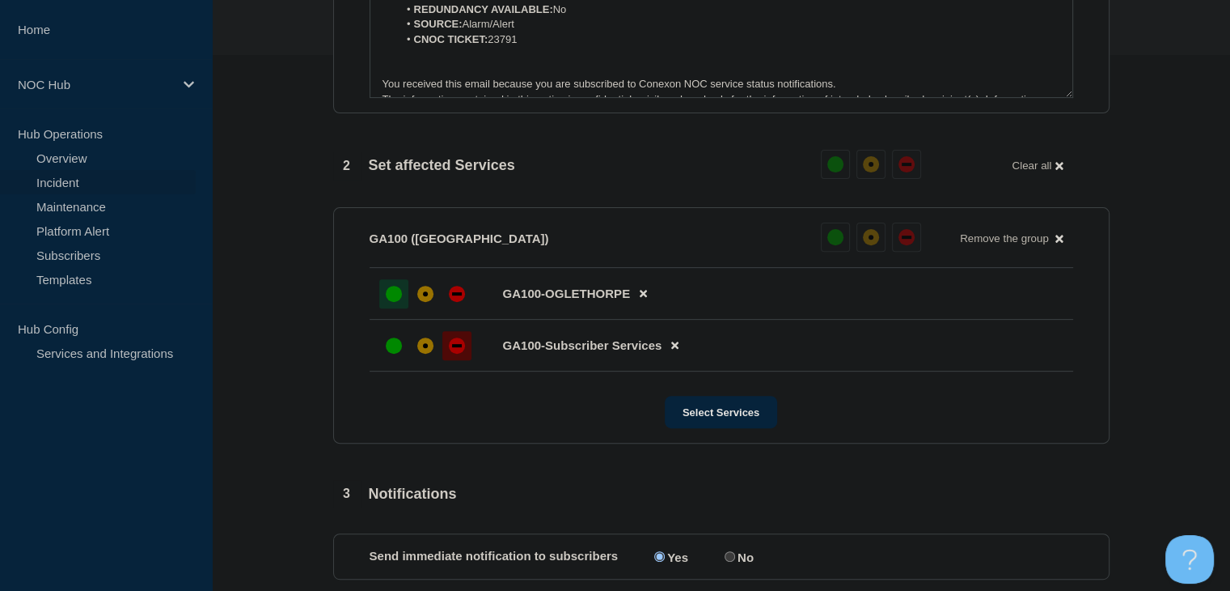
scroll to position [728, 0]
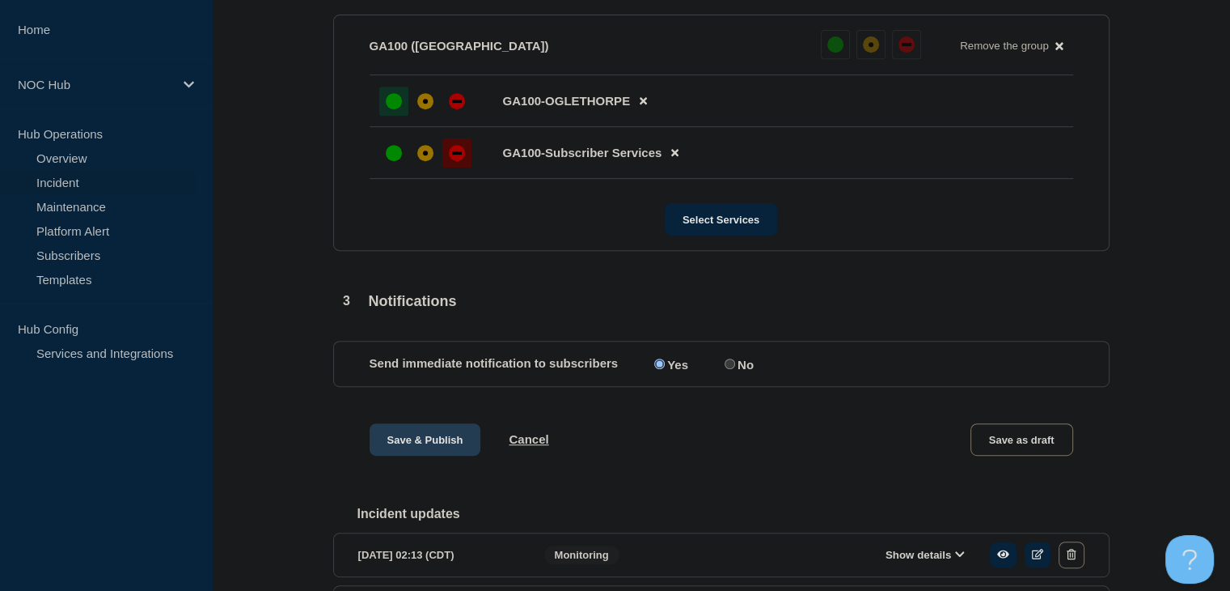
click at [388, 444] on button "Save & Publish" at bounding box center [426, 439] width 112 height 32
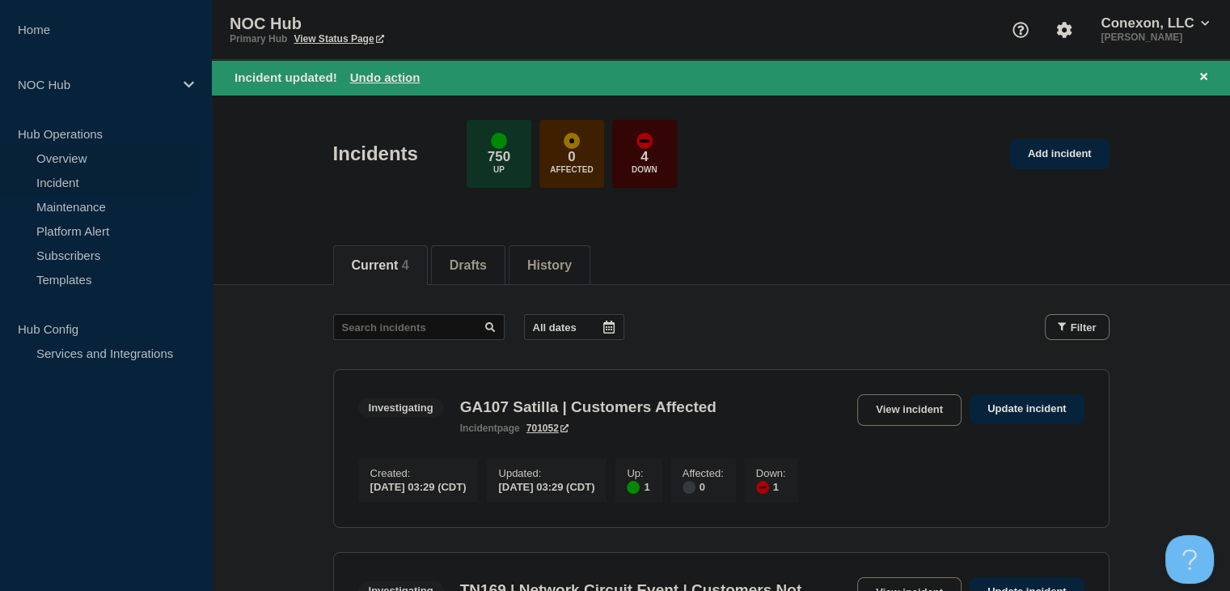
click at [94, 156] on link "Overview" at bounding box center [98, 158] width 196 height 24
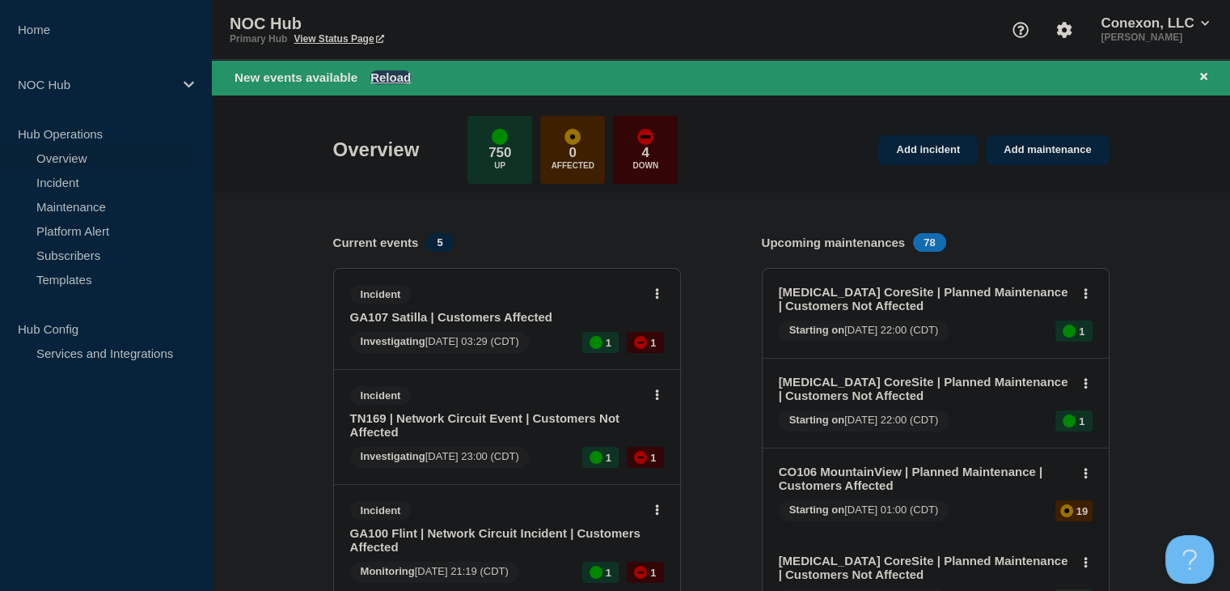
click at [402, 75] on button "Reload" at bounding box center [391, 77] width 40 height 14
click at [70, 185] on link "Incident" at bounding box center [98, 182] width 196 height 24
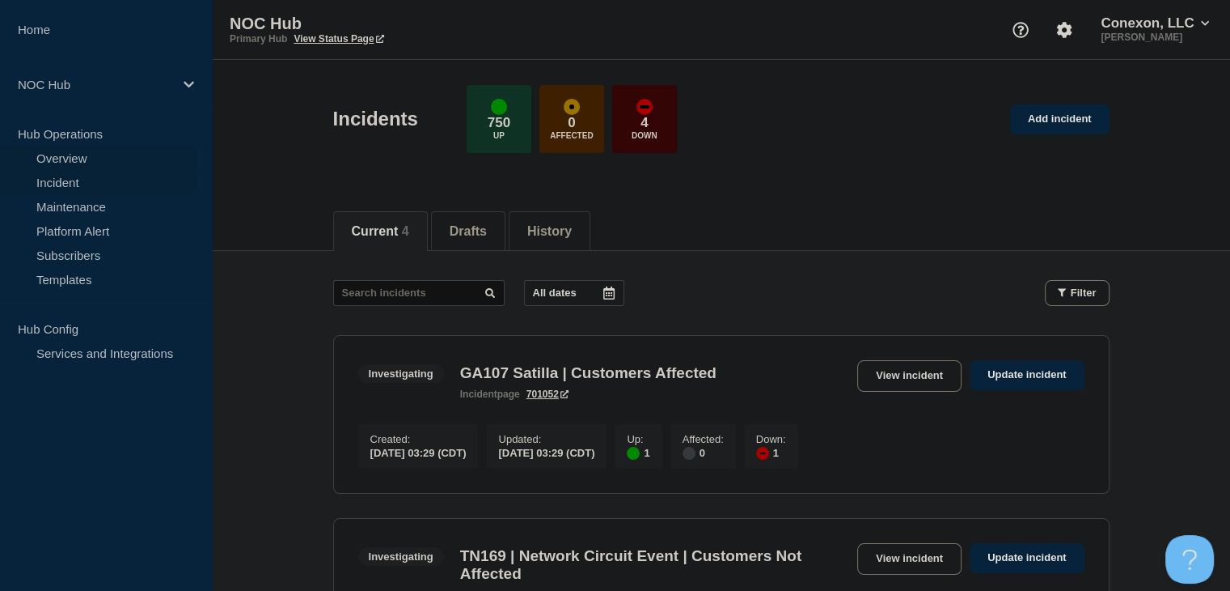
click at [87, 151] on link "Overview" at bounding box center [98, 158] width 196 height 24
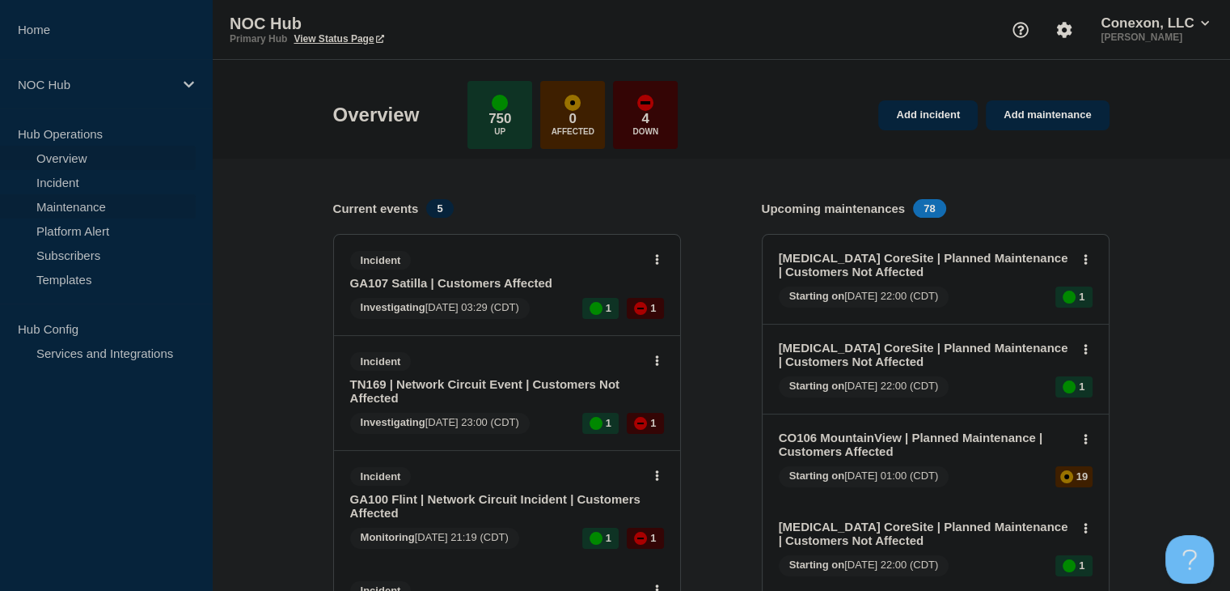
click at [104, 203] on link "Maintenance" at bounding box center [98, 206] width 196 height 24
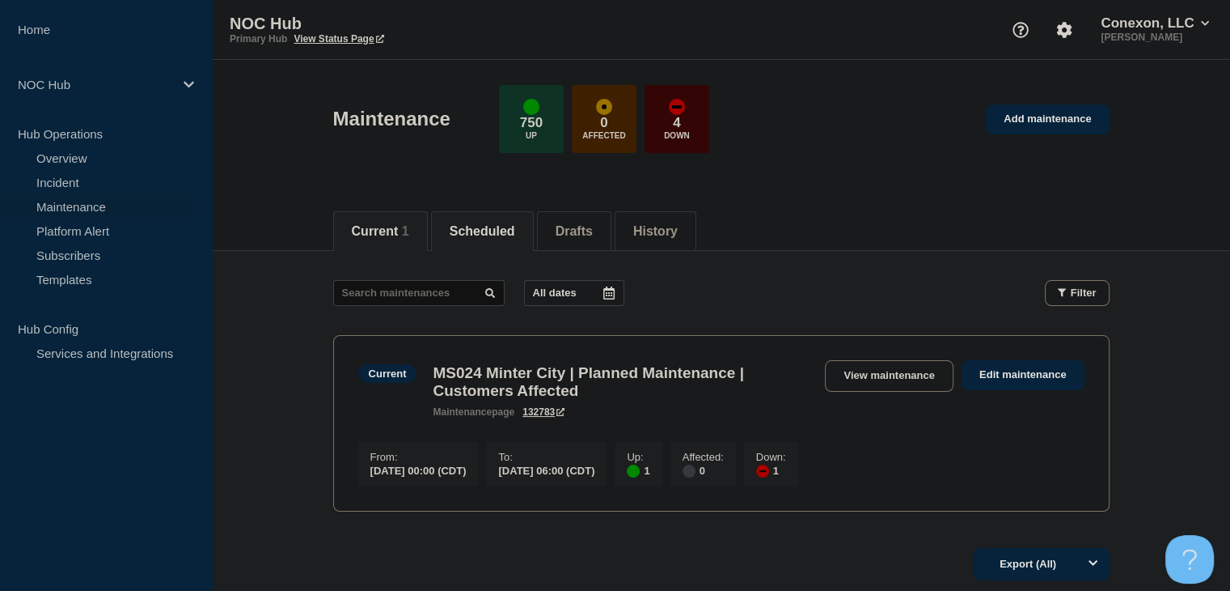
click at [507, 229] on button "Scheduled" at bounding box center [483, 231] width 66 height 15
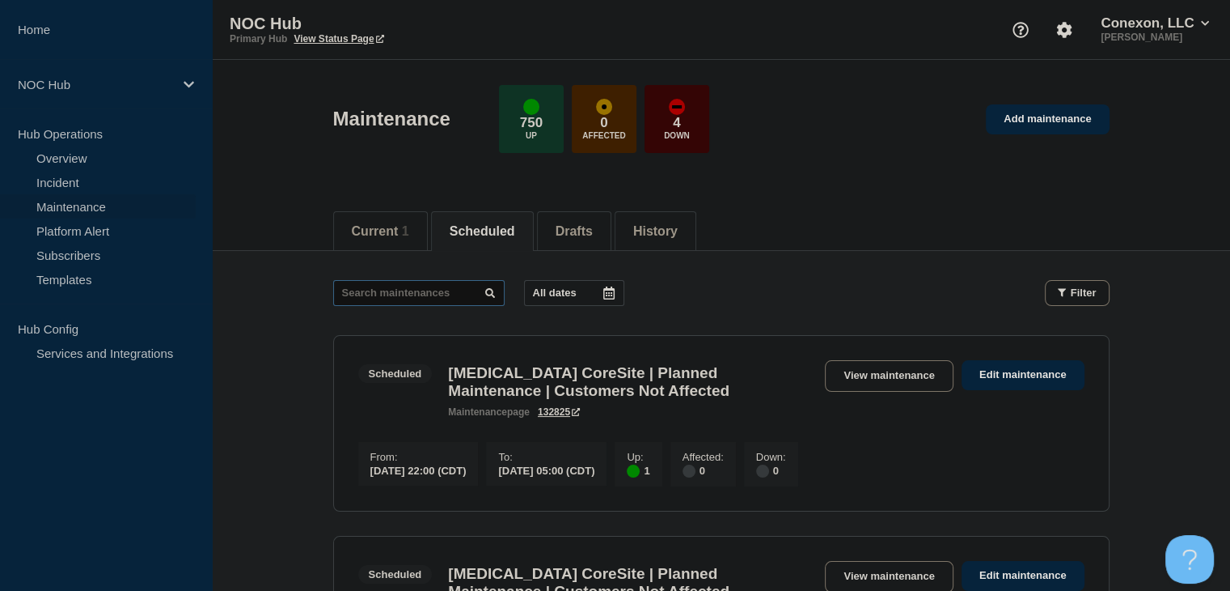
click at [409, 290] on input "text" at bounding box center [419, 293] width 172 height 26
type input "23580"
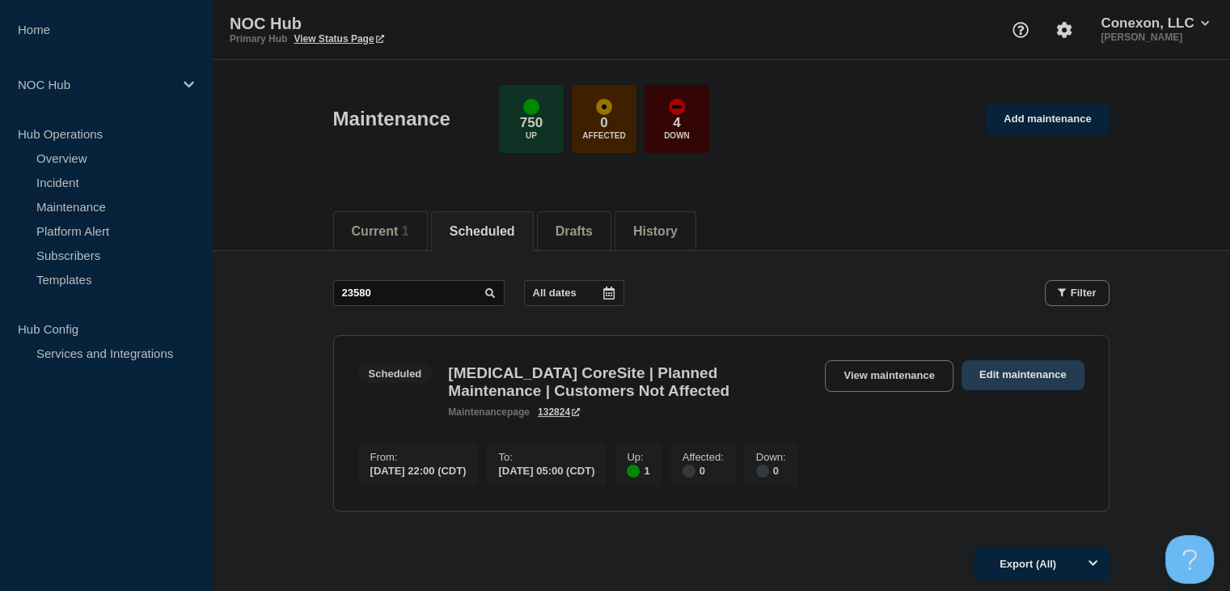
click at [1003, 383] on link "Edit maintenance" at bounding box center [1023, 375] width 123 height 30
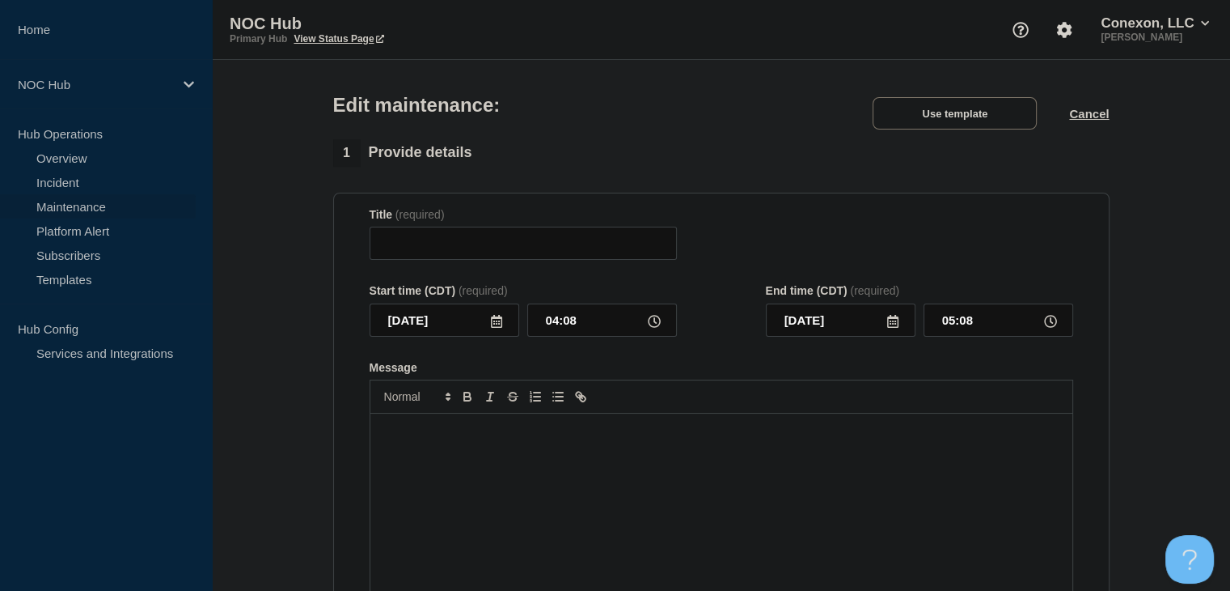
type input "[MEDICAL_DATA] CoreSite | Planned Maintenance | Customers Not Affected"
type input "22:00"
type input "[DATE]"
type input "05:00"
checkbox input "false"
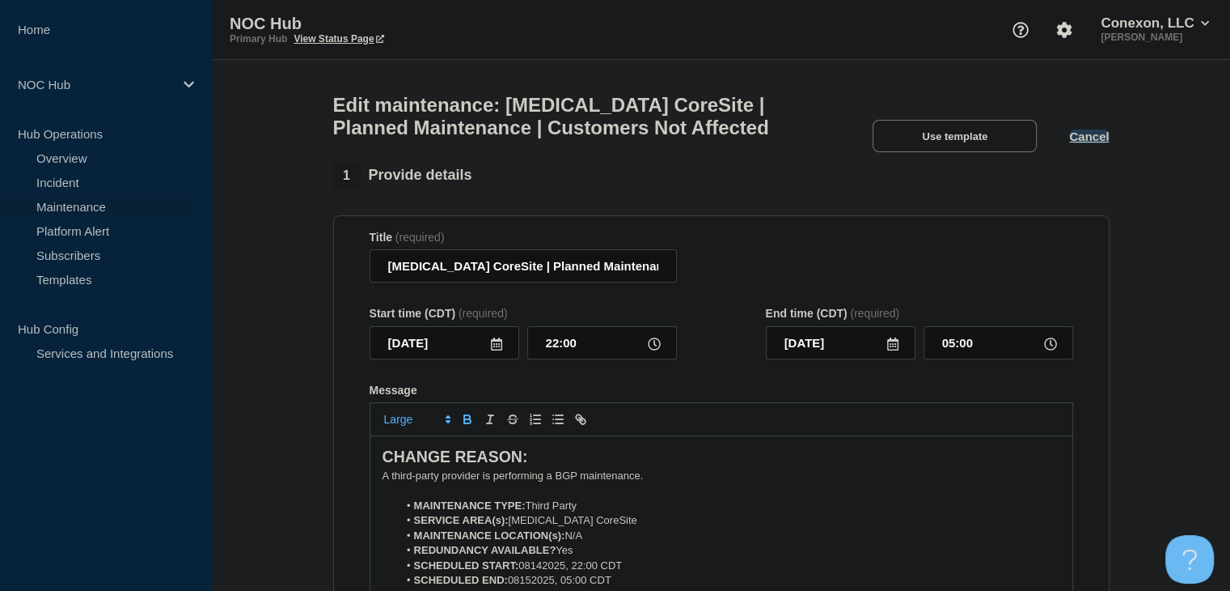
click at [1096, 143] on button "Cancel" at bounding box center [1089, 136] width 40 height 14
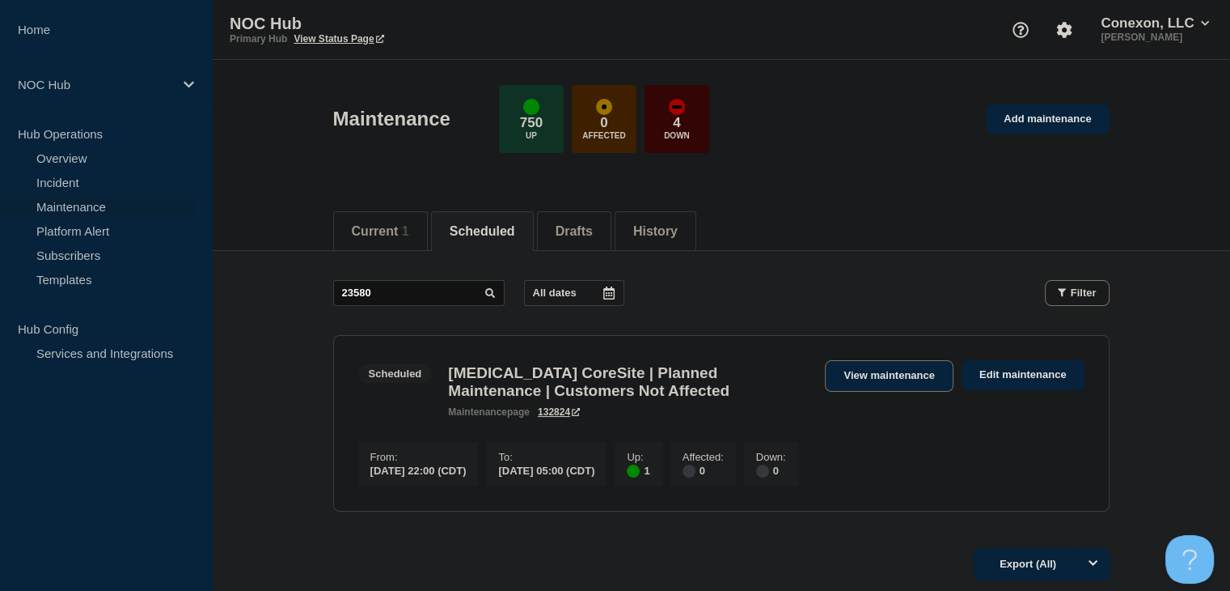
click at [866, 383] on link "View maintenance" at bounding box center [889, 376] width 128 height 32
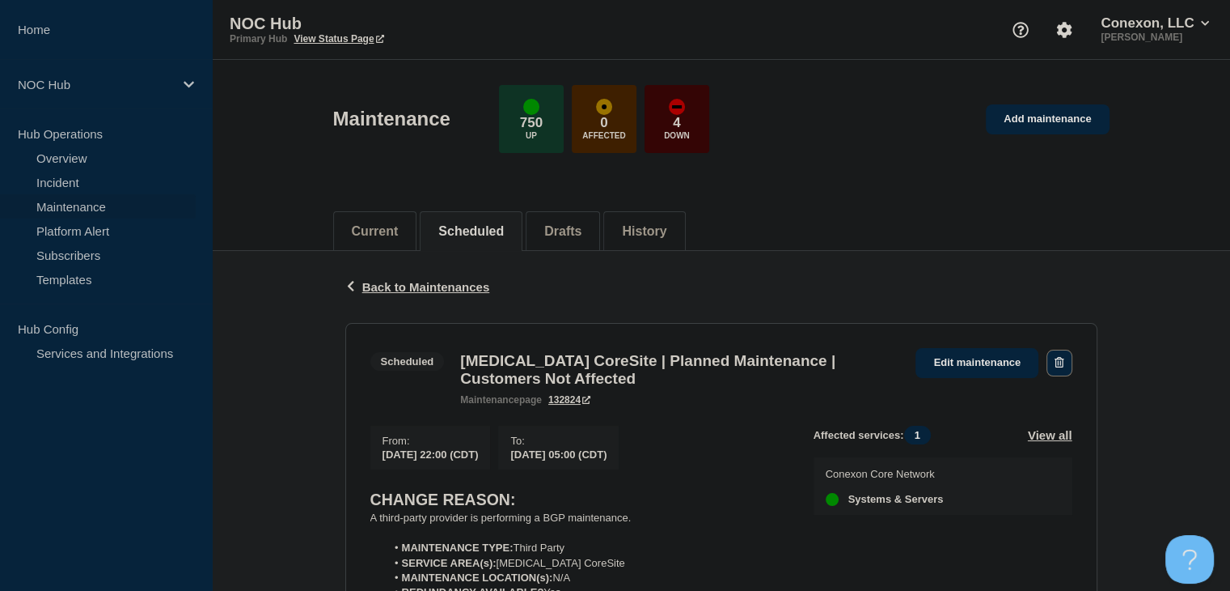
click at [1058, 370] on button "button" at bounding box center [1059, 362] width 25 height 27
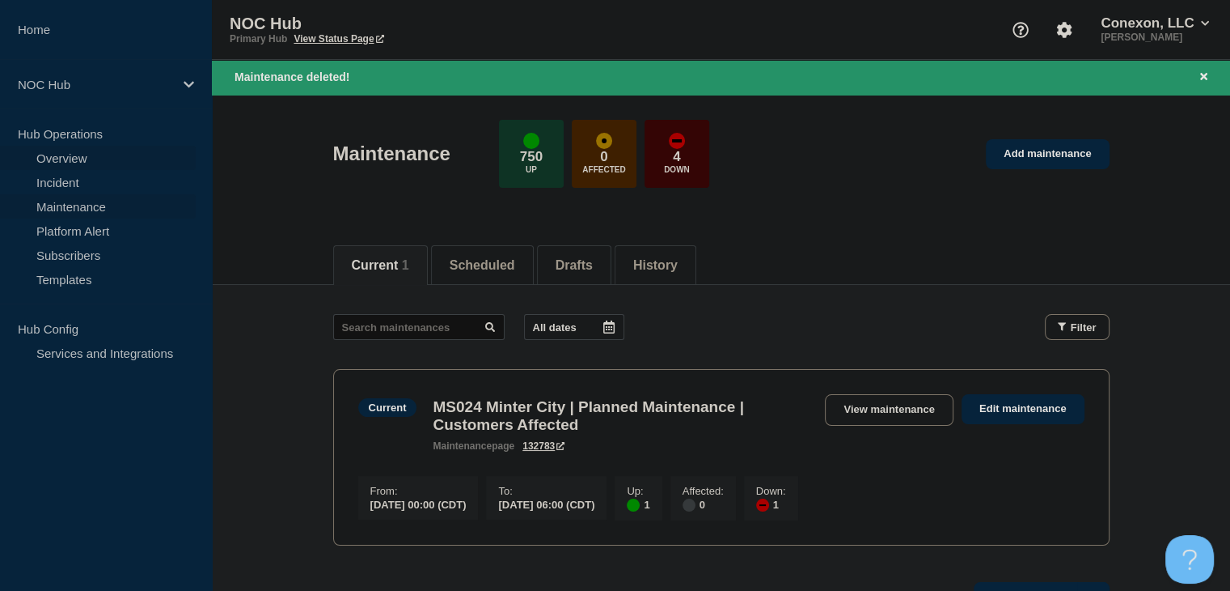
click at [92, 156] on link "Overview" at bounding box center [98, 158] width 196 height 24
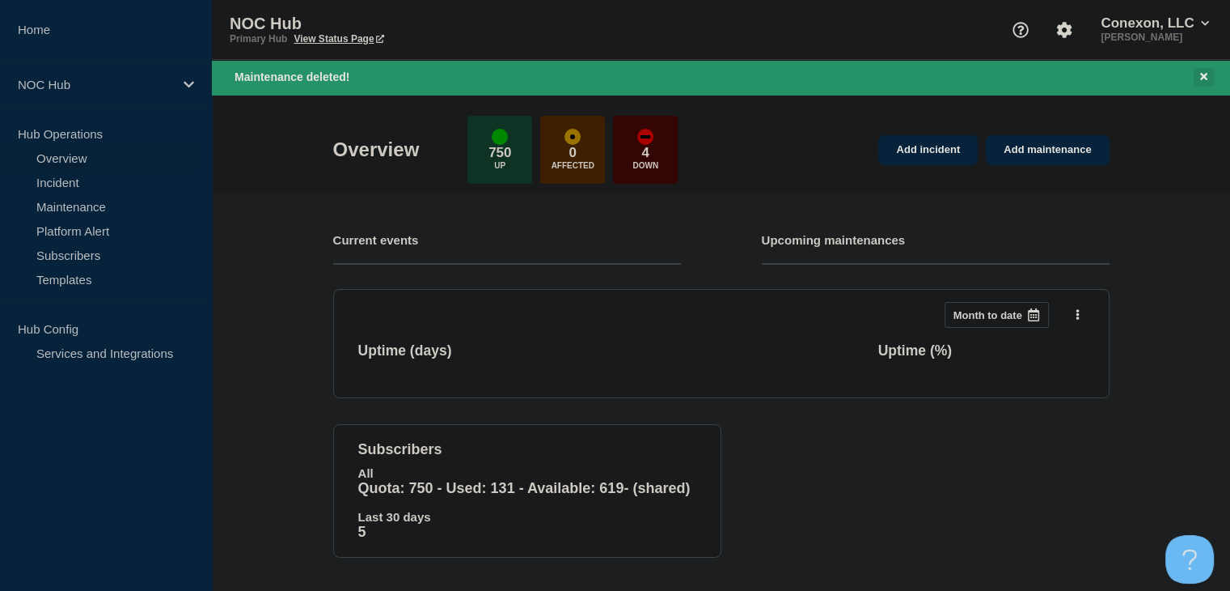
click at [1197, 80] on button "Close banner" at bounding box center [1204, 77] width 20 height 19
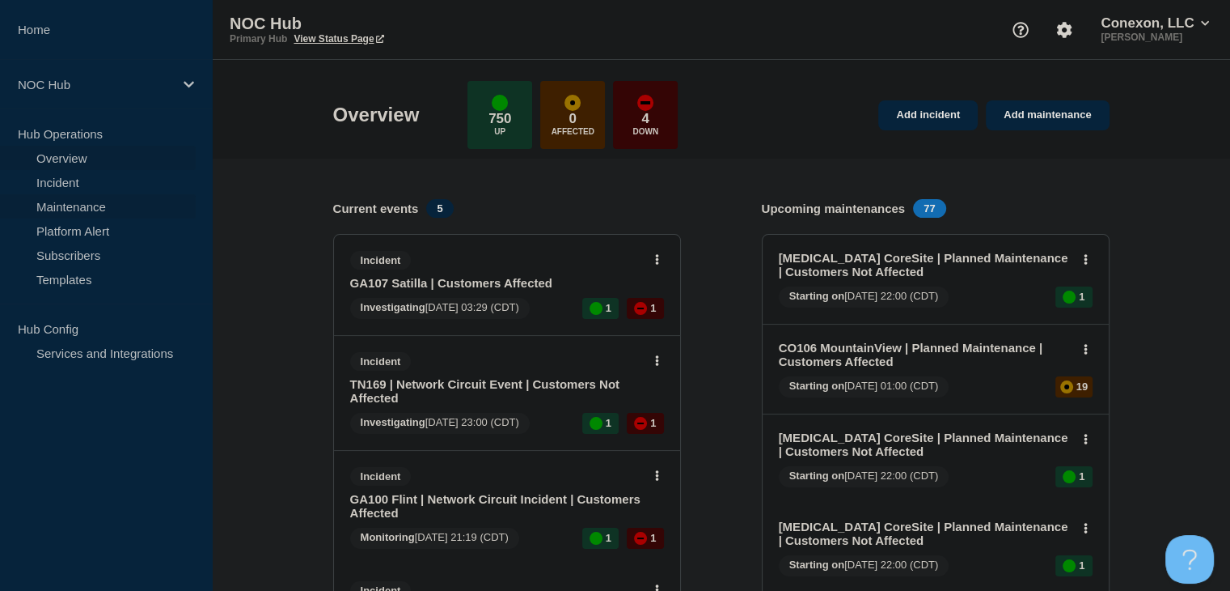
click at [84, 211] on link "Maintenance" at bounding box center [98, 206] width 196 height 24
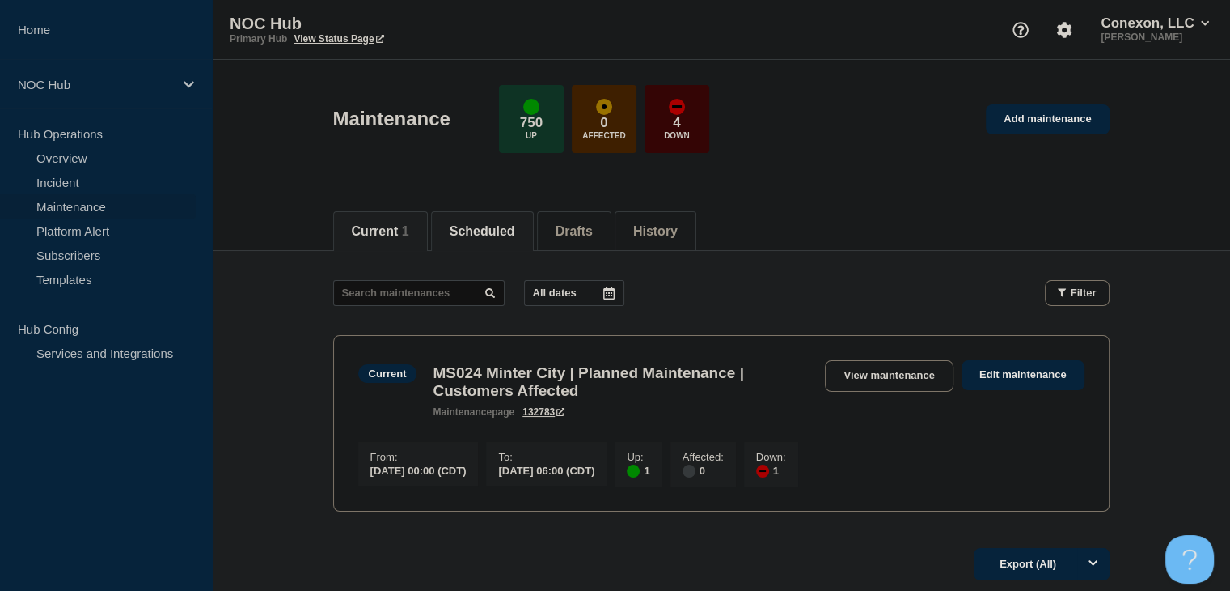
click at [485, 237] on button "Scheduled" at bounding box center [483, 231] width 66 height 15
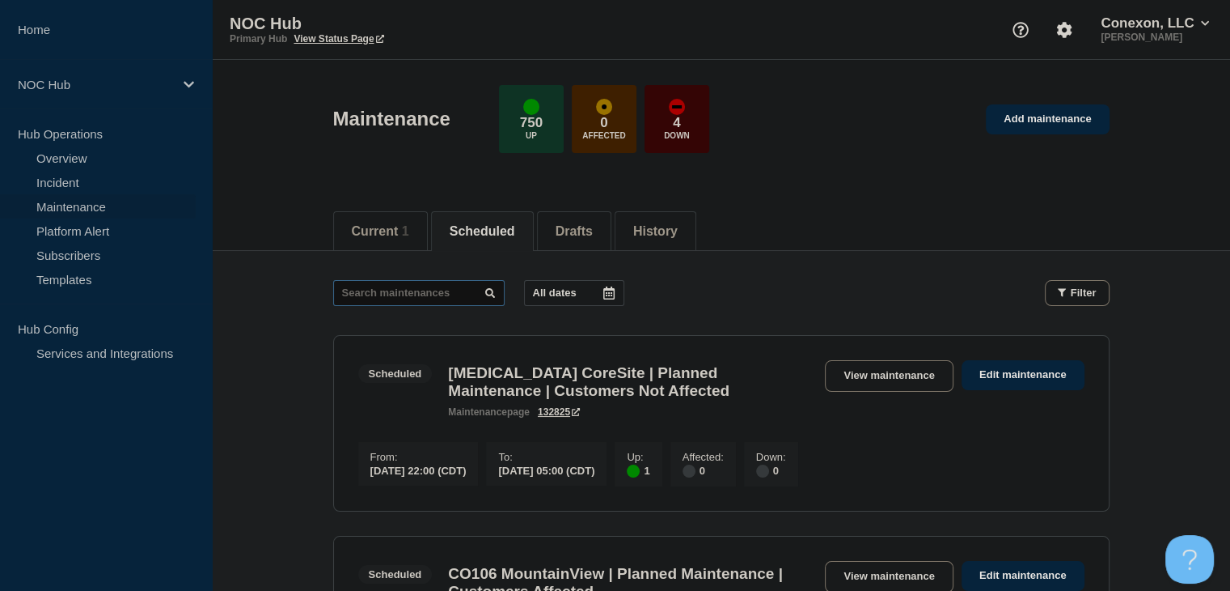
click at [431, 294] on input "text" at bounding box center [419, 293] width 172 height 26
type input "23579"
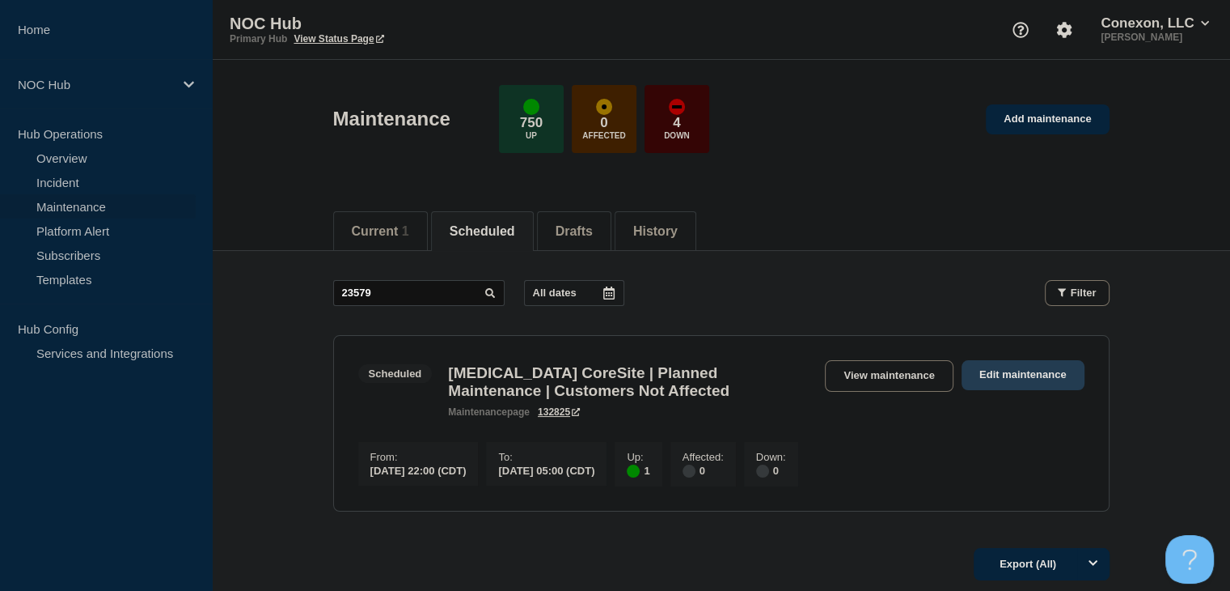
click at [993, 379] on link "Edit maintenance" at bounding box center [1023, 375] width 123 height 30
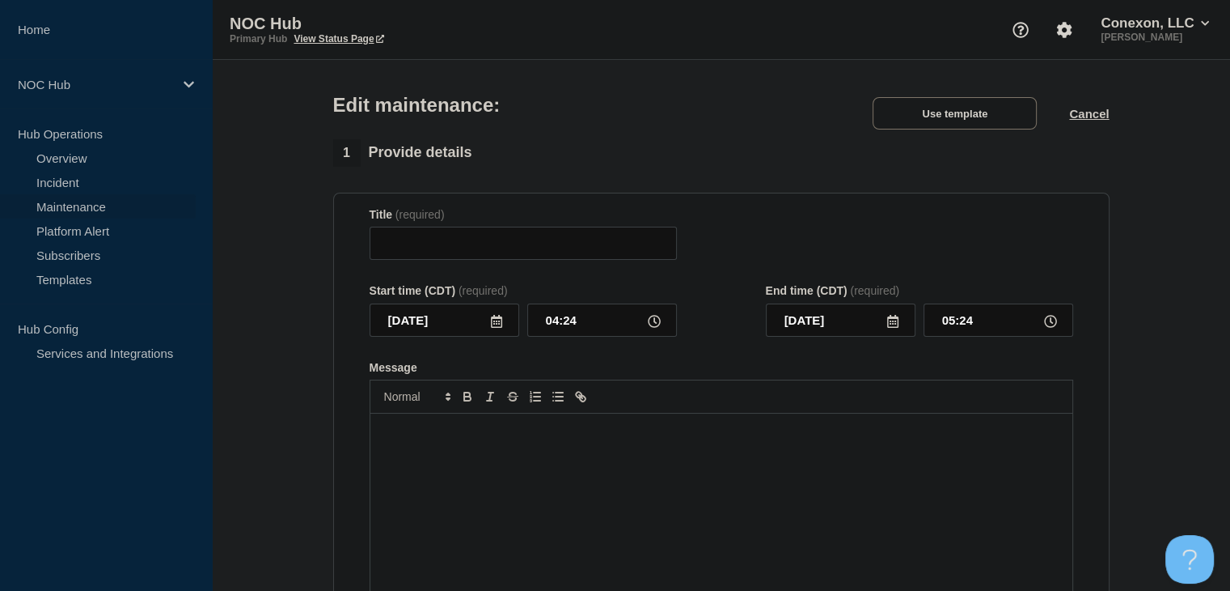
type input "GA101 CoreSite | Planned Maintenance | Customers Not Affected"
type input "22:00"
type input "2025-08-15"
type input "05:00"
checkbox input "false"
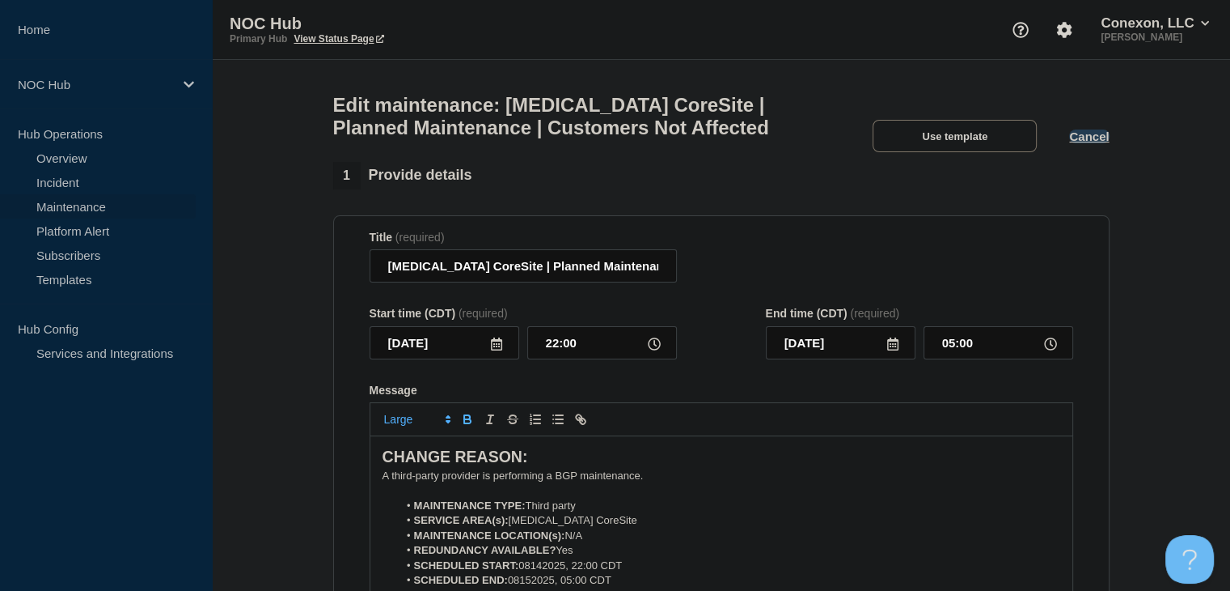
click at [1086, 143] on button "Cancel" at bounding box center [1089, 136] width 40 height 14
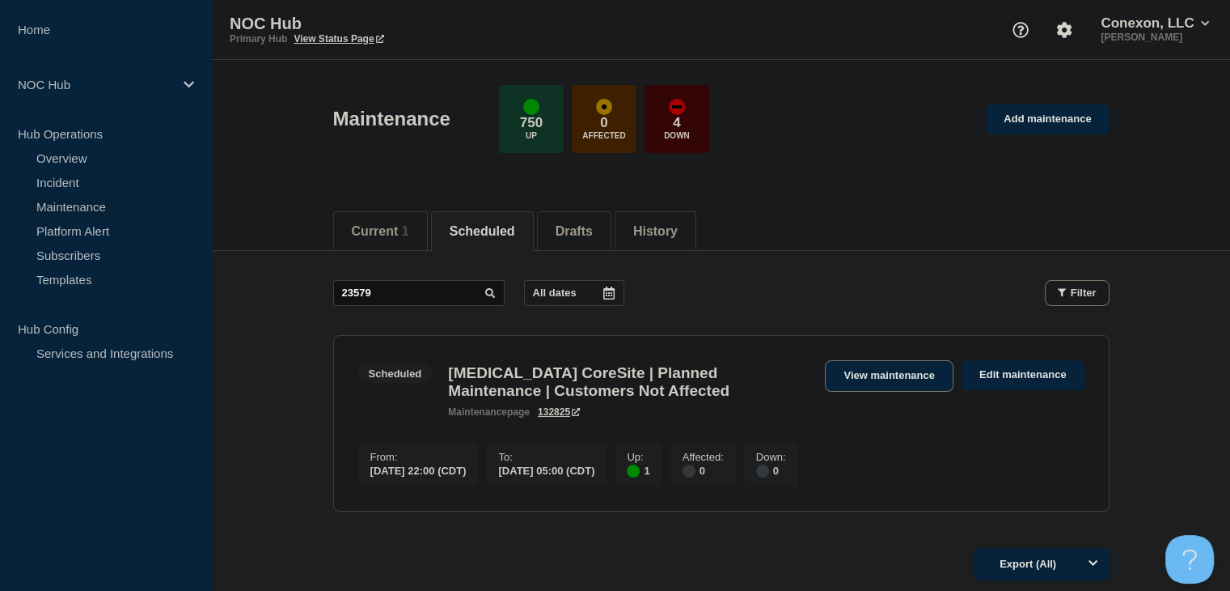
click at [864, 385] on link "View maintenance" at bounding box center [889, 376] width 128 height 32
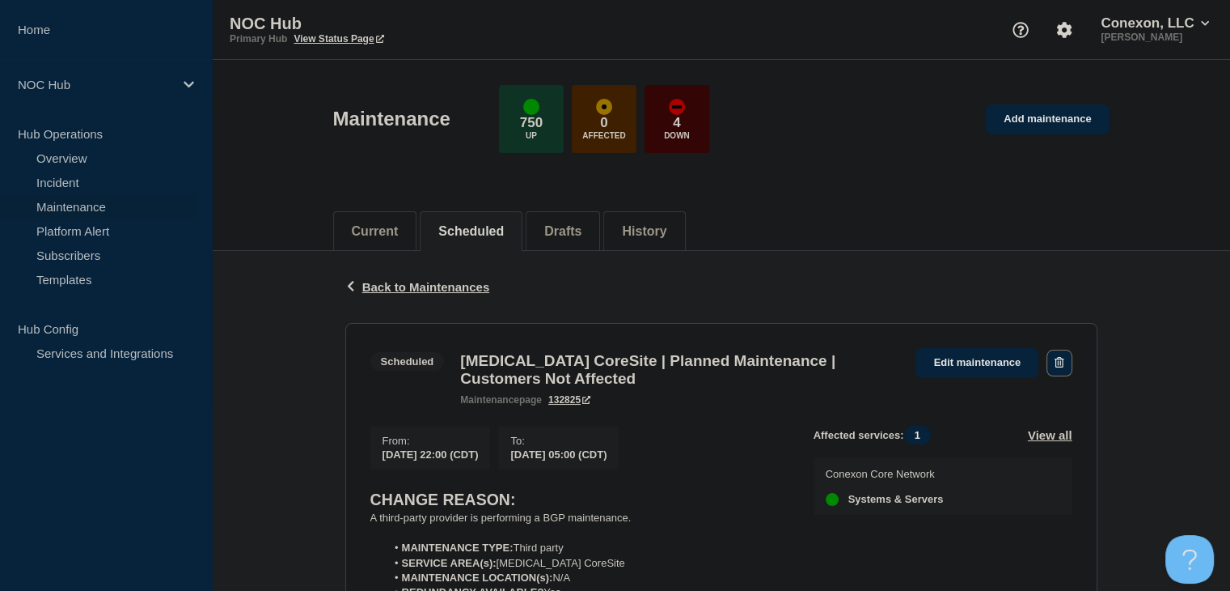
click at [1065, 357] on button "button" at bounding box center [1059, 362] width 25 height 27
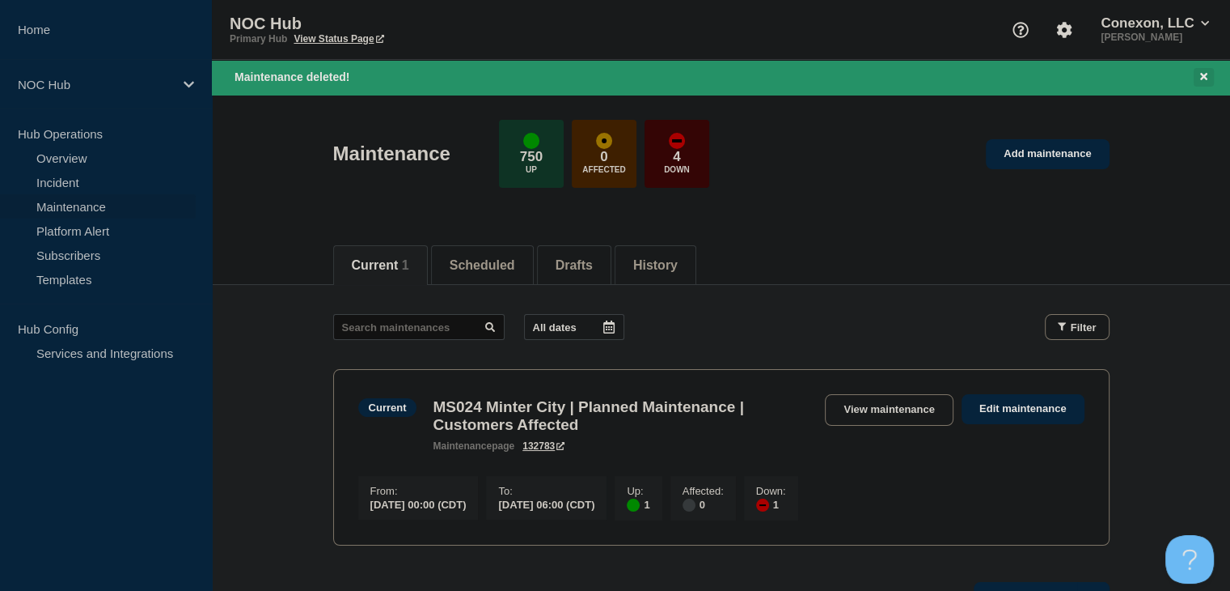
click at [1213, 79] on button "Close banner" at bounding box center [1204, 77] width 20 height 19
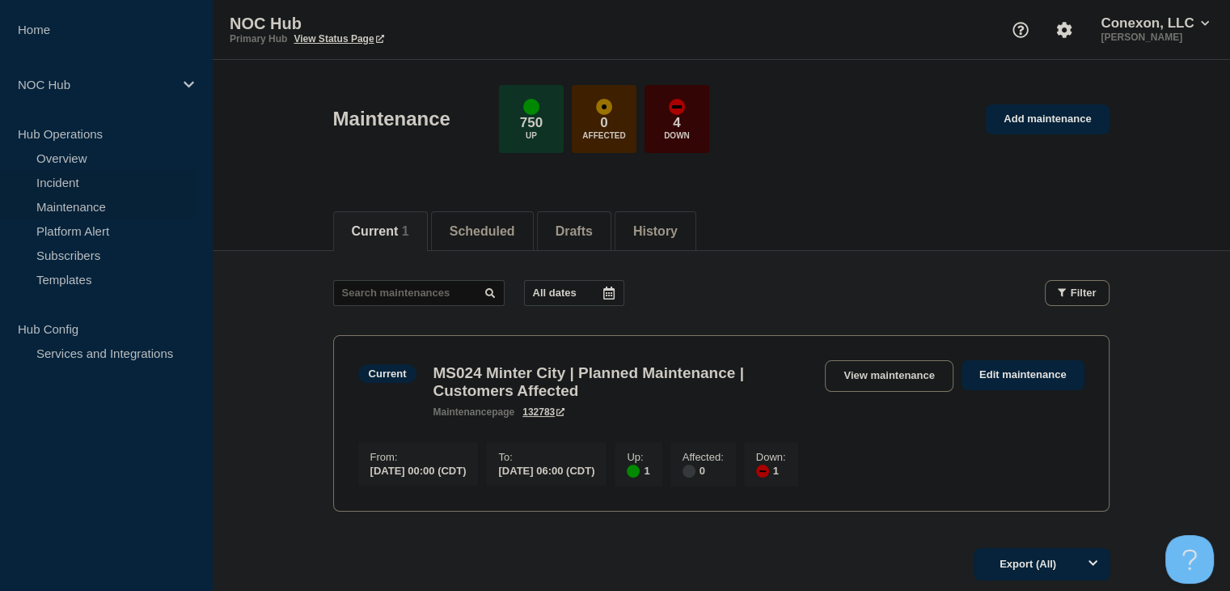
click at [69, 175] on link "Incident" at bounding box center [98, 182] width 196 height 24
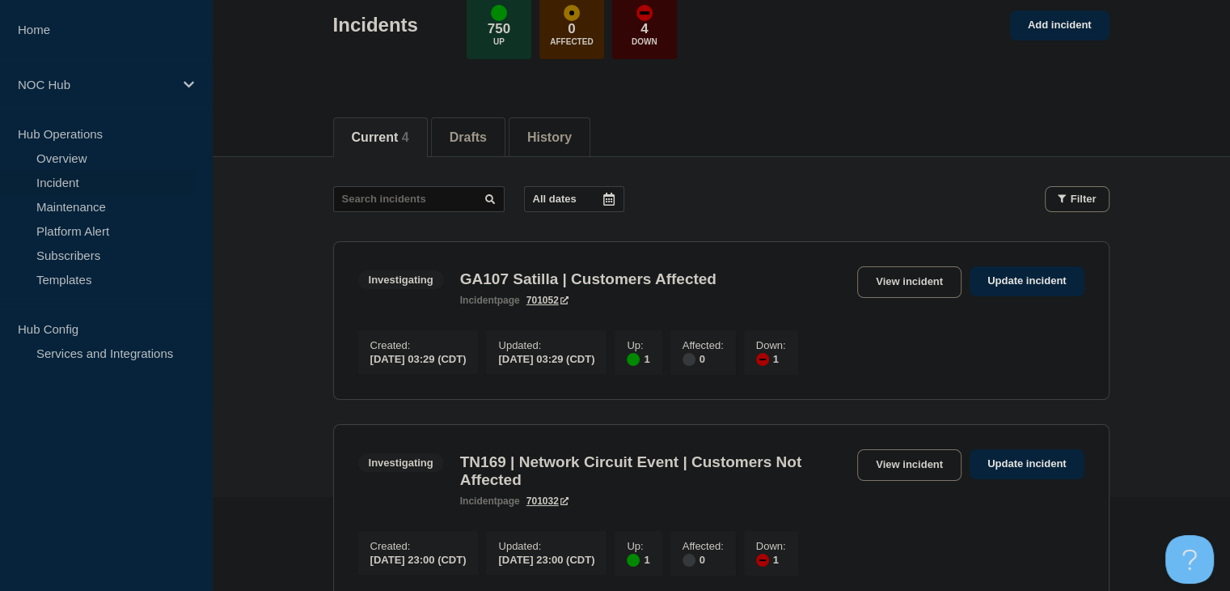
scroll to position [162, 0]
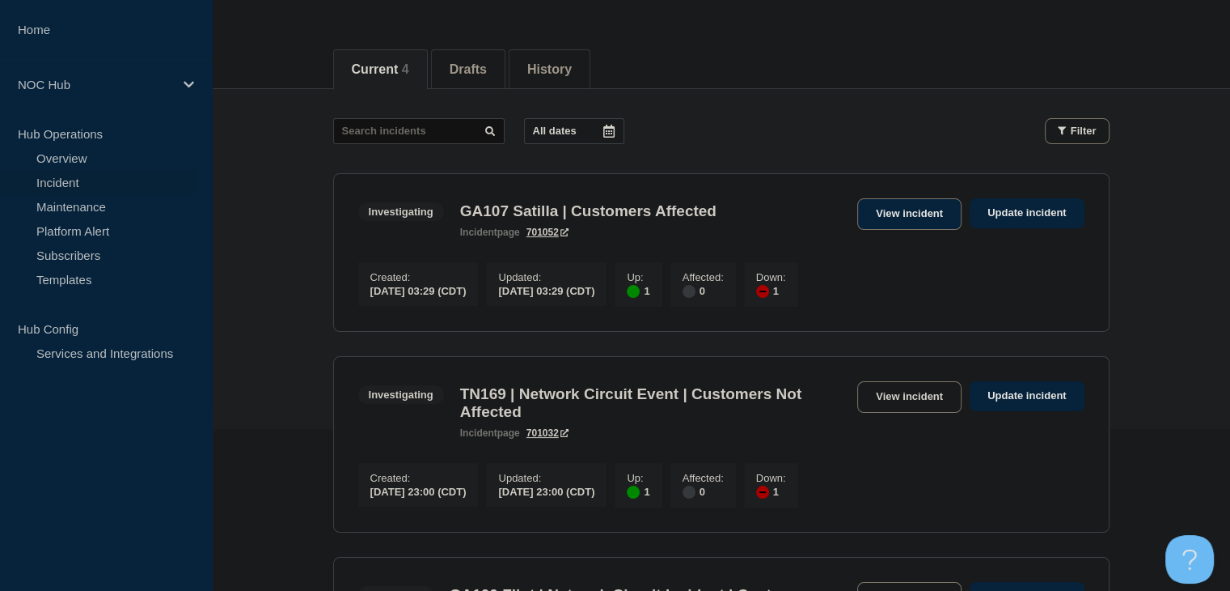
click at [903, 214] on link "View incident" at bounding box center [910, 214] width 104 height 32
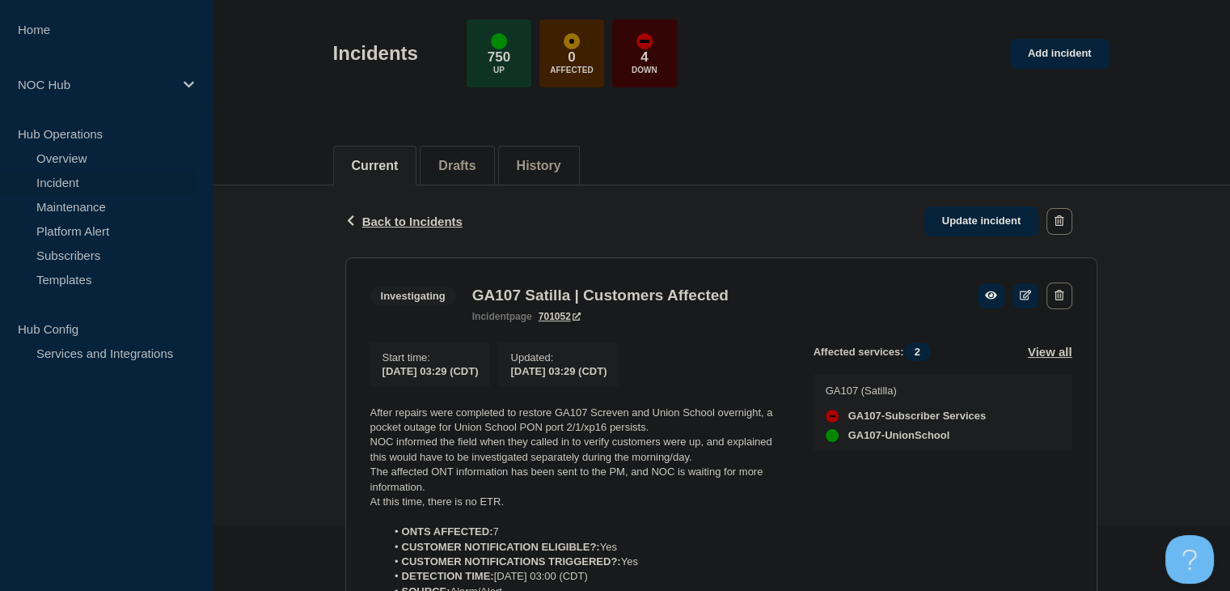
scroll to position [303, 0]
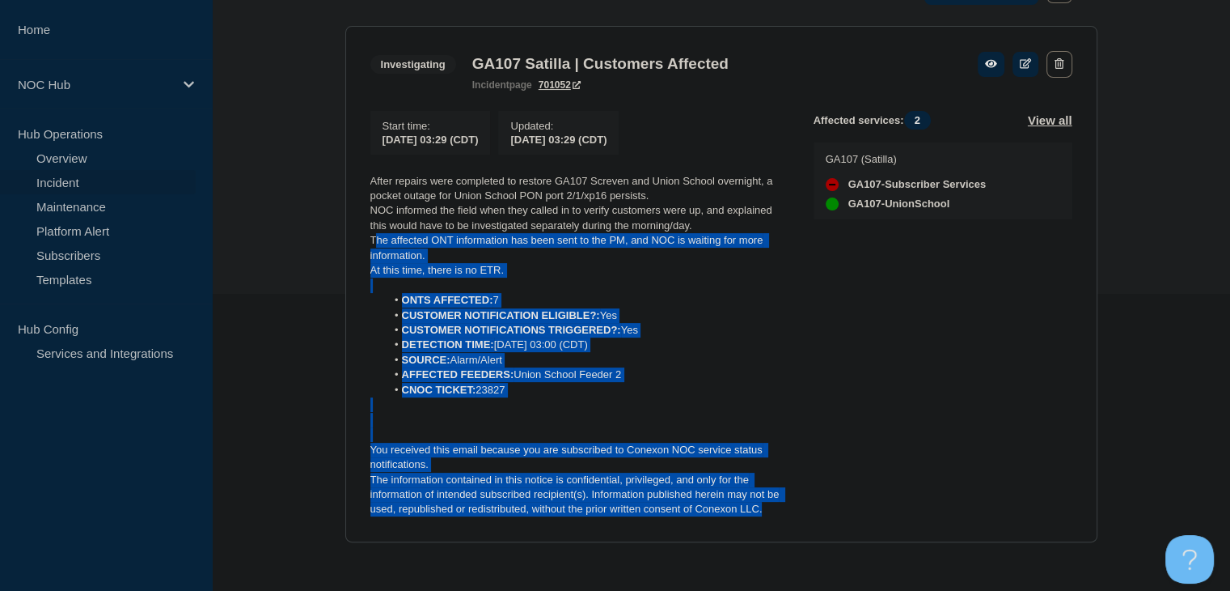
drag, startPoint x: 780, startPoint y: 508, endPoint x: 352, endPoint y: 214, distance: 519.0
click at [360, 224] on section "Investigating GA107 Satilla | Customers Affected incident page 701052 Start tim…" at bounding box center [721, 284] width 752 height 516
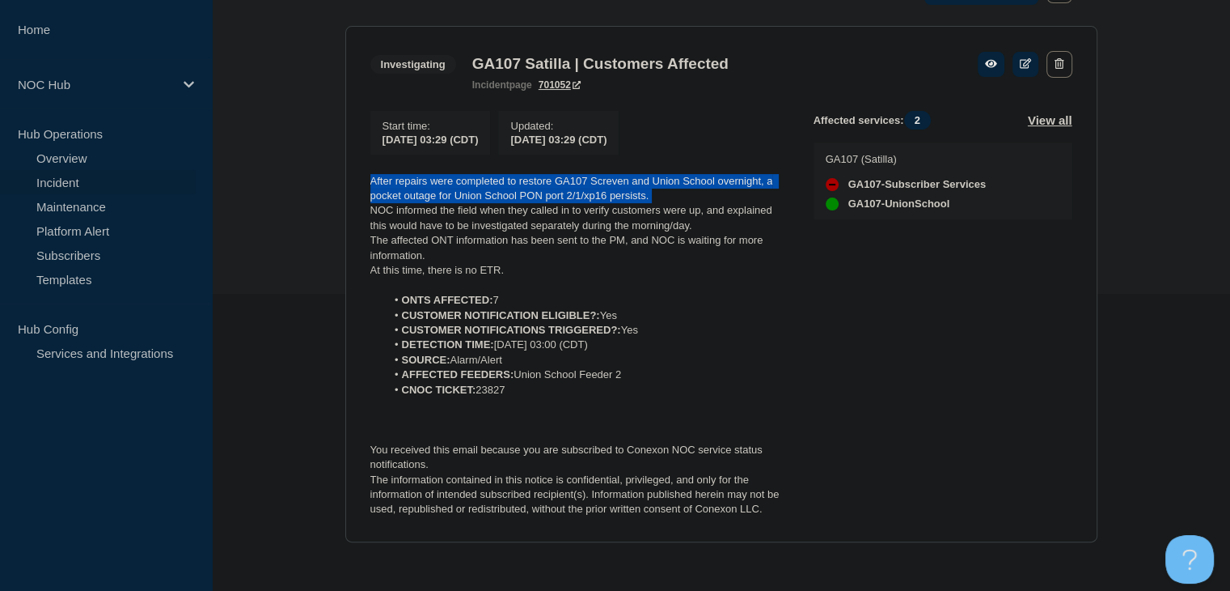
drag, startPoint x: 352, startPoint y: 214, endPoint x: 345, endPoint y: 188, distance: 27.7
click at [345, 188] on section "Investigating GA107 Satilla | Customers Affected incident page 701052 Start tim…" at bounding box center [721, 284] width 752 height 516
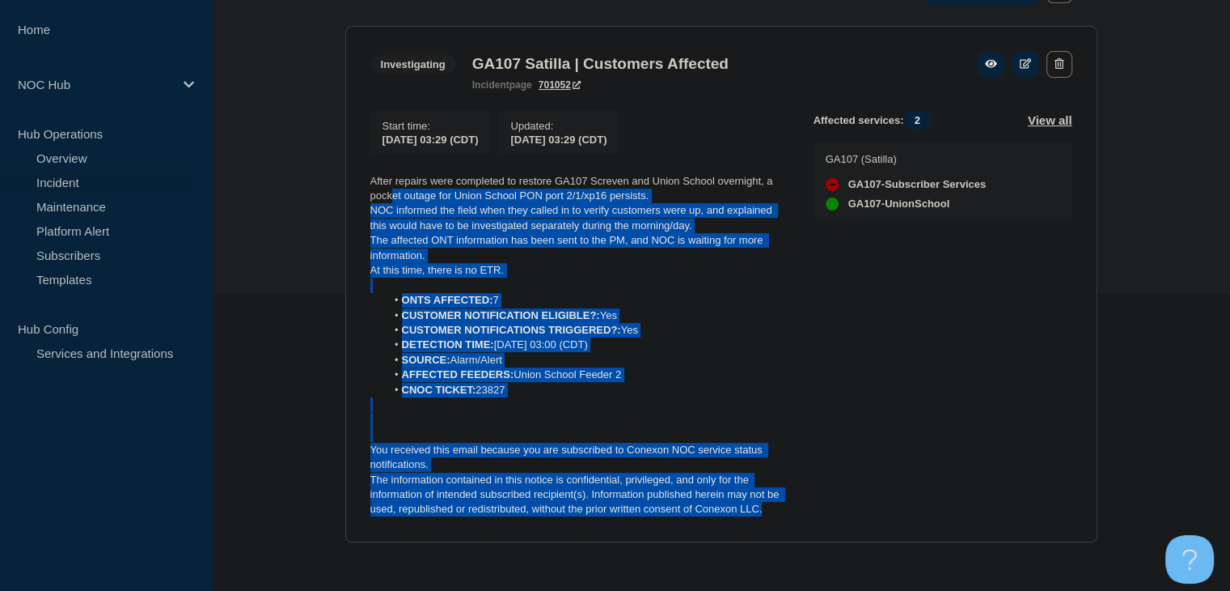
drag, startPoint x: 773, startPoint y: 512, endPoint x: 382, endPoint y: 185, distance: 509.4
click at [392, 193] on div "After repairs were completed to restore GA107 Screven and Union School overnigh…" at bounding box center [579, 345] width 417 height 343
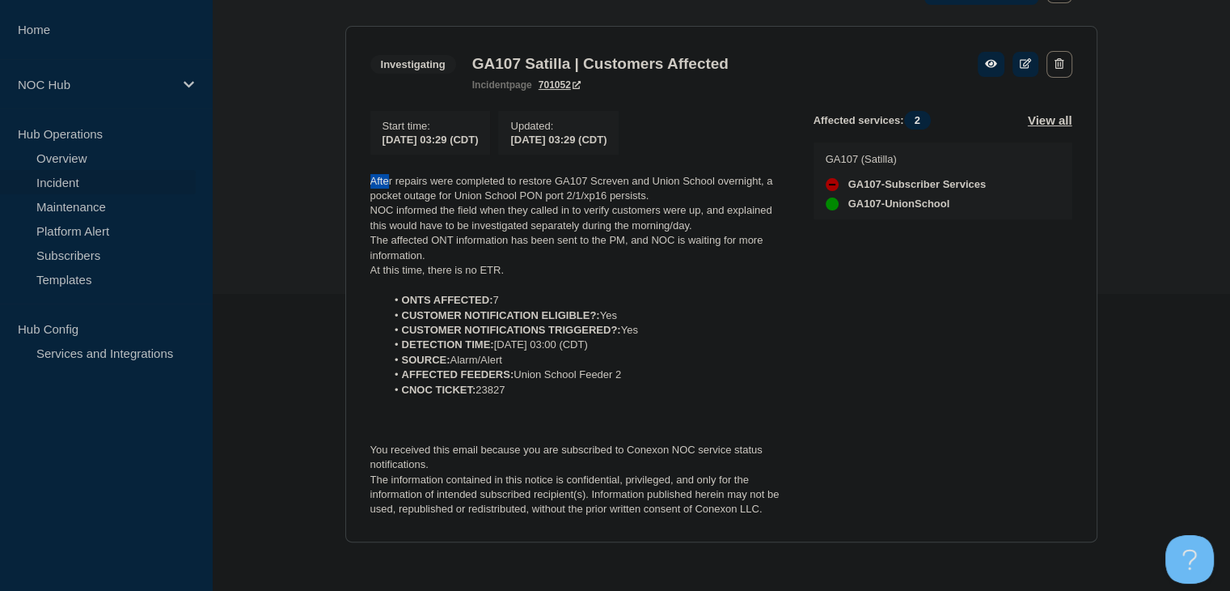
drag, startPoint x: 382, startPoint y: 185, endPoint x: 369, endPoint y: 179, distance: 14.5
click at [369, 179] on section "Investigating GA107 Satilla | Customers Affected incident page 701052 Start tim…" at bounding box center [721, 284] width 752 height 516
click at [592, 437] on p at bounding box center [579, 434] width 417 height 15
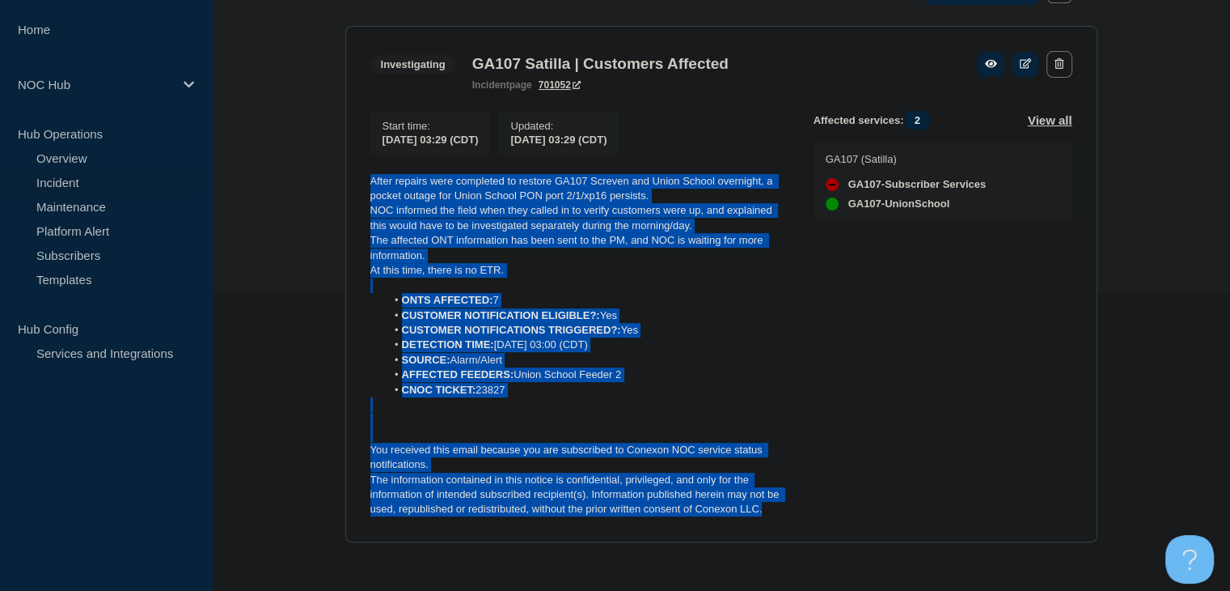
drag, startPoint x: 777, startPoint y: 515, endPoint x: 350, endPoint y: 180, distance: 543.3
click at [350, 180] on section "Investigating GA107 Satilla | Customers Affected incident page 701052 Start tim…" at bounding box center [721, 284] width 752 height 516
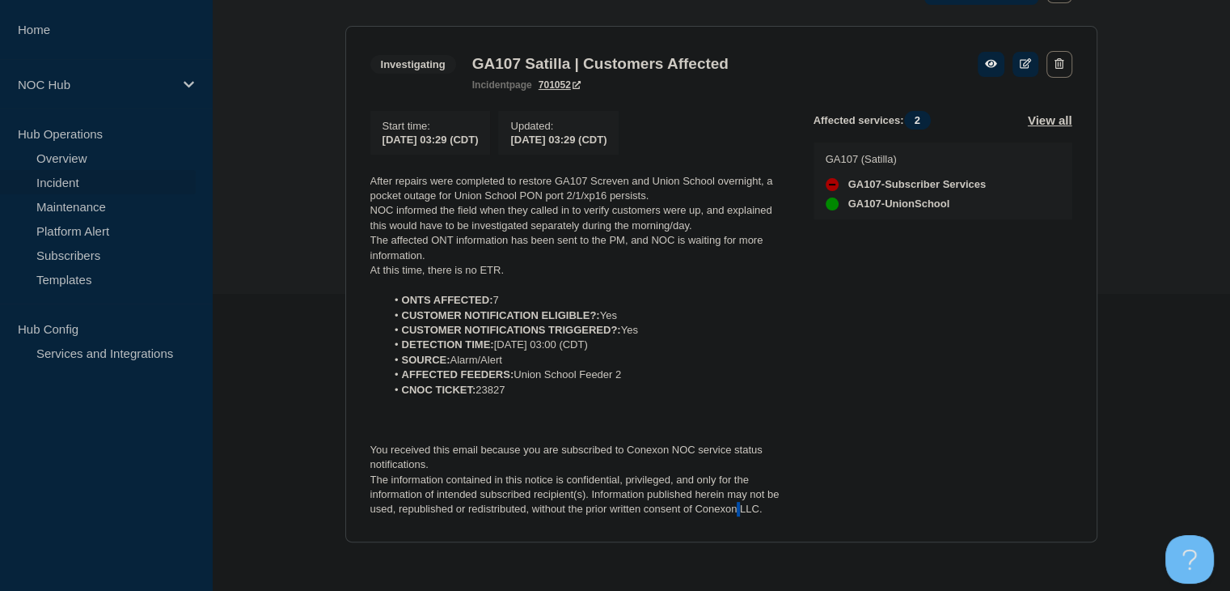
drag, startPoint x: 390, startPoint y: 185, endPoint x: 739, endPoint y: 535, distance: 494.2
click at [739, 538] on section "Investigating GA107 Satilla | Customers Affected incident page 701052 Start tim…" at bounding box center [721, 284] width 752 height 516
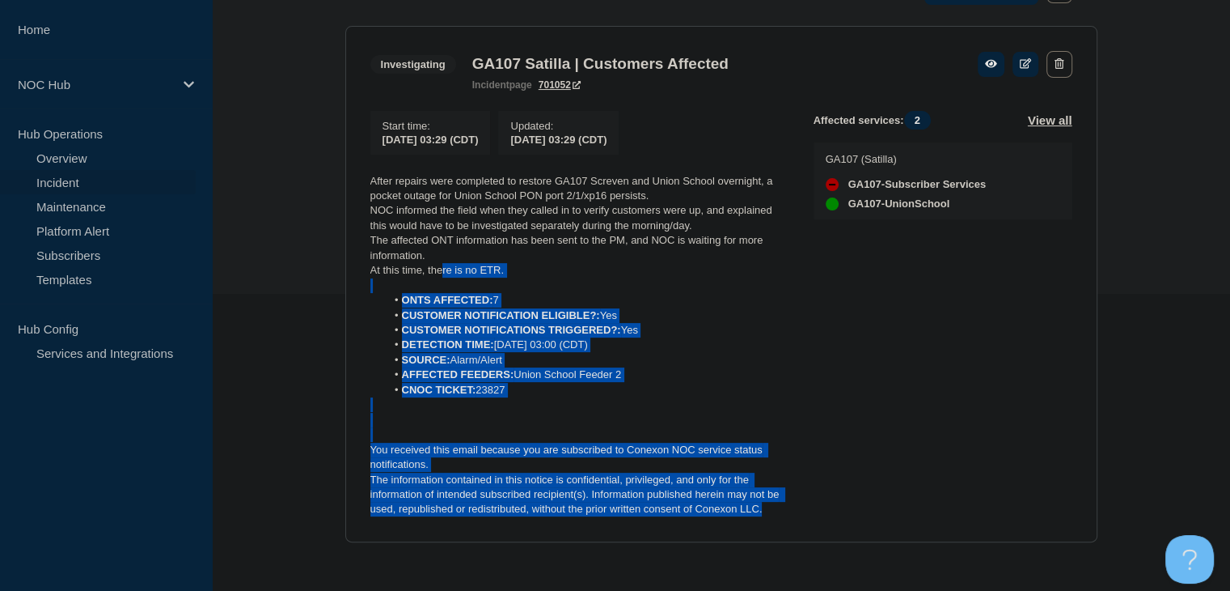
drag, startPoint x: 696, startPoint y: 493, endPoint x: 436, endPoint y: 253, distance: 353.2
click at [437, 256] on div "After repairs were completed to restore GA107 Screven and Union School overnigh…" at bounding box center [579, 345] width 417 height 343
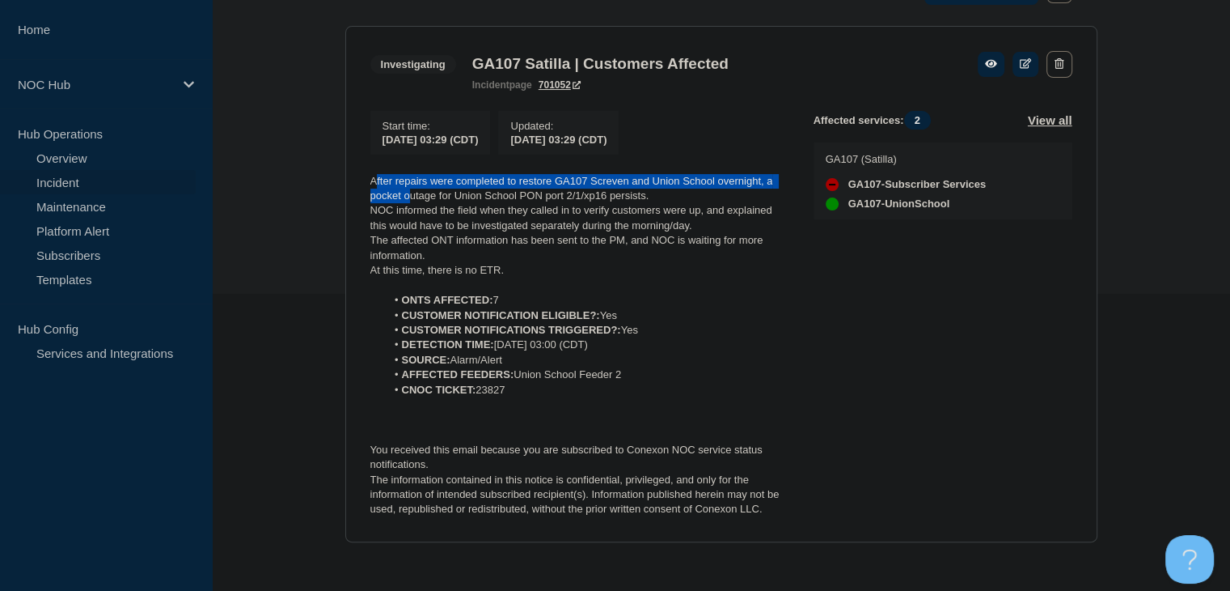
drag, startPoint x: 392, startPoint y: 188, endPoint x: 378, endPoint y: 186, distance: 14.0
click at [378, 186] on p "After repairs were completed to restore GA107 Screven and Union School overnigh…" at bounding box center [579, 189] width 417 height 30
click at [378, 190] on p "After repairs were completed to restore GA107 Screven and Union School overnigh…" at bounding box center [579, 189] width 417 height 30
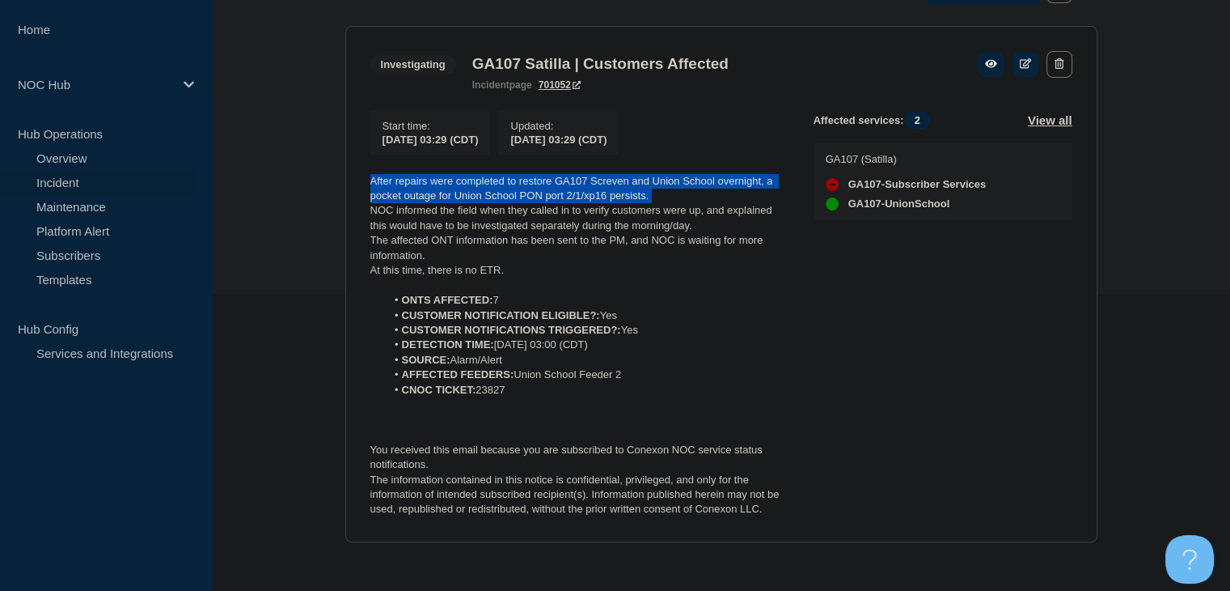
click at [378, 190] on p "After repairs were completed to restore GA107 Screven and Union School overnigh…" at bounding box center [579, 189] width 417 height 30
click at [372, 186] on p "After repairs were completed to restore GA107 Screven and Union School overnigh…" at bounding box center [579, 189] width 417 height 30
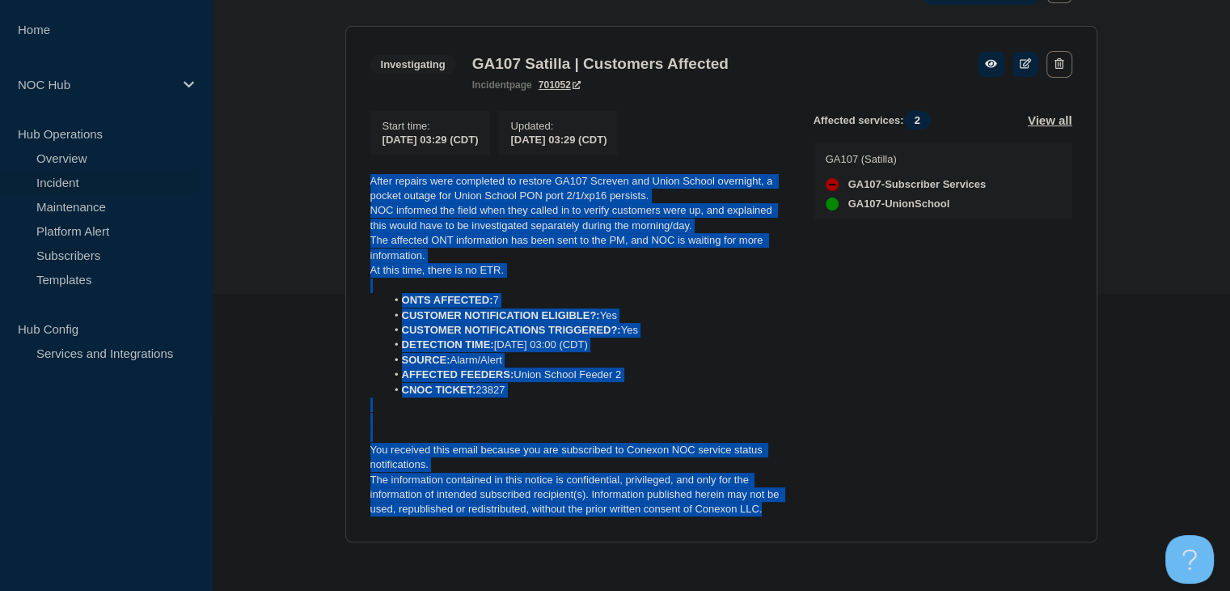
drag, startPoint x: 369, startPoint y: 181, endPoint x: 570, endPoint y: 302, distance: 234.1
click at [764, 519] on section "Investigating GA107 Satilla | Customers Affected incident page 701052 Start tim…" at bounding box center [721, 284] width 752 height 516
copy div "After repairs were completed to restore GA107 Screven and Union School overnigh…"
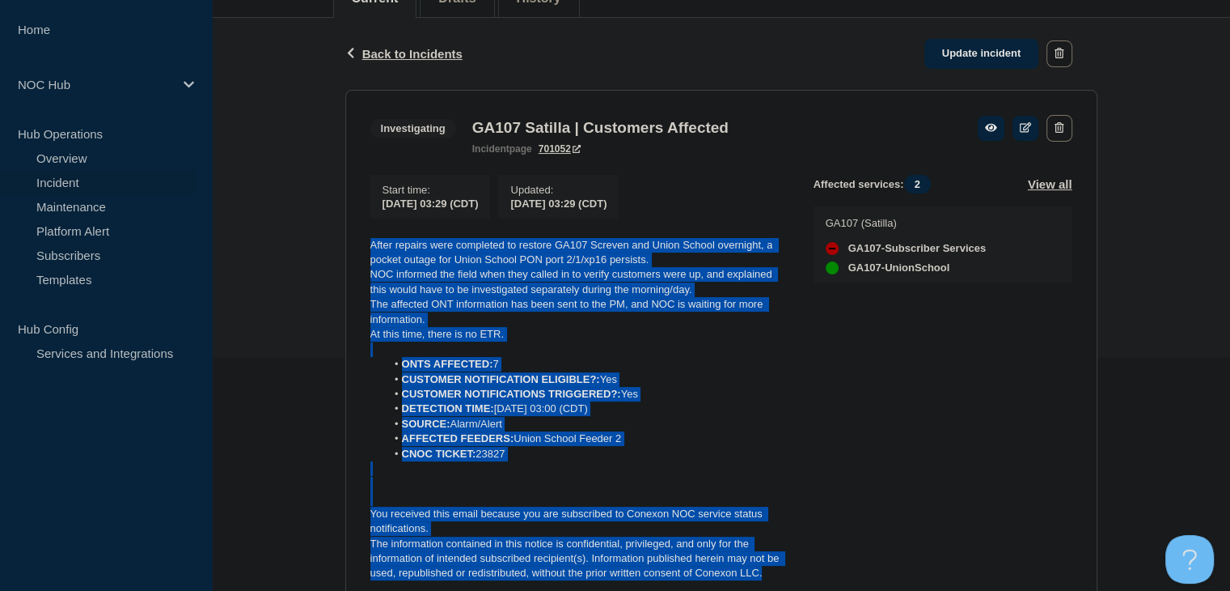
scroll to position [141, 0]
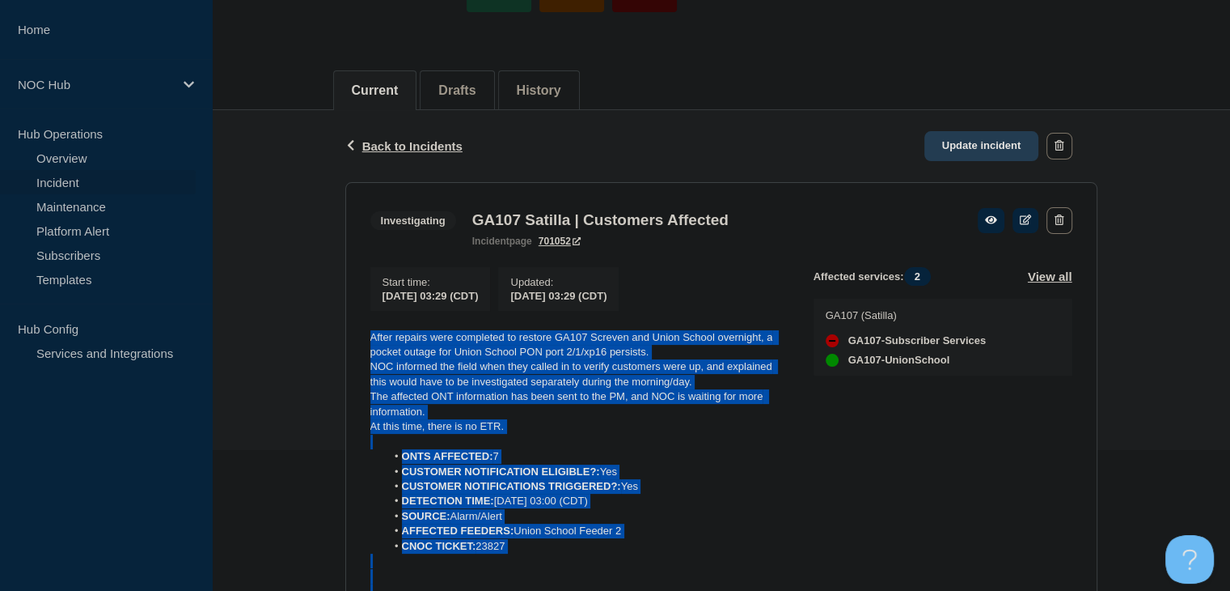
click at [970, 146] on link "Update incident" at bounding box center [982, 146] width 115 height 30
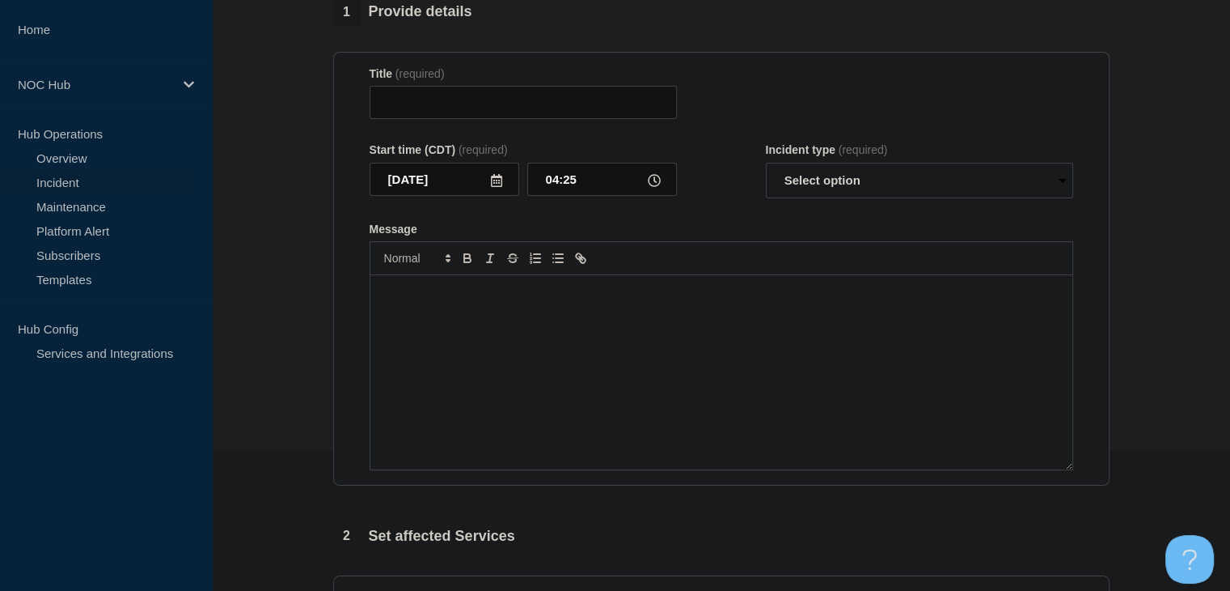
type input "GA107 Satilla | Customers Affected"
click at [631, 360] on div "Message" at bounding box center [722, 372] width 702 height 194
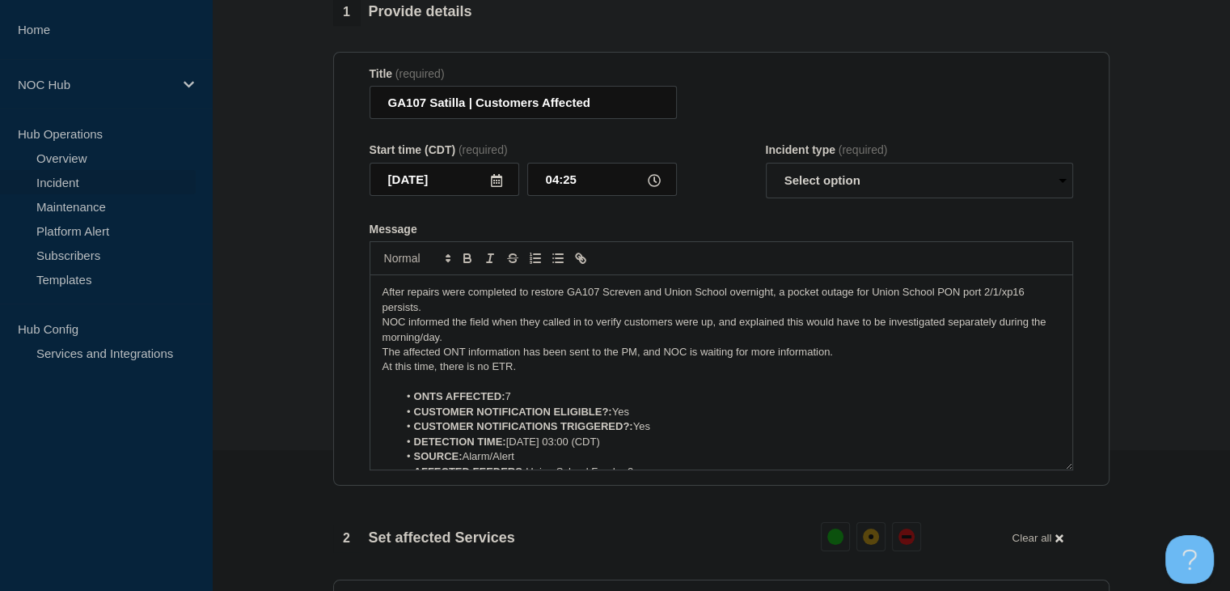
scroll to position [112, 0]
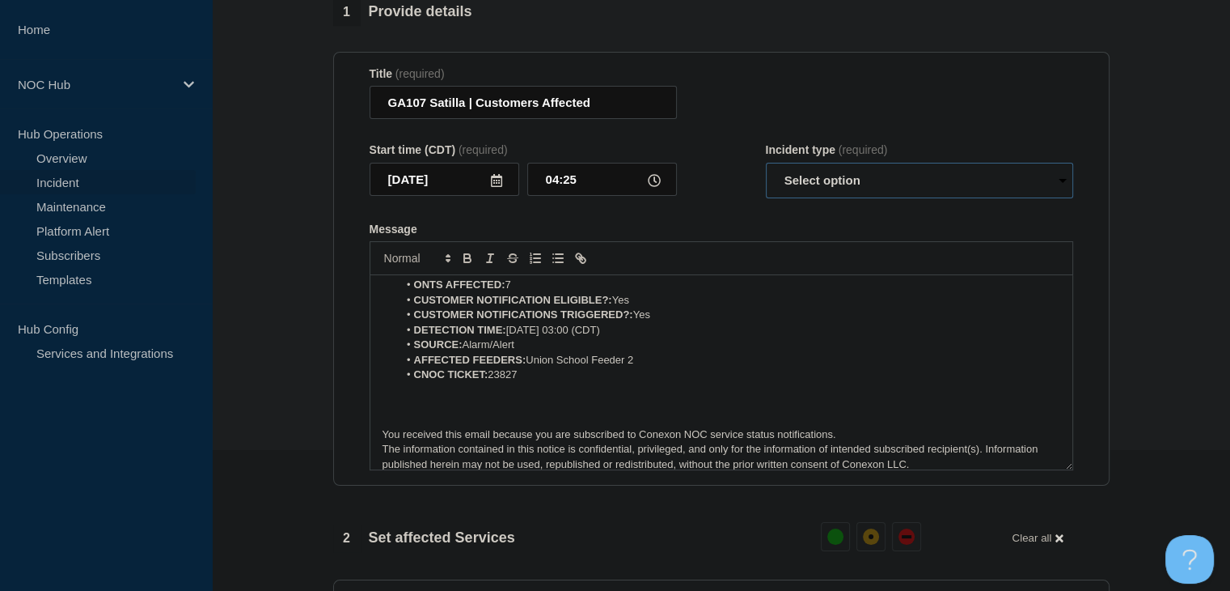
click at [828, 198] on select "Select option Investigating Identified Monitoring Resolved" at bounding box center [919, 181] width 307 height 36
select select "investigating"
click at [766, 194] on select "Select option Investigating Identified Monitoring Resolved" at bounding box center [919, 181] width 307 height 36
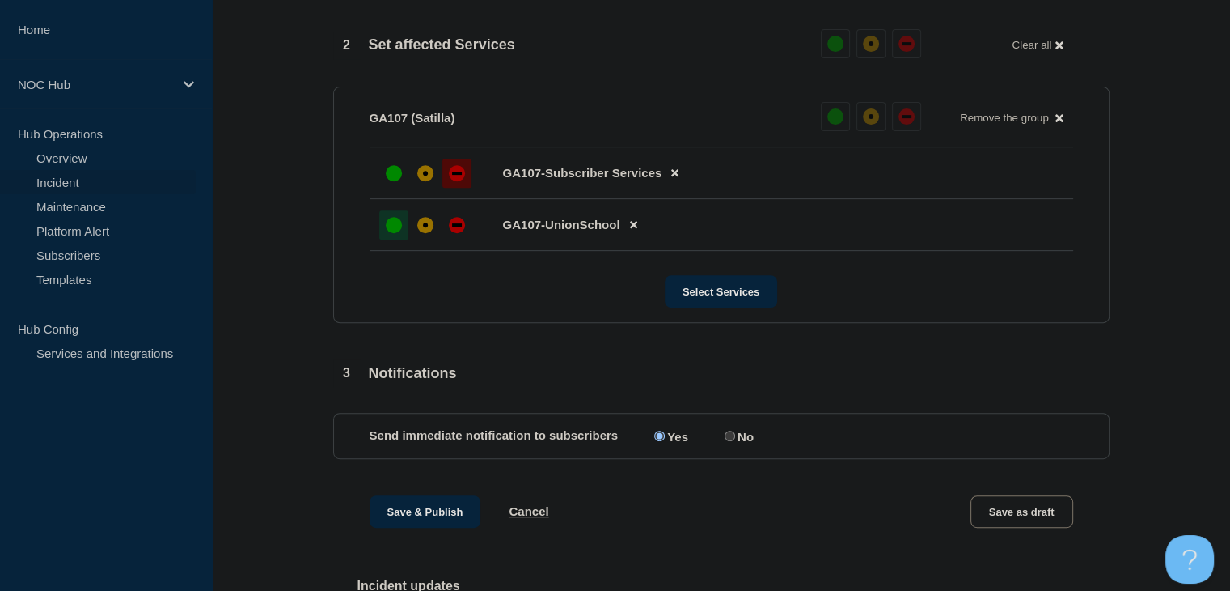
scroll to position [728, 0]
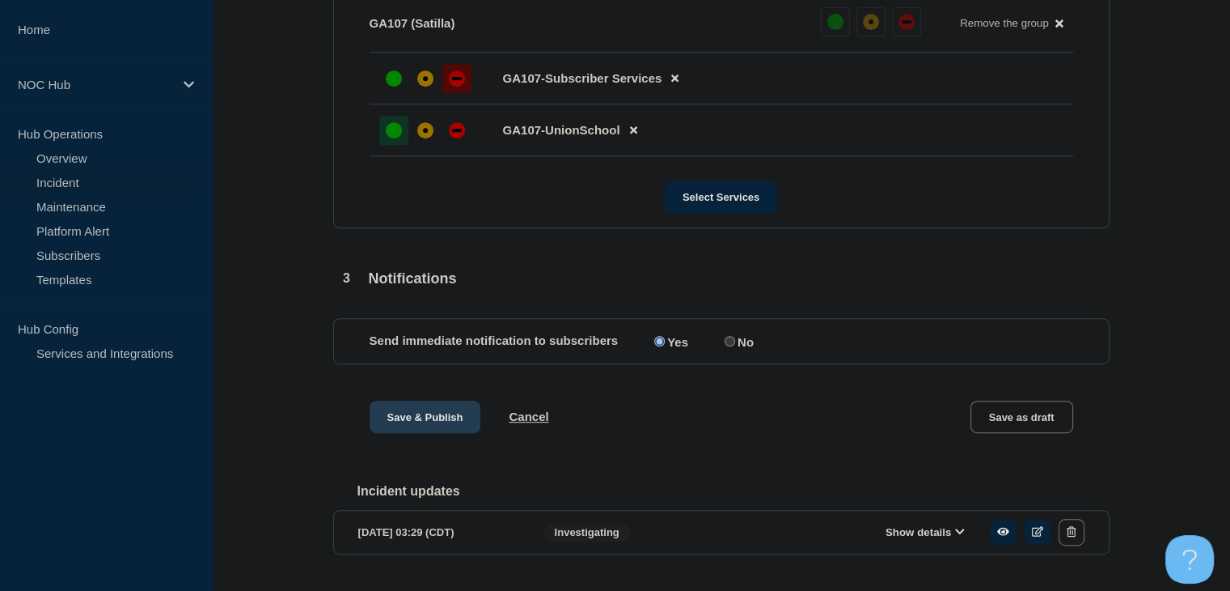
click at [393, 433] on button "Save & Publish" at bounding box center [426, 416] width 112 height 32
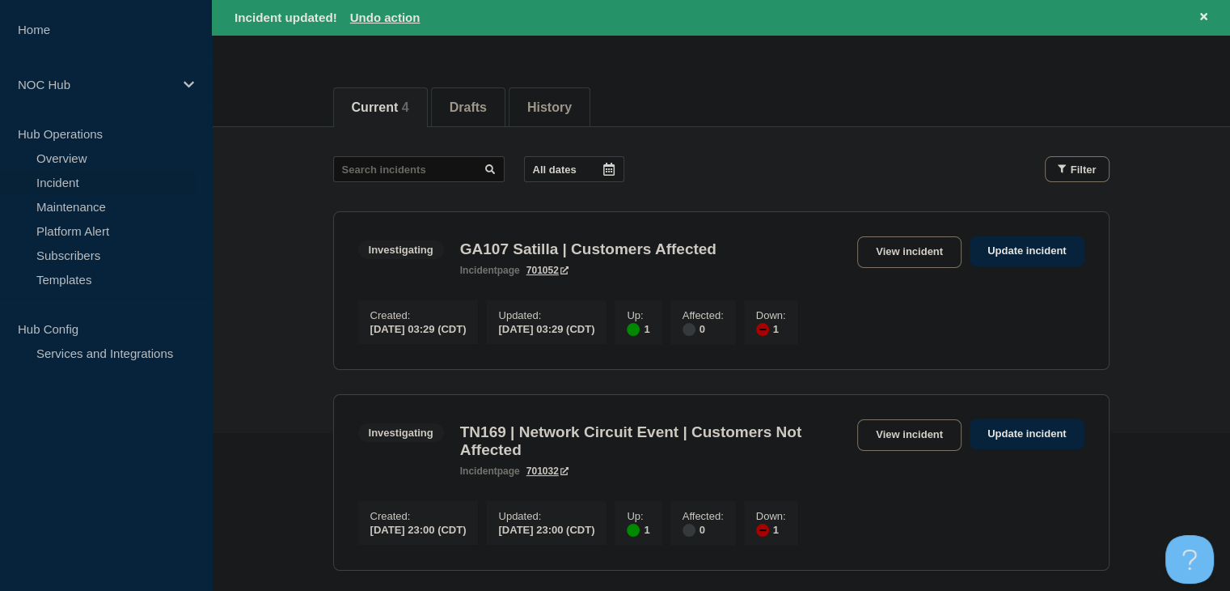
scroll to position [162, 0]
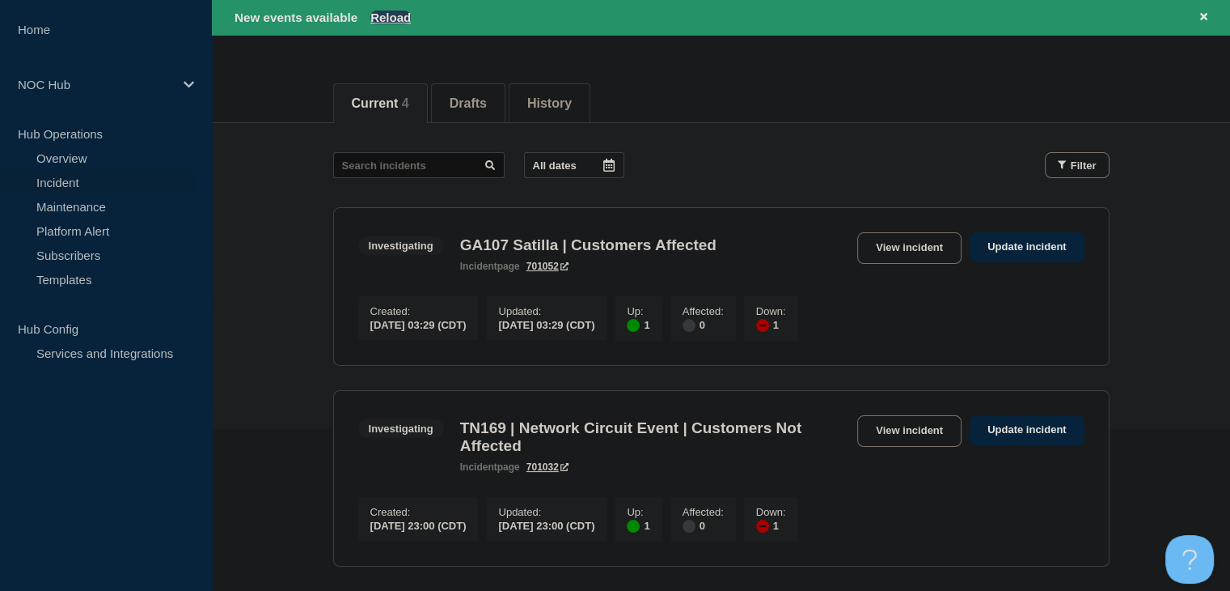
click at [400, 15] on button "Reload" at bounding box center [391, 18] width 40 height 14
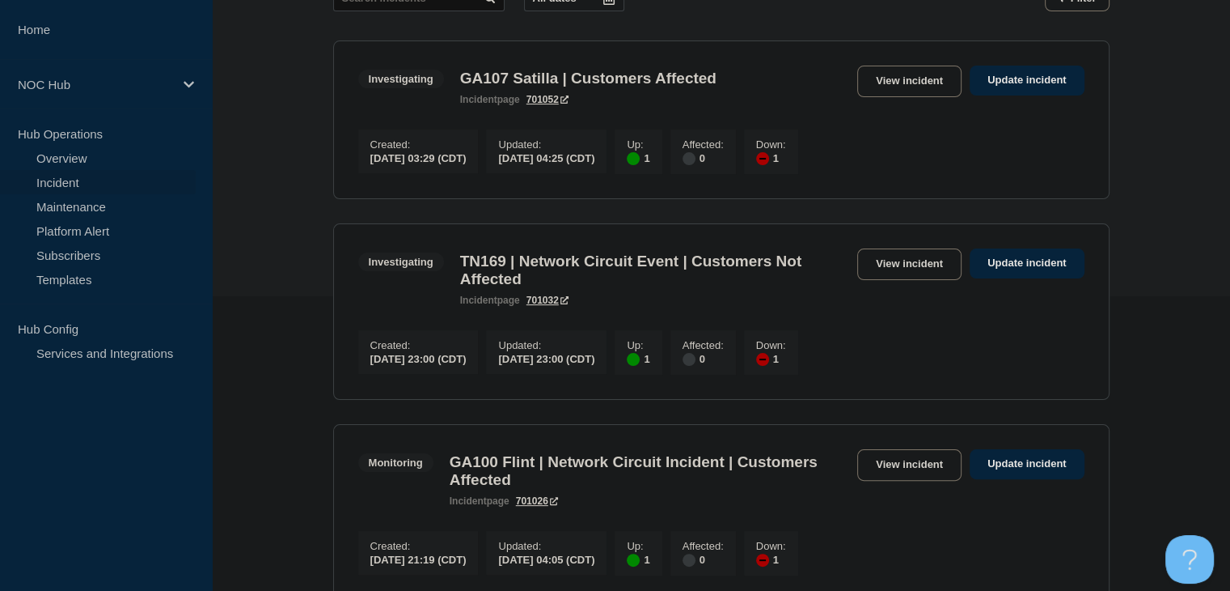
scroll to position [289, 0]
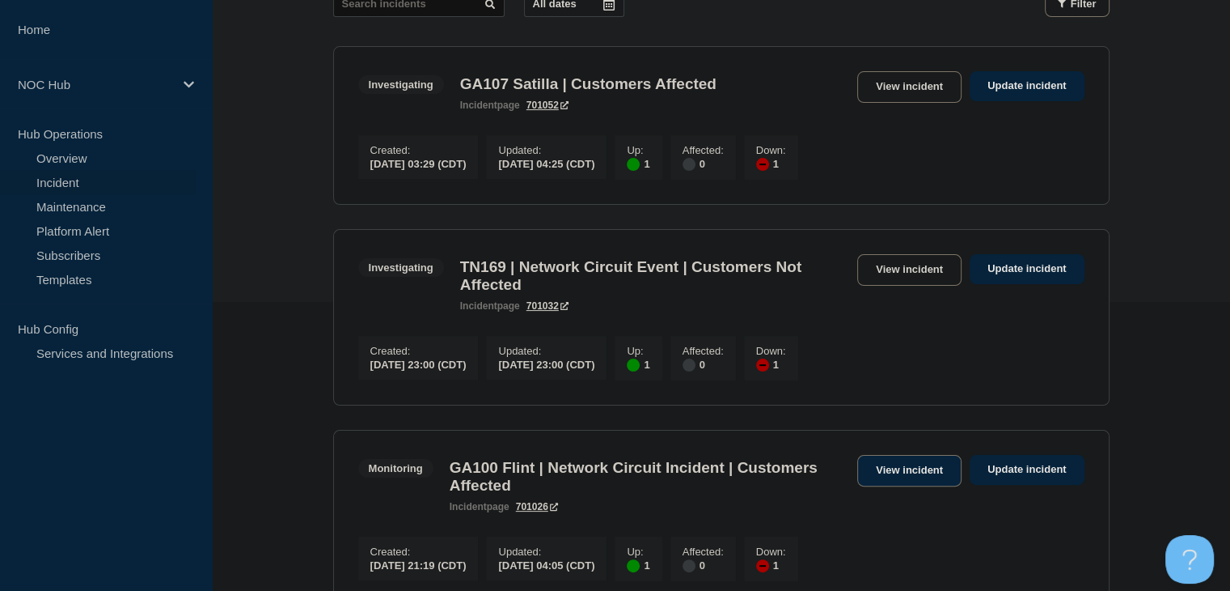
click at [892, 486] on link "View incident" at bounding box center [910, 471] width 104 height 32
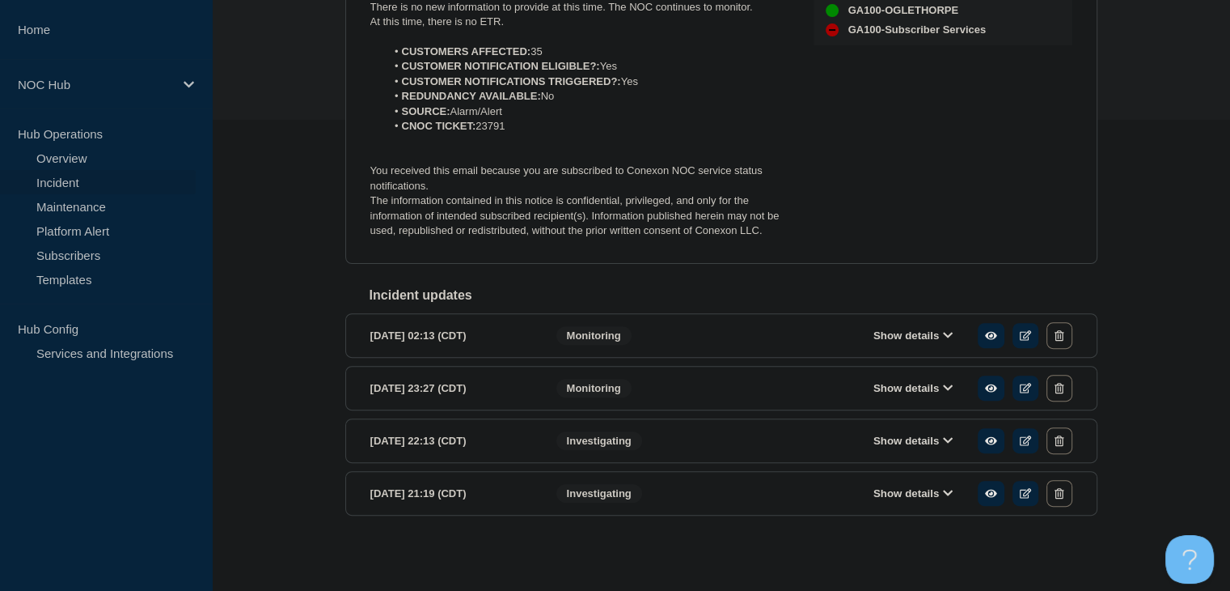
scroll to position [485, 0]
click at [903, 410] on section "2025-08-13 23:27 (CDT) Show details Monitoring" at bounding box center [721, 388] width 752 height 44
click at [896, 397] on div "Show details" at bounding box center [924, 388] width 295 height 27
click at [889, 395] on button "Show details" at bounding box center [913, 388] width 89 height 14
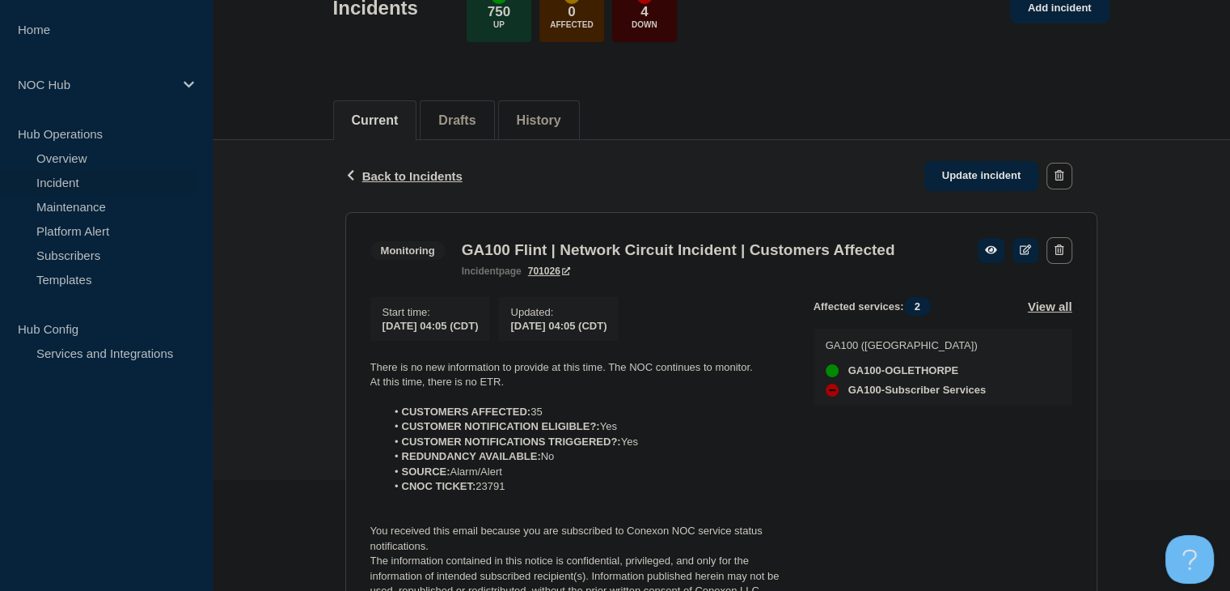
scroll to position [324, 0]
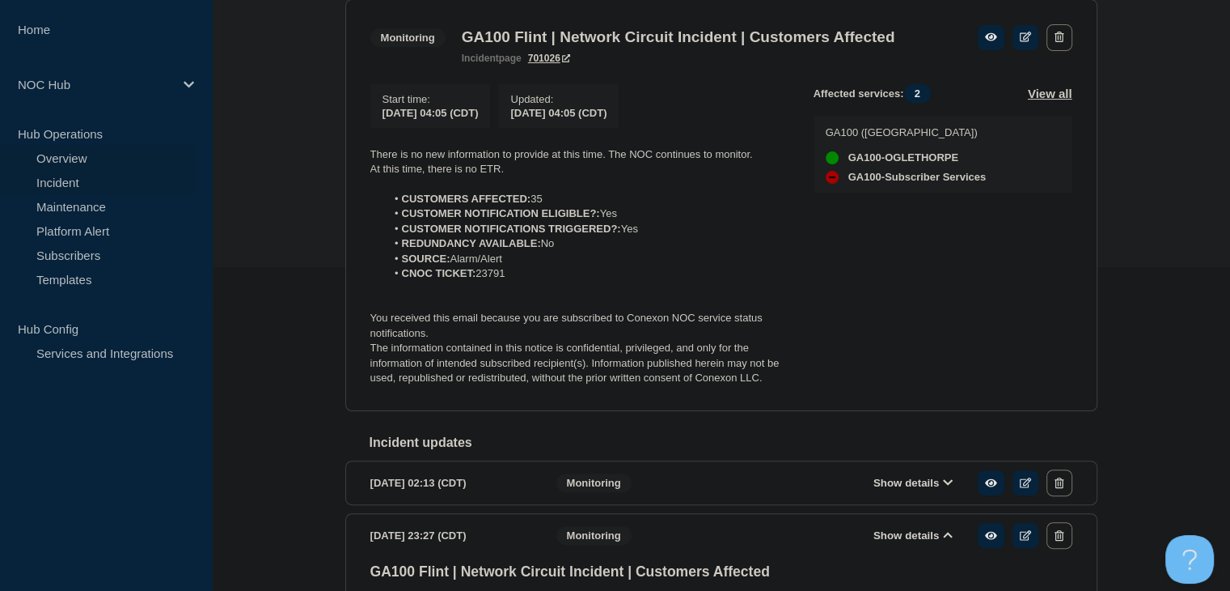
click at [99, 152] on link "Overview" at bounding box center [98, 158] width 196 height 24
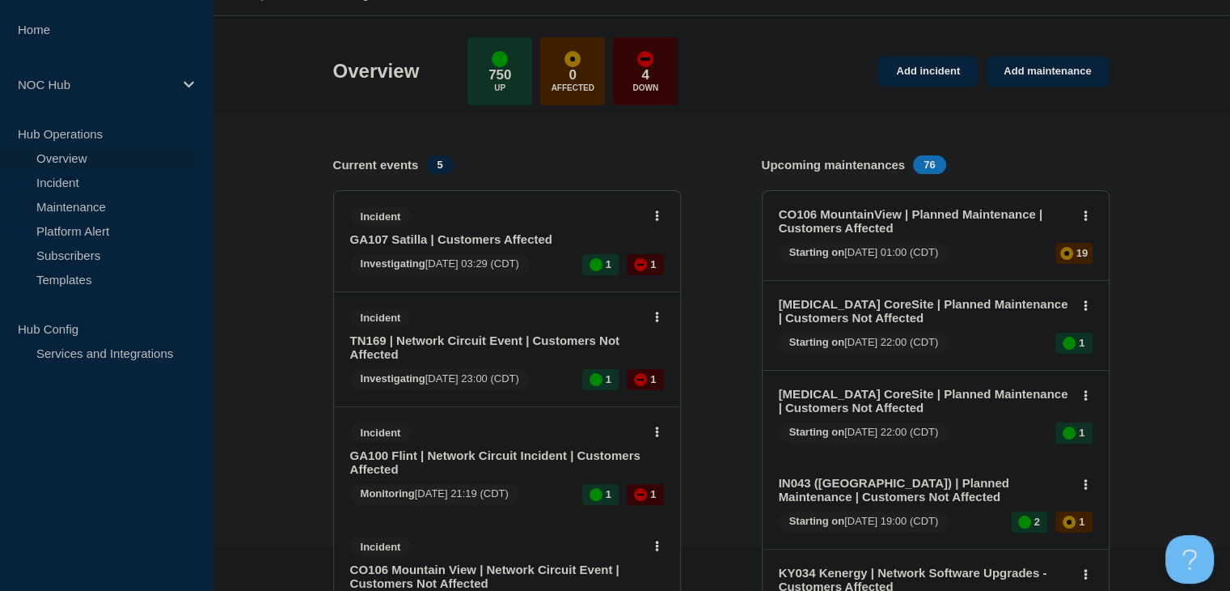
scroll to position [81, 0]
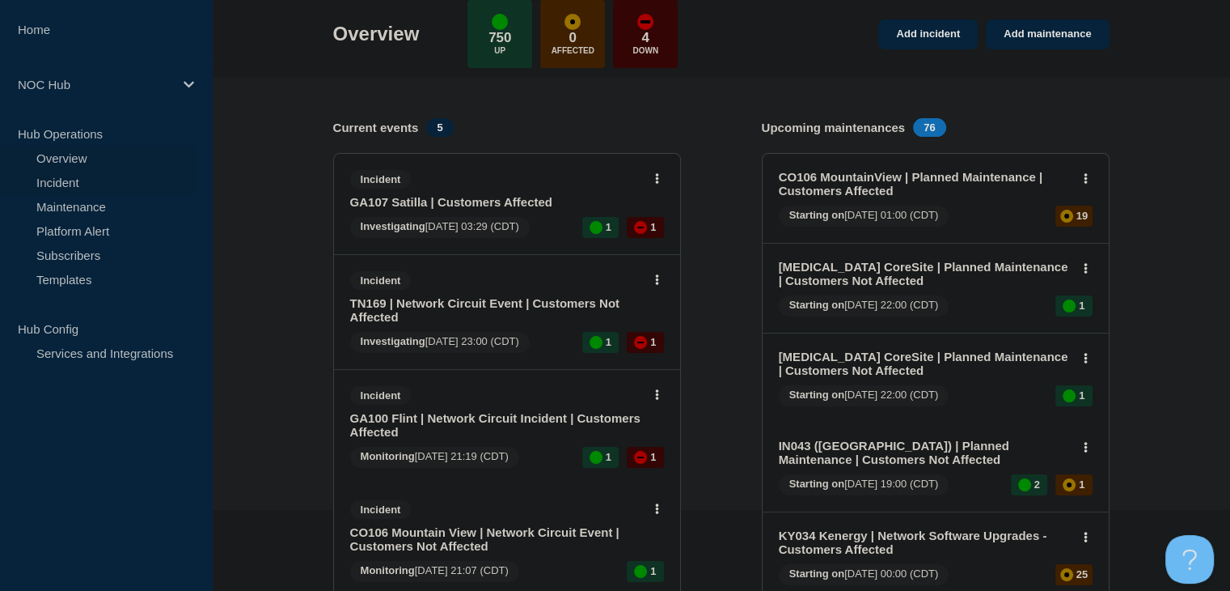
click at [93, 184] on link "Incident" at bounding box center [98, 182] width 196 height 24
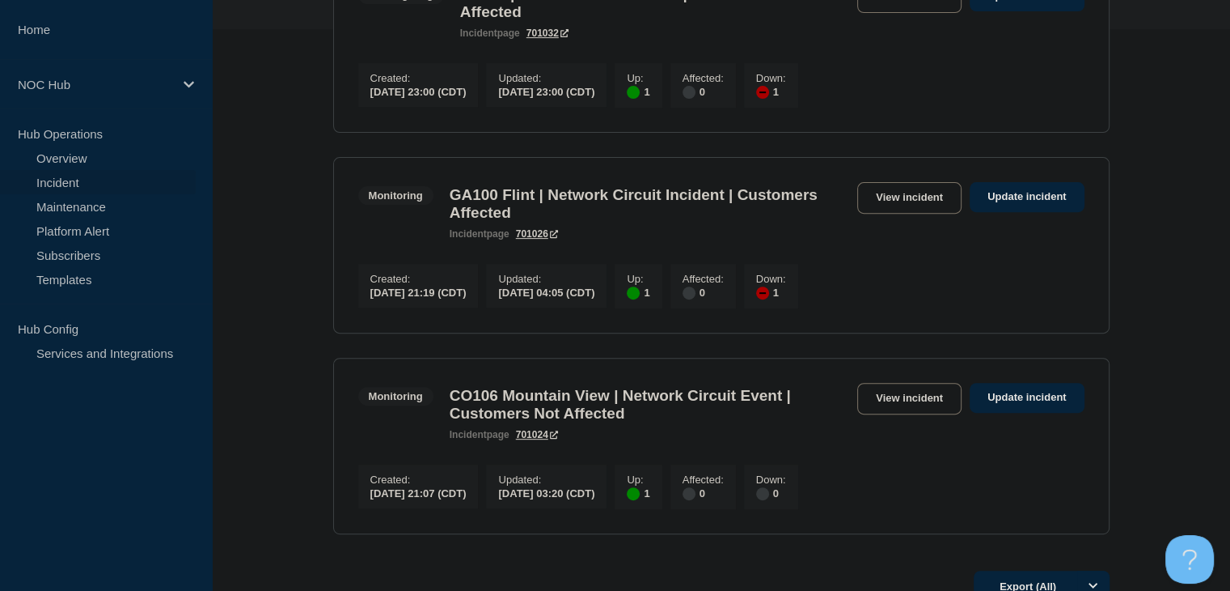
scroll to position [485, 0]
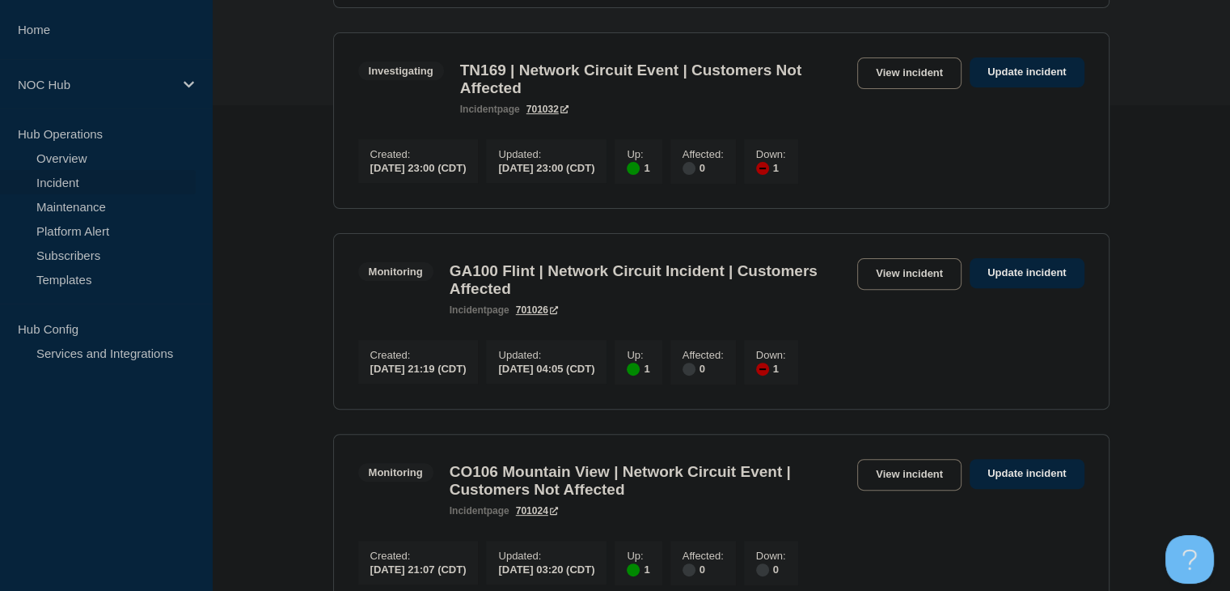
click at [906, 264] on section "Monitoring GA100 Flint | Network Circuit Incident | Customers Affected incident…" at bounding box center [721, 321] width 777 height 176
click at [906, 284] on link "View incident" at bounding box center [910, 274] width 104 height 32
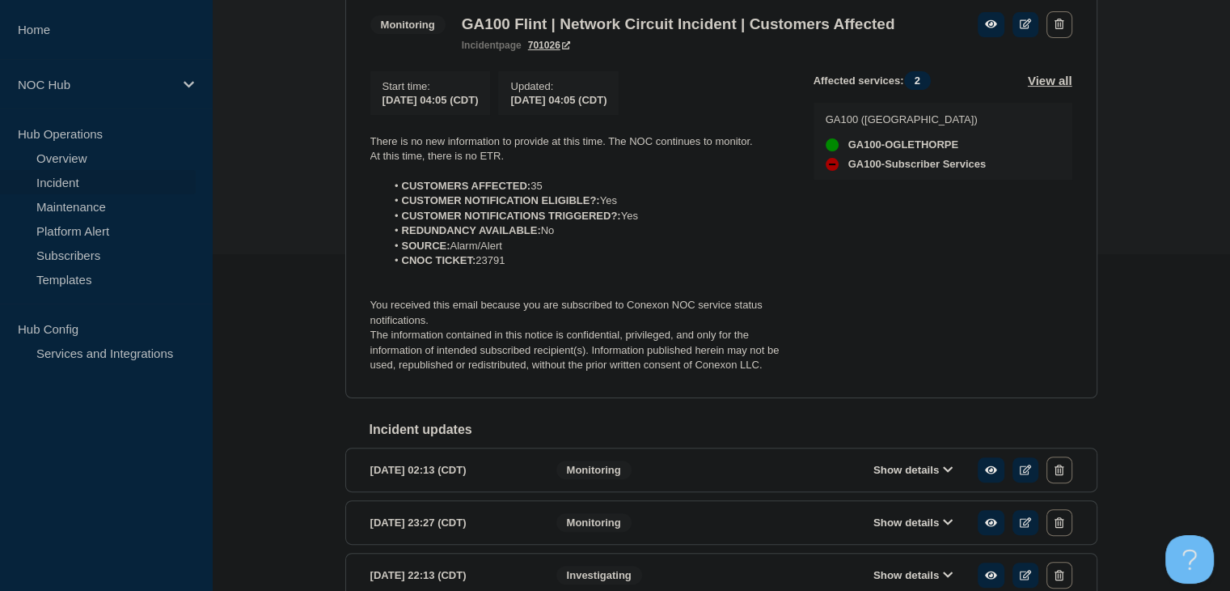
scroll to position [243, 0]
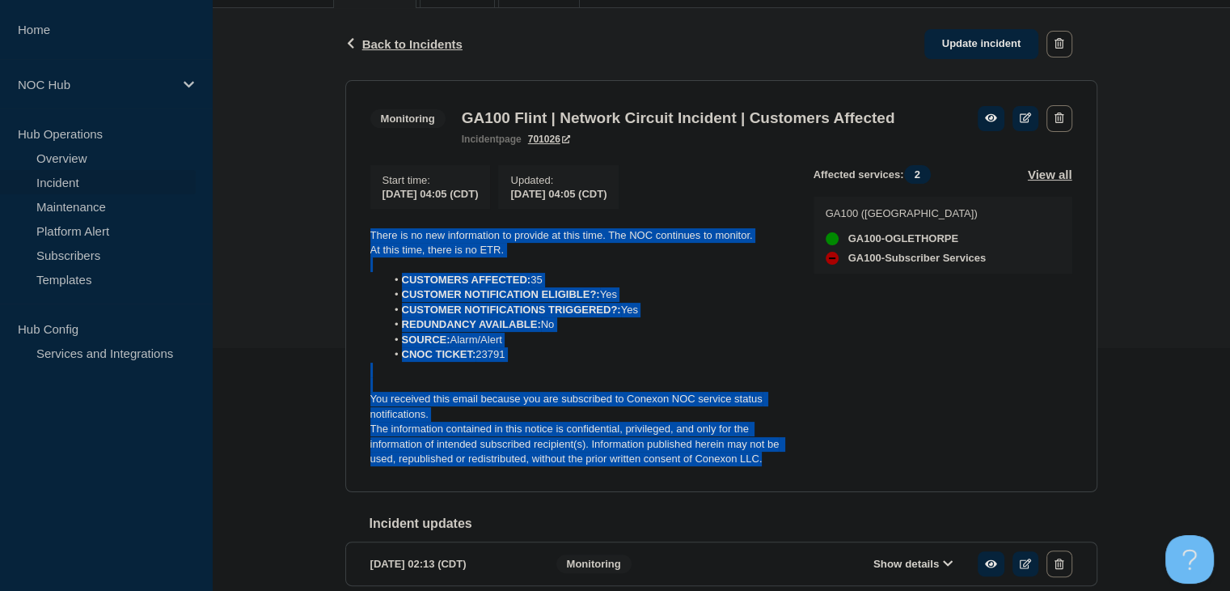
drag, startPoint x: 781, startPoint y: 485, endPoint x: 346, endPoint y: 252, distance: 493.3
click at [346, 252] on section "Monitoring GA100 Flint | Network Circuit Incident | Customers Affected incident…" at bounding box center [721, 286] width 752 height 412
copy div "There is no new information to provide at this time. The NOC continues to monit…"
click at [952, 46] on link "Update incident" at bounding box center [982, 44] width 115 height 30
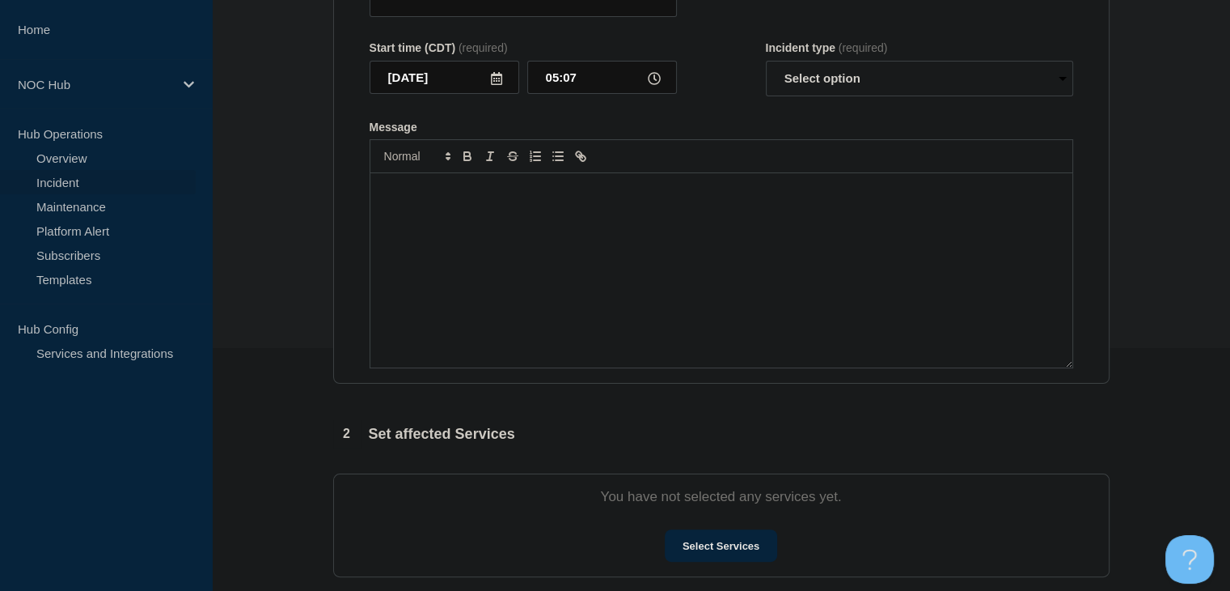
type input "GA100 Flint | Network Circuit Incident | Customers Affected"
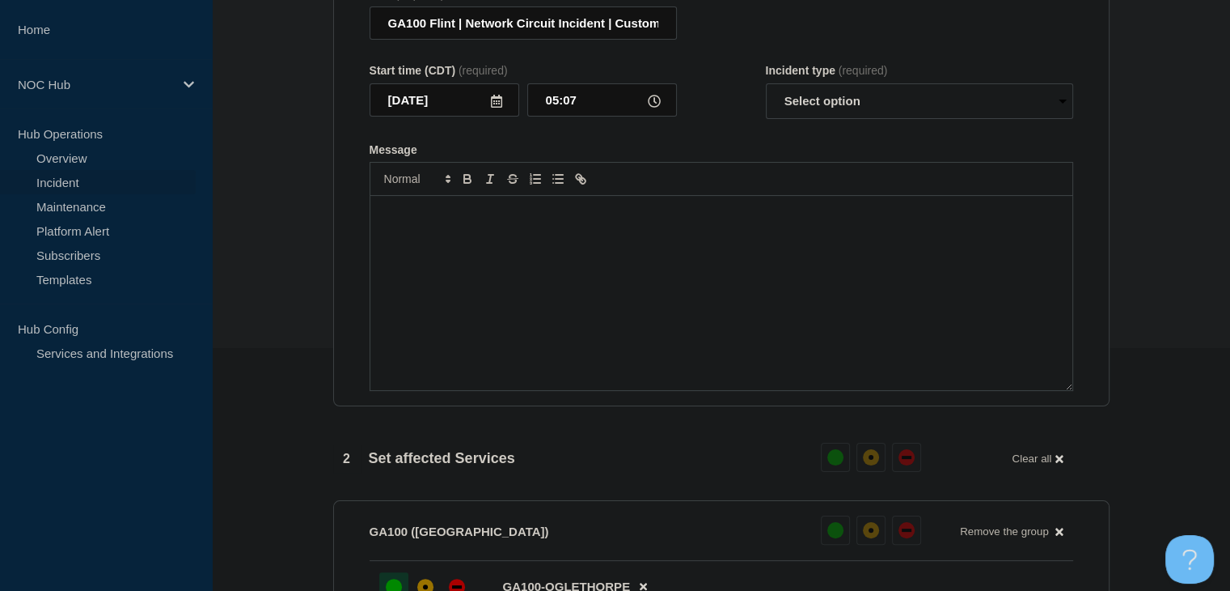
click at [575, 337] on div "Message" at bounding box center [722, 293] width 702 height 194
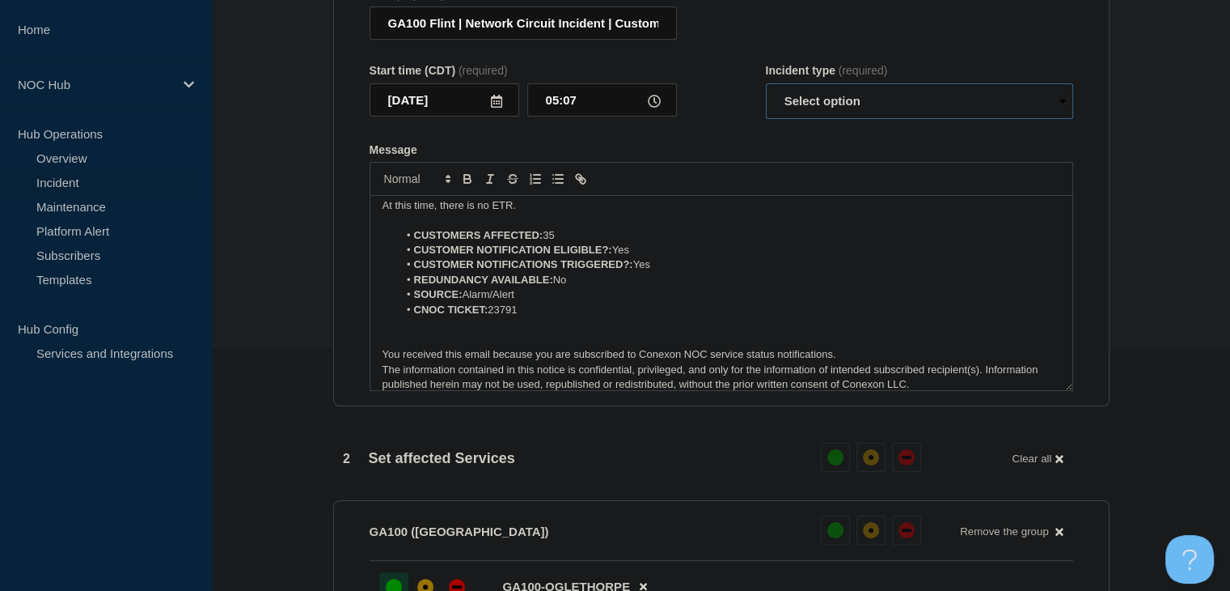
click at [834, 116] on select "Select option Investigating Identified Monitoring Resolved" at bounding box center [919, 101] width 307 height 36
select select "resolved"
click at [766, 93] on select "Select option Investigating Identified Monitoring Resolved" at bounding box center [919, 101] width 307 height 36
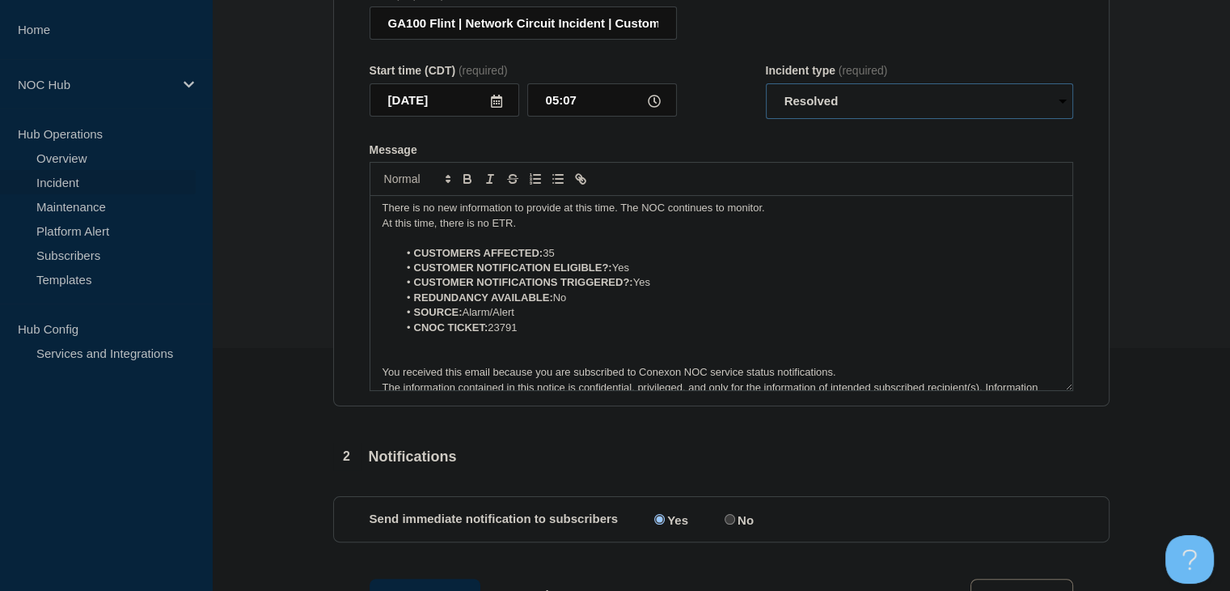
scroll to position [0, 0]
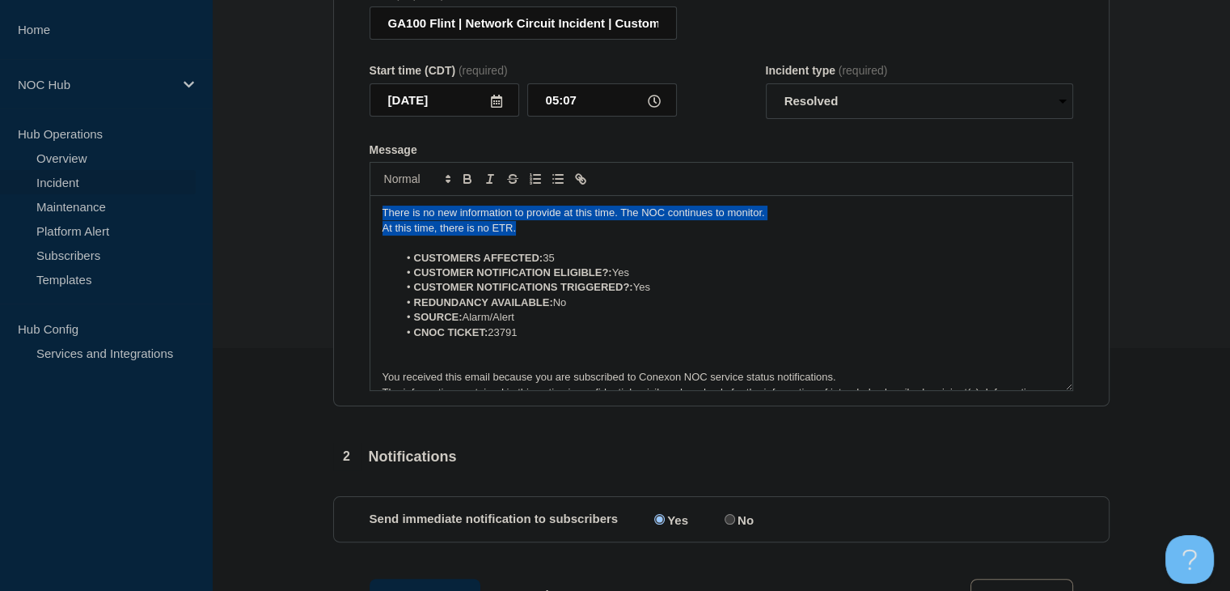
drag, startPoint x: 526, startPoint y: 237, endPoint x: 337, endPoint y: 210, distance: 190.5
click at [337, 210] on section "Title (required) GA100 Flint | Network Circuit Incident | Customers Affected St…" at bounding box center [721, 189] width 777 height 434
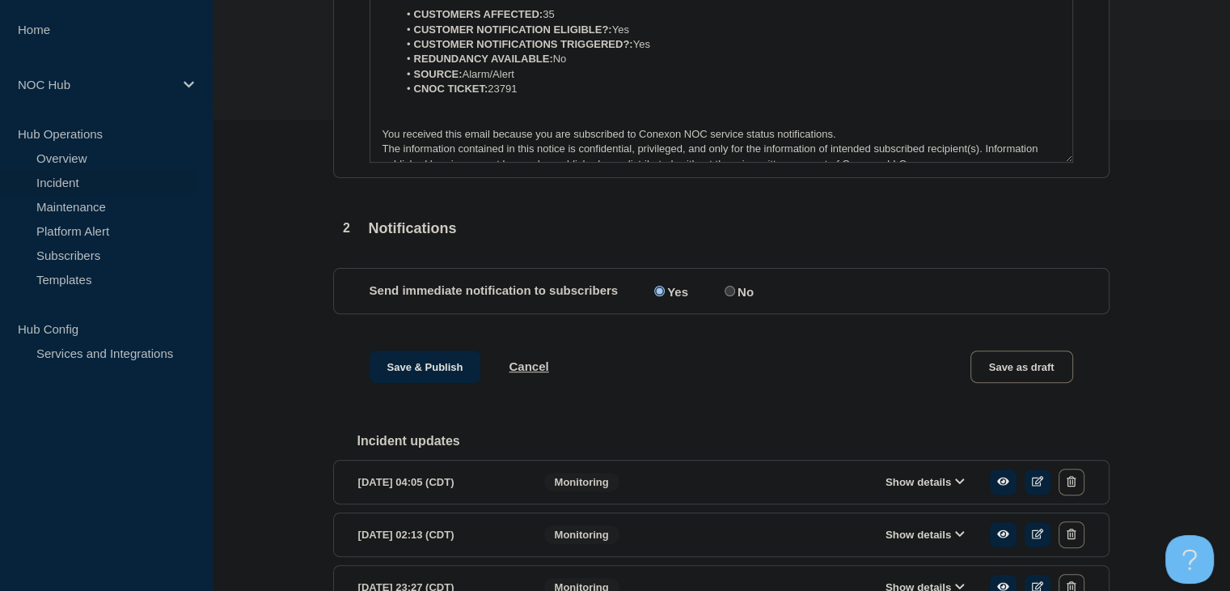
scroll to position [566, 0]
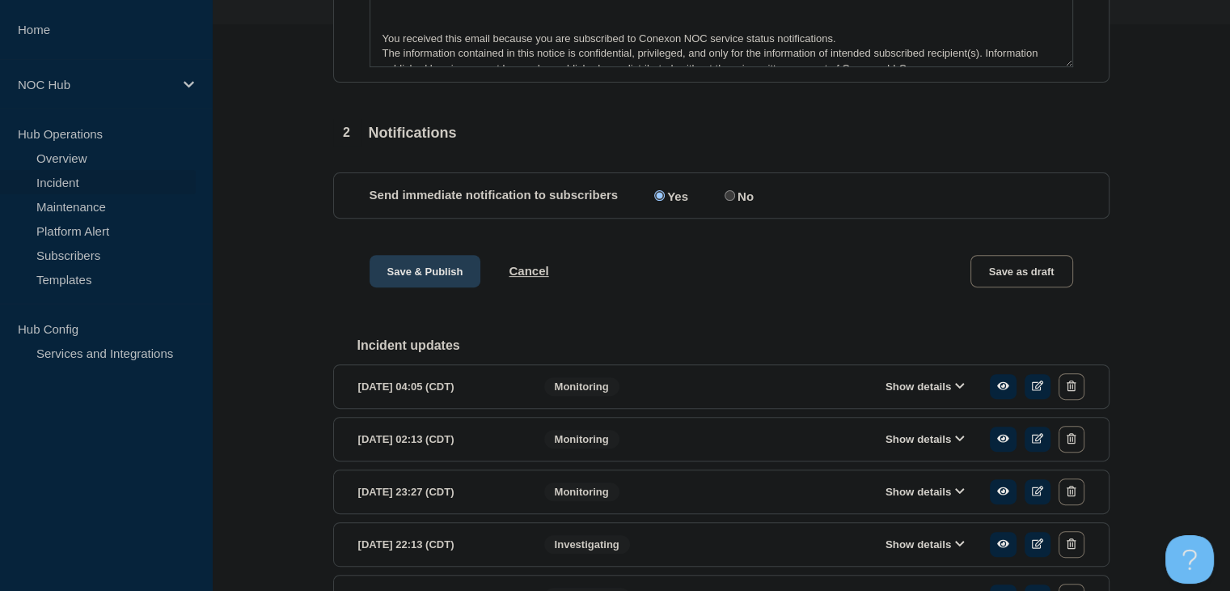
click at [424, 269] on button "Save & Publish" at bounding box center [426, 271] width 112 height 32
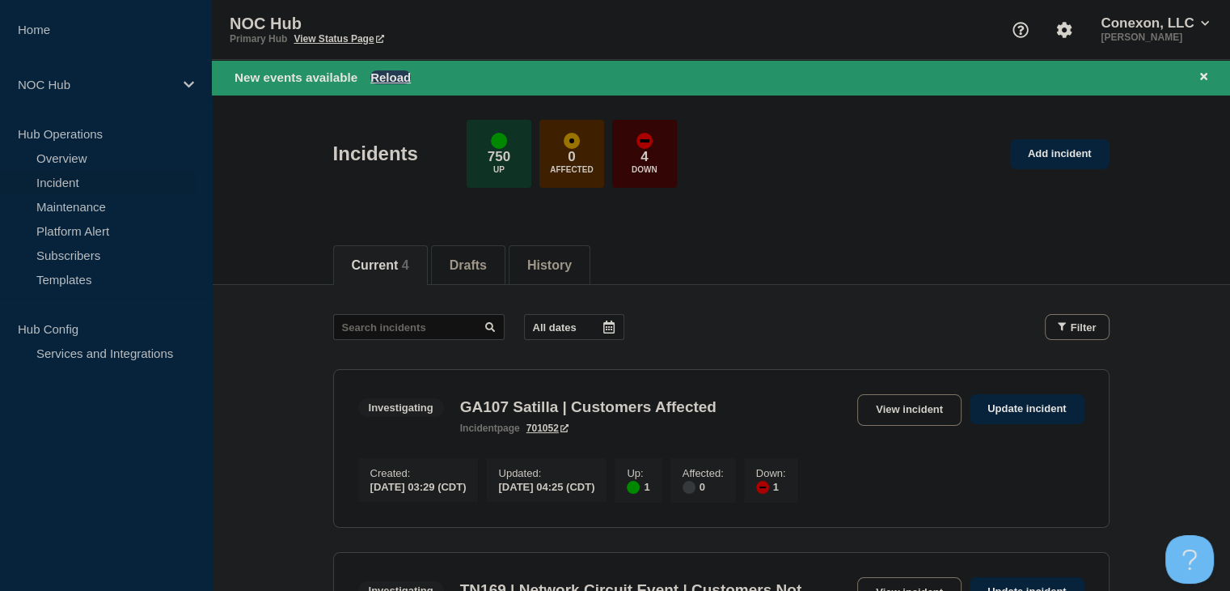
click at [388, 78] on button "Reload" at bounding box center [391, 77] width 40 height 14
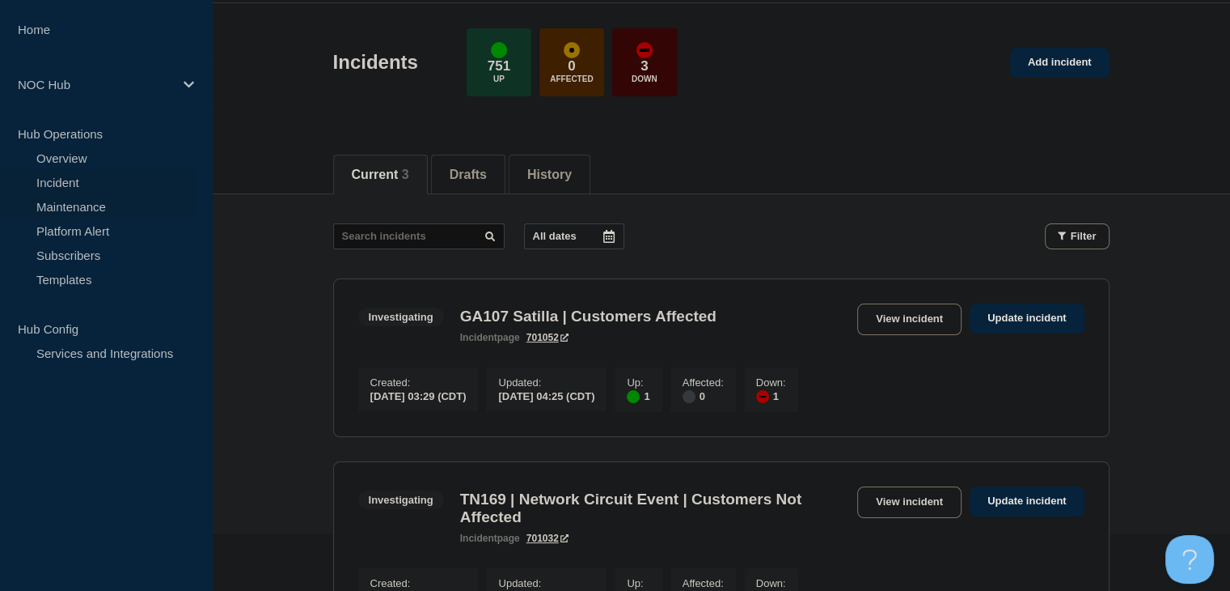
scroll to position [56, 0]
click at [548, 172] on button "History" at bounding box center [549, 175] width 44 height 15
click at [896, 311] on link "View incident" at bounding box center [910, 320] width 104 height 32
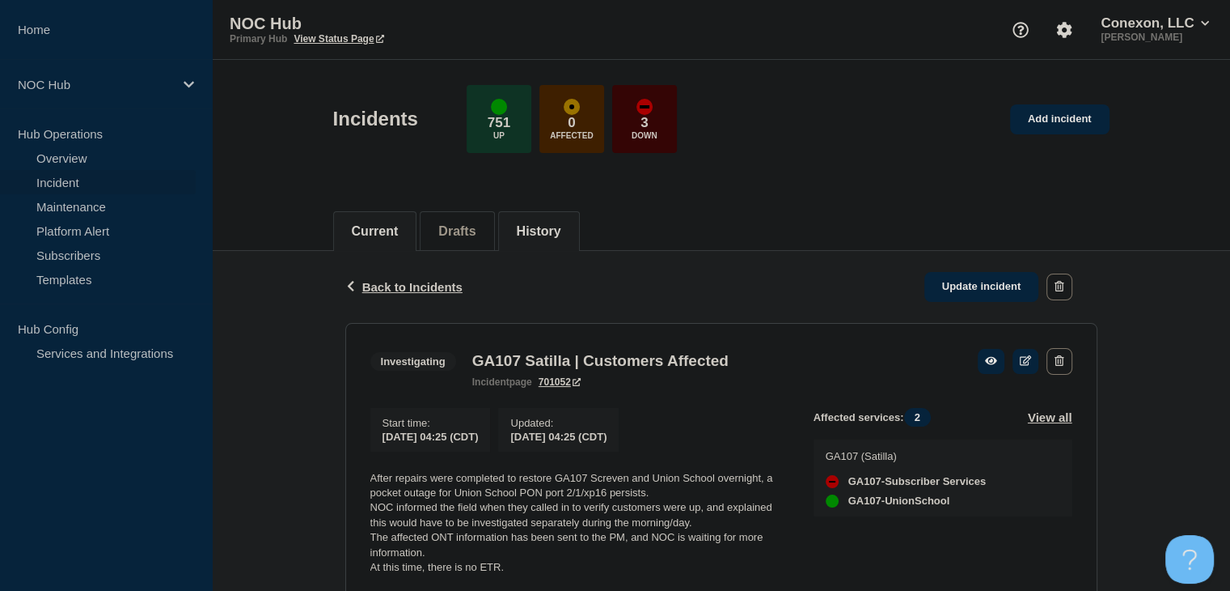
click at [544, 234] on button "History" at bounding box center [539, 231] width 44 height 15
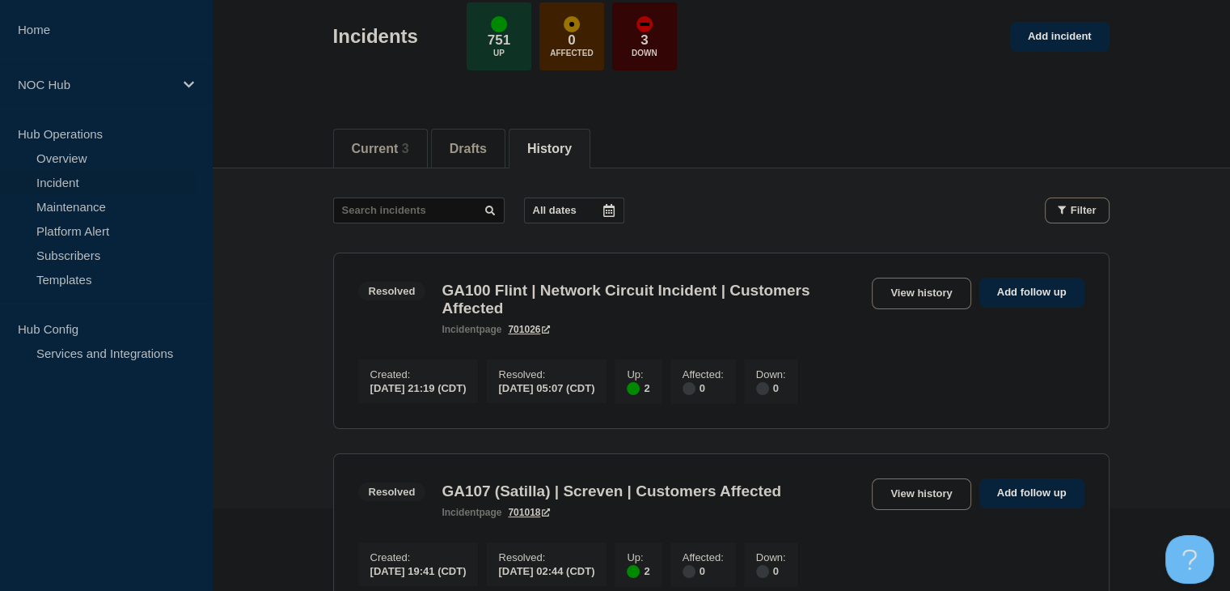
scroll to position [162, 0]
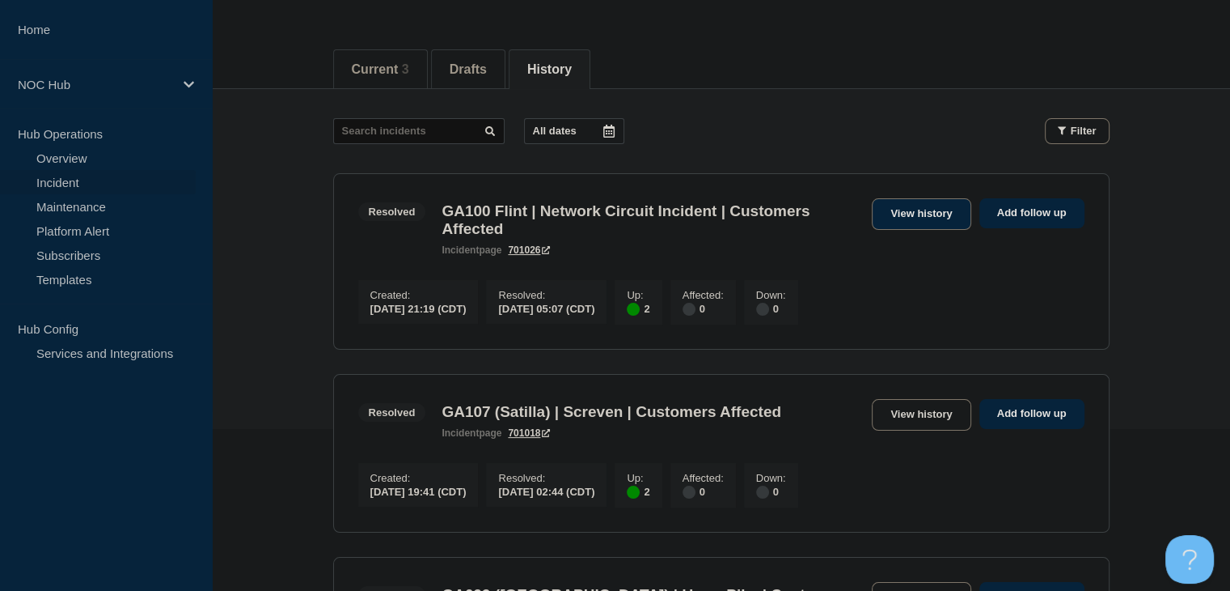
click at [915, 200] on link "View history" at bounding box center [921, 214] width 99 height 32
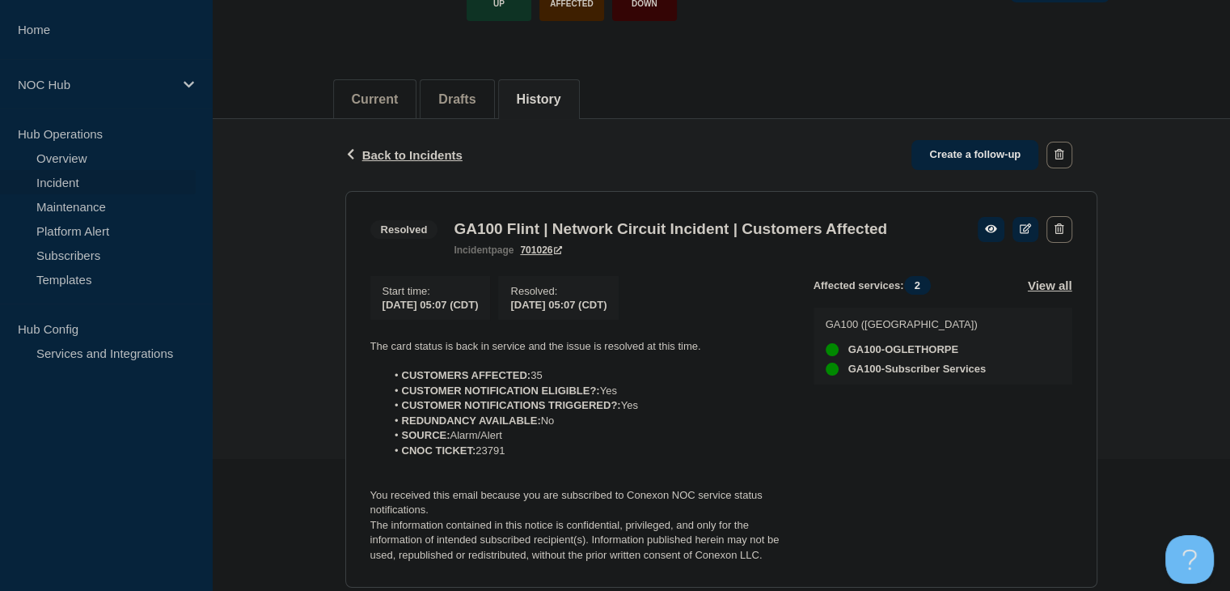
scroll to position [324, 0]
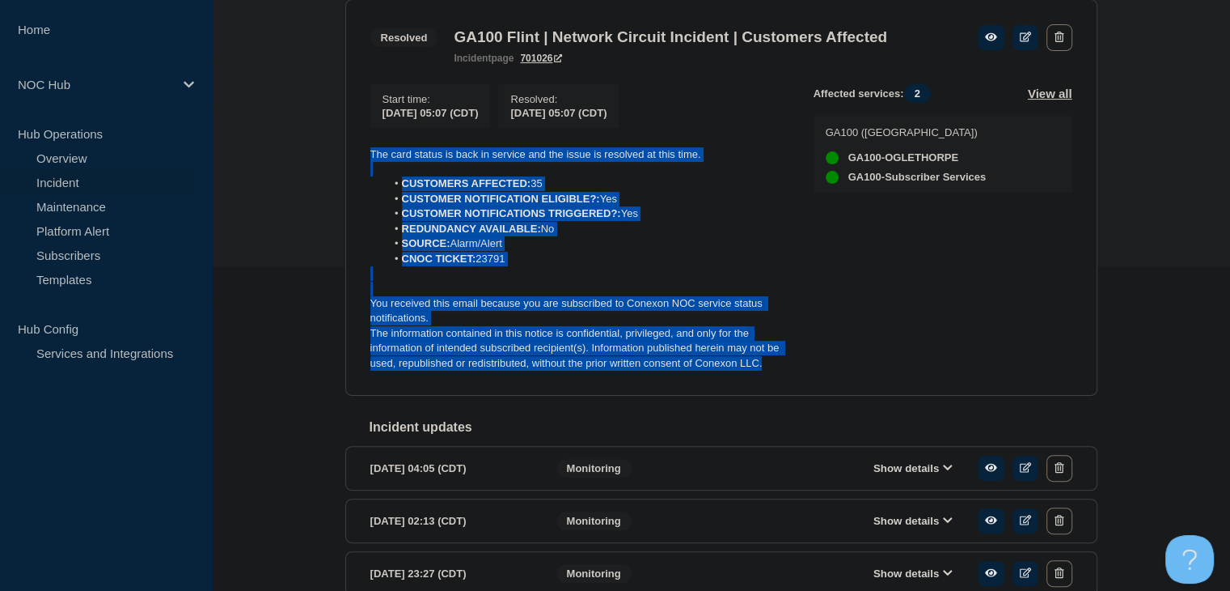
drag, startPoint x: 768, startPoint y: 375, endPoint x: 320, endPoint y: 158, distance: 497.9
click at [320, 158] on div "Back Back to Incidents Create a follow-up Resolved GA100 Flint | Network Circui…" at bounding box center [721, 339] width 1018 height 824
copy div "The card status is back in service and the issue is resolved at this time. CUST…"
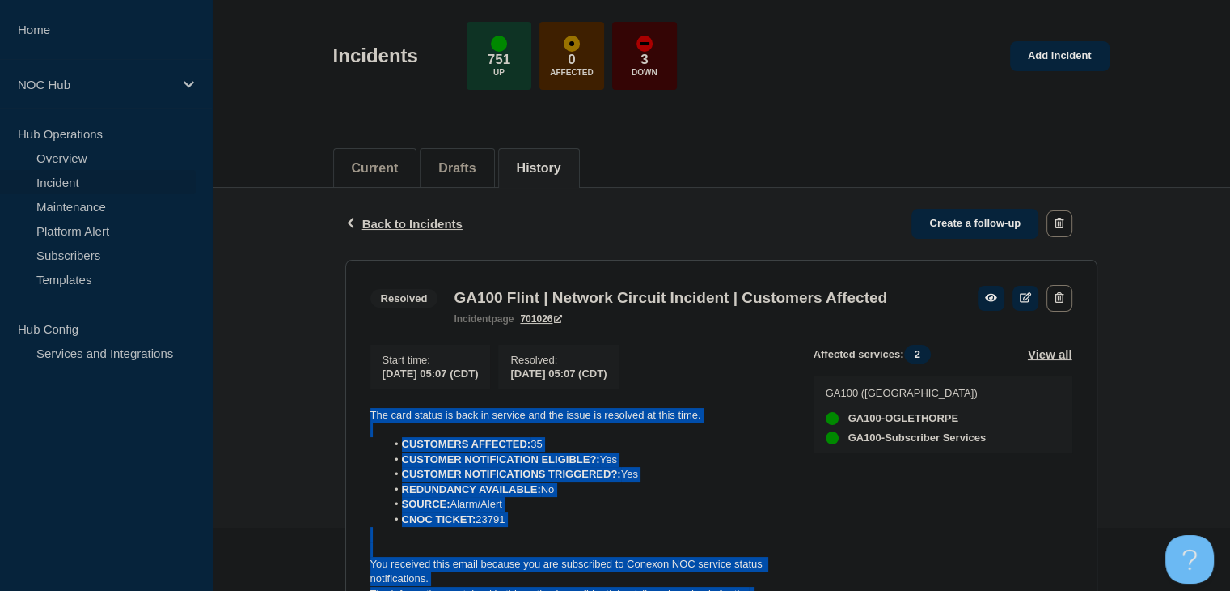
scroll to position [0, 0]
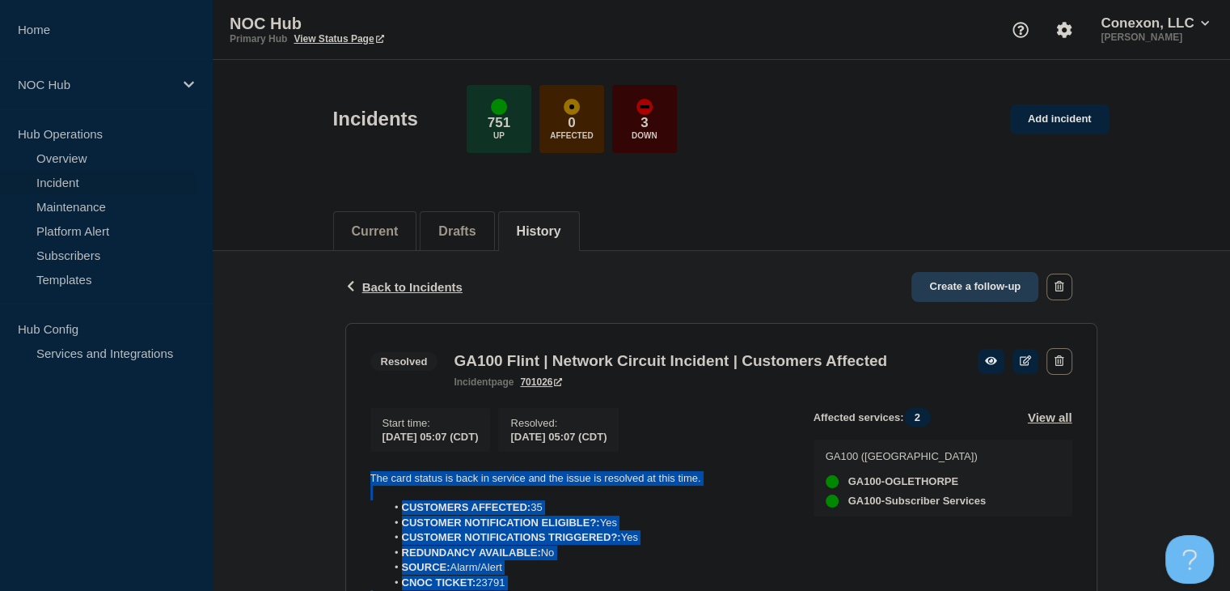
click at [968, 294] on link "Create a follow-up" at bounding box center [975, 287] width 127 height 30
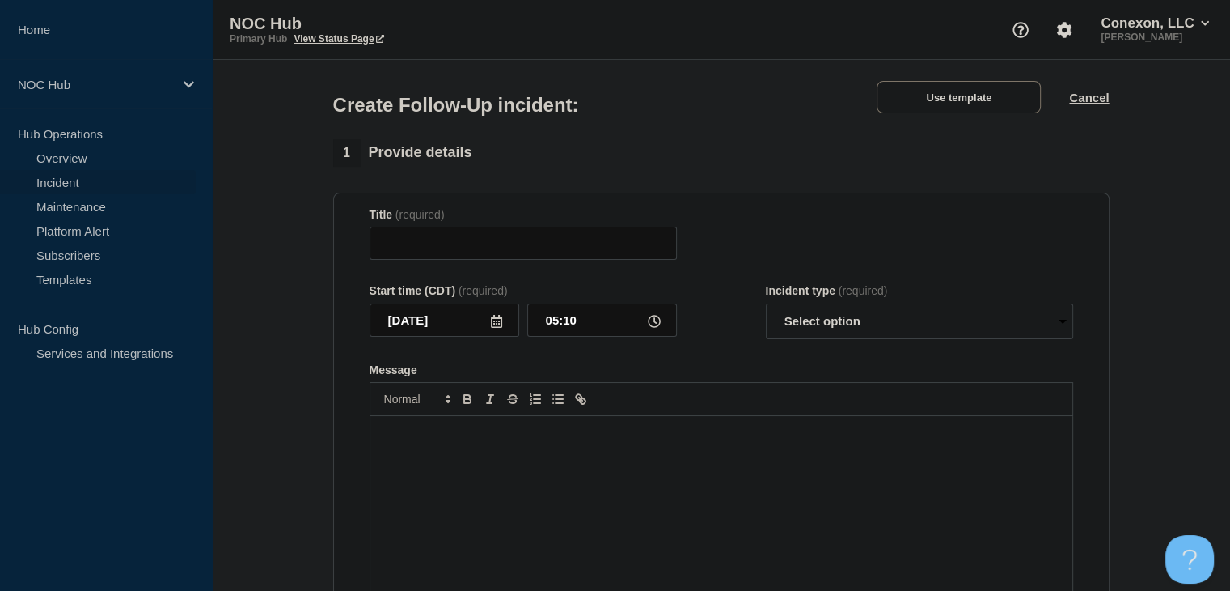
type input "GA100 Flint | Network Circuit Incident | Customers Affected"
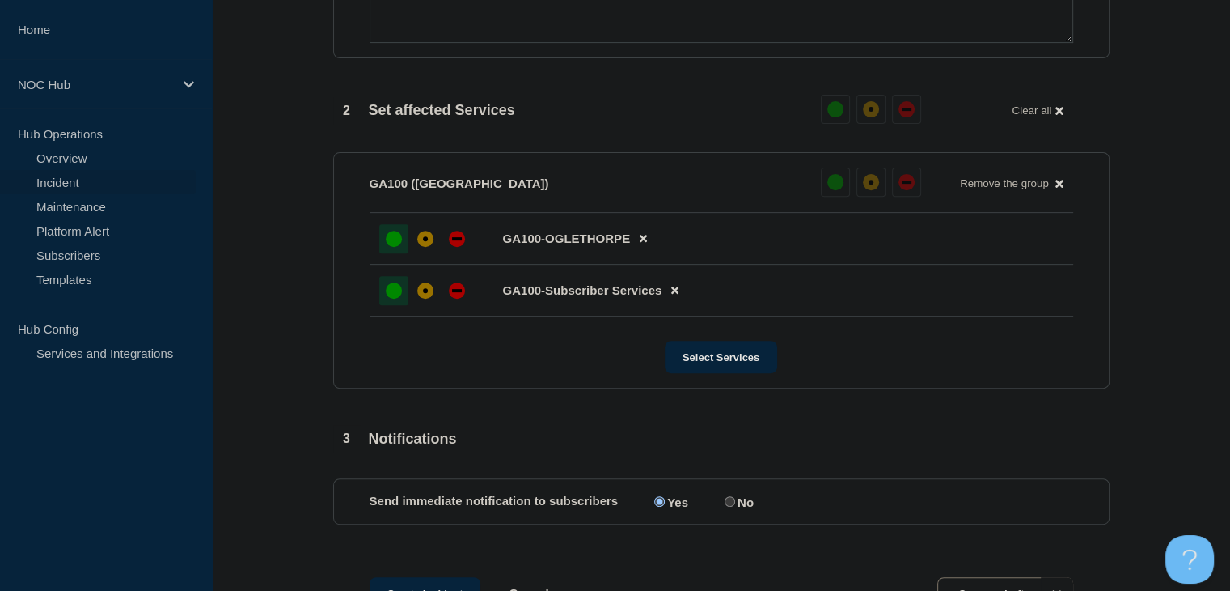
scroll to position [566, 0]
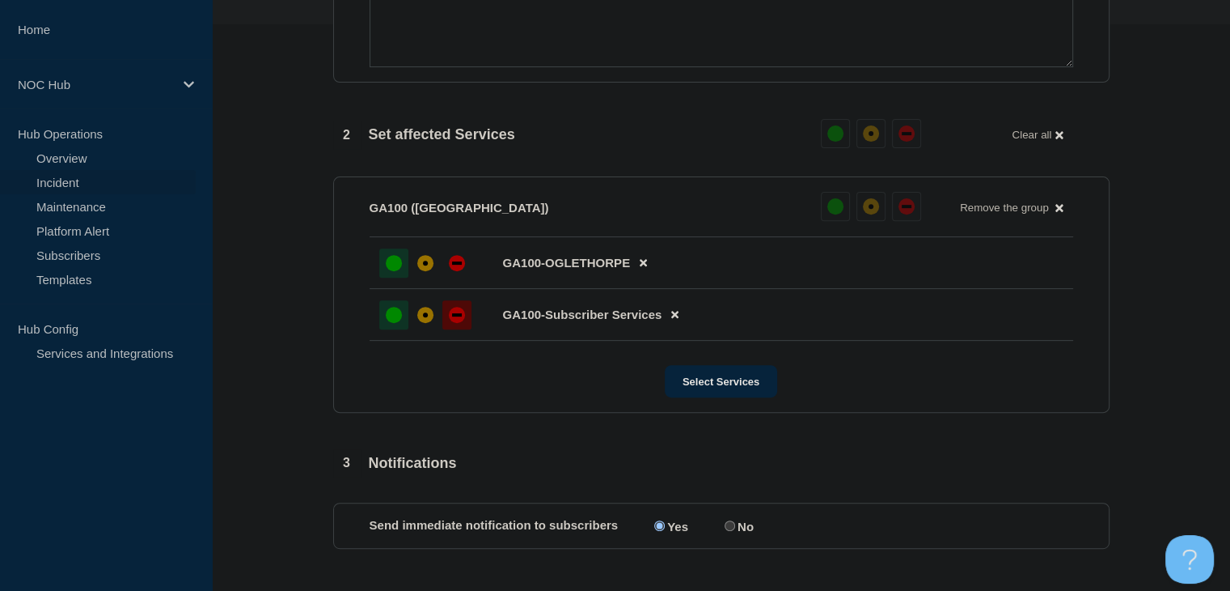
click at [447, 329] on div at bounding box center [457, 314] width 29 height 29
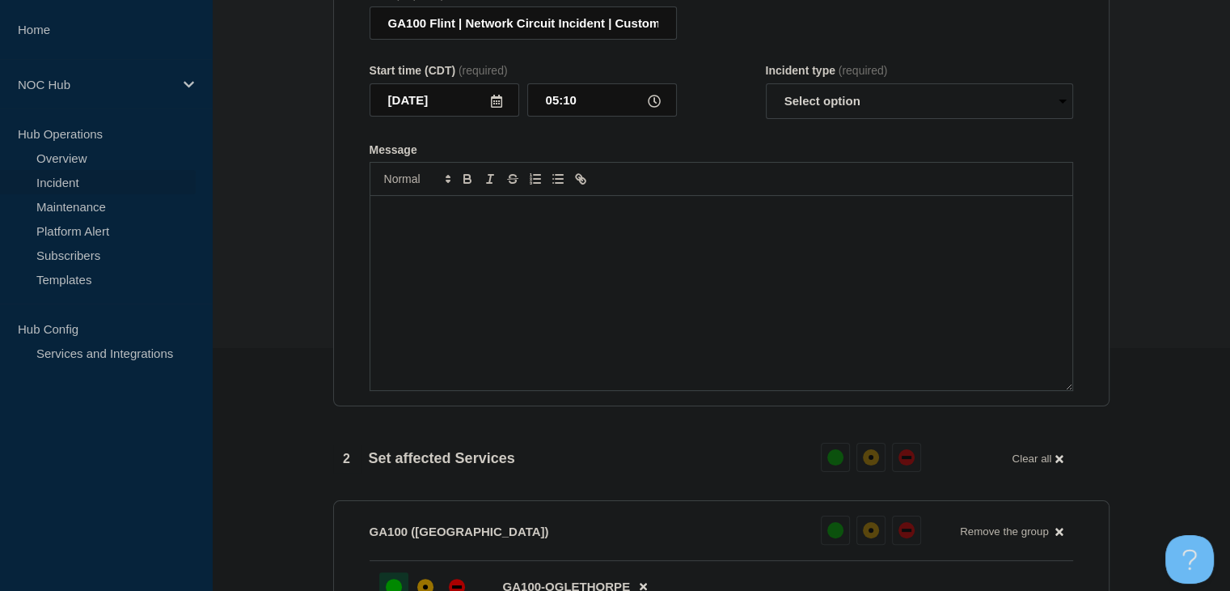
click at [493, 304] on div "Message" at bounding box center [722, 293] width 702 height 194
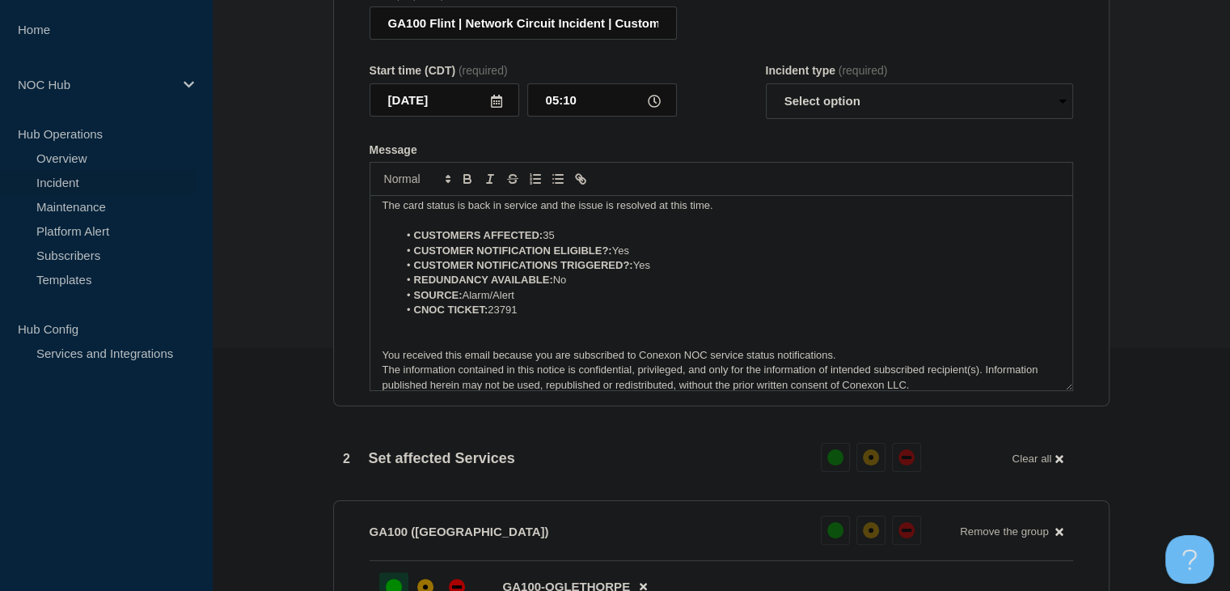
scroll to position [0, 0]
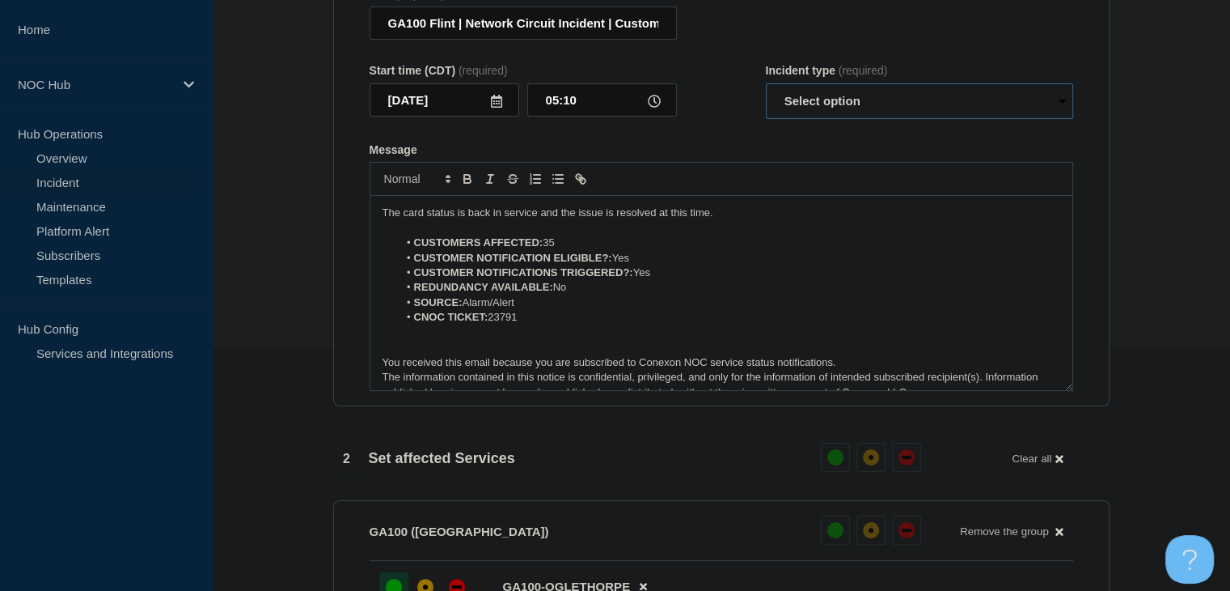
click at [849, 101] on select "Select option Investigating Identified Monitoring Resolved" at bounding box center [919, 101] width 307 height 36
select select "investigating"
click at [766, 93] on select "Select option Investigating Identified Monitoring Resolved" at bounding box center [919, 101] width 307 height 36
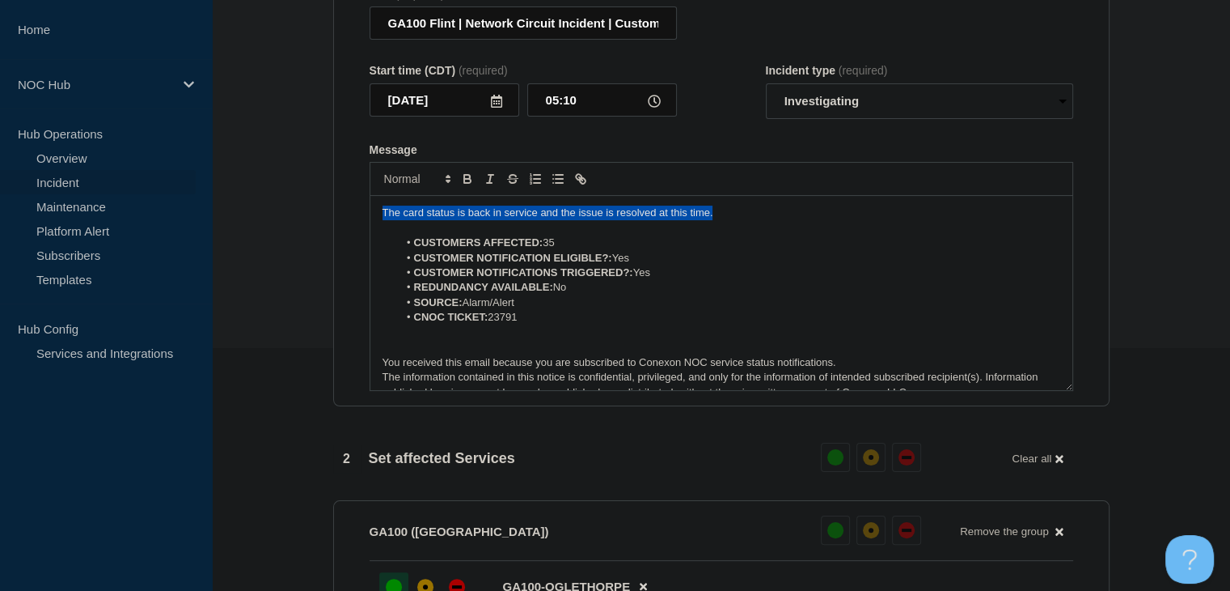
drag, startPoint x: 728, startPoint y: 223, endPoint x: 338, endPoint y: 220, distance: 389.9
click at [338, 220] on section "Title (required) GA100 Flint | Network Circuit Incident | Customers Affected St…" at bounding box center [721, 189] width 777 height 434
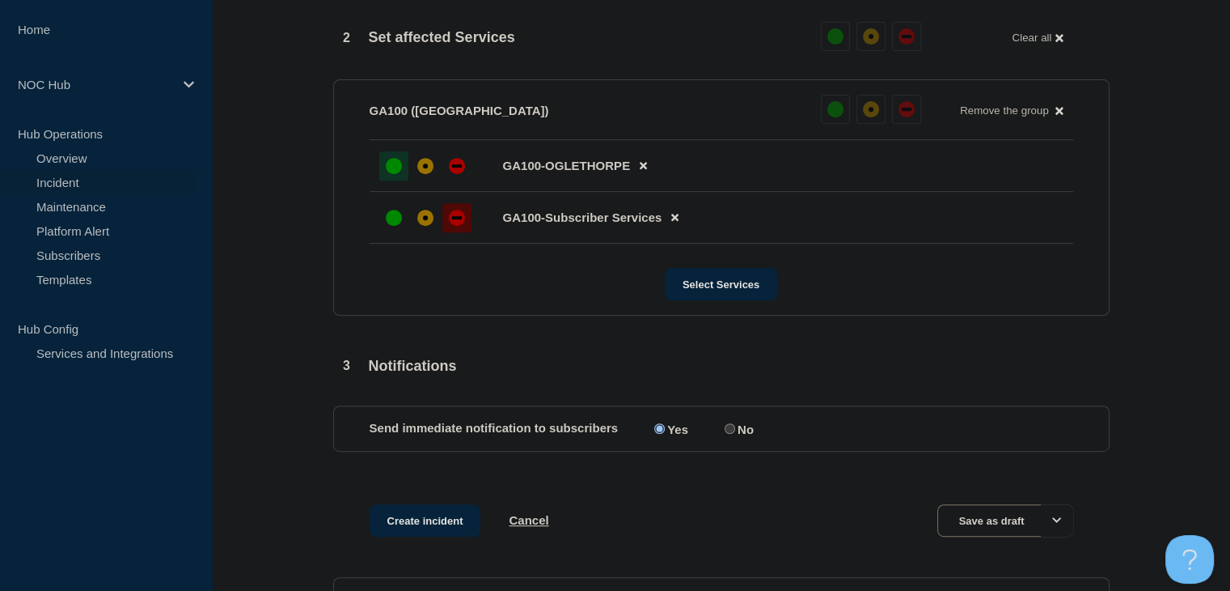
scroll to position [809, 0]
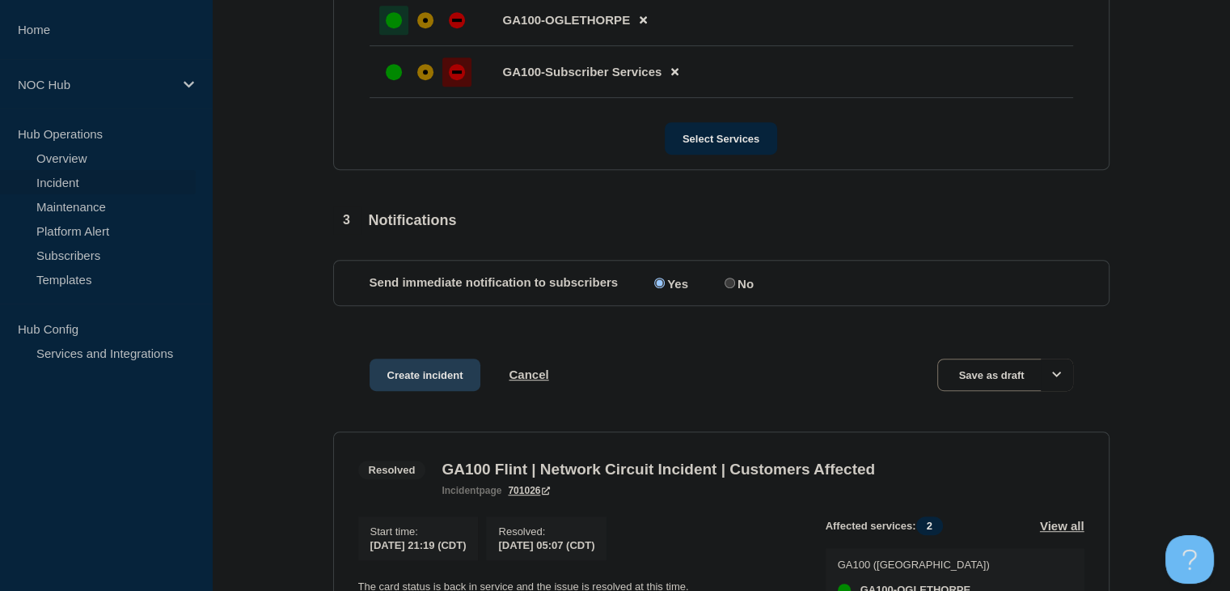
click at [385, 391] on button "Create incident" at bounding box center [426, 374] width 112 height 32
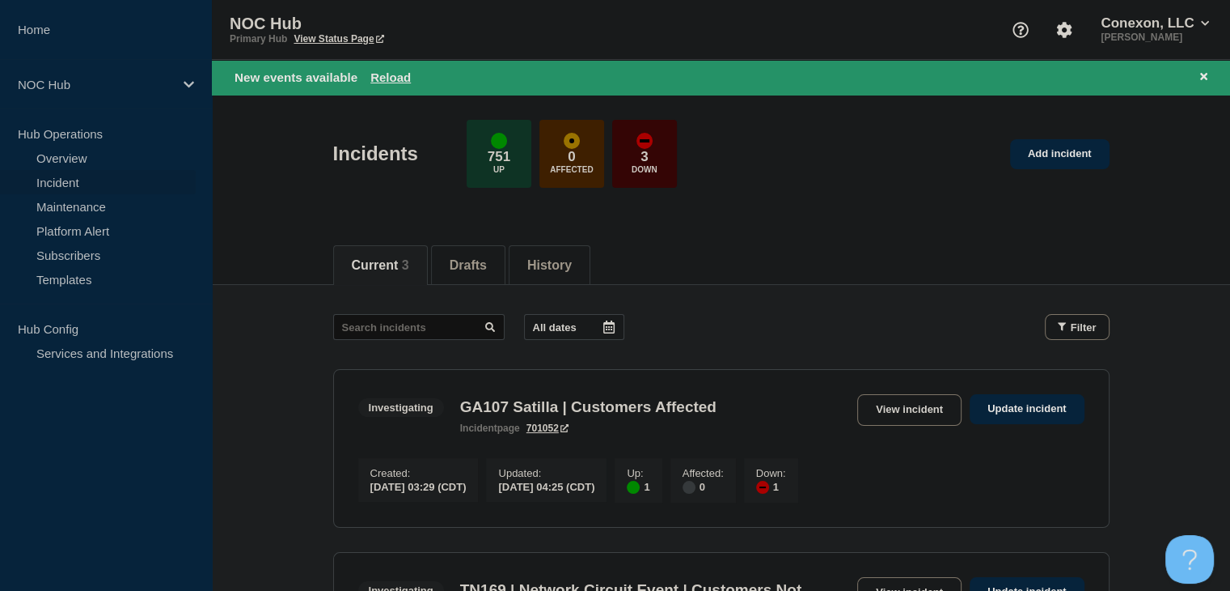
click at [411, 72] on div "New events available Reload" at bounding box center [323, 77] width 176 height 14
click at [388, 75] on button "Reload" at bounding box center [391, 77] width 40 height 14
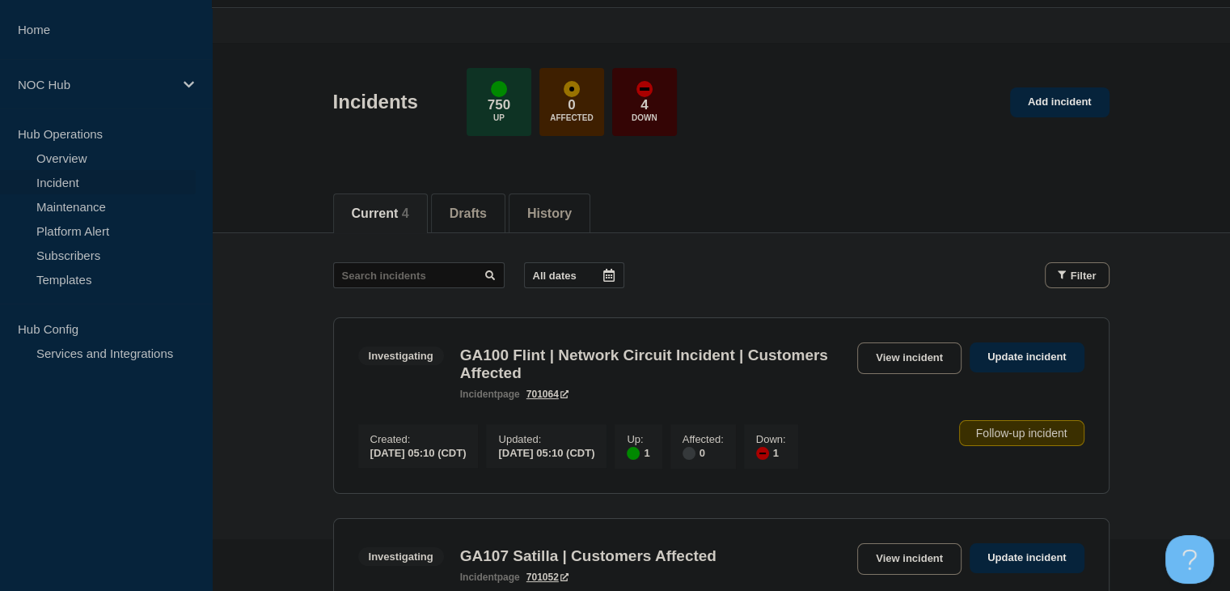
scroll to position [46, 0]
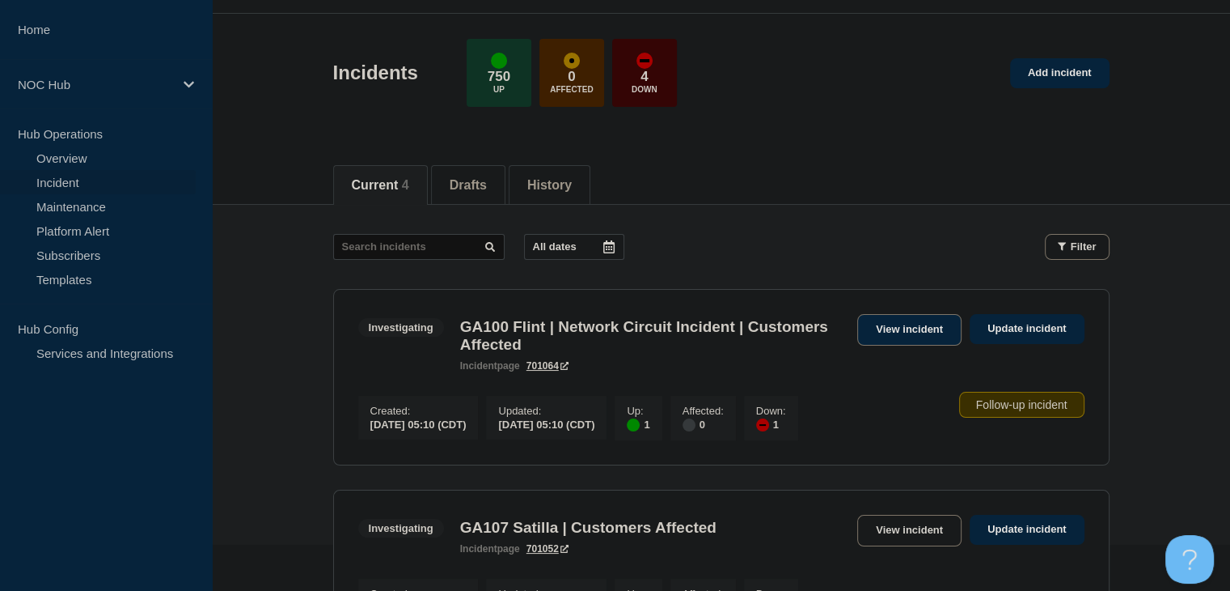
click at [914, 331] on link "View incident" at bounding box center [910, 330] width 104 height 32
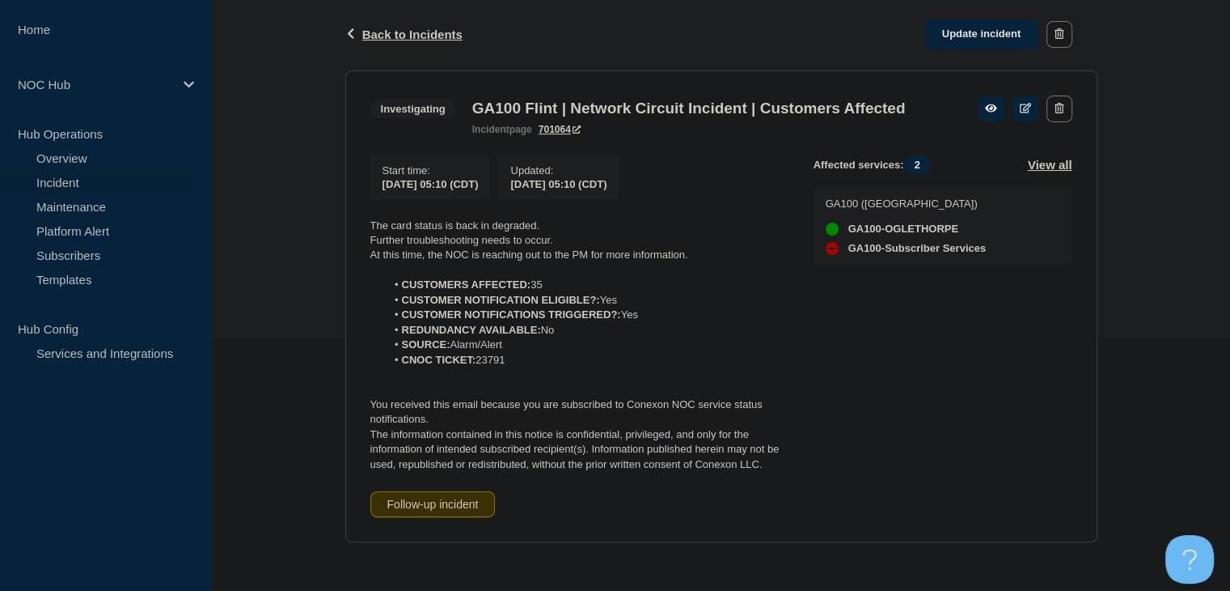
scroll to position [118, 0]
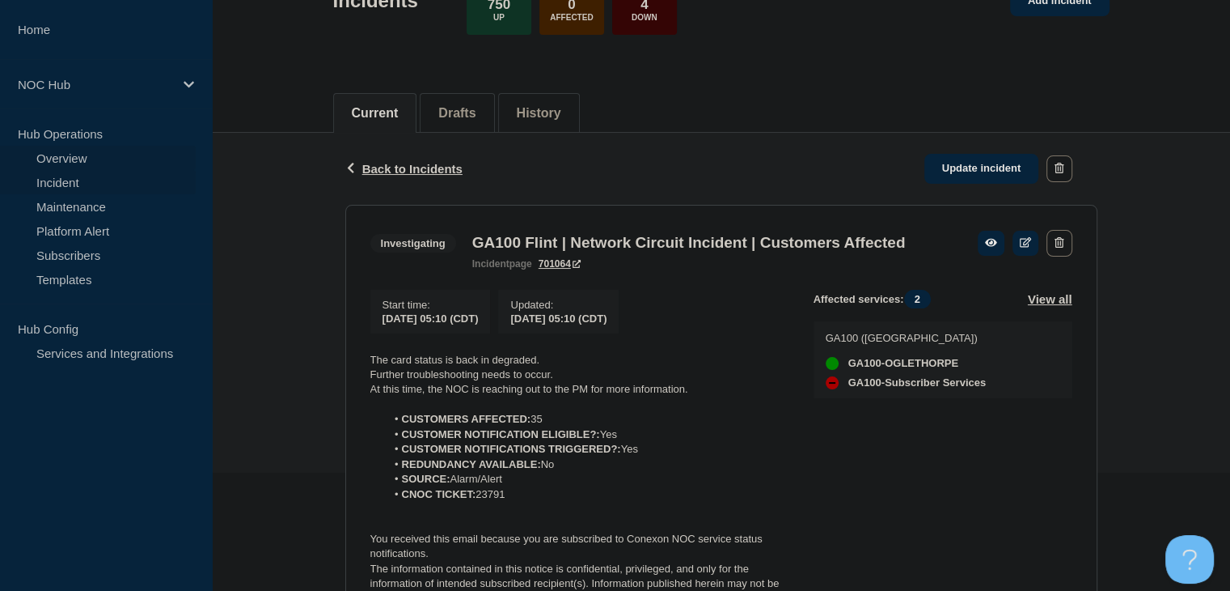
click at [79, 163] on link "Overview" at bounding box center [98, 158] width 196 height 24
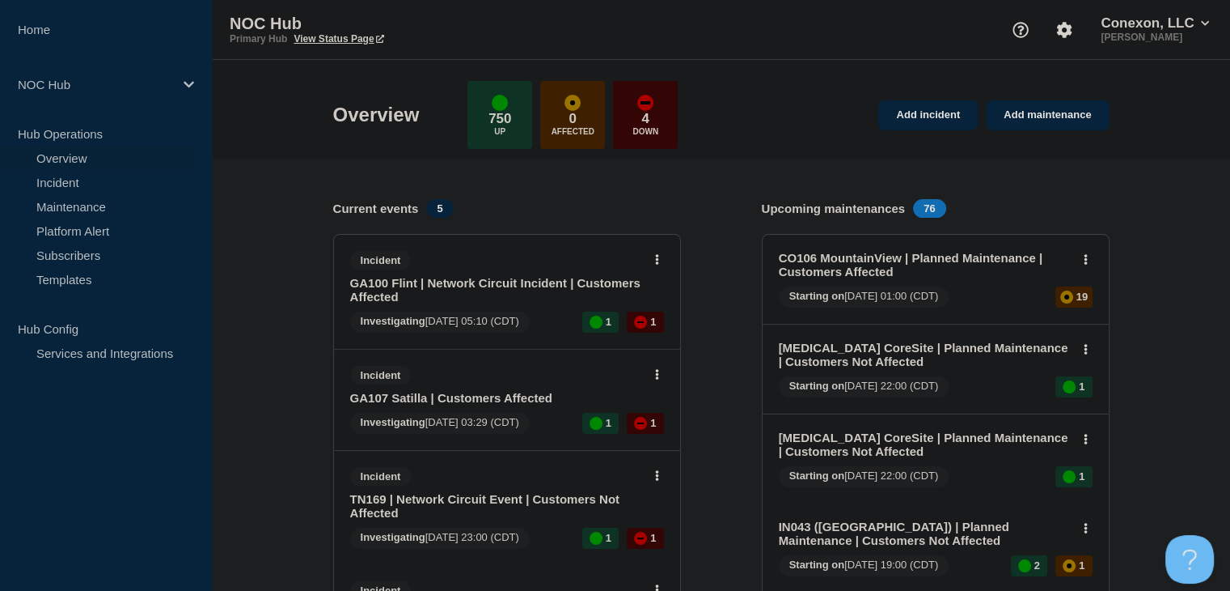
scroll to position [81, 0]
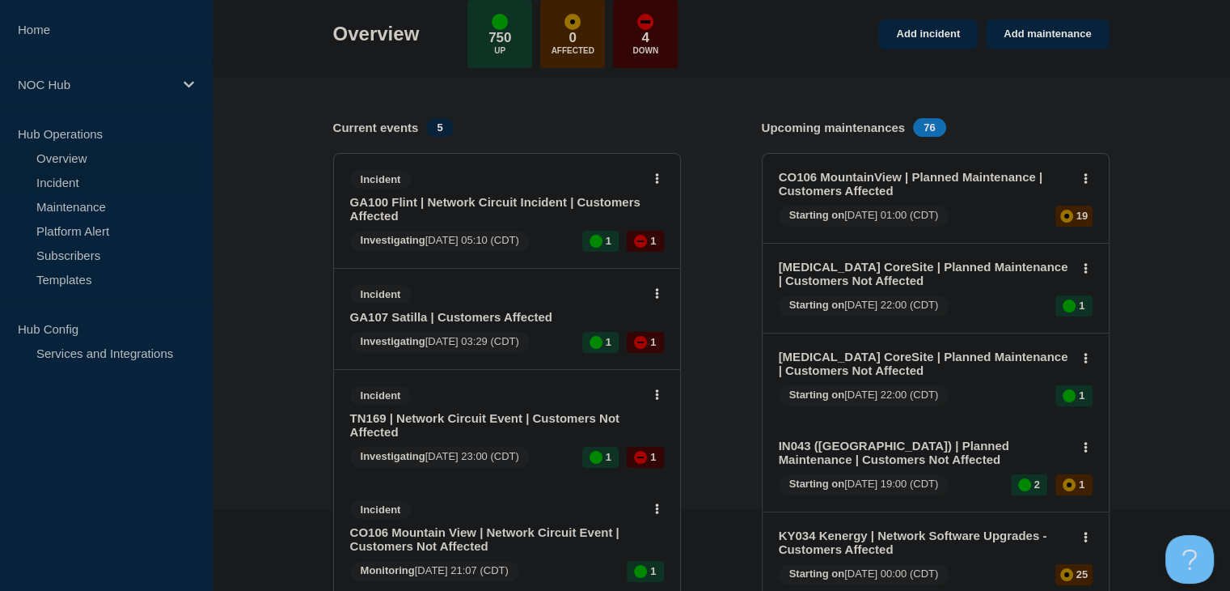
click at [61, 177] on link "Incident" at bounding box center [98, 182] width 196 height 24
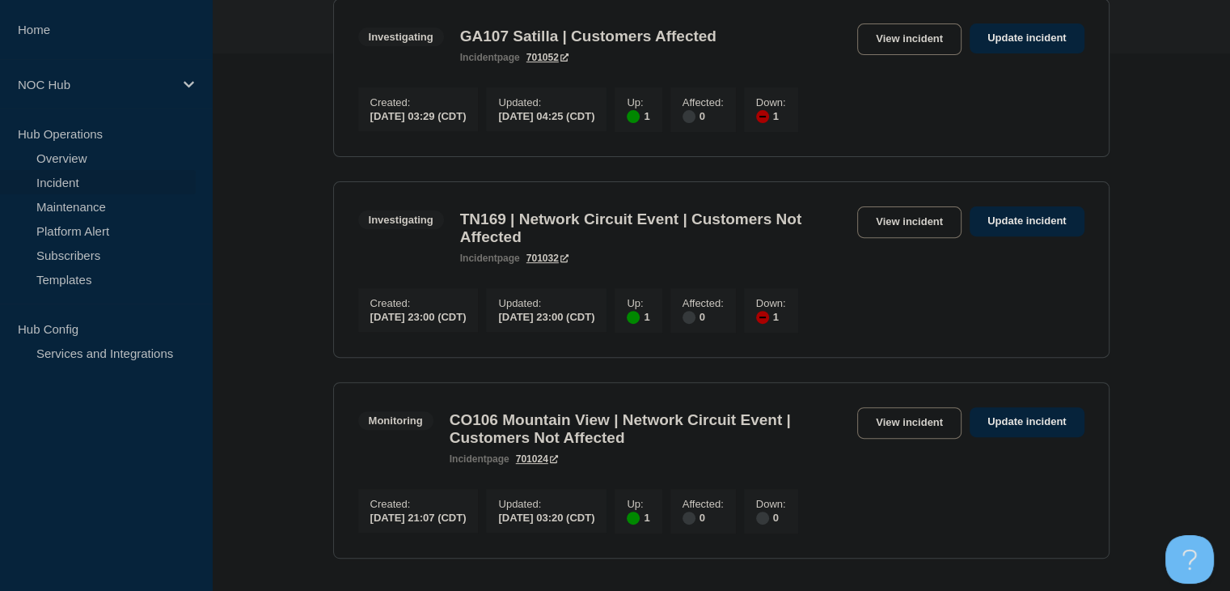
scroll to position [566, 0]
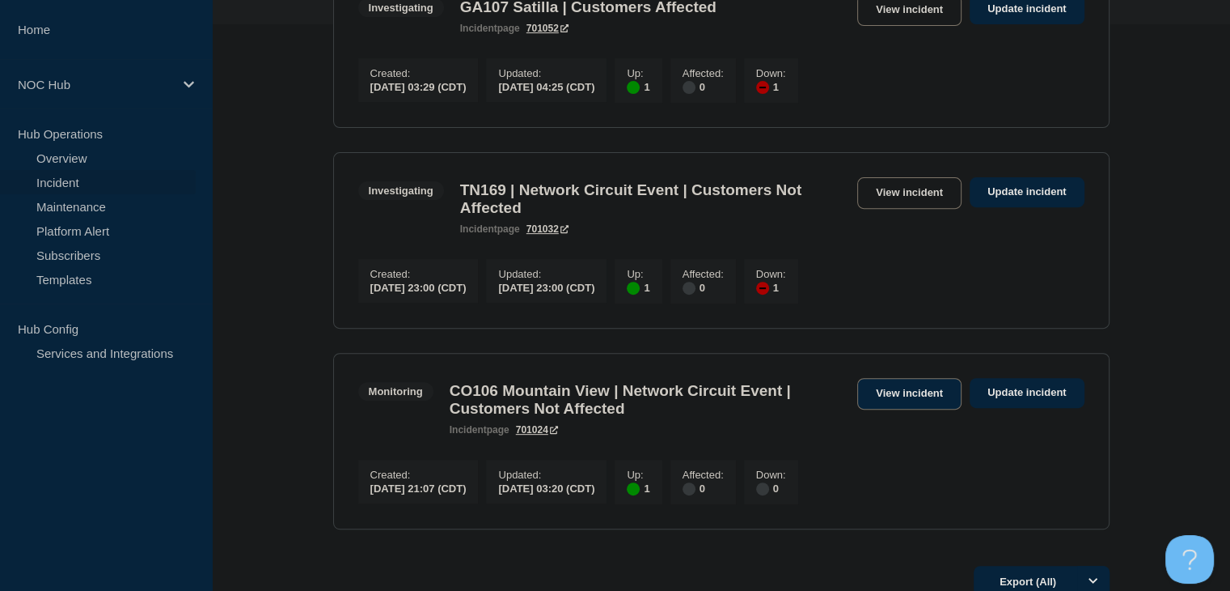
click at [908, 409] on link "View incident" at bounding box center [910, 394] width 104 height 32
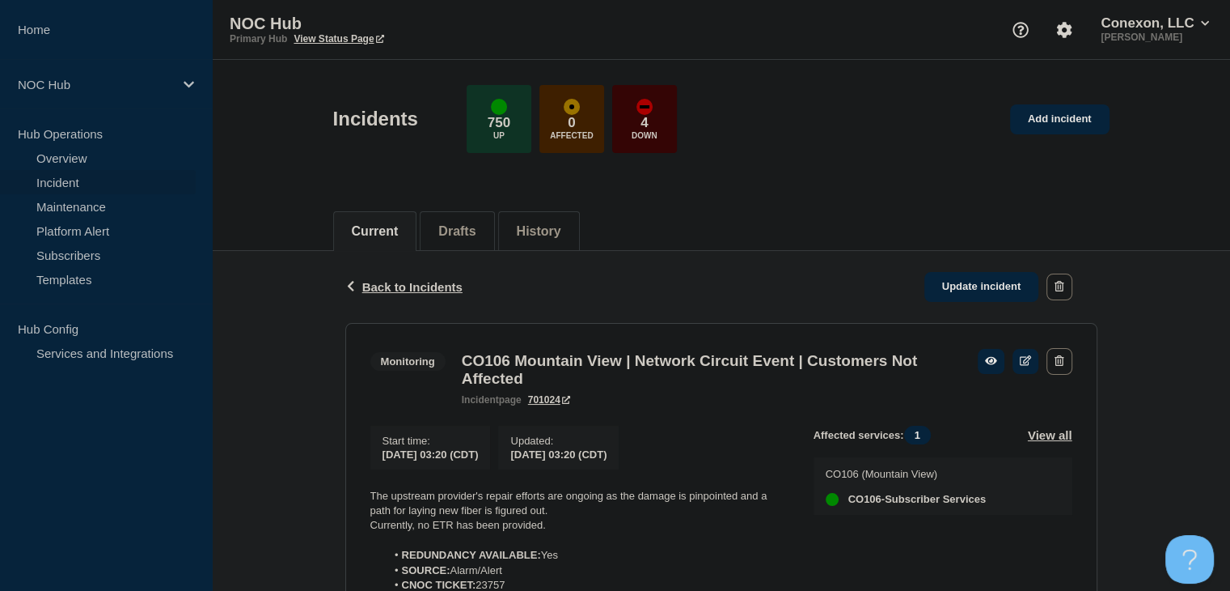
scroll to position [243, 0]
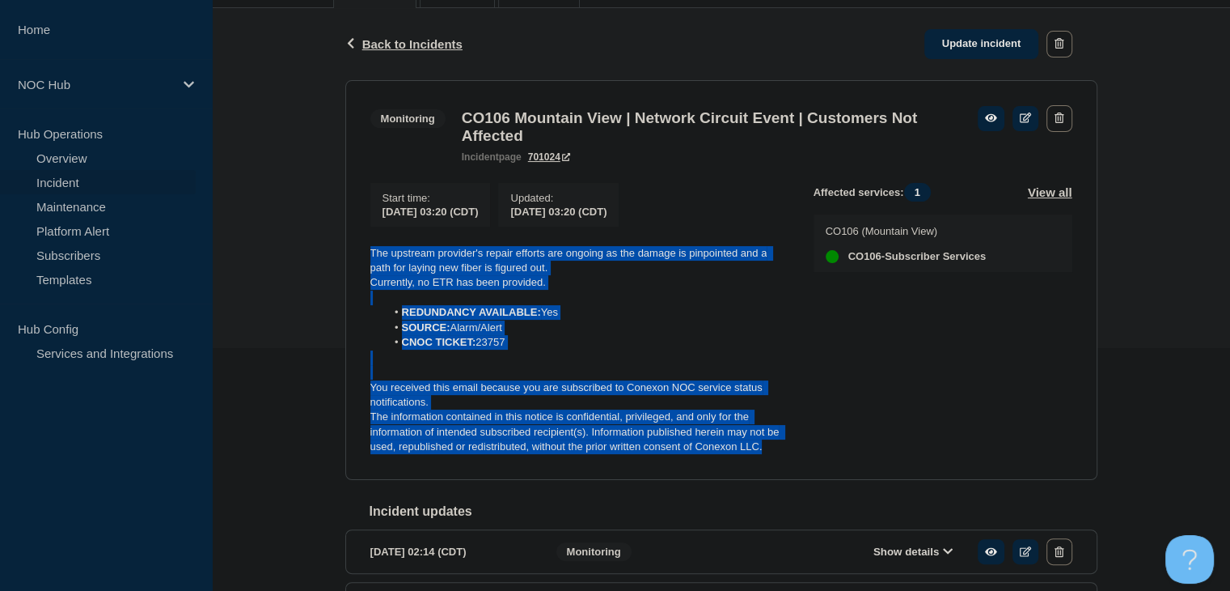
drag, startPoint x: 779, startPoint y: 461, endPoint x: 339, endPoint y: 248, distance: 488.8
click at [339, 248] on div "Back Back to Incidents Update incident Monitoring CO106 Mountain View | Network…" at bounding box center [721, 395] width 777 height 775
copy div "The upstream provider's repair efforts are ongoing as the damage is pinpointed …"
click at [957, 42] on link "Update incident" at bounding box center [982, 44] width 115 height 30
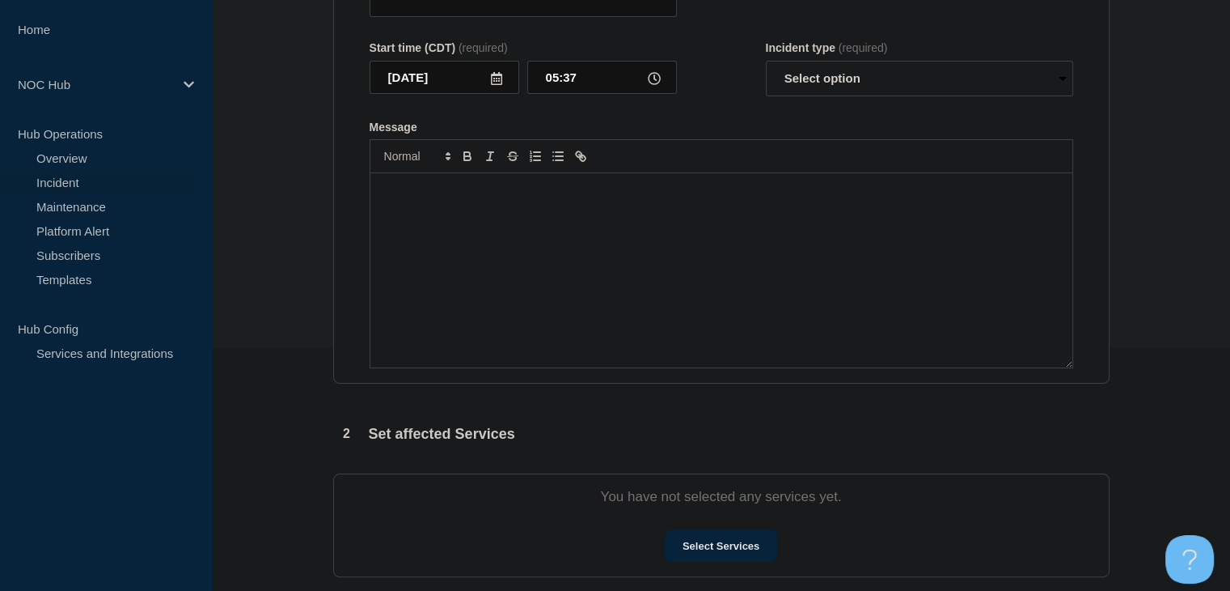
click at [692, 299] on div "Message" at bounding box center [722, 270] width 702 height 194
type input "CO106 Mountain View | Network Circuit Event | Customers Not Affected"
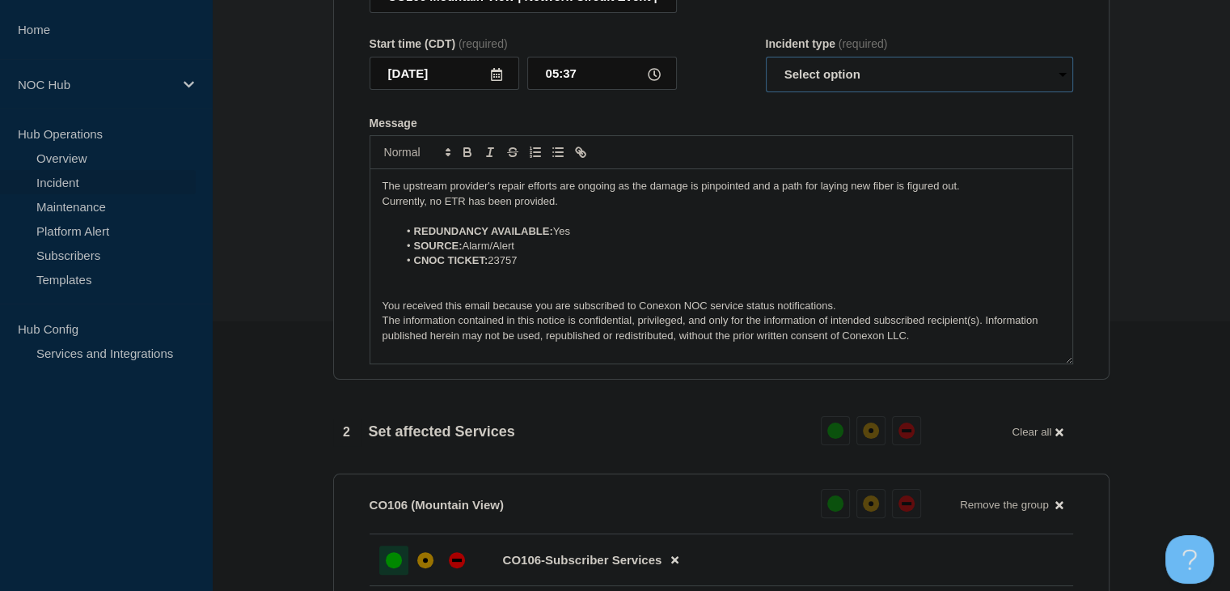
drag, startPoint x: 819, startPoint y: 88, endPoint x: 819, endPoint y: 96, distance: 8.1
click at [819, 88] on select "Select option Investigating Identified Monitoring Resolved" at bounding box center [919, 75] width 307 height 36
select select "monitoring"
click at [766, 66] on select "Select option Investigating Identified Monitoring Resolved" at bounding box center [919, 75] width 307 height 36
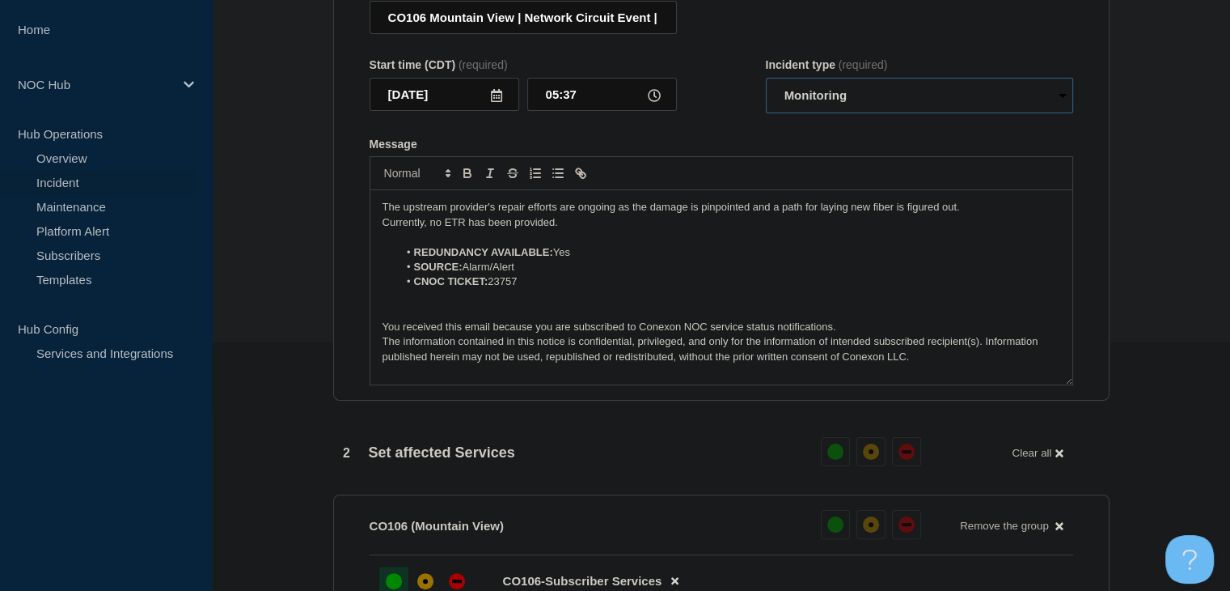
scroll to position [188, 0]
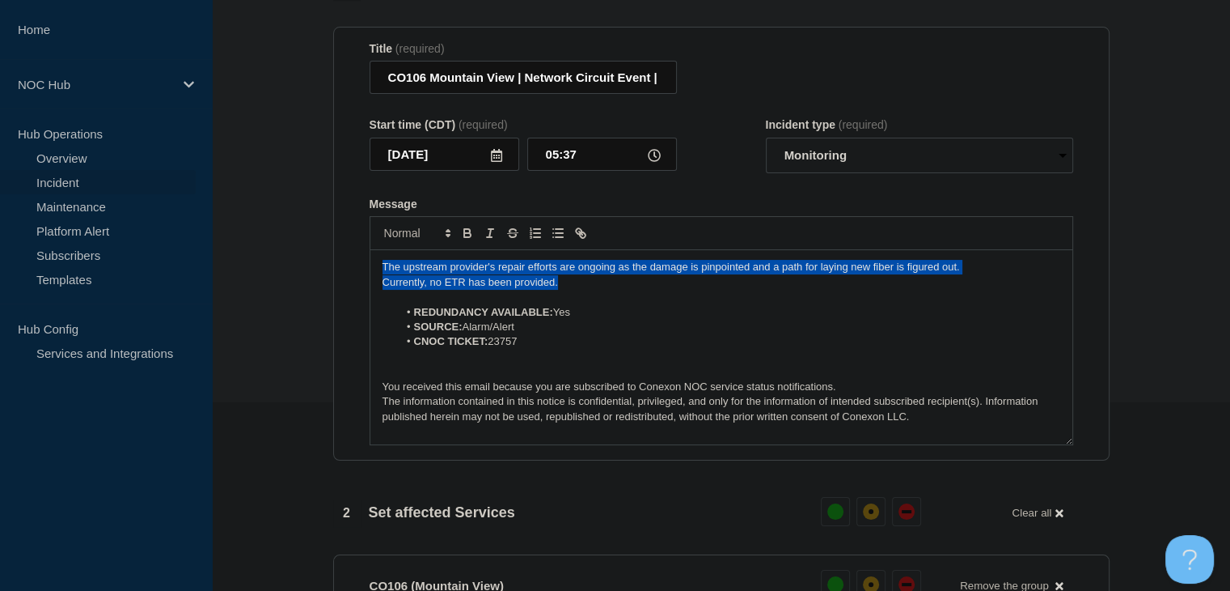
drag, startPoint x: 573, startPoint y: 295, endPoint x: 270, endPoint y: 264, distance: 304.2
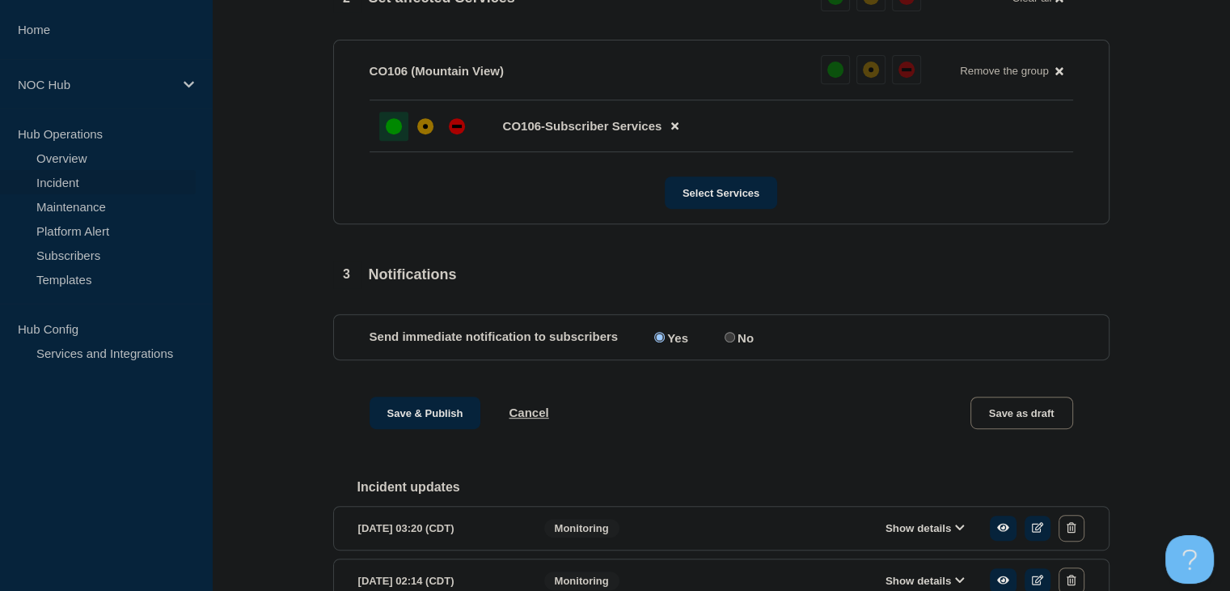
scroll to position [836, 0]
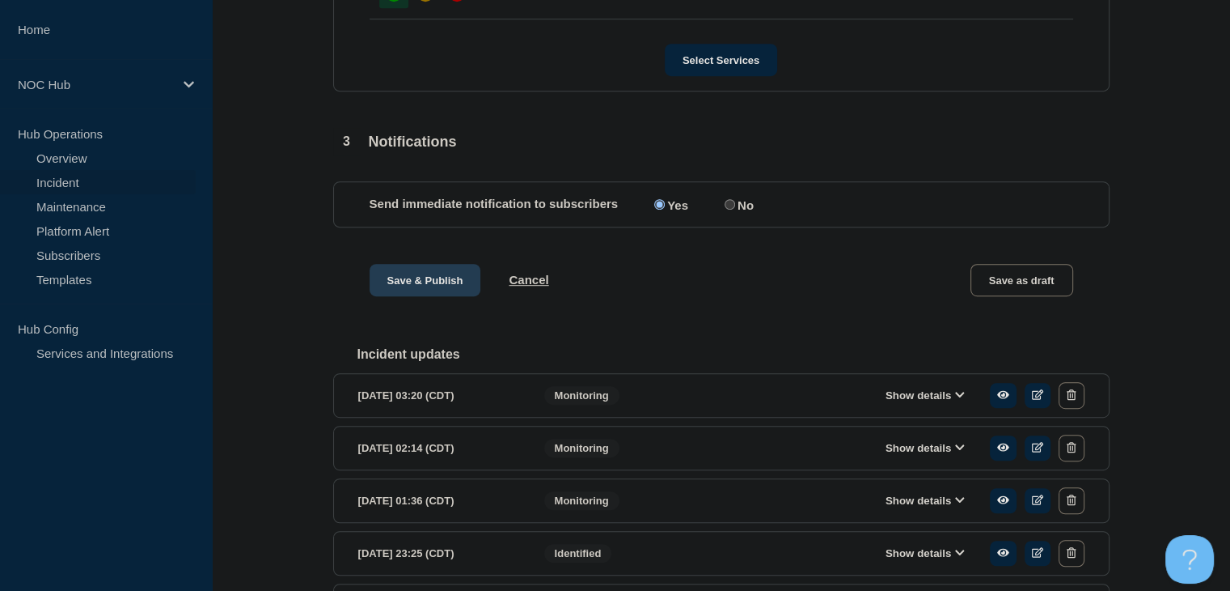
click at [409, 286] on button "Save & Publish" at bounding box center [426, 280] width 112 height 32
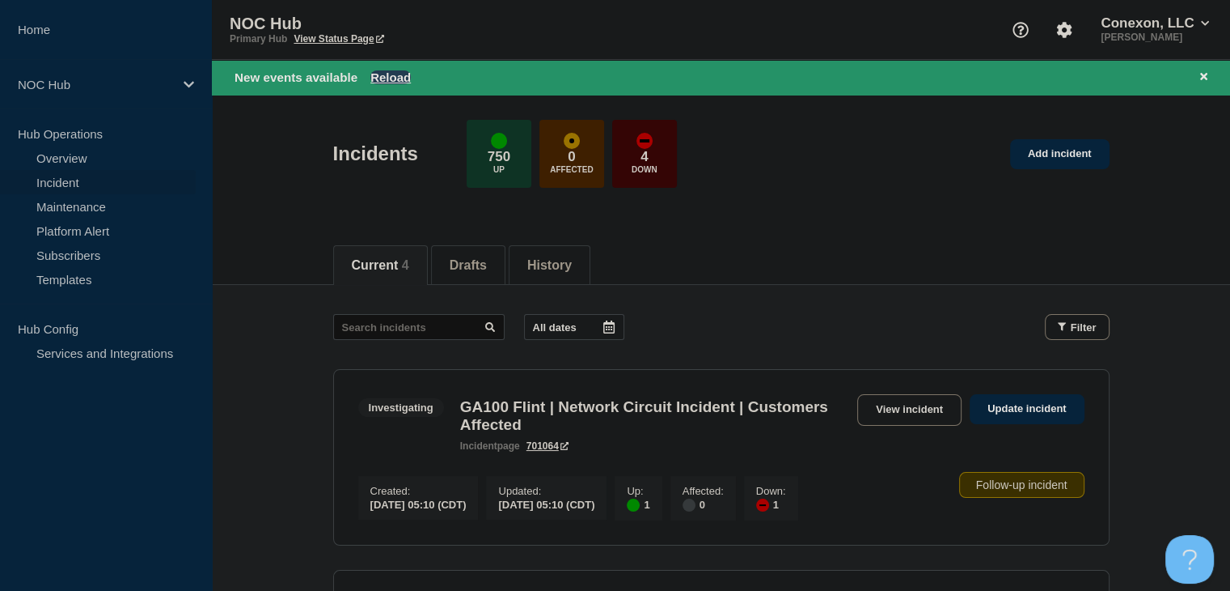
click at [395, 75] on button "Reload" at bounding box center [391, 77] width 40 height 14
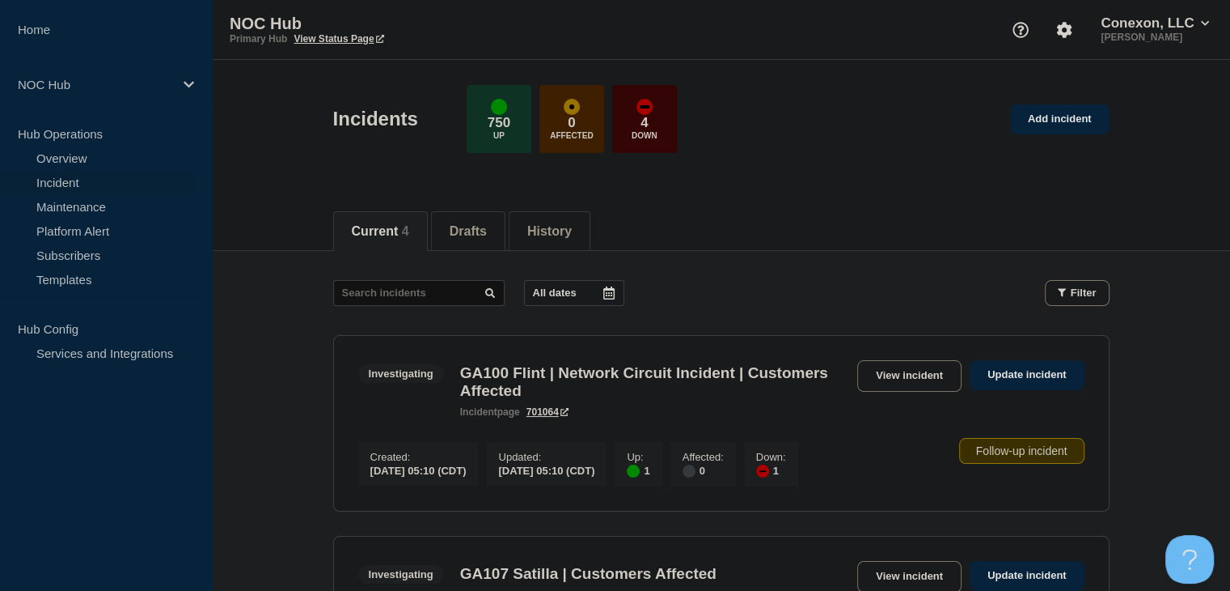
scroll to position [162, 0]
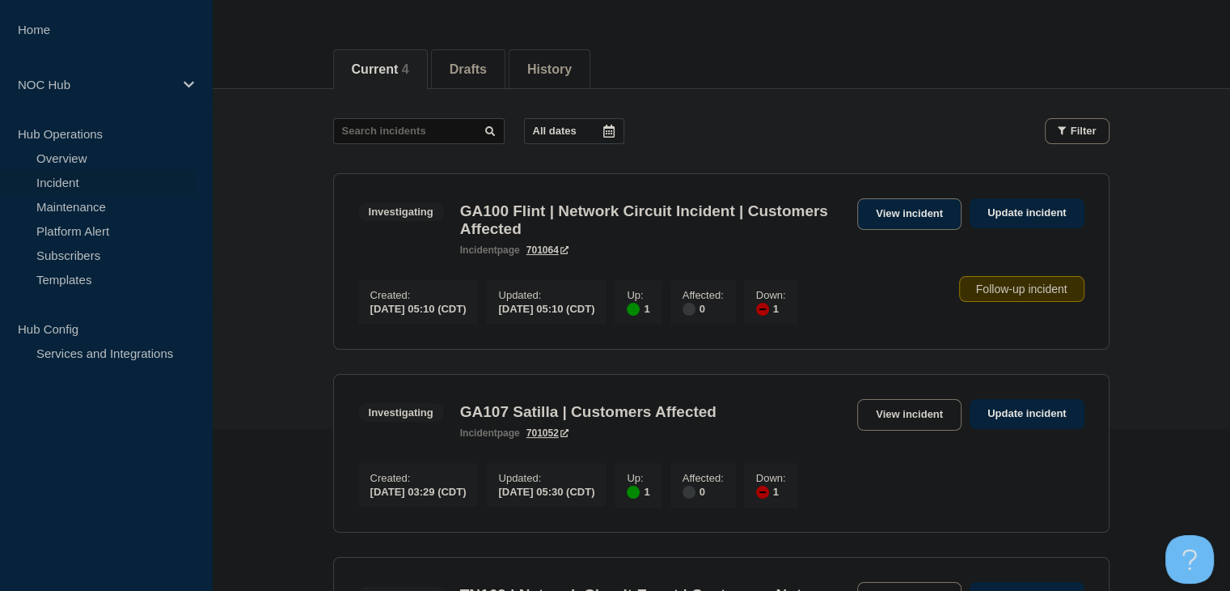
click at [875, 212] on link "View incident" at bounding box center [910, 214] width 104 height 32
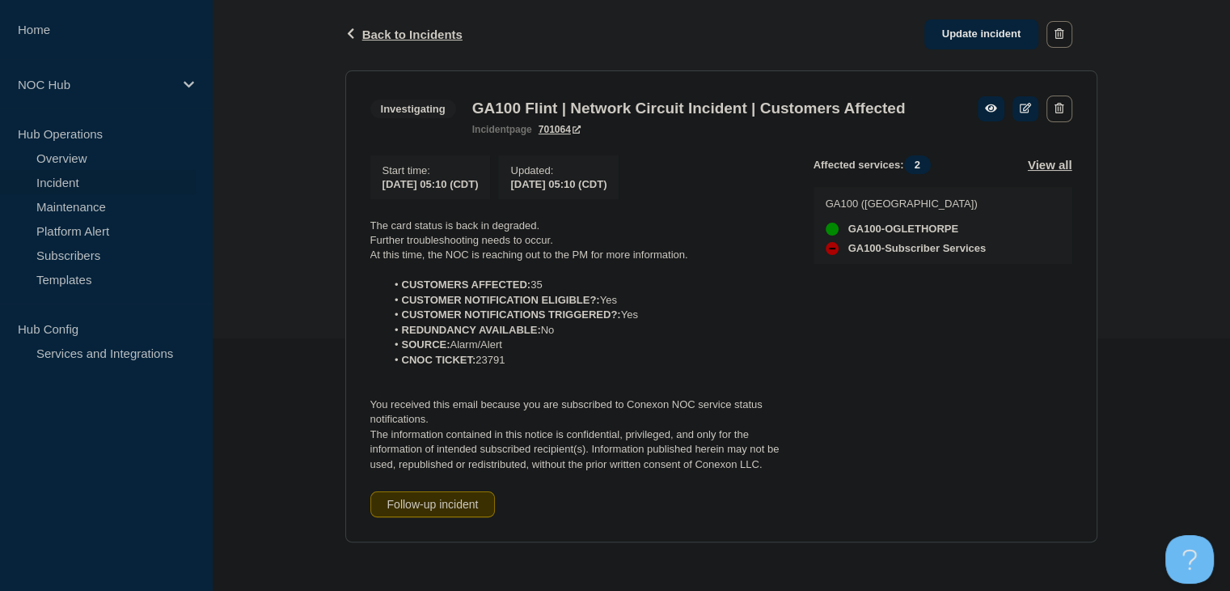
scroll to position [280, 0]
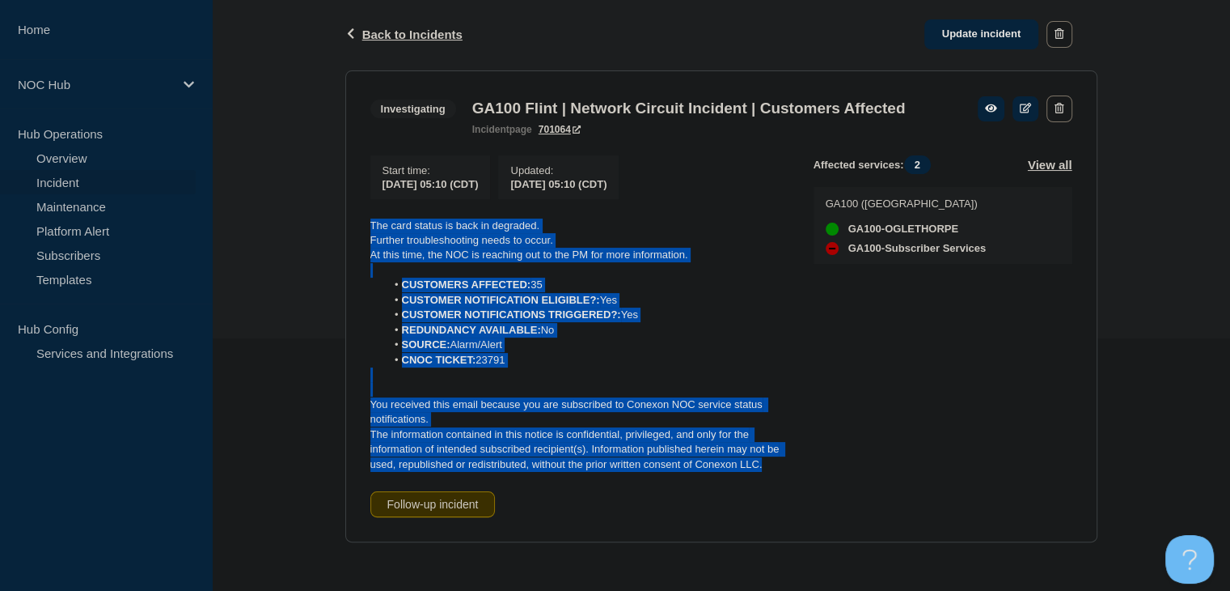
drag, startPoint x: 767, startPoint y: 464, endPoint x: 361, endPoint y: 231, distance: 468.6
click at [361, 231] on section "Investigating GA100 Flint | Network Circuit Incident | Customers Affected incid…" at bounding box center [721, 306] width 752 height 472
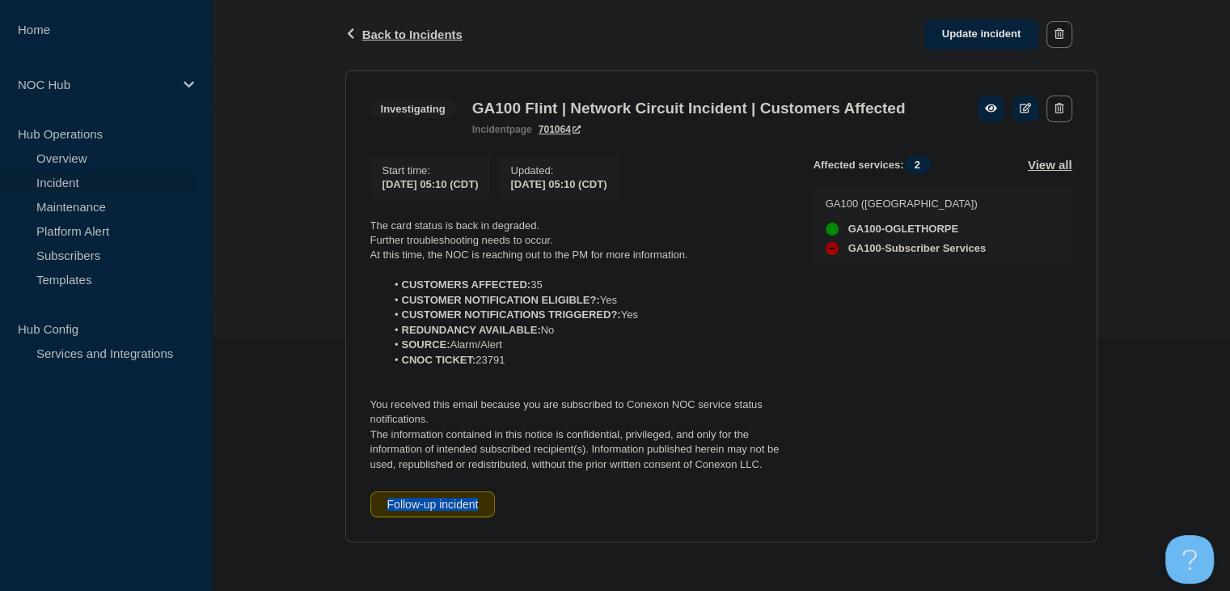
drag, startPoint x: 409, startPoint y: 234, endPoint x: 763, endPoint y: 467, distance: 423.4
click at [783, 472] on div "Start time : 2025-08-14 05:10 (CDT) Updated : 2025-08-14 05:10 (CDT) The card s…" at bounding box center [592, 336] width 443 height 362
drag, startPoint x: 763, startPoint y: 467, endPoint x: 430, endPoint y: 315, distance: 366.4
click at [430, 315] on div "The card status is back in degraded. Further troubleshooting needs to occur. At…" at bounding box center [579, 345] width 417 height 254
click at [730, 442] on p "The information contained in this notice is confidential, privileged, and only …" at bounding box center [579, 449] width 417 height 44
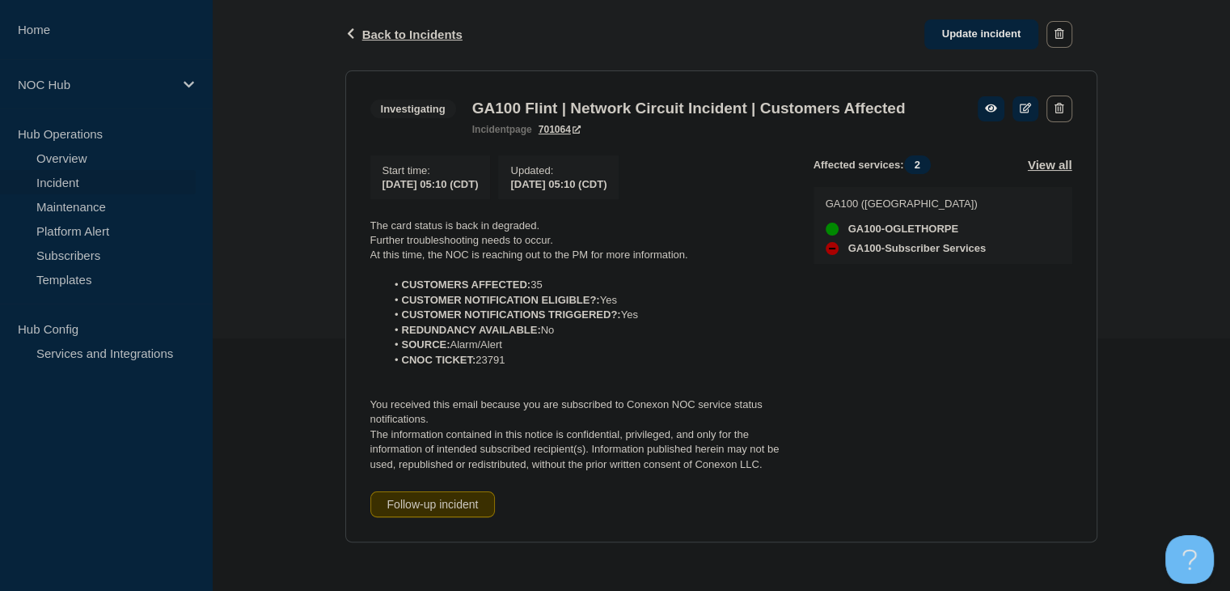
click at [767, 473] on div "Start time : 2025-08-14 05:10 (CDT) Updated : 2025-08-14 05:10 (CDT) The card s…" at bounding box center [592, 336] width 443 height 362
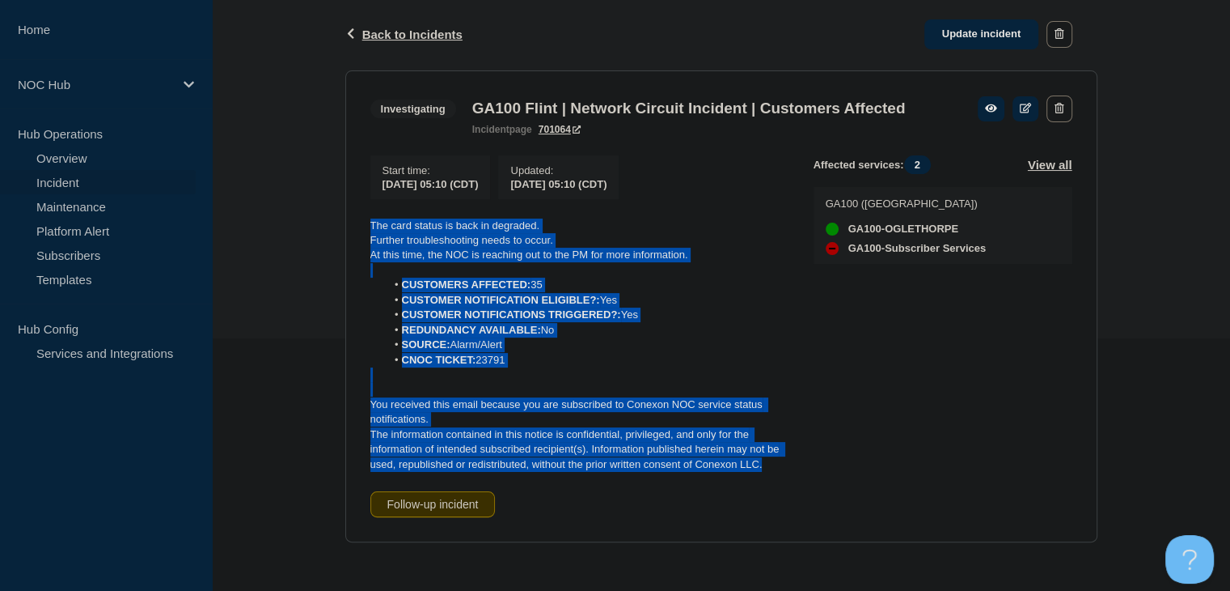
drag, startPoint x: 767, startPoint y: 467, endPoint x: 366, endPoint y: 227, distance: 466.6
click at [366, 227] on section "Investigating GA100 Flint | Network Circuit Incident | Customers Affected incid…" at bounding box center [721, 306] width 752 height 472
copy div "The card status is back in degraded. Further troubleshooting needs to occur. At…"
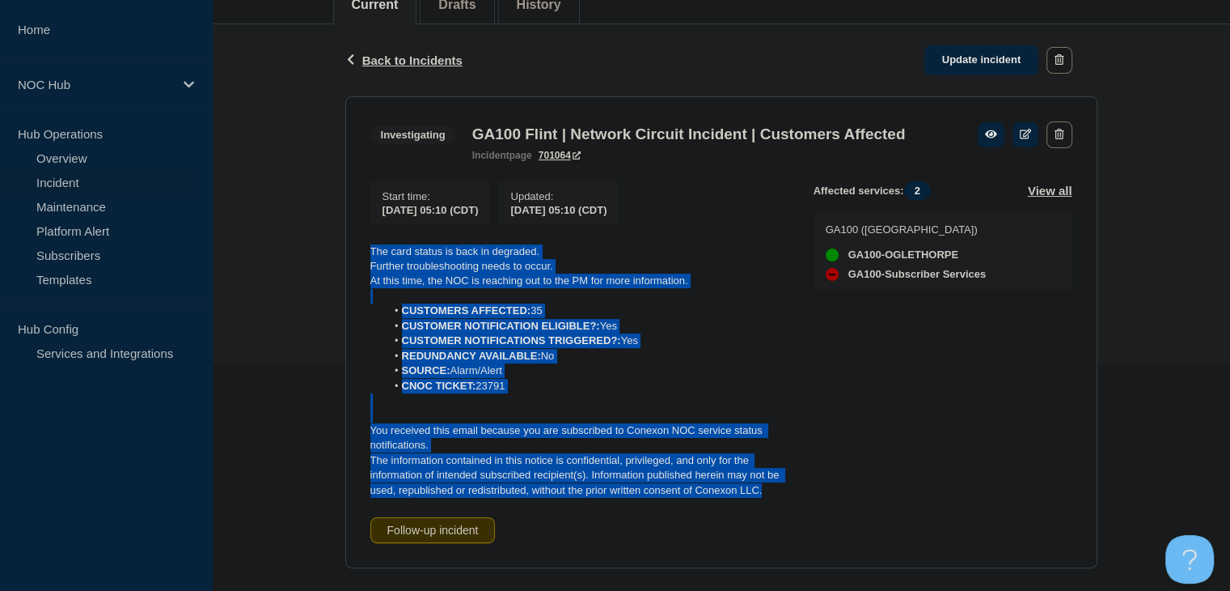
scroll to position [199, 0]
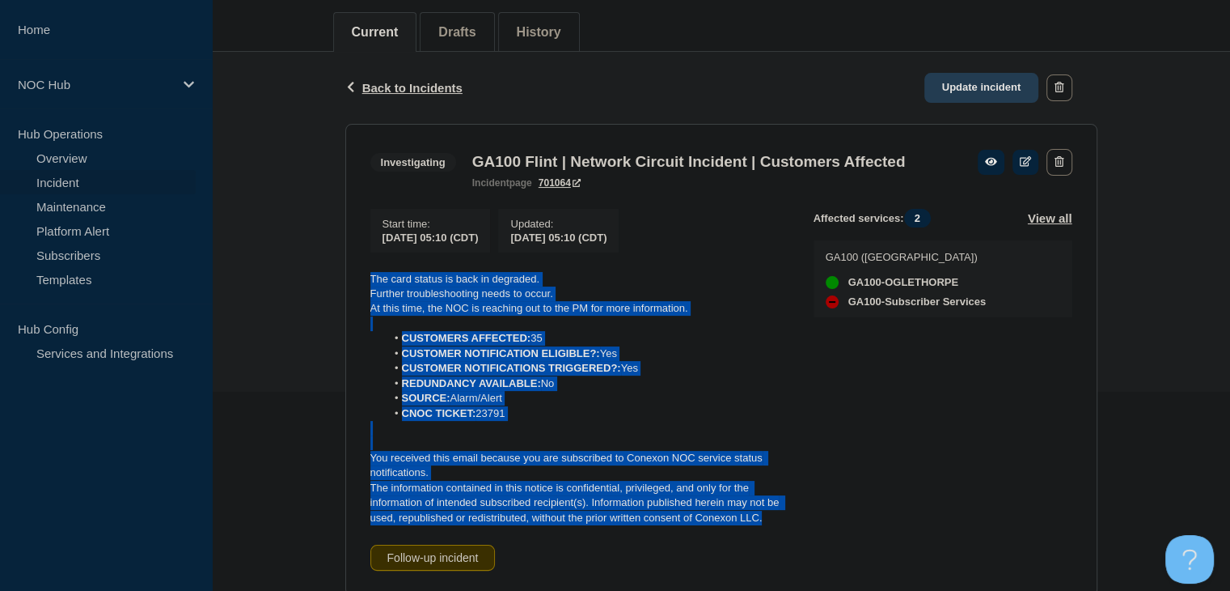
click at [1018, 78] on link "Update incident" at bounding box center [982, 88] width 115 height 30
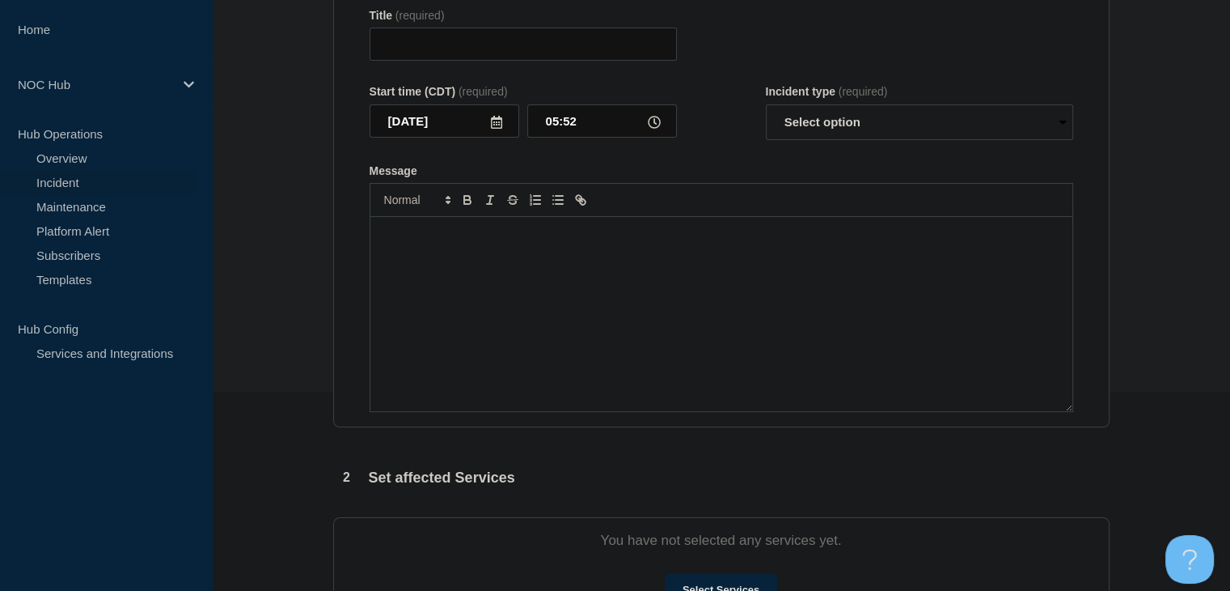
type input "GA100 Flint | Network Circuit Incident | Customers Affected"
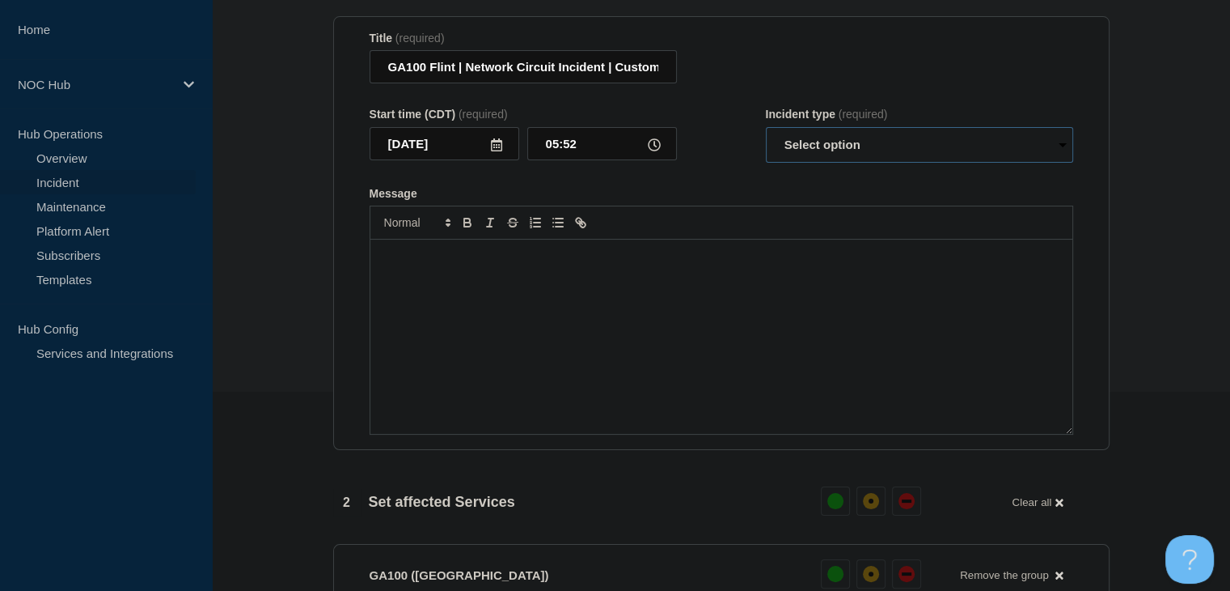
drag, startPoint x: 807, startPoint y: 160, endPoint x: 807, endPoint y: 169, distance: 8.9
click at [807, 160] on select "Select option Investigating Identified Monitoring Resolved" at bounding box center [919, 145] width 307 height 36
select select "monitoring"
click at [766, 136] on select "Select option Investigating Identified Monitoring Resolved" at bounding box center [919, 145] width 307 height 36
click at [744, 322] on div "Message" at bounding box center [722, 336] width 702 height 194
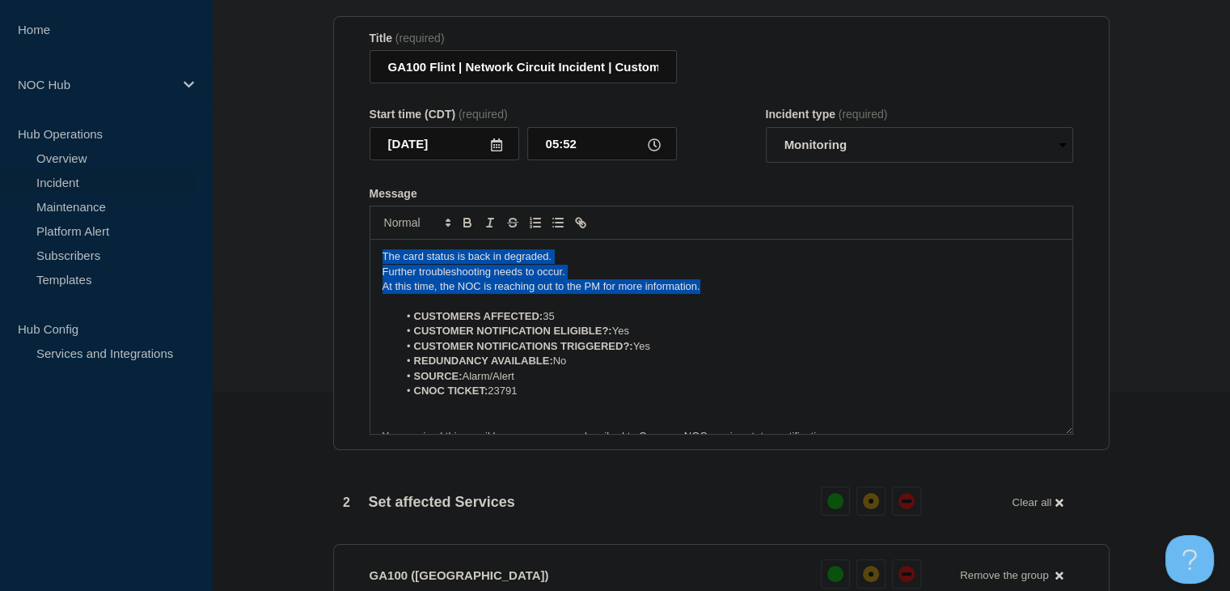
drag, startPoint x: 740, startPoint y: 302, endPoint x: 295, endPoint y: 267, distance: 446.3
click at [295, 267] on section "1 Provide details Title (required) GA100 Flint | Network Circuit Incident | Cus…" at bounding box center [721, 560] width 1018 height 1194
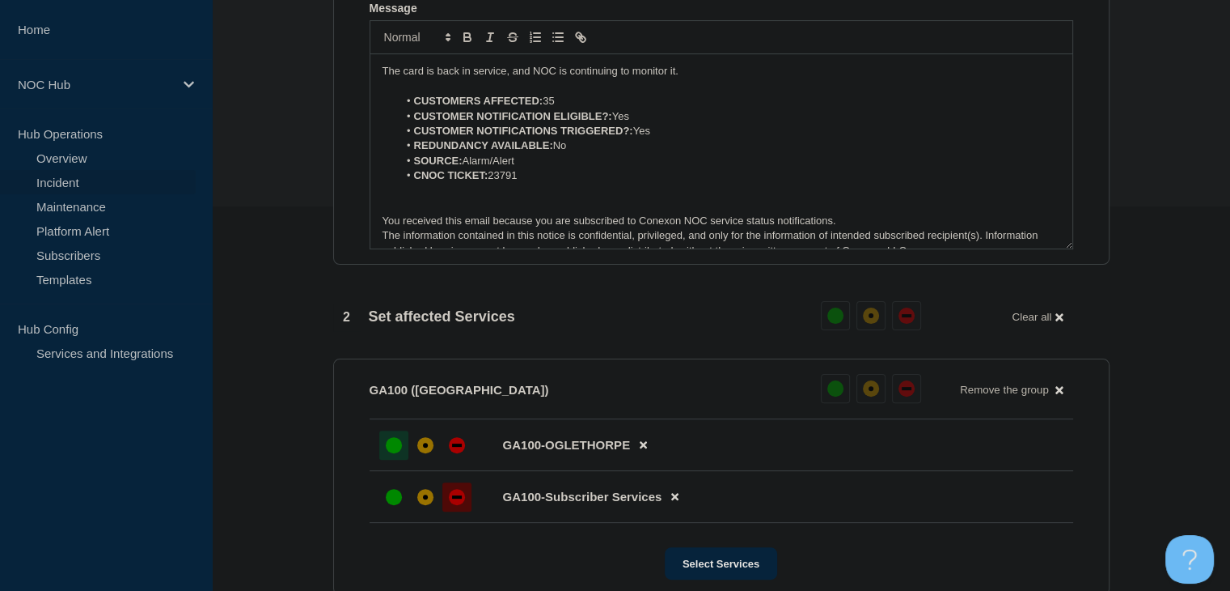
scroll to position [523, 0]
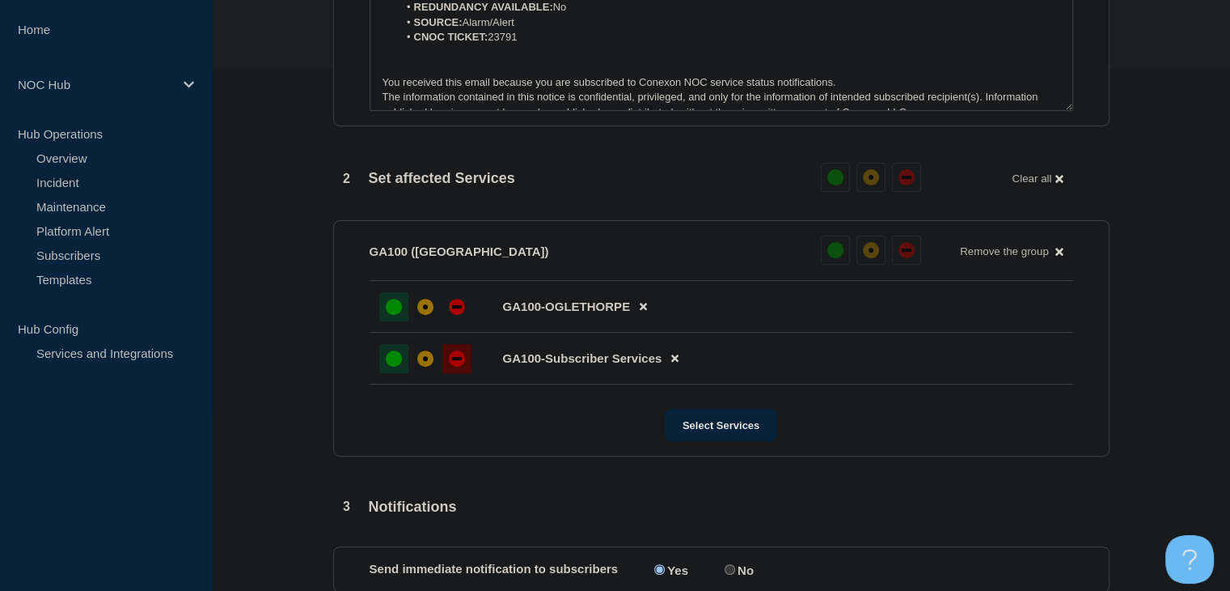
click at [394, 366] on div "up" at bounding box center [394, 358] width 16 height 16
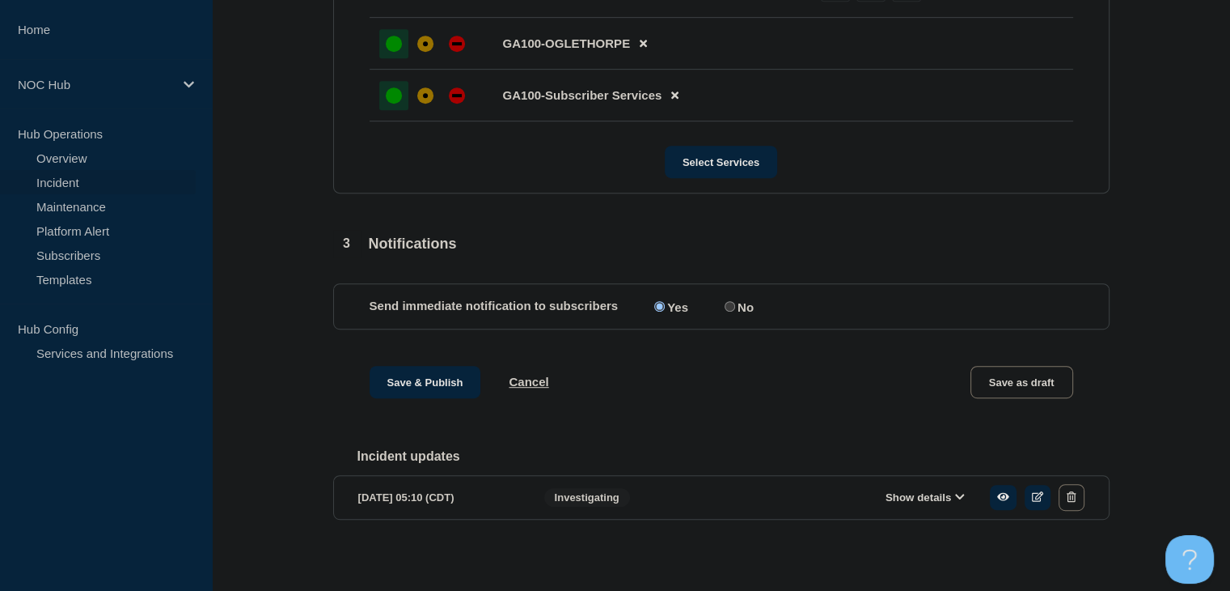
scroll to position [806, 0]
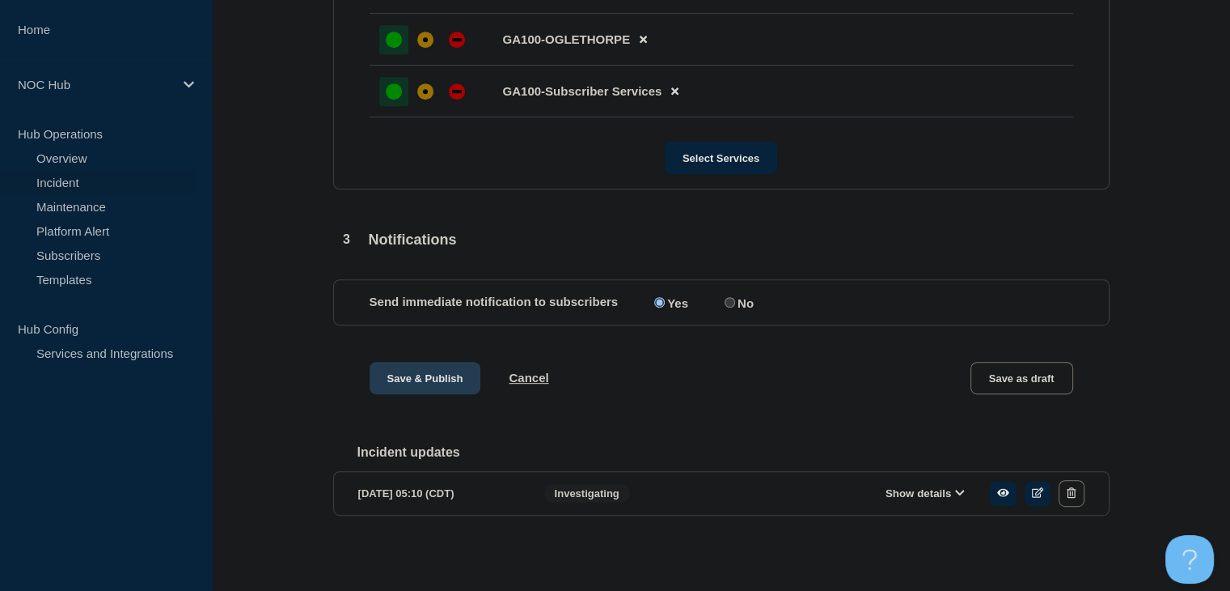
click at [390, 376] on button "Save & Publish" at bounding box center [426, 378] width 112 height 32
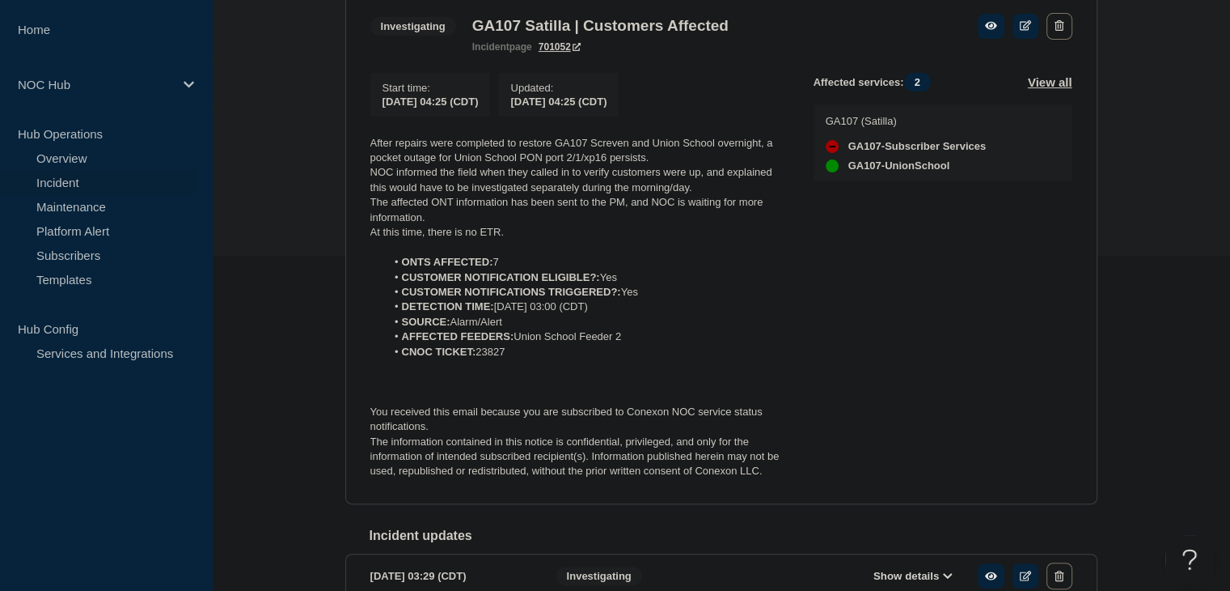
scroll to position [404, 0]
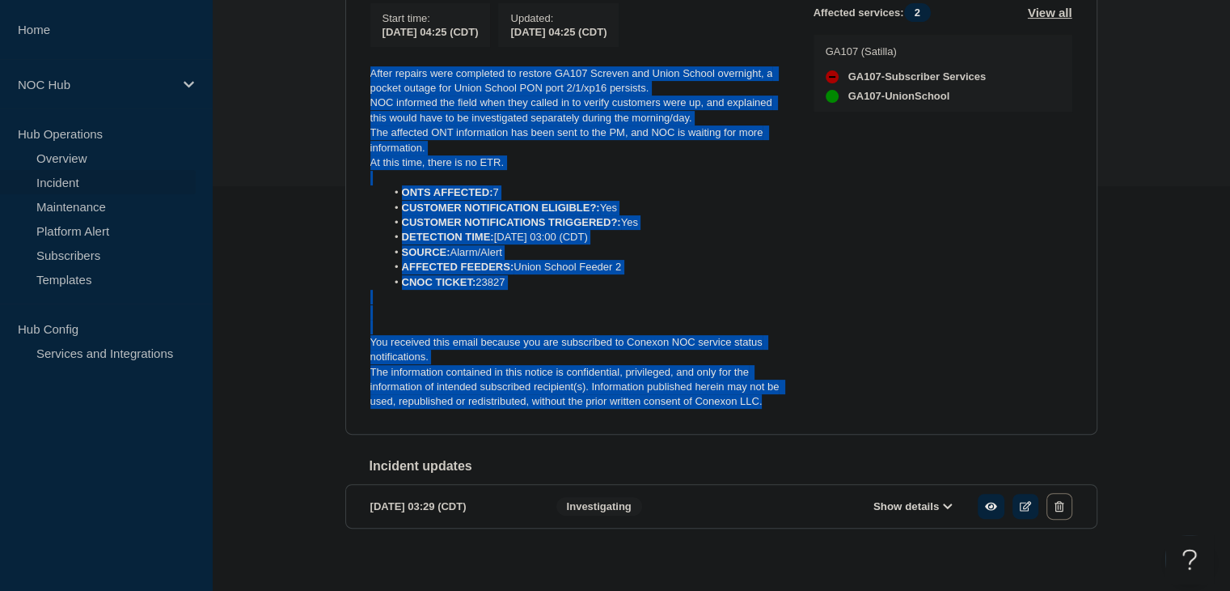
drag, startPoint x: 735, startPoint y: 398, endPoint x: 360, endPoint y: 69, distance: 498.7
click at [360, 69] on section "Investigating GA107 Satilla | Customers Affected incident page 701052 Start tim…" at bounding box center [721, 176] width 752 height 516
copy div "After repairs were completed to restore GA107 Screven and Union School overnigh…"
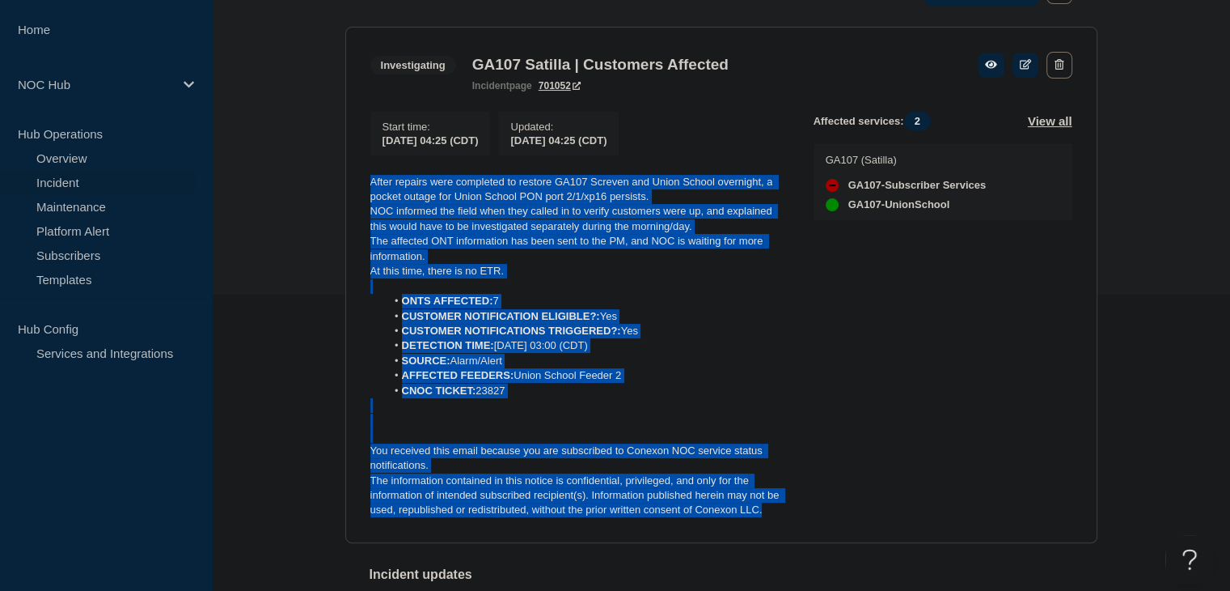
scroll to position [243, 0]
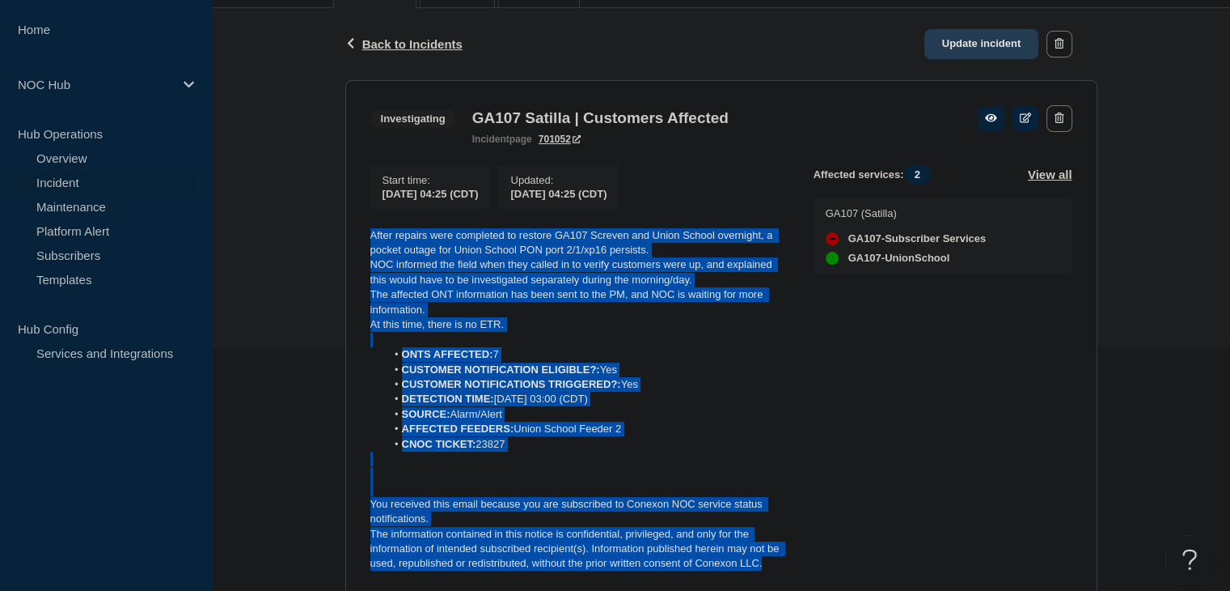
click at [977, 40] on link "Update incident" at bounding box center [982, 44] width 115 height 30
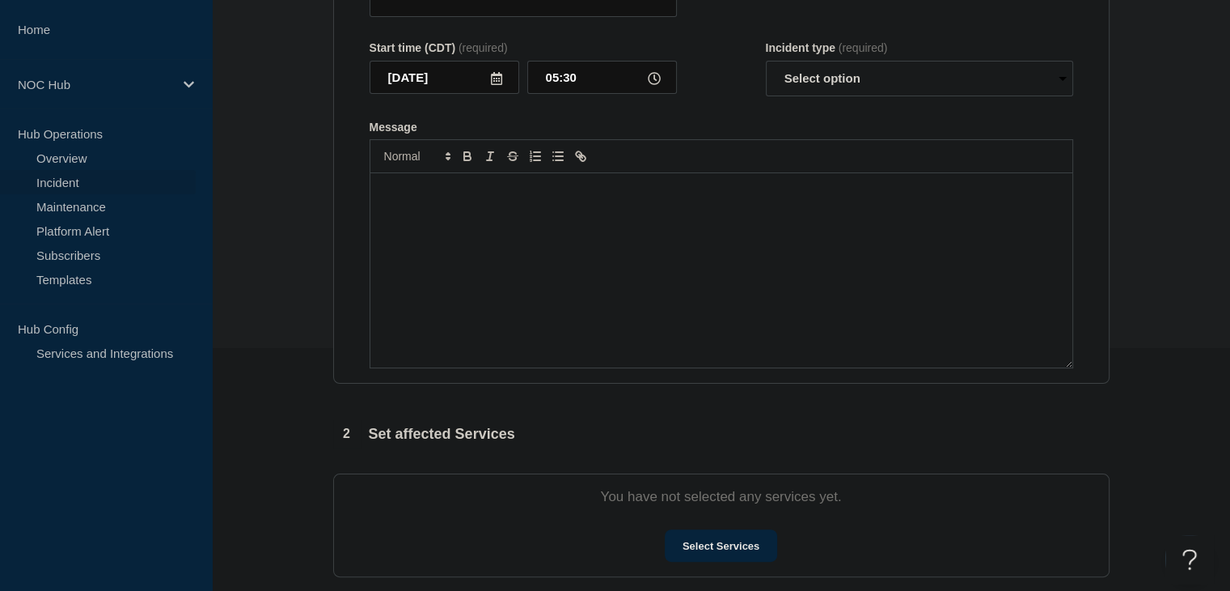
type input "GA107 Satilla | Customers Affected"
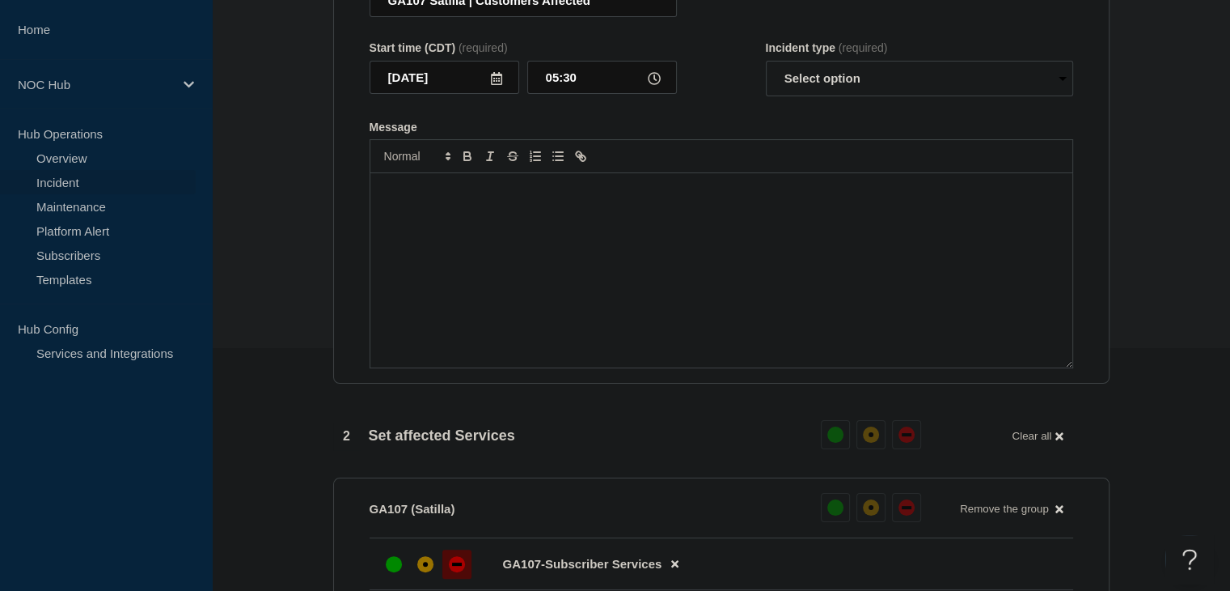
click at [574, 342] on div "Message" at bounding box center [722, 270] width 702 height 194
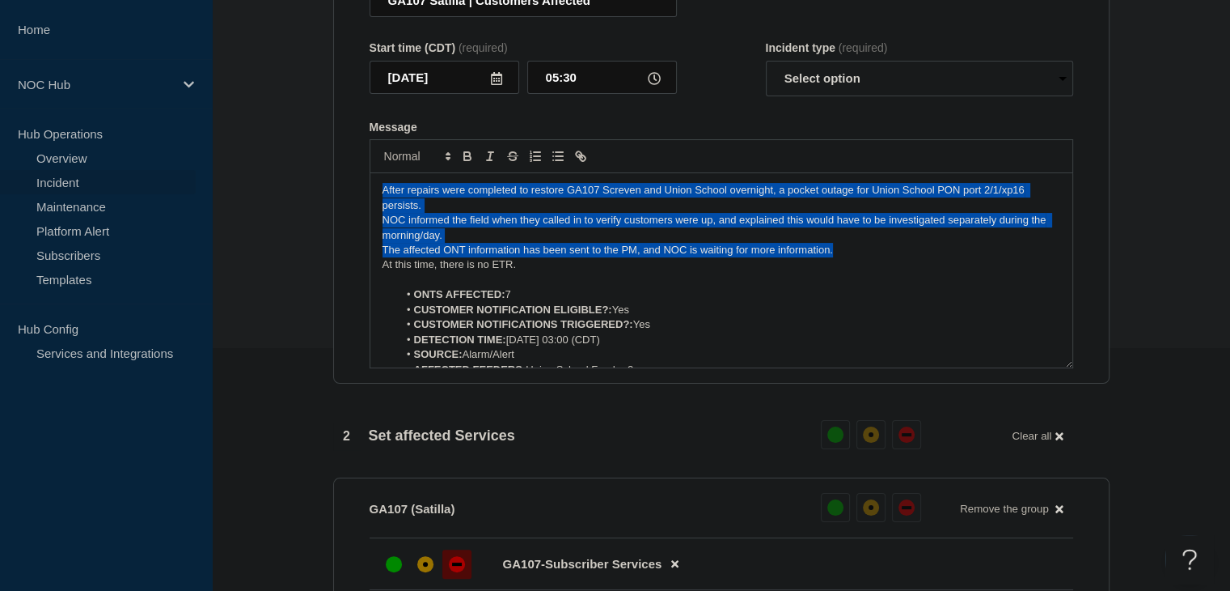
drag, startPoint x: 885, startPoint y: 280, endPoint x: 337, endPoint y: 214, distance: 551.6
click at [337, 214] on section "Title (required) GA107 Satilla | Customers Affected Start time (CDT) (required)…" at bounding box center [721, 167] width 777 height 434
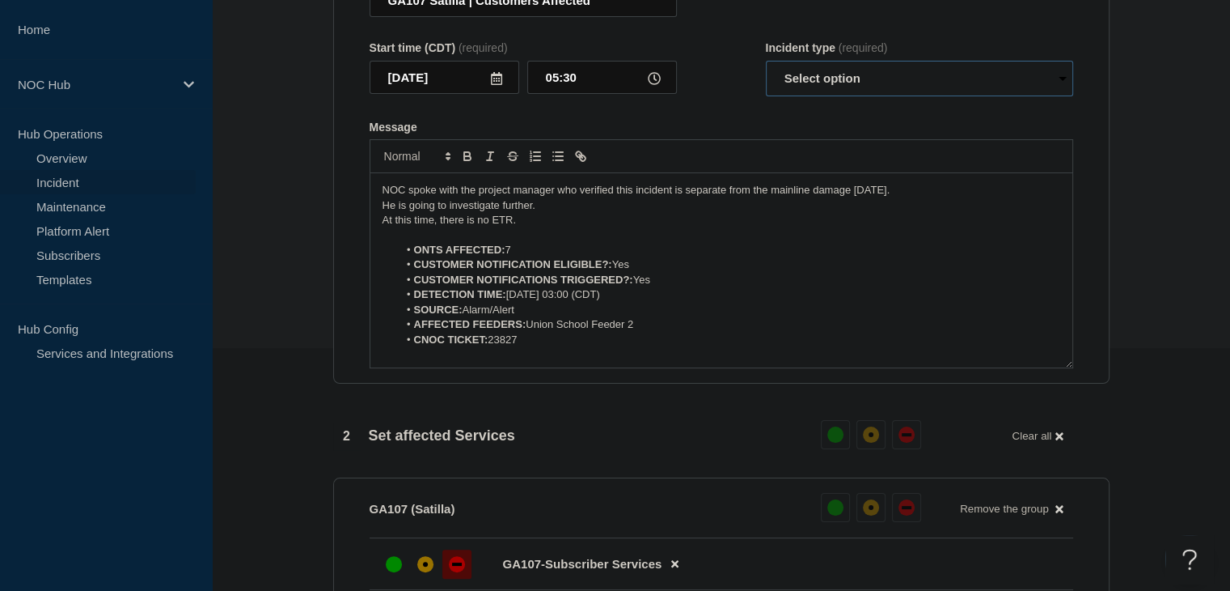
click at [824, 96] on select "Select option Investigating Identified Monitoring Resolved" at bounding box center [919, 79] width 307 height 36
select select "investigating"
click at [766, 93] on select "Select option Investigating Identified Monitoring Resolved" at bounding box center [919, 79] width 307 height 36
click at [691, 148] on form "Title (required) GA107 Satilla | Customers Affected Start time (CDT) (required)…" at bounding box center [722, 167] width 704 height 404
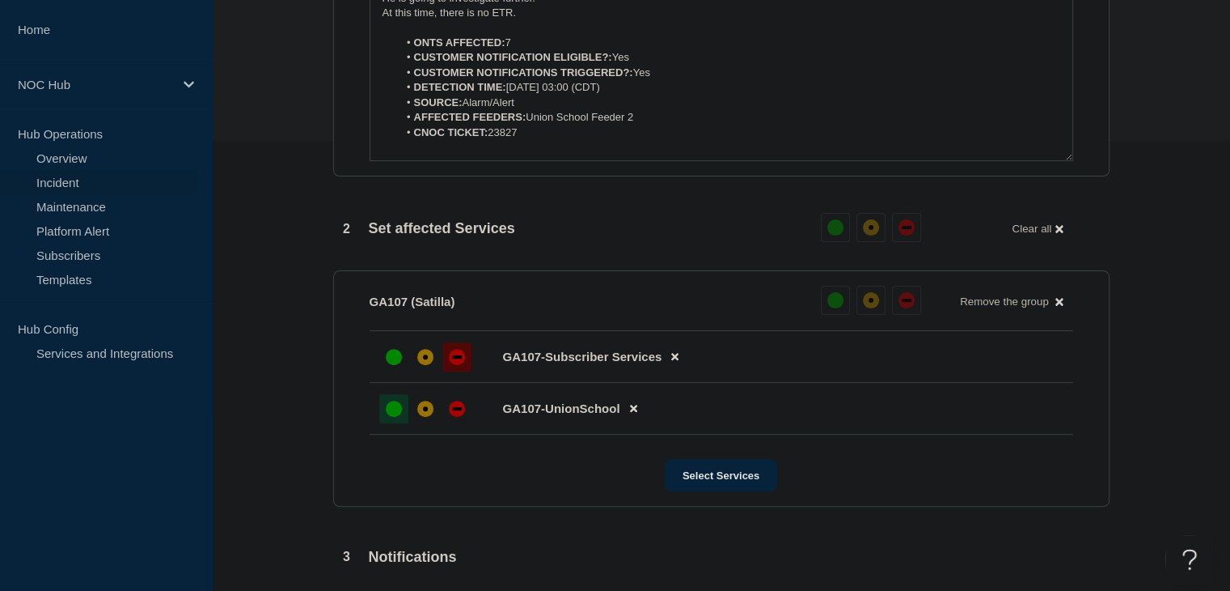
scroll to position [647, 0]
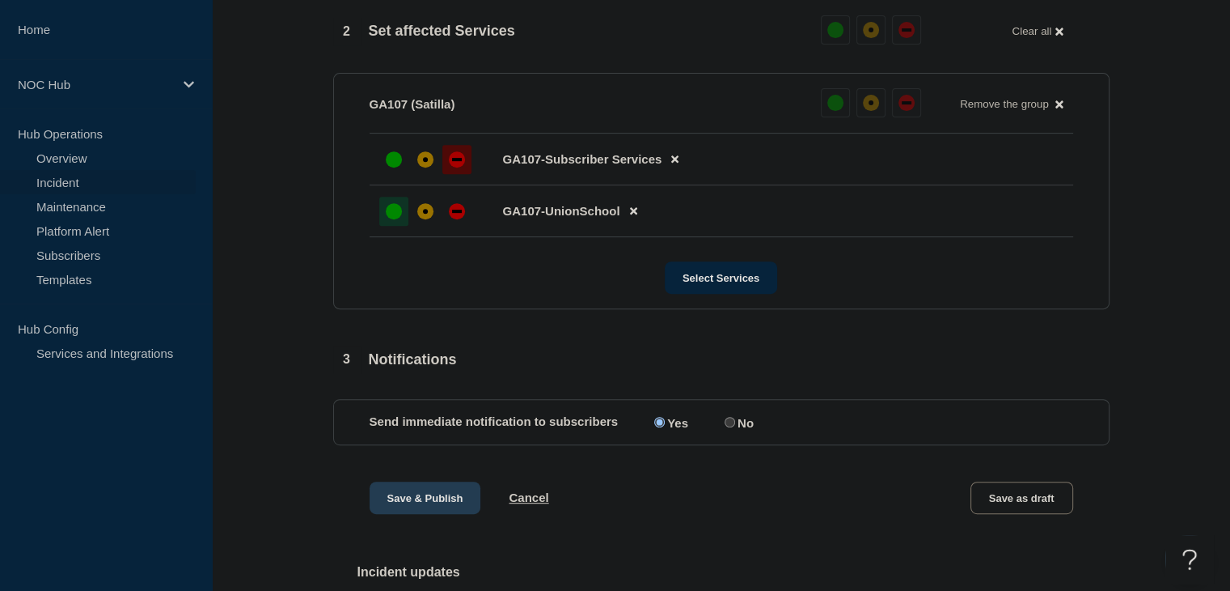
click at [430, 514] on button "Save & Publish" at bounding box center [426, 497] width 112 height 32
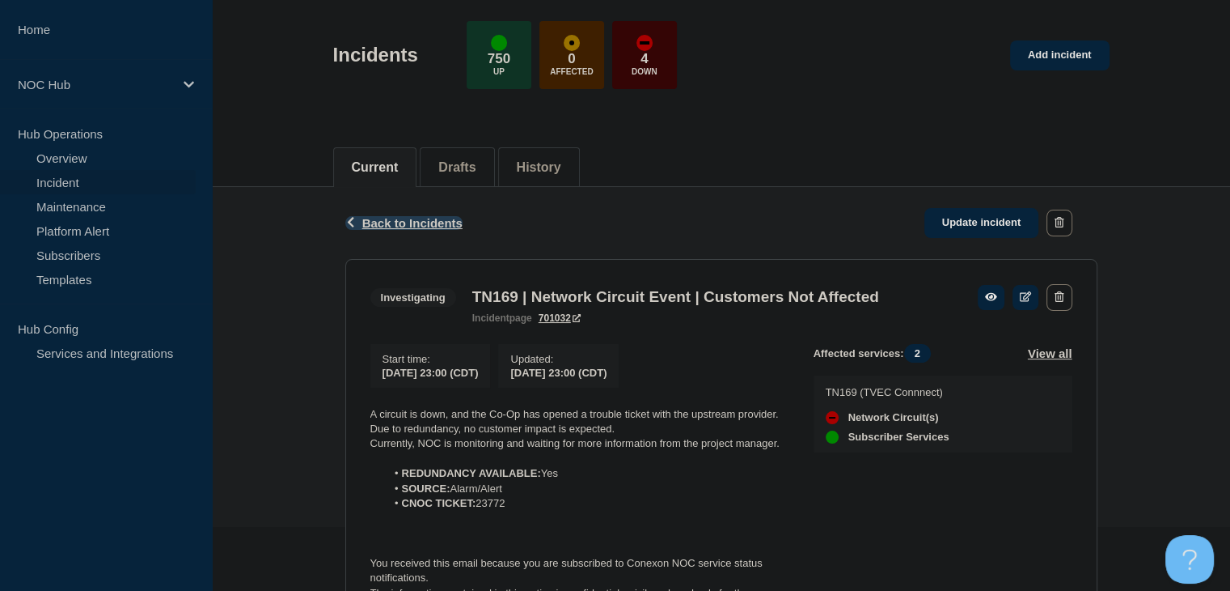
scroll to position [162, 0]
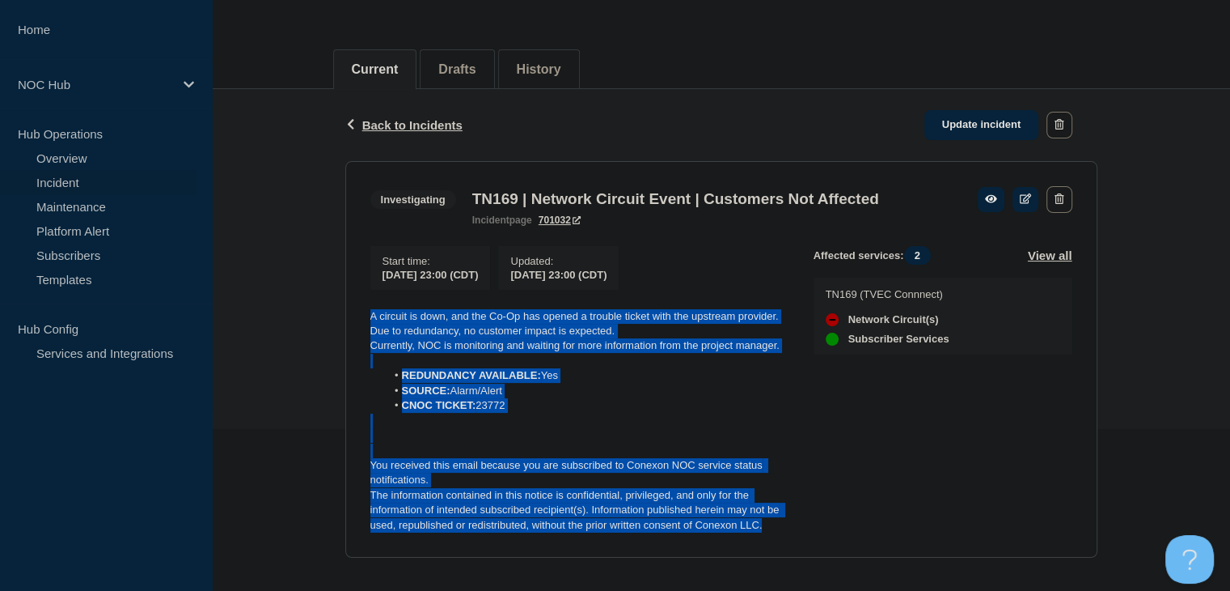
drag, startPoint x: 778, startPoint y: 535, endPoint x: 335, endPoint y: 307, distance: 498.2
click at [335, 307] on div "Back Back to Incidents Update incident Investigating TN169 | Network Circuit Ev…" at bounding box center [721, 335] width 777 height 493
copy div "A circuit is down, and the Co-Op has opened a trouble ticket with the upstream …"
click at [960, 125] on link "Update incident" at bounding box center [982, 125] width 115 height 30
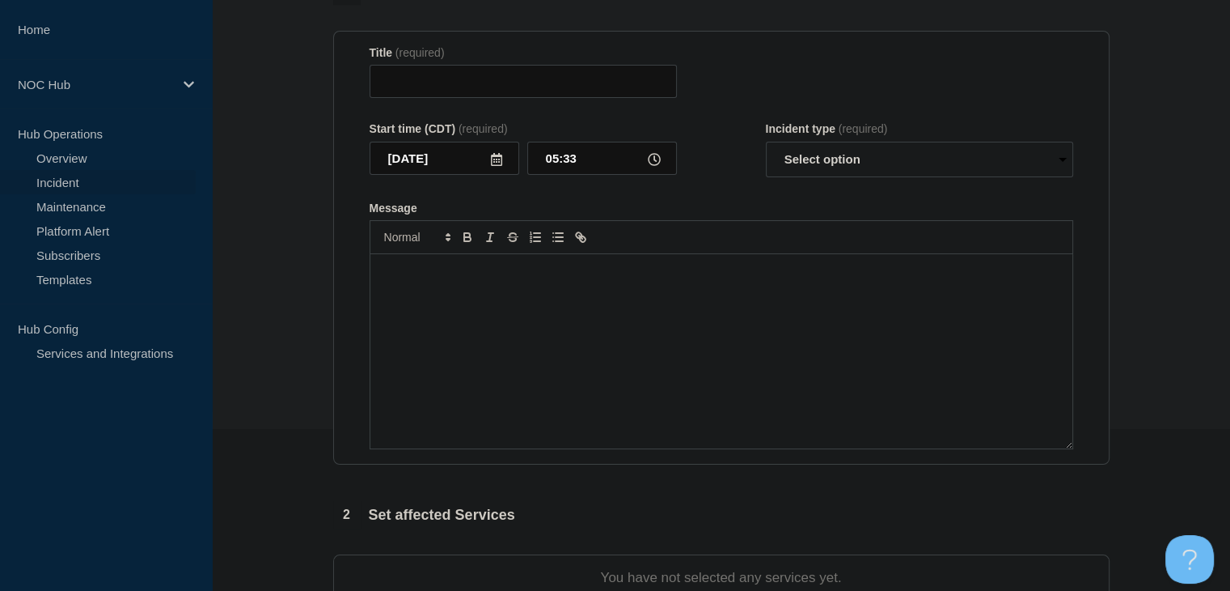
click at [683, 337] on div "Message" at bounding box center [722, 351] width 702 height 194
type input "TN169 | Network Circuit Event | Customers Not Affected"
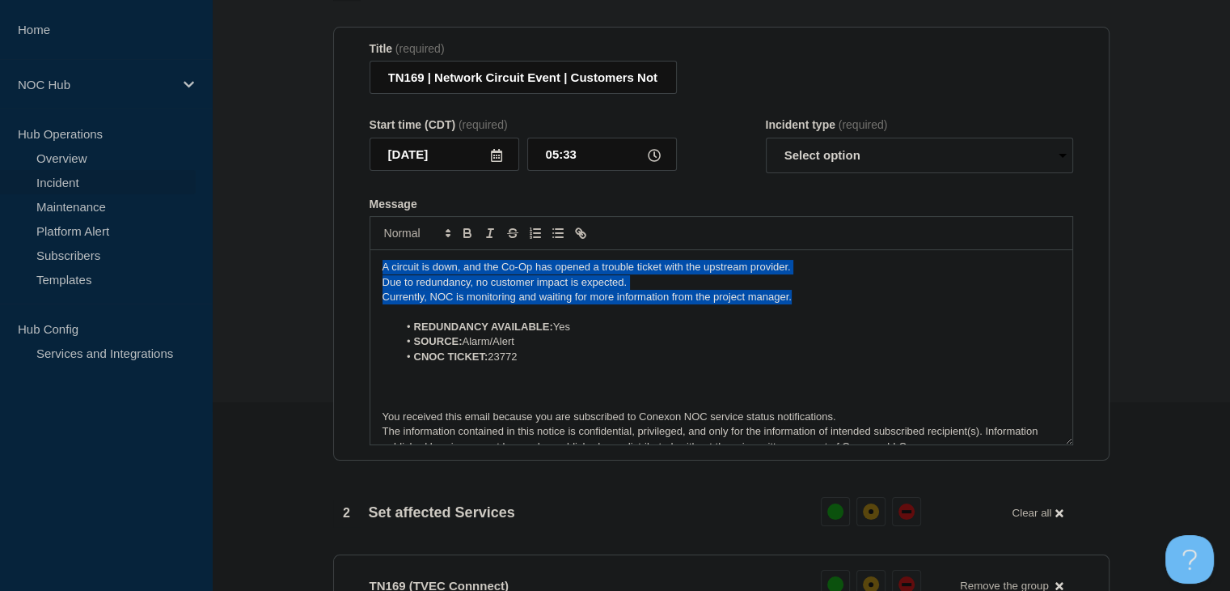
drag, startPoint x: 817, startPoint y: 310, endPoint x: 322, endPoint y: 274, distance: 496.4
click at [322, 274] on section "1 Provide details Title (required) TN169 | Network Circuit Event | Customers No…" at bounding box center [721, 570] width 1018 height 1194
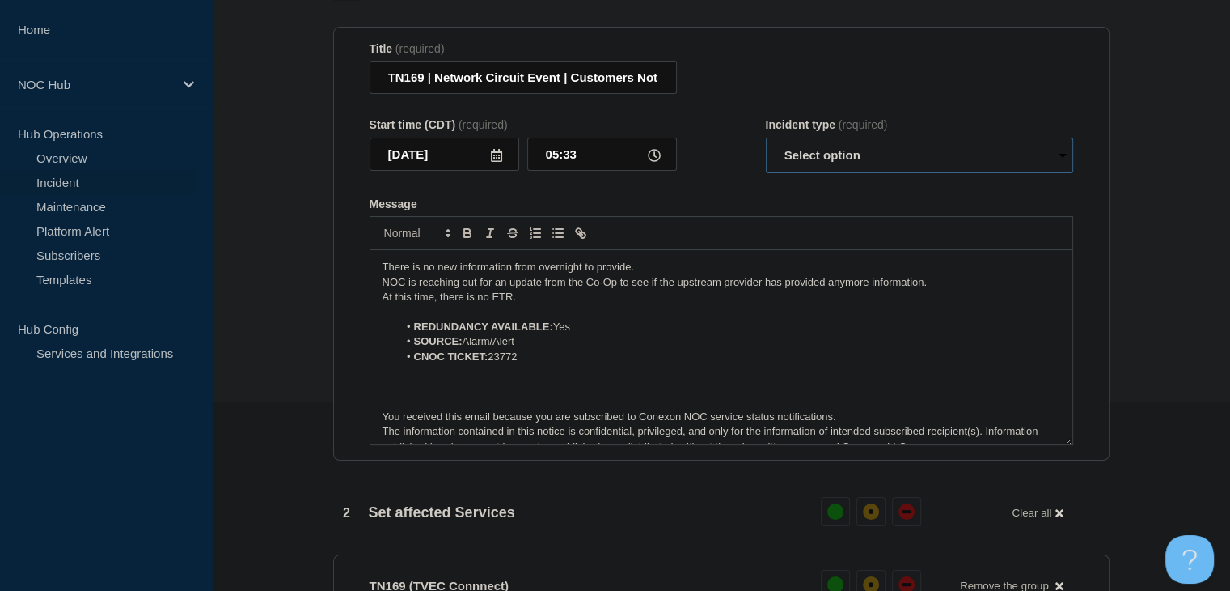
click at [803, 166] on select "Select option Investigating Identified Monitoring Resolved" at bounding box center [919, 156] width 307 height 36
select select "investigating"
click at [766, 146] on select "Select option Investigating Identified Monitoring Resolved" at bounding box center [919, 156] width 307 height 36
click at [724, 210] on div "Message" at bounding box center [722, 203] width 704 height 13
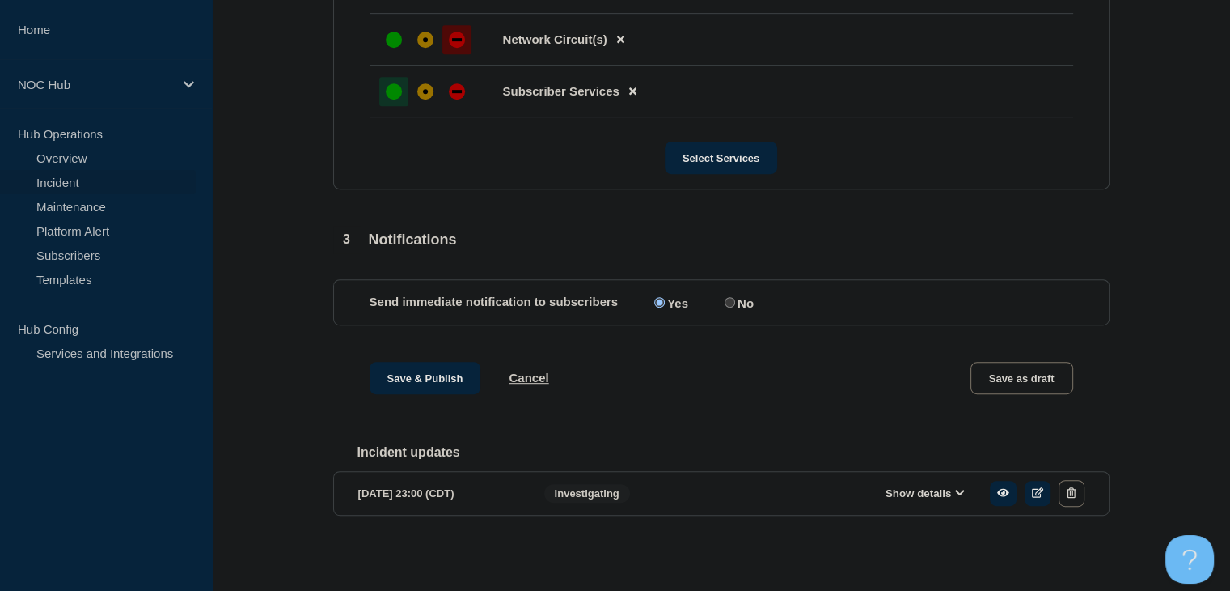
scroll to position [806, 0]
click at [395, 376] on button "Save & Publish" at bounding box center [426, 378] width 112 height 32
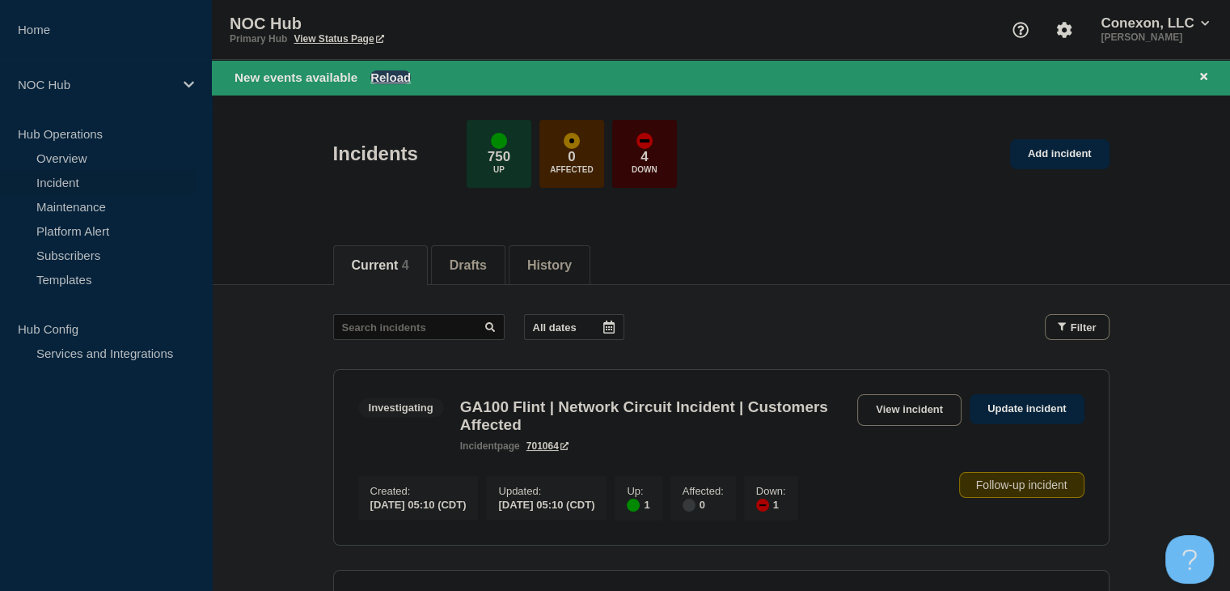
click at [398, 71] on button "Reload" at bounding box center [391, 77] width 40 height 14
